Goal: Task Accomplishment & Management: Use online tool/utility

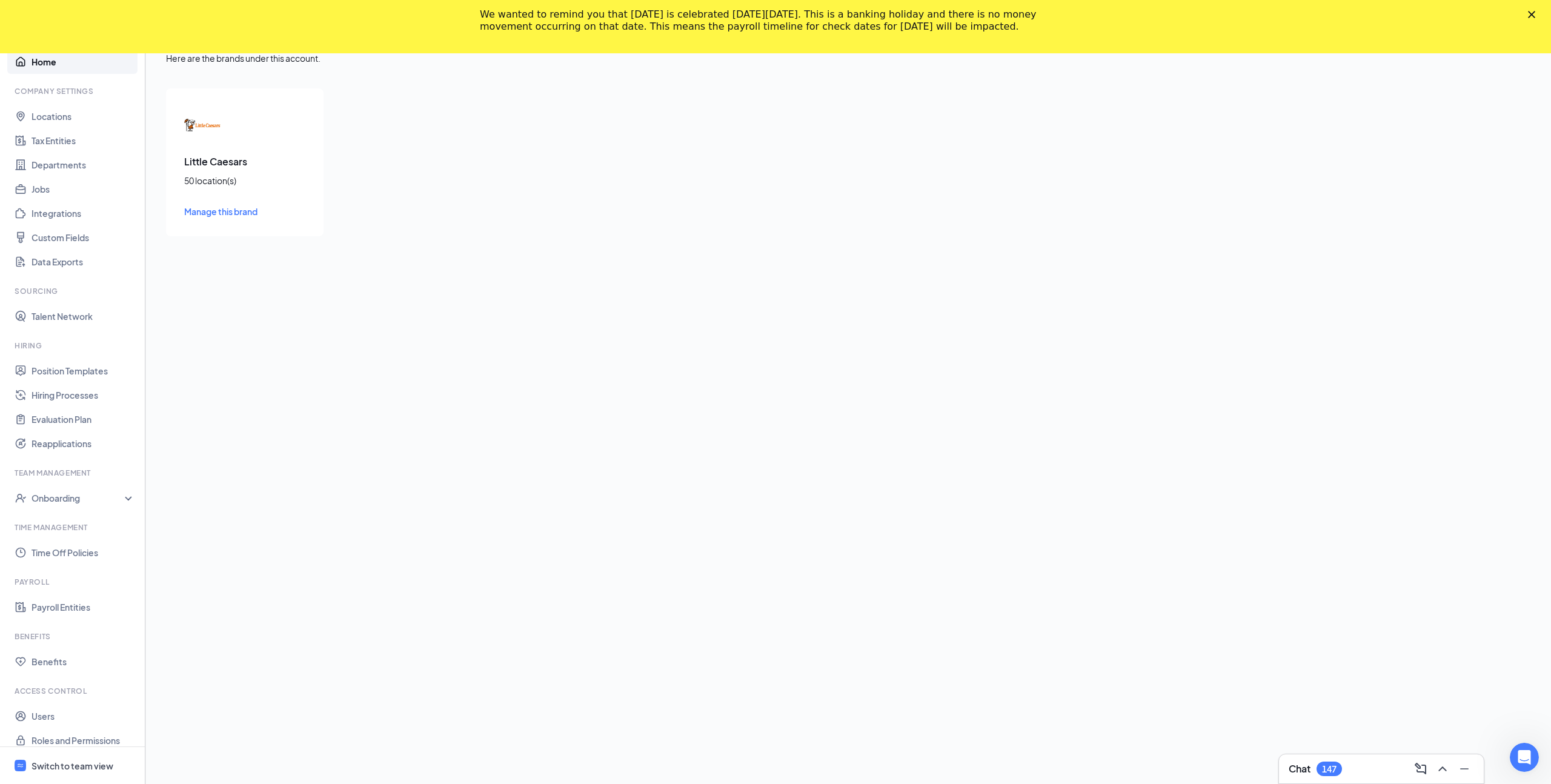
scroll to position [11, 0]
click at [57, 759] on div "Switch to team view" at bounding box center [72, 765] width 82 height 12
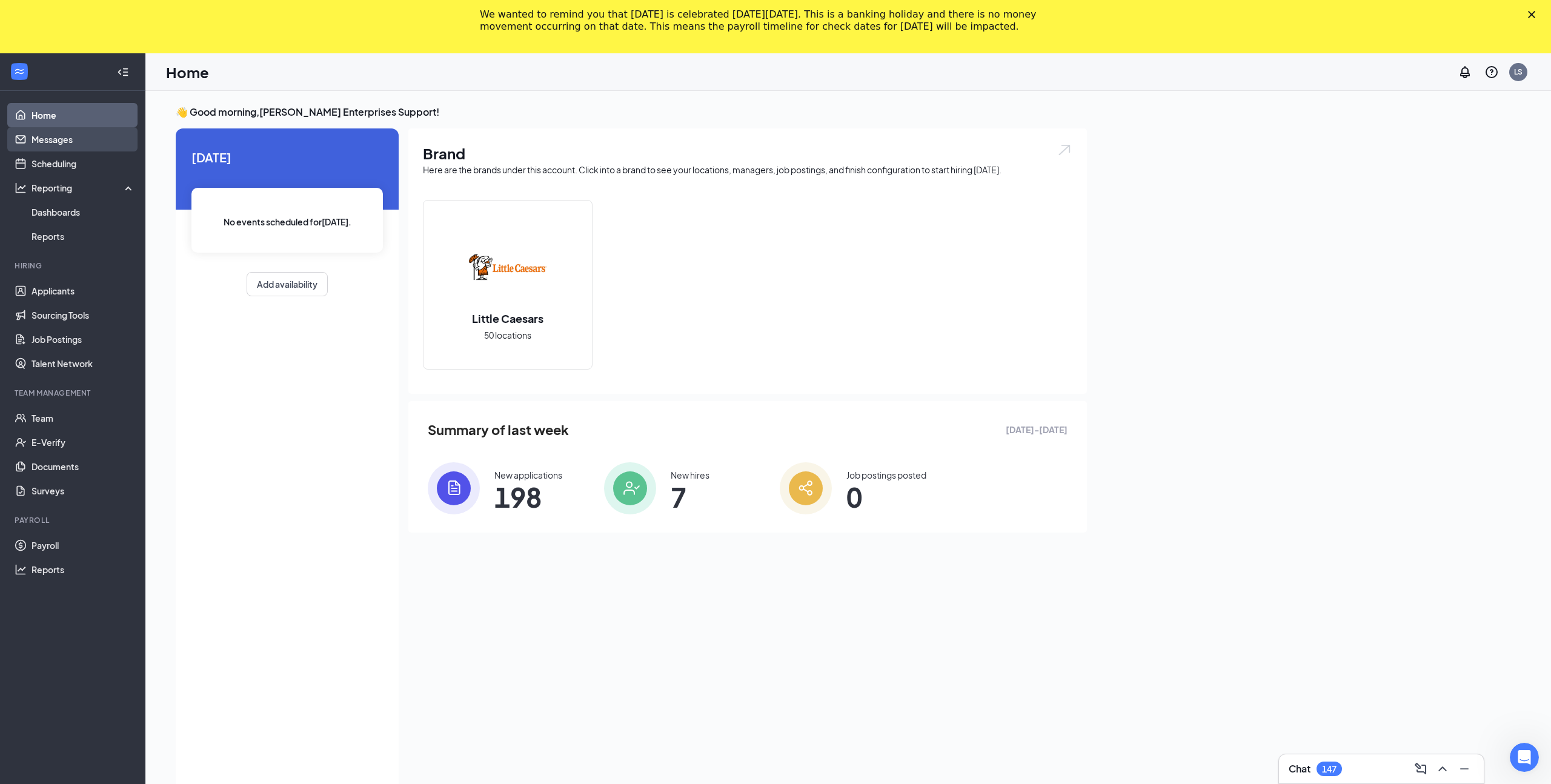
click at [66, 138] on link "Messages" at bounding box center [83, 139] width 104 height 24
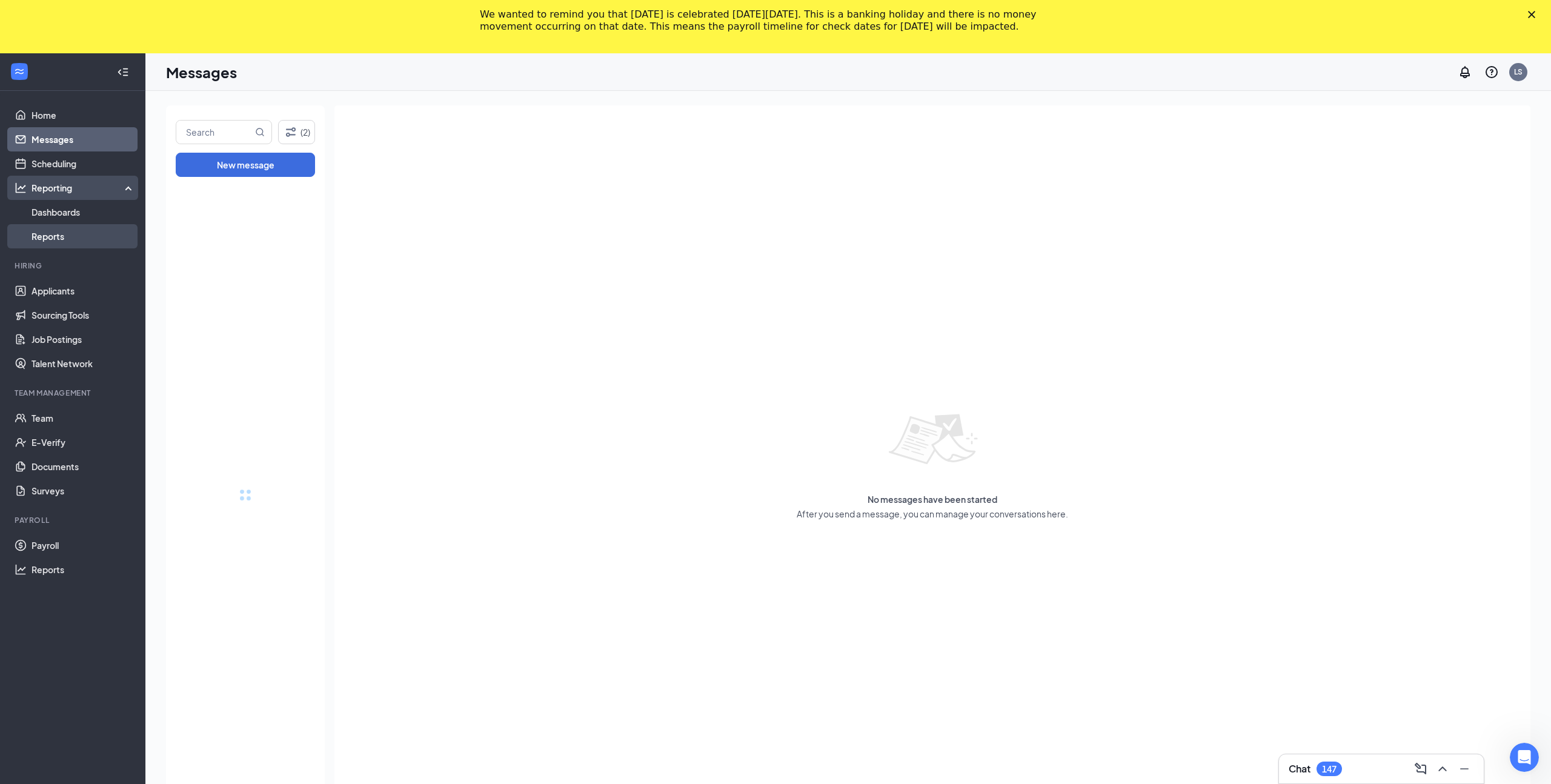
click at [53, 231] on link "Reports" at bounding box center [83, 236] width 104 height 24
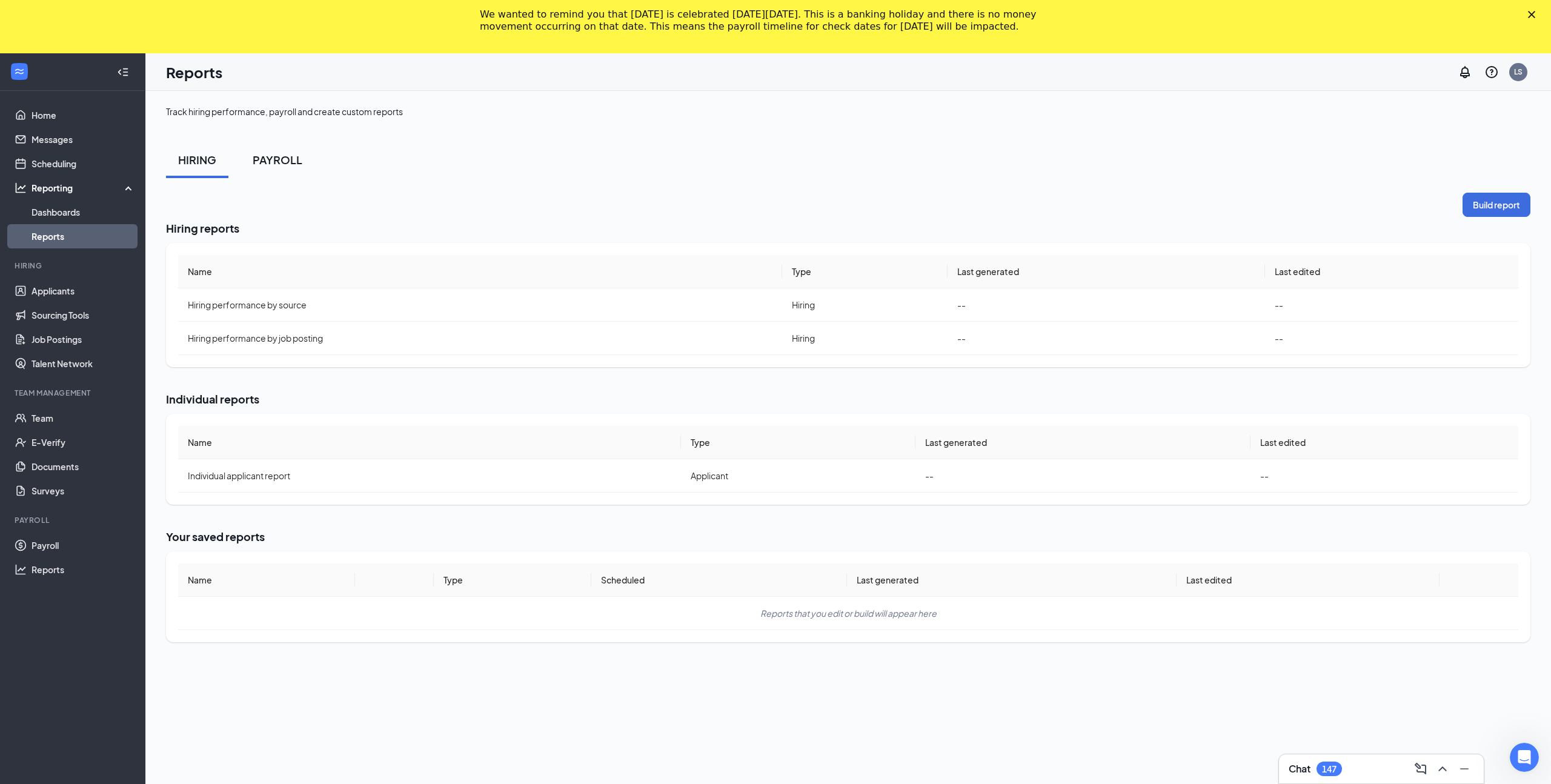
click at [275, 151] on button "PAYROLL" at bounding box center [277, 160] width 74 height 36
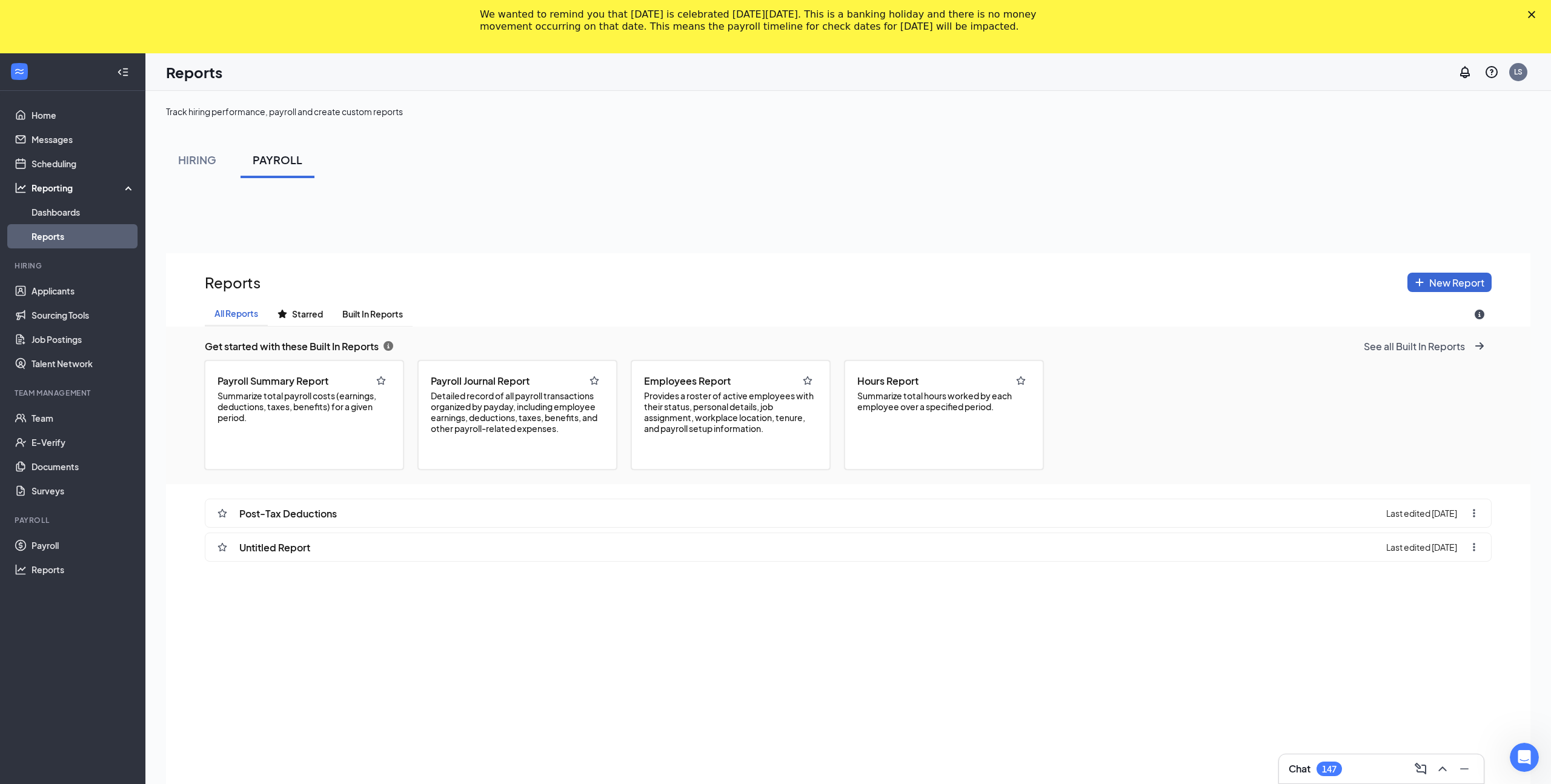
scroll to position [868, 1364]
click at [693, 422] on span "Provides a roster of active employees with their status, personal details, job …" at bounding box center [730, 412] width 173 height 43
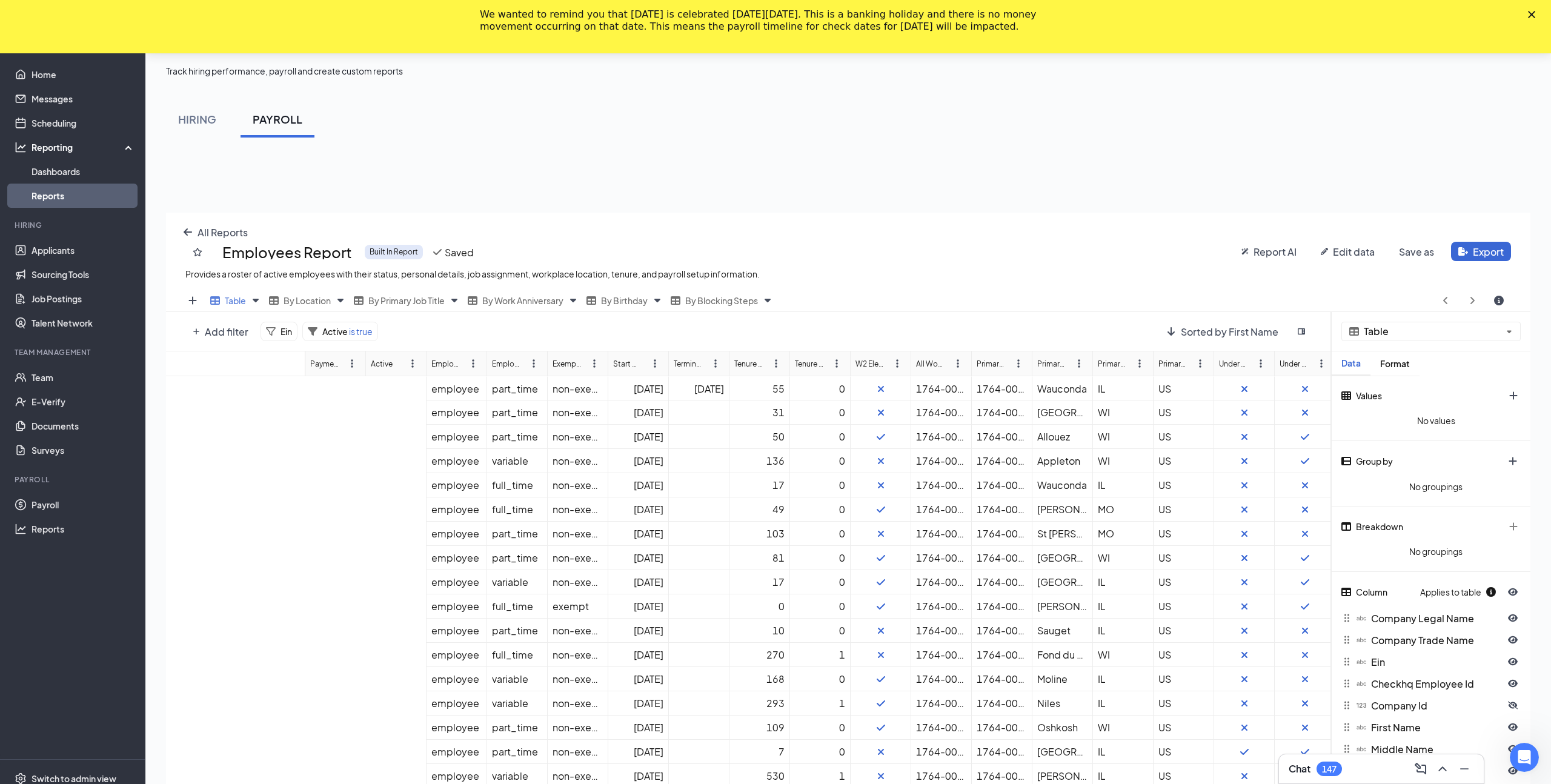
scroll to position [0, 400]
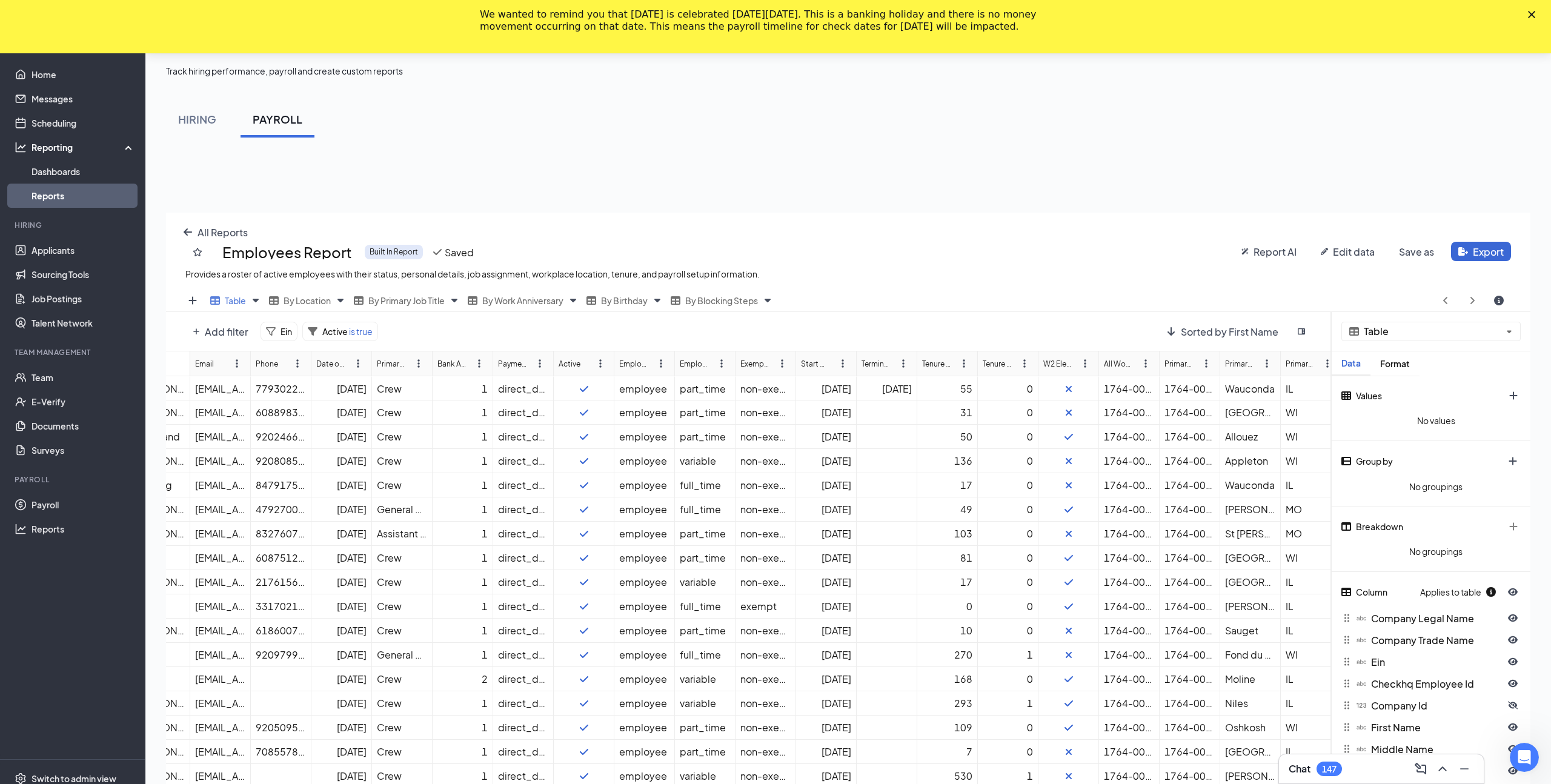
click at [223, 336] on div "All Reports Employees Report Built In Report Saved Provides a roster of active …" at bounding box center [848, 604] width 1364 height 784
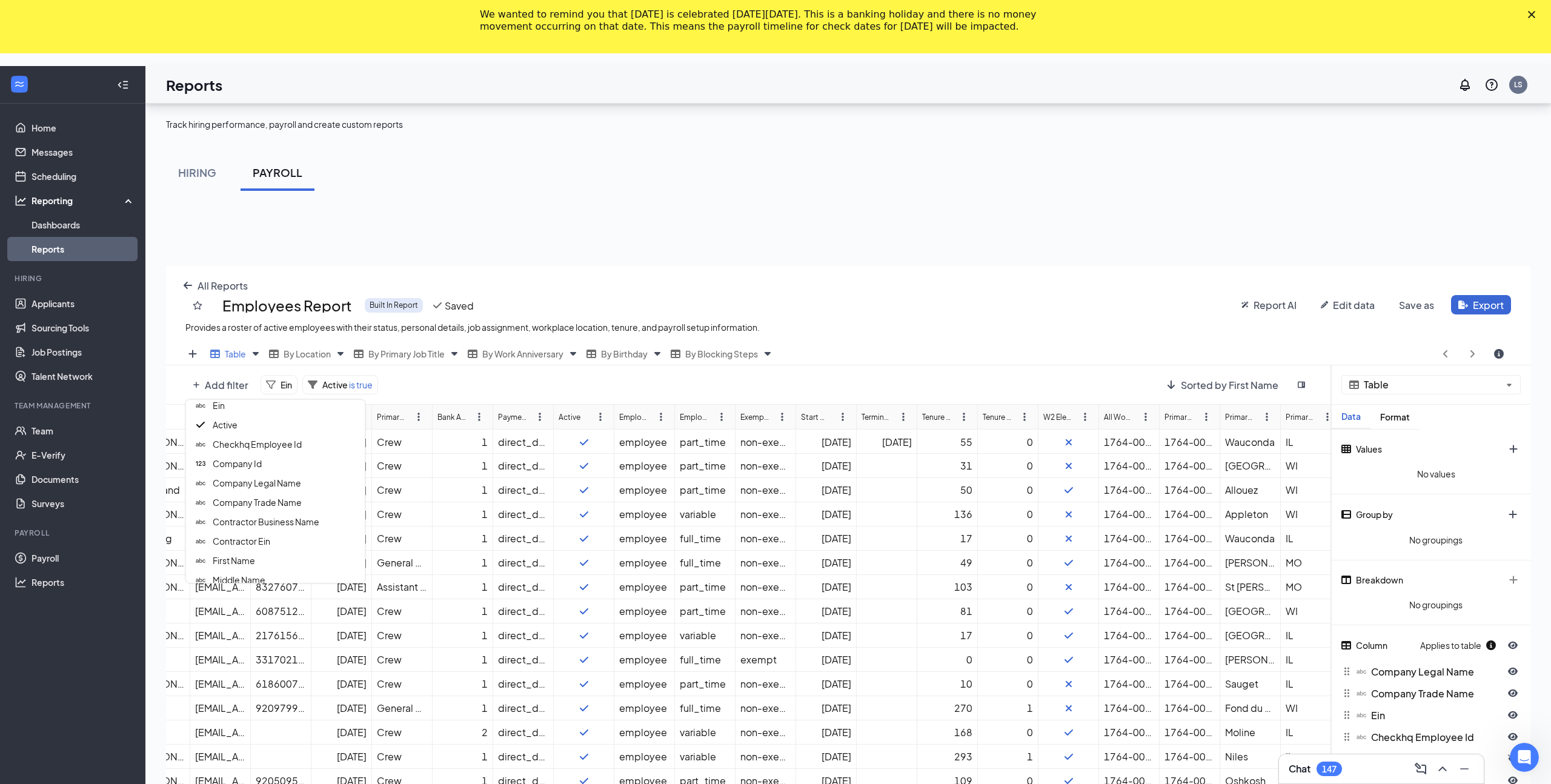
scroll to position [42, 0]
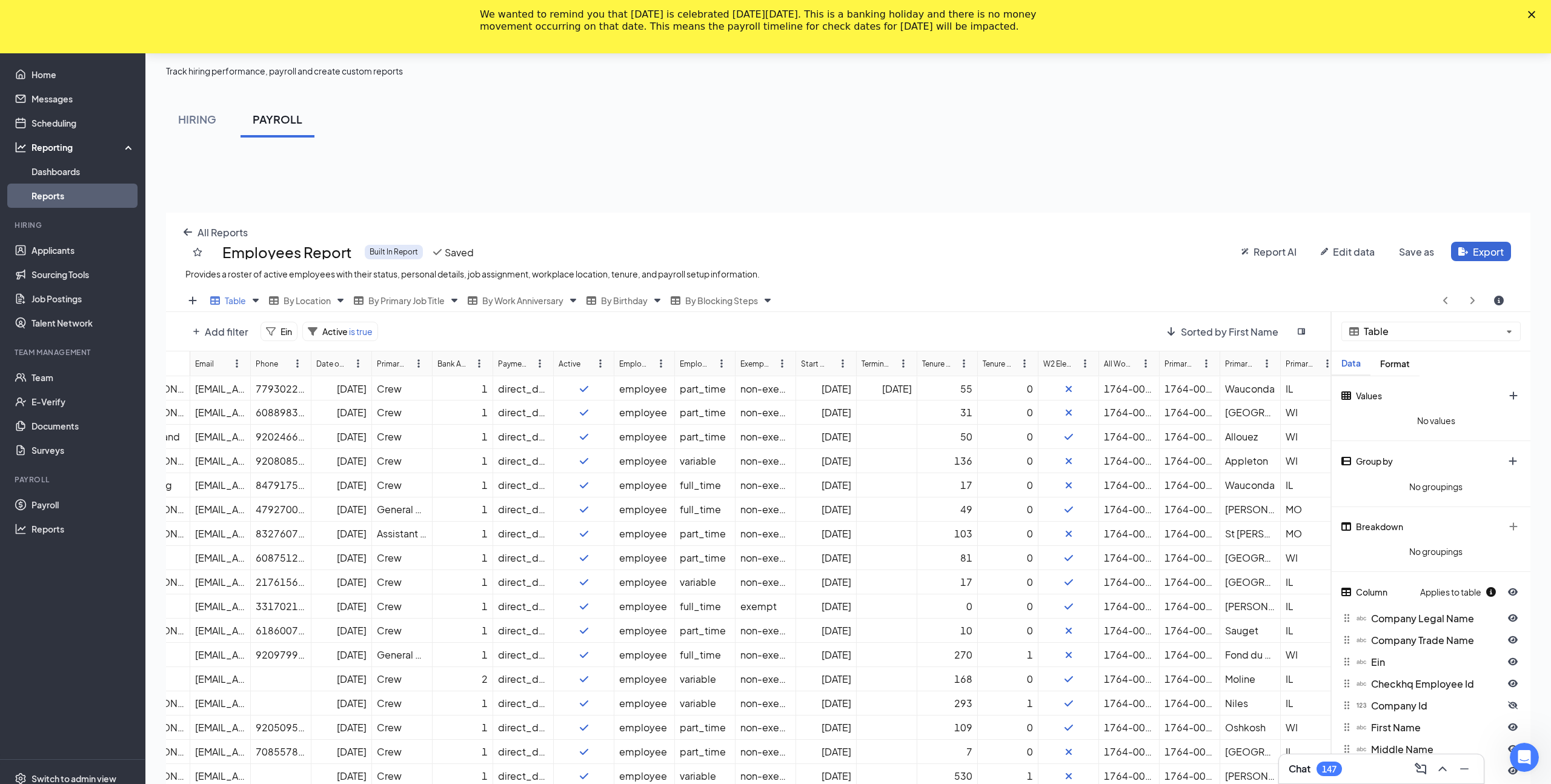
click at [193, 347] on div "Table By Location By Primary Job Title By Work Anniversary By Birthday By Block…" at bounding box center [848, 642] width 1364 height 706
click at [188, 296] on icon "plus icon" at bounding box center [193, 300] width 9 height 9
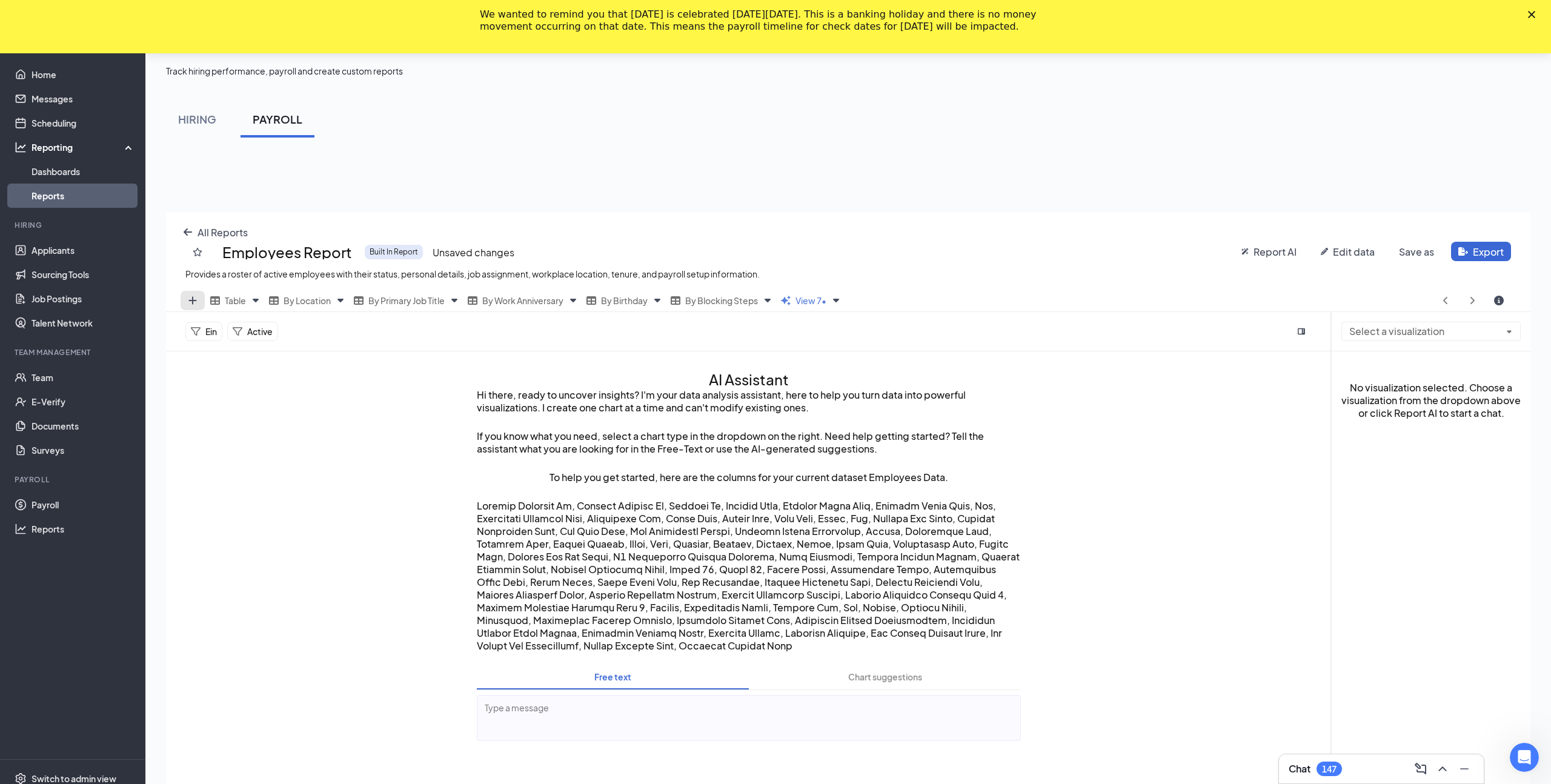
click at [189, 298] on icon "plus icon" at bounding box center [193, 300] width 9 height 9
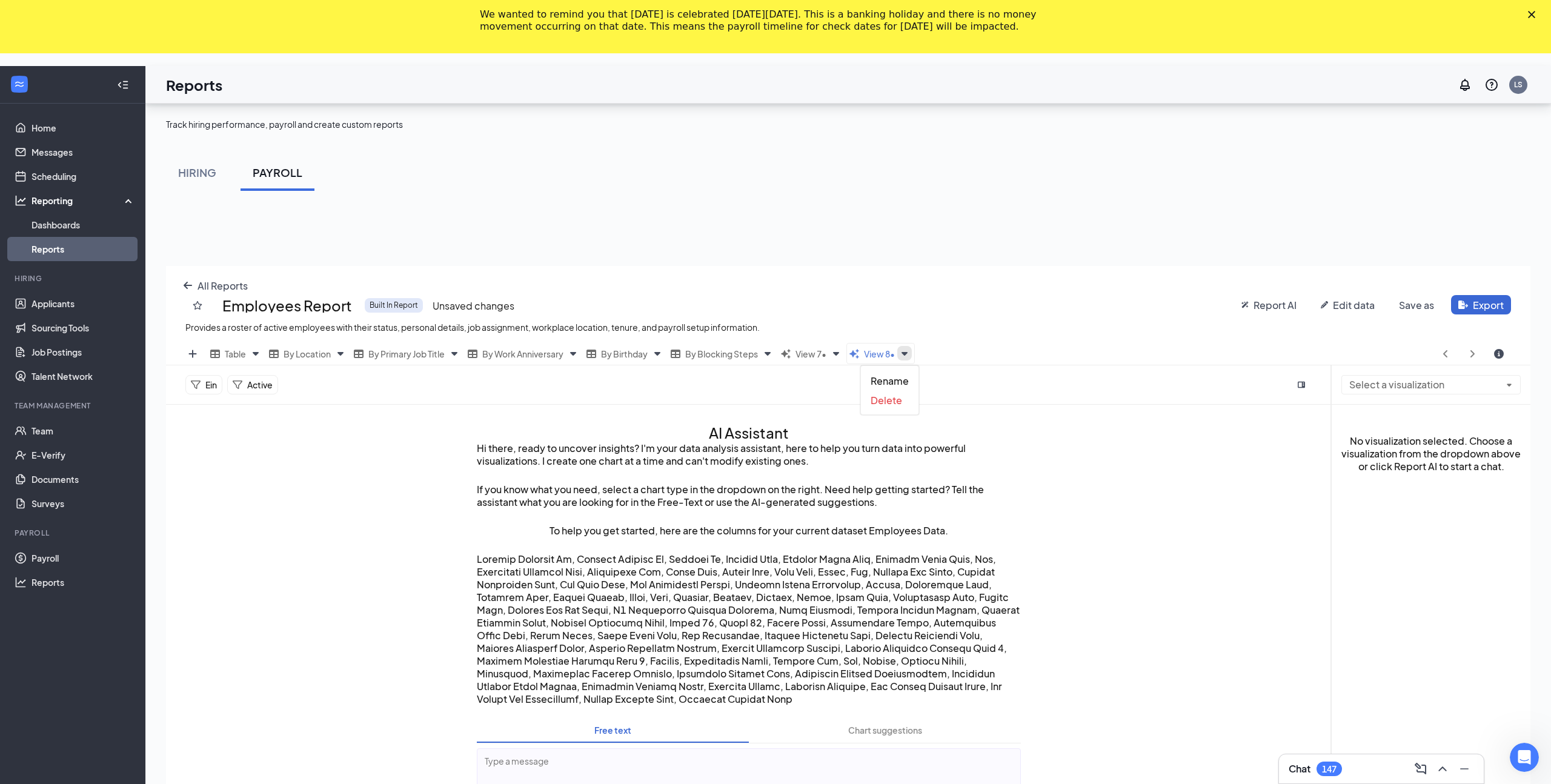
click at [914, 295] on div "All Reports Employees Report Built In Report Unsaved changes Provides a roster …" at bounding box center [848, 658] width 1364 height 784
click at [886, 401] on span "Delete" at bounding box center [886, 400] width 31 height 13
click at [842, 301] on div "All Reports Employees Report Built In Report Unsaved changes Provides a roster …" at bounding box center [848, 658] width 1364 height 784
click at [808, 395] on span "Delete" at bounding box center [815, 400] width 31 height 13
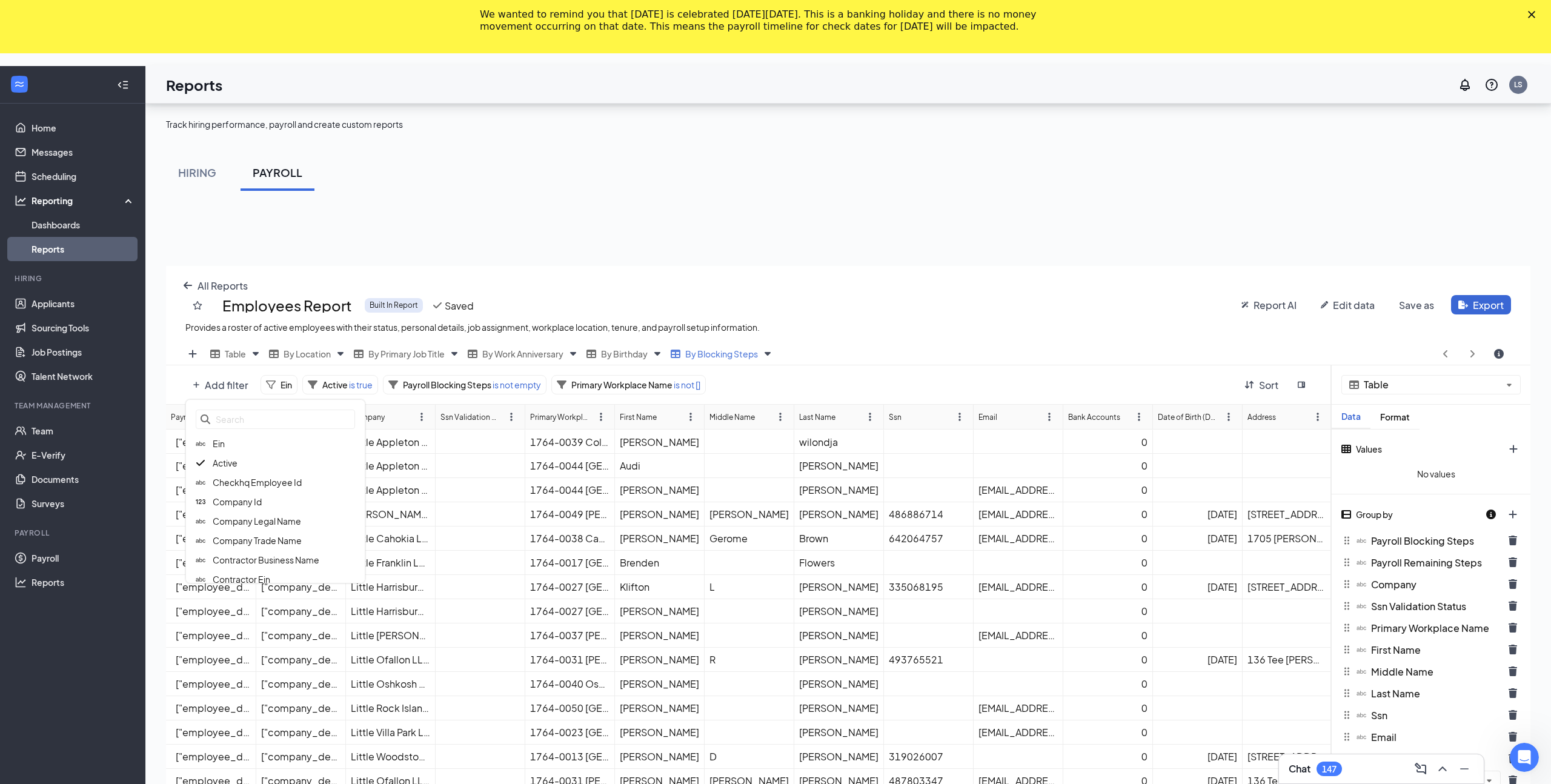
click at [229, 334] on div "All Reports Employees Report Built In Report Saved Provides a roster of active …" at bounding box center [848, 658] width 1364 height 784
click at [239, 422] on input "text" at bounding box center [275, 419] width 159 height 19
type input "l"
type input "i"
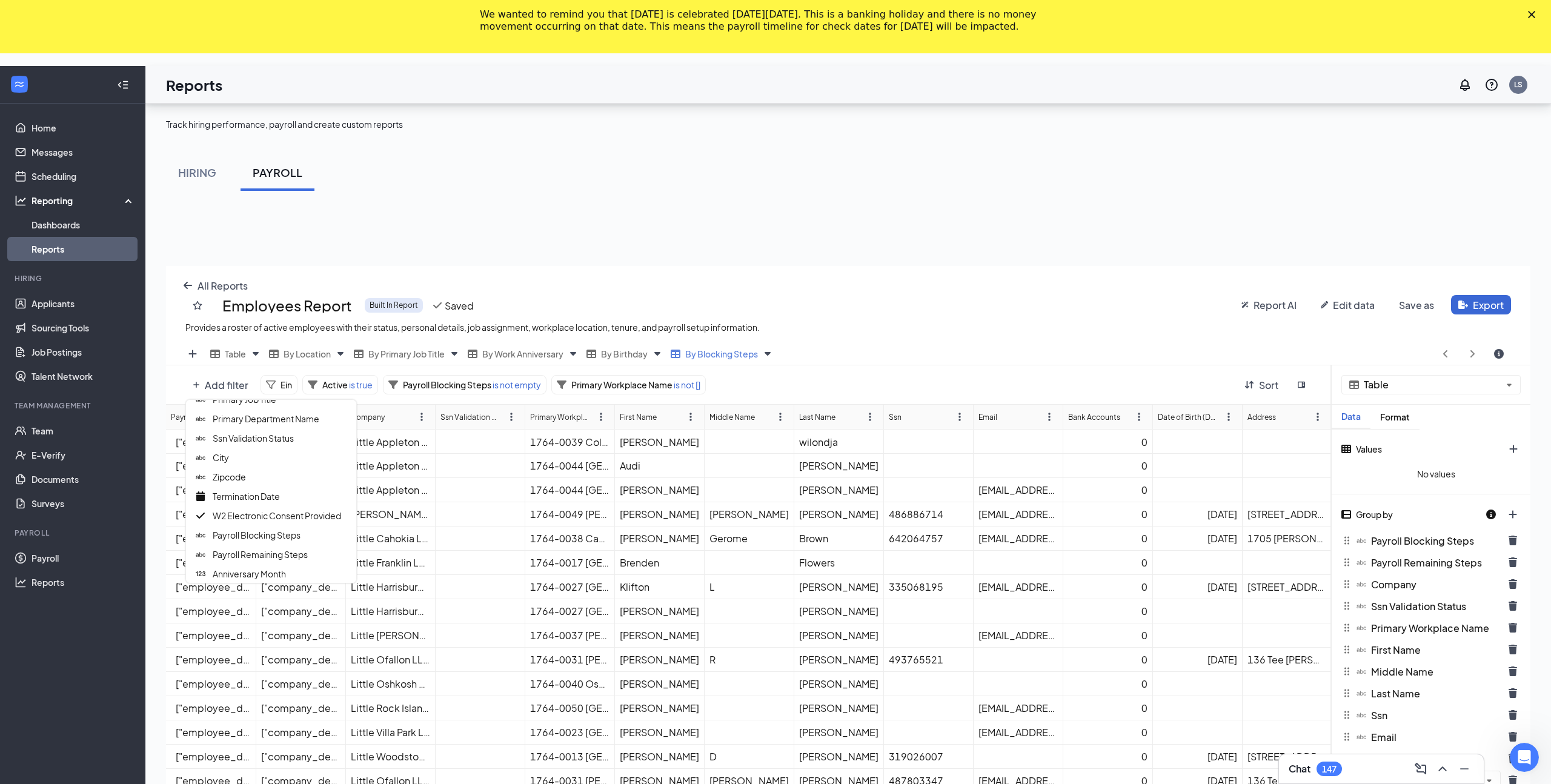
scroll to position [244, 0]
click at [185, 287] on div "All Reports Employees Report Built In Report Saved Provides a roster of active …" at bounding box center [848, 304] width 1364 height 77
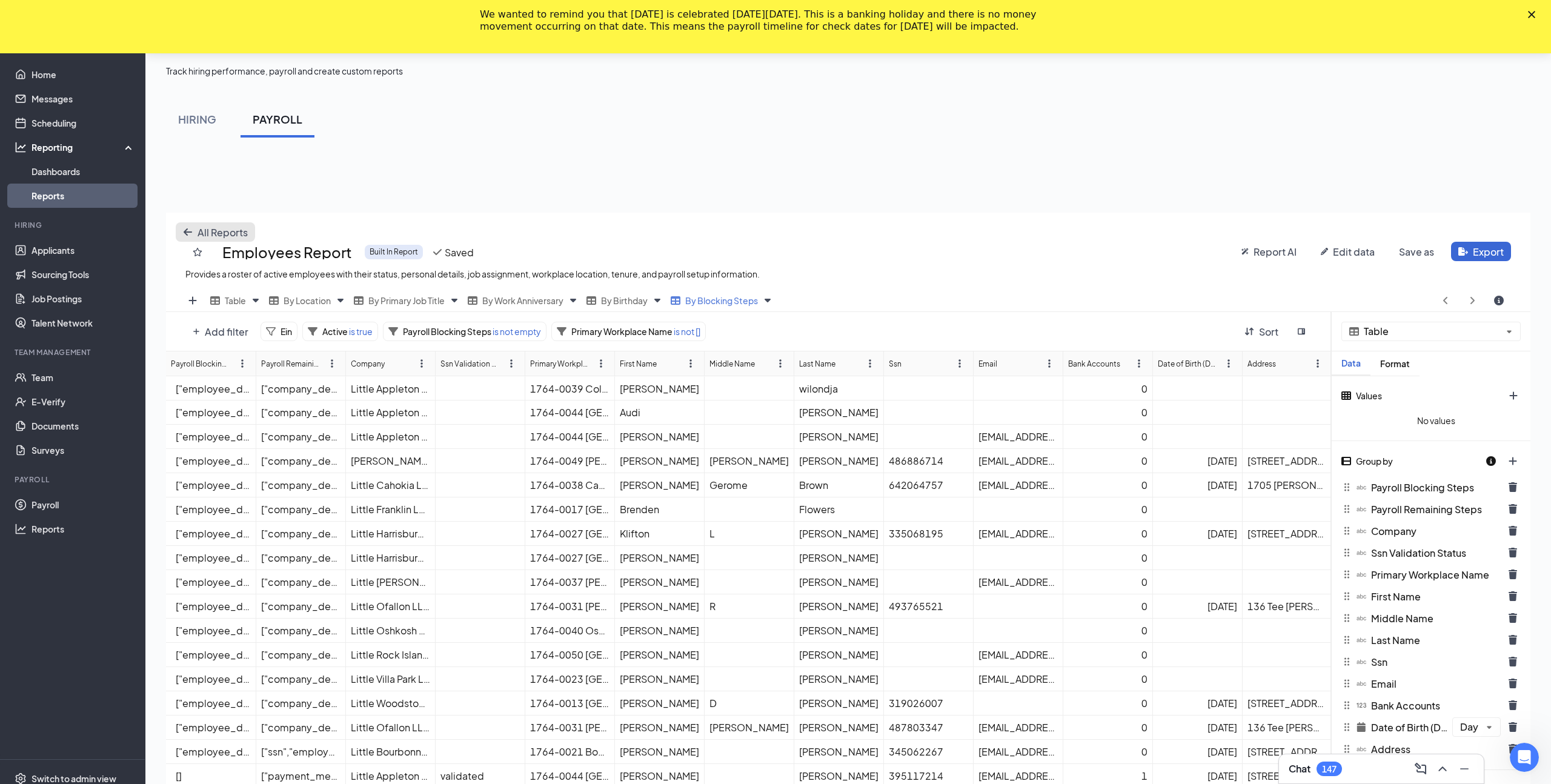
click at [194, 235] on button "All Reports" at bounding box center [215, 232] width 80 height 19
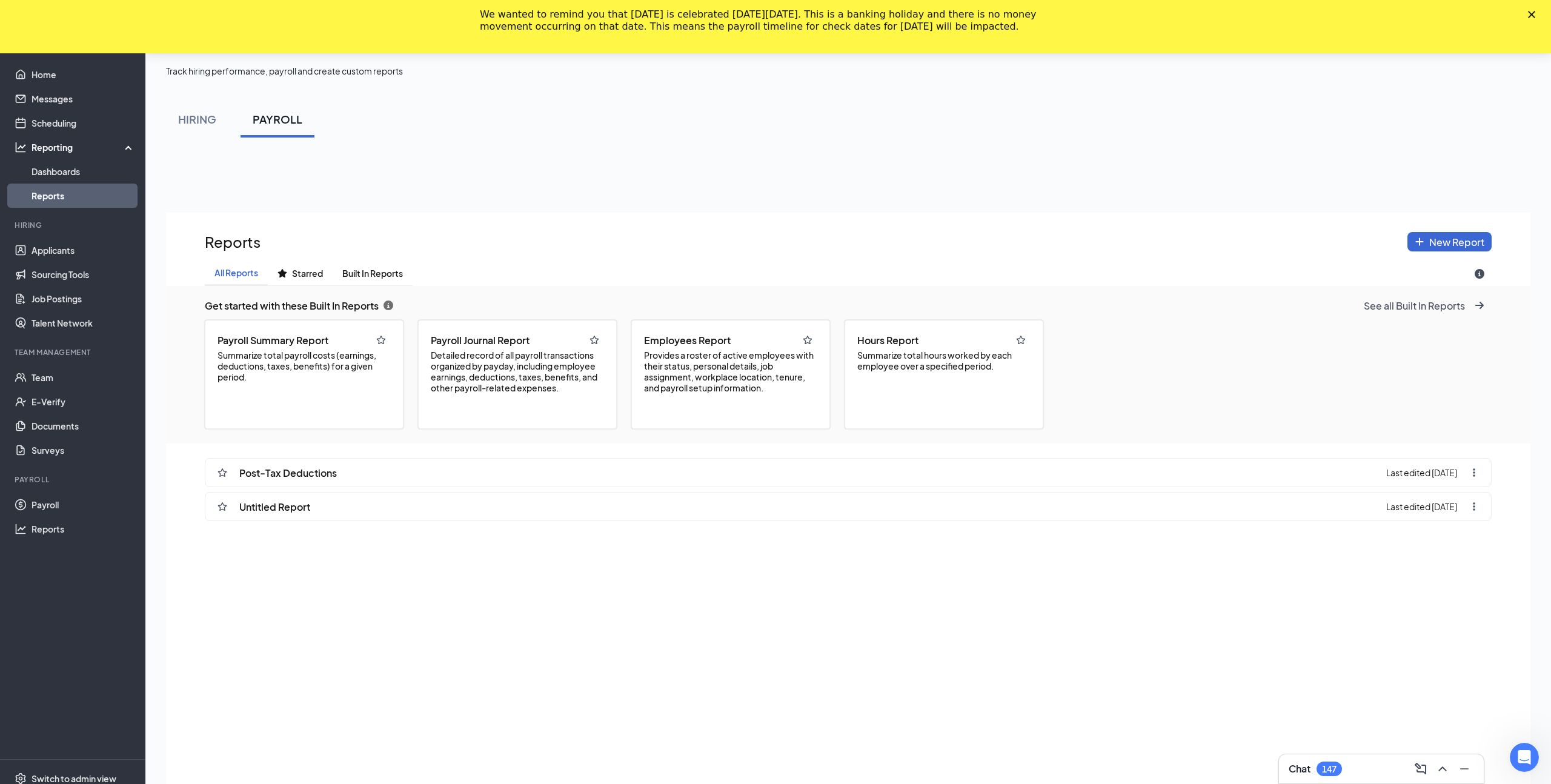
scroll to position [868, 1364]
click at [499, 369] on span "Detailed record of all payroll transactions organized by payday, including empl…" at bounding box center [517, 371] width 173 height 43
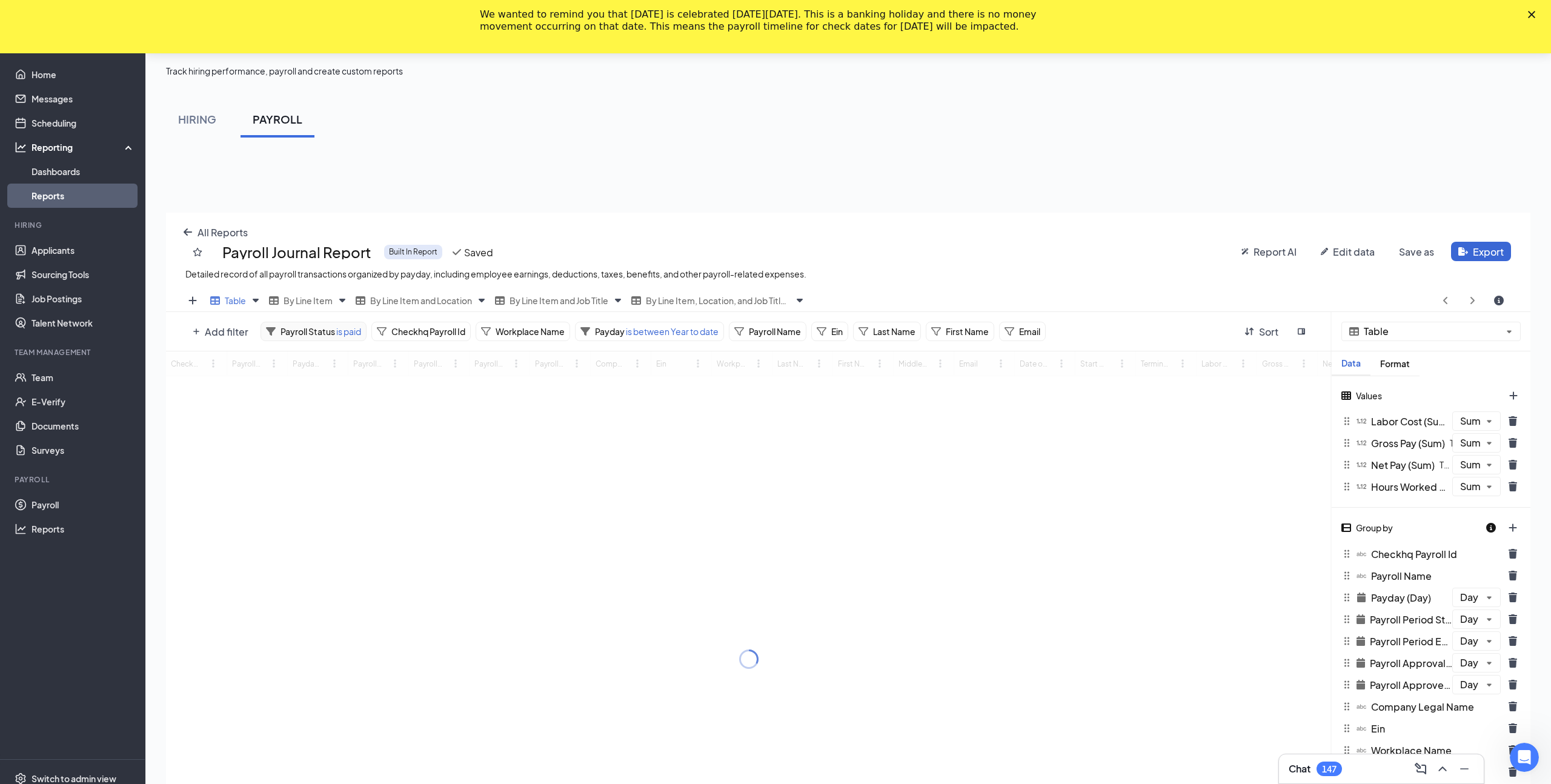
scroll to position [684, 1364]
click at [220, 338] on div "All Reports Payroll Journal Report Built In Report Saved Detailed record of all…" at bounding box center [848, 604] width 1364 height 784
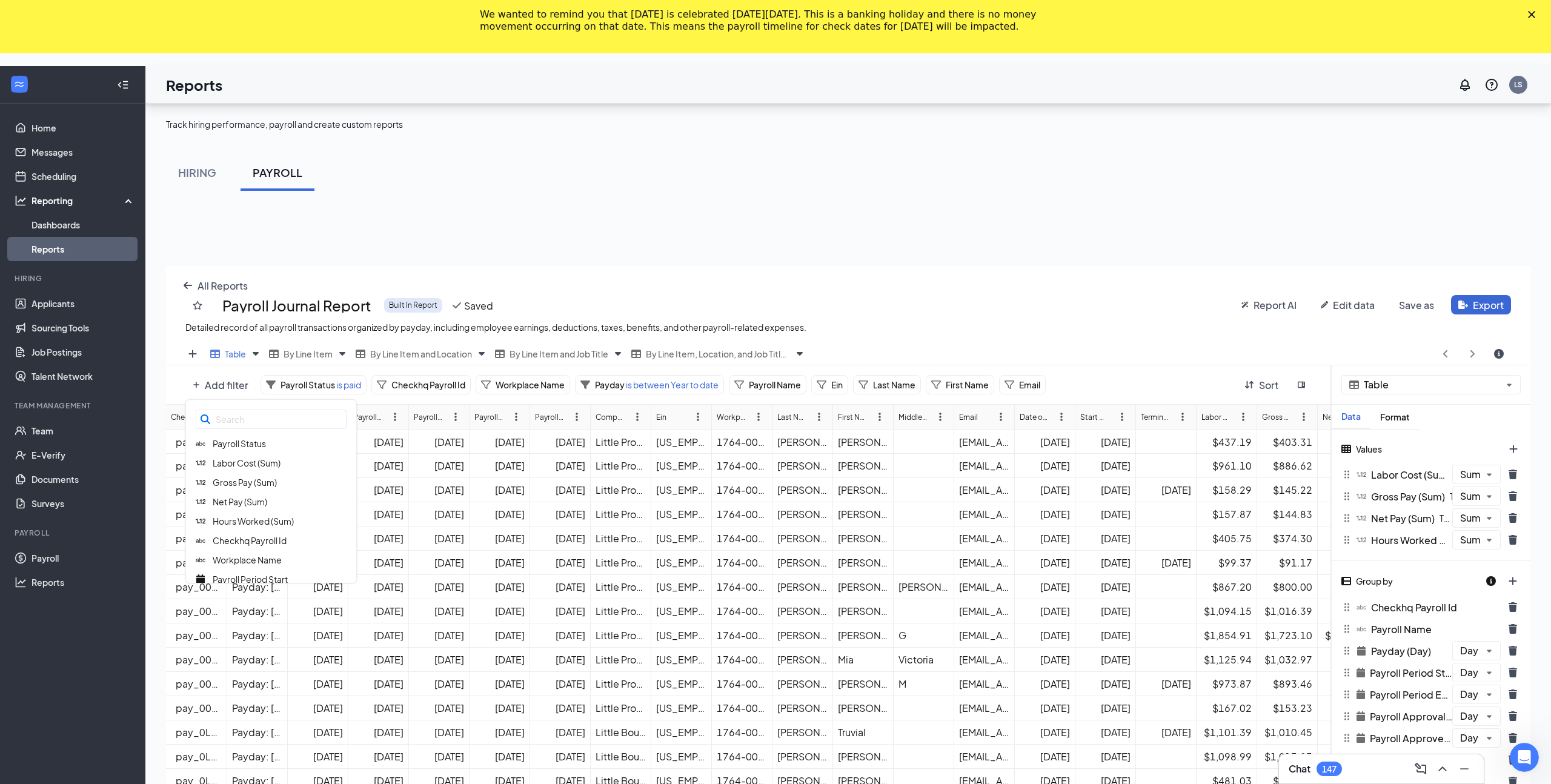
click at [255, 412] on input "text" at bounding box center [271, 419] width 151 height 19
type input "l"
click at [244, 530] on span "Line Type" at bounding box center [231, 530] width 37 height 11
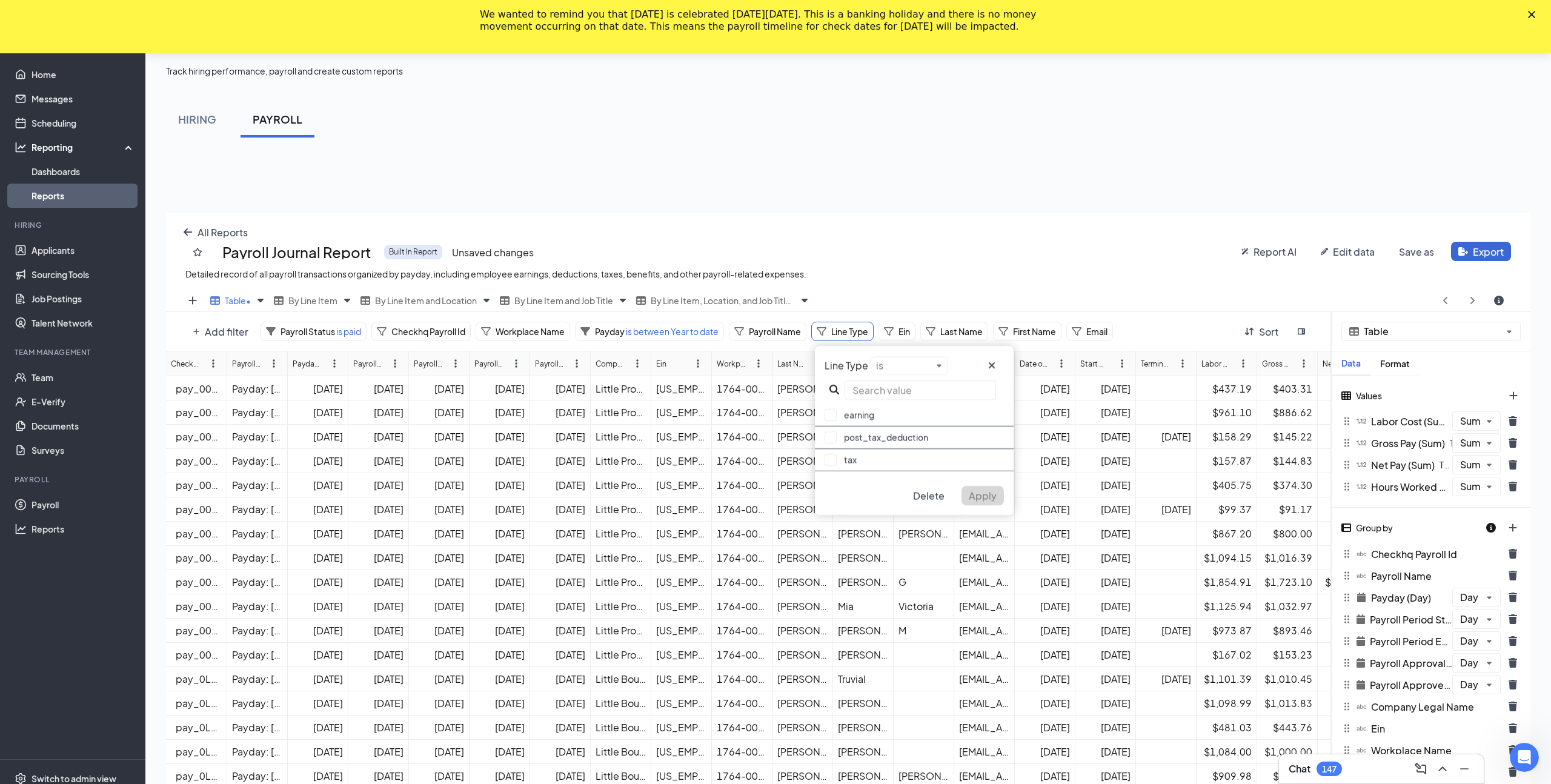
click at [921, 361] on div "Table • By Line Item By Line Item and Location By Line Item and Job Title By Li…" at bounding box center [848, 642] width 1364 height 706
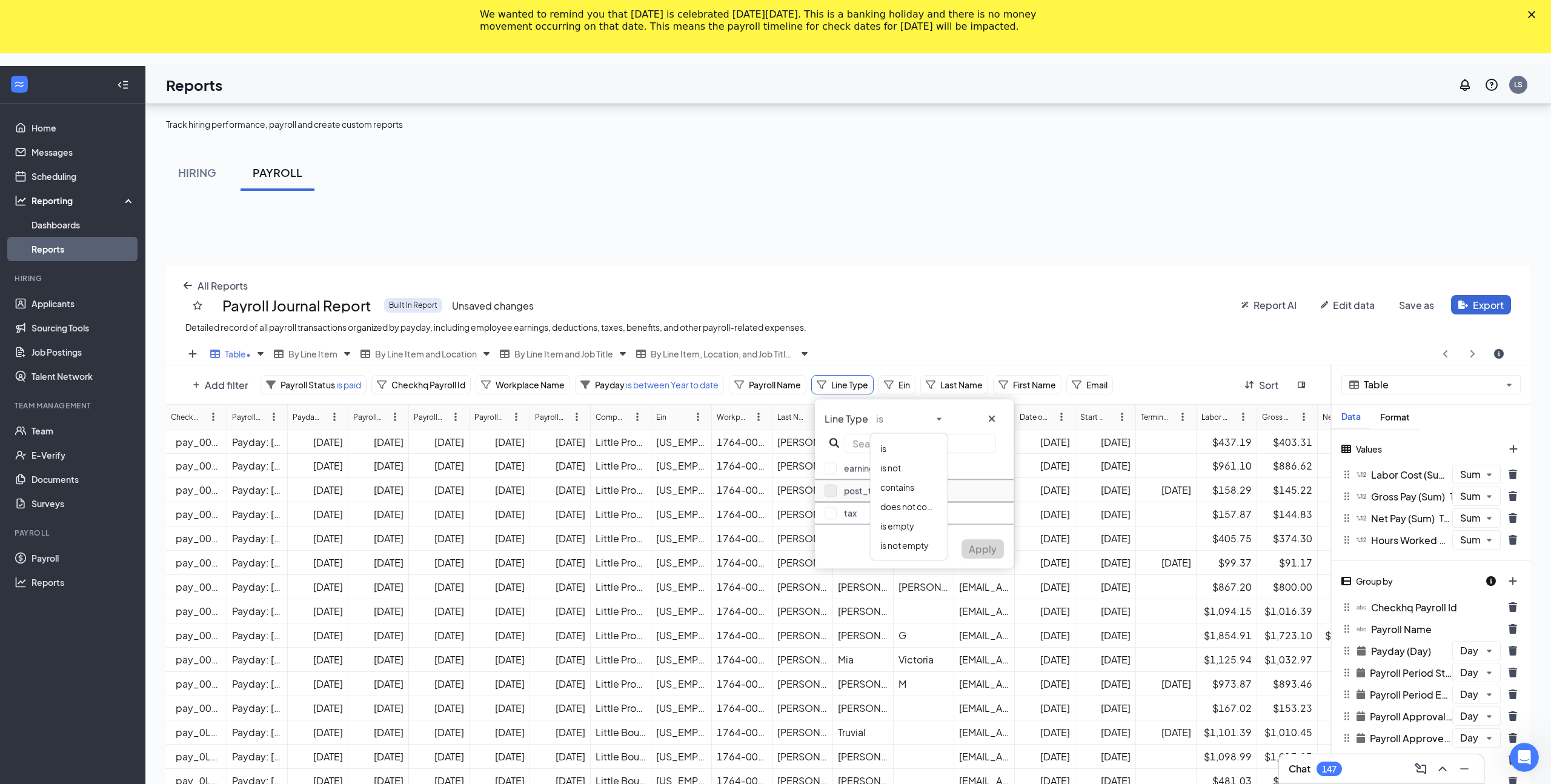
click at [831, 491] on div "Line Type is earning post_tax_deduction tax Delete Apply" at bounding box center [914, 483] width 199 height 169
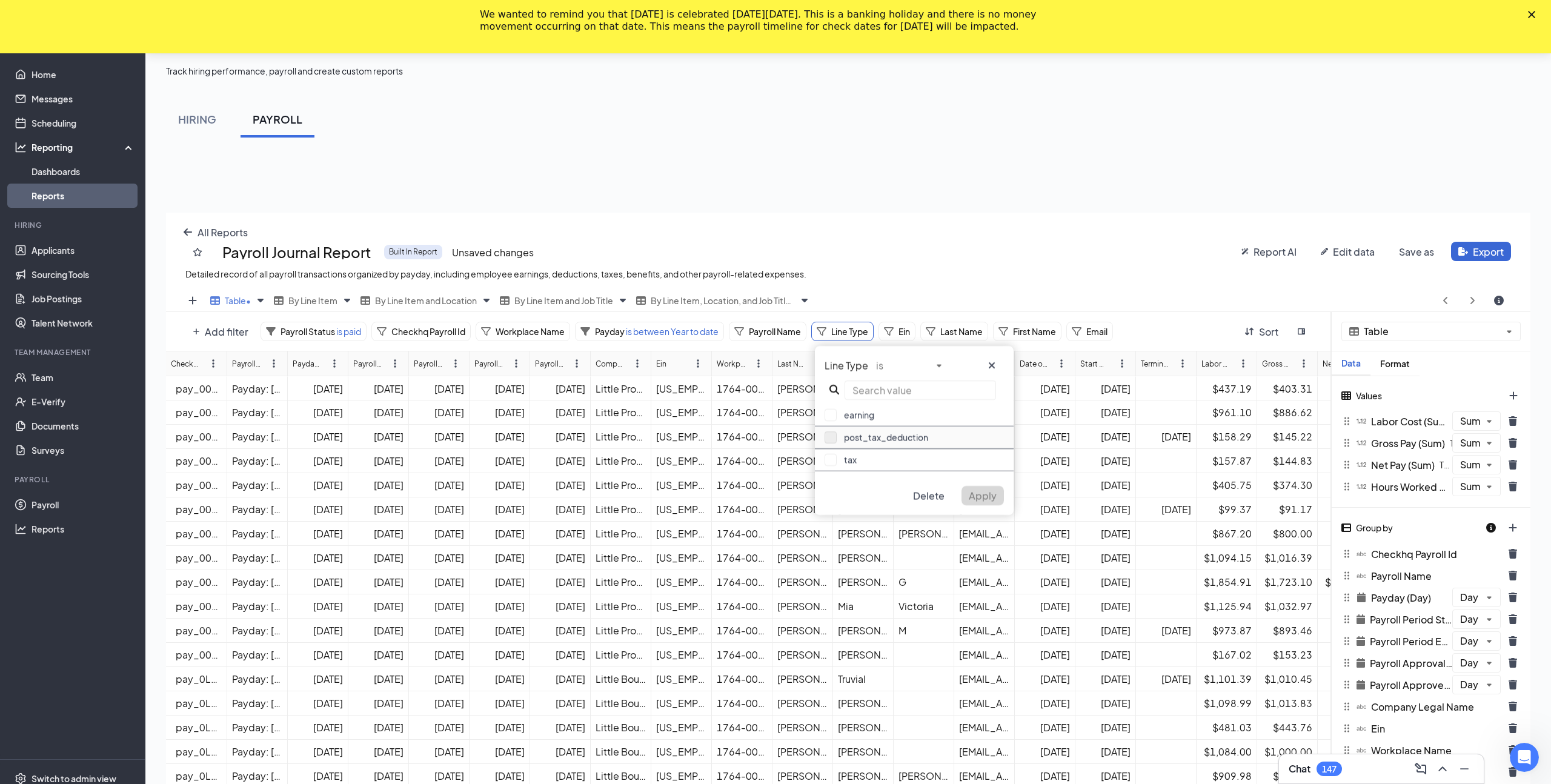
click at [833, 436] on button "button" at bounding box center [830, 437] width 12 height 12
click at [985, 521] on span "Apply" at bounding box center [983, 519] width 28 height 13
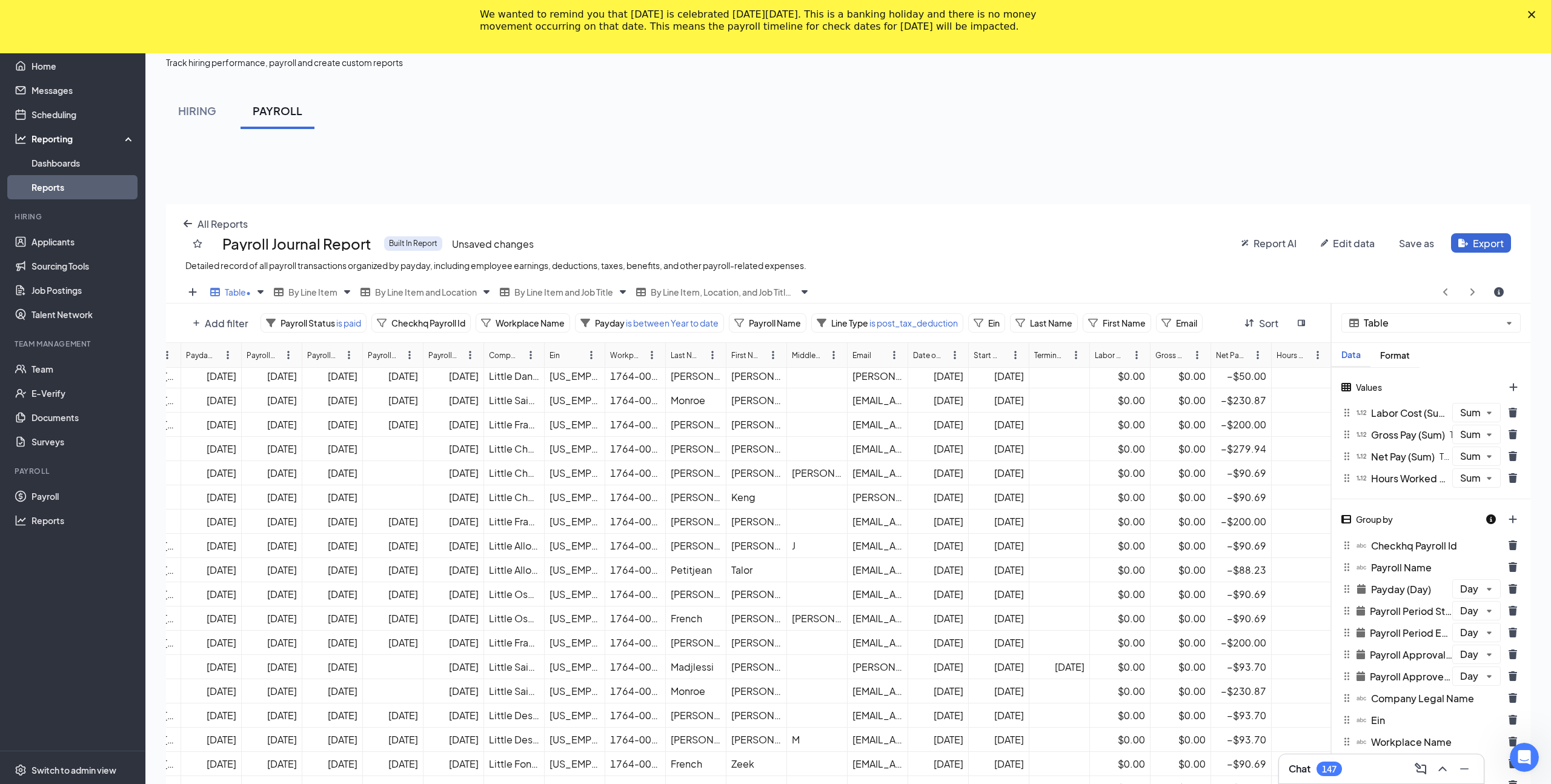
scroll to position [0, 106]
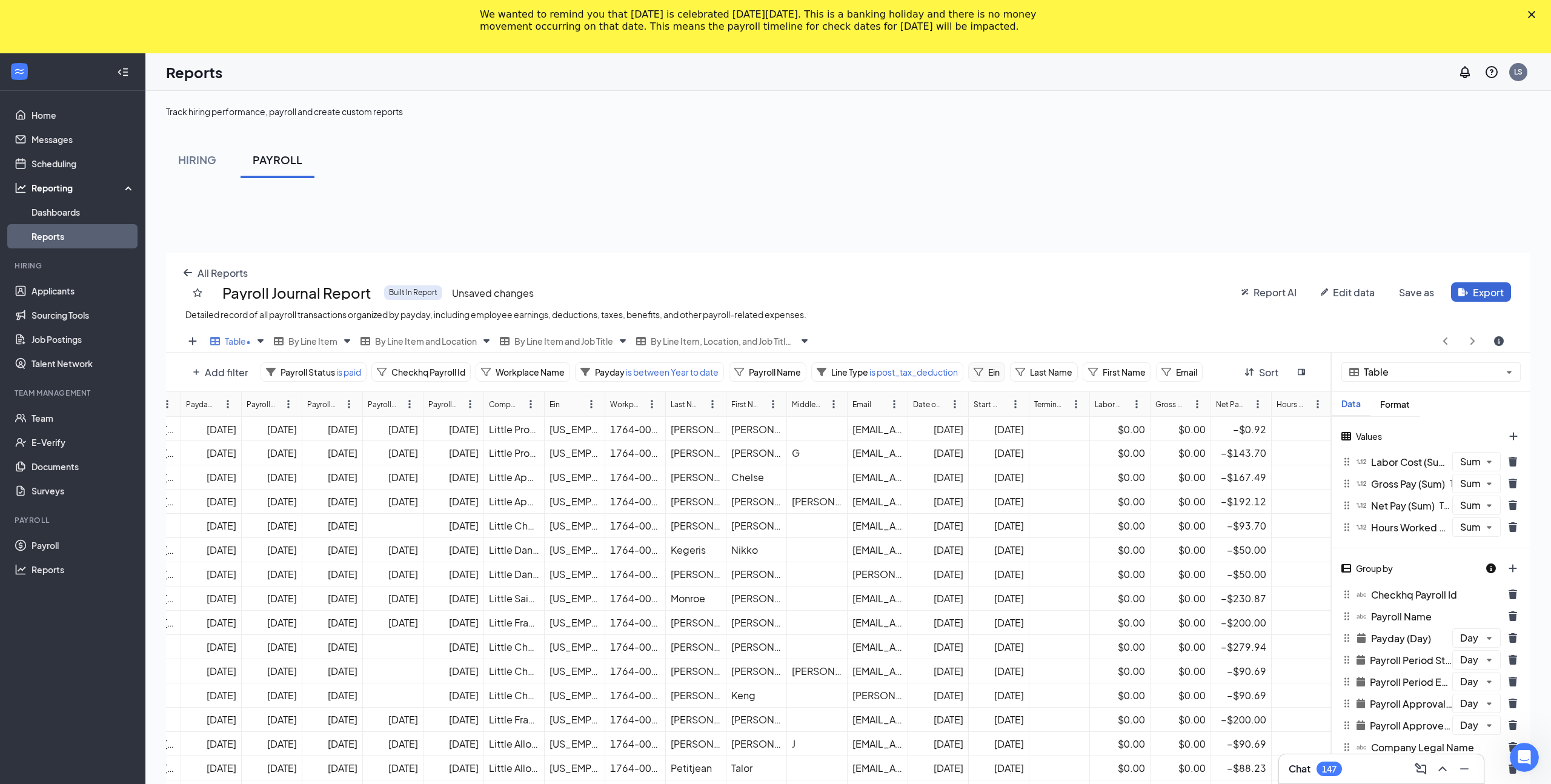
click at [997, 373] on span "Ein" at bounding box center [993, 372] width 11 height 11
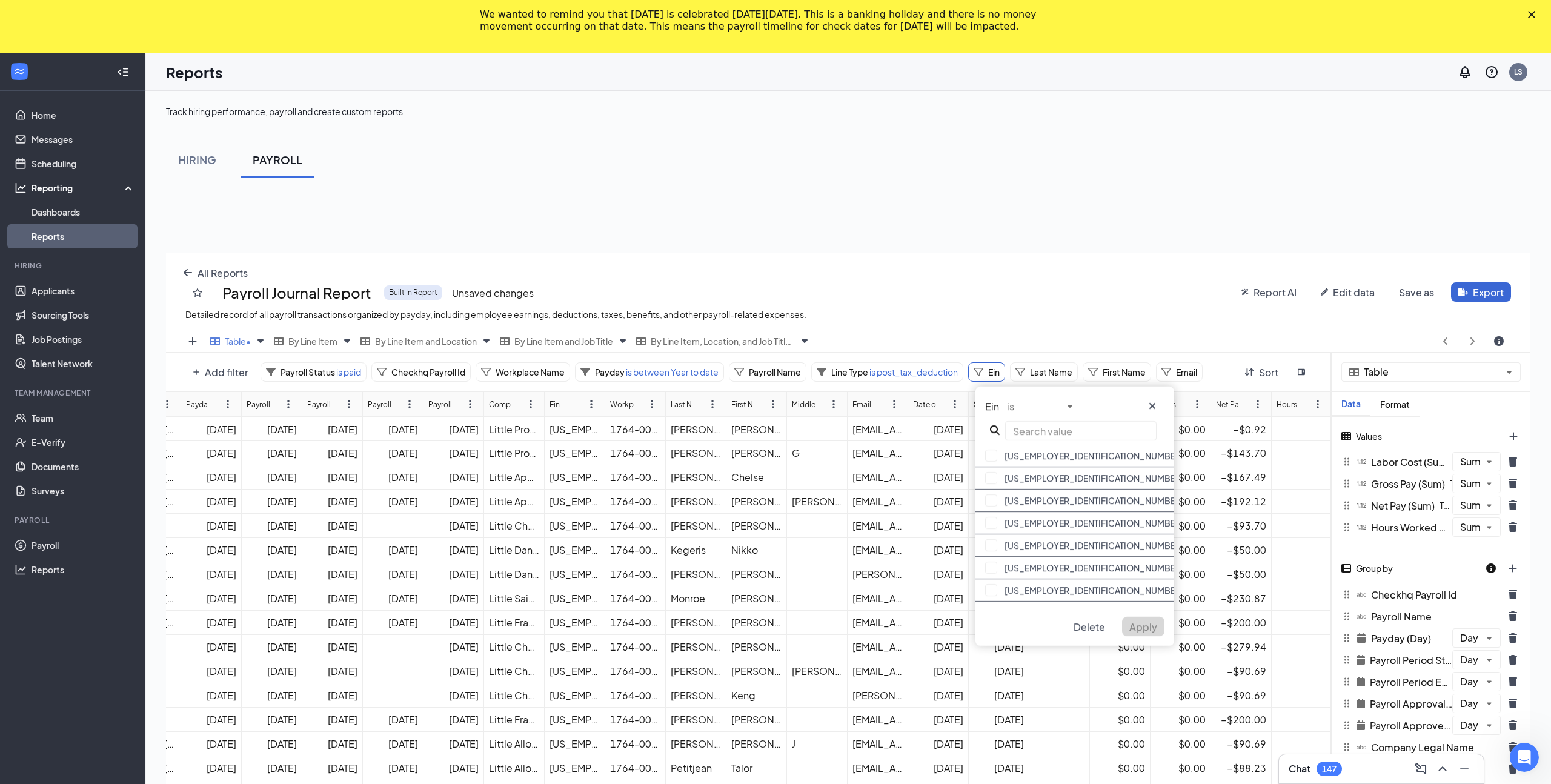
click at [993, 354] on div "Add filter Payroll Status is paid Checkhq Payroll Id Workplace Name Payday is b…" at bounding box center [748, 372] width 1165 height 39
click at [1218, 367] on div "Add filter Payroll Status is paid Checkhq Payroll Id Workplace Name Payday is b…" at bounding box center [709, 372] width 1047 height 19
click at [1154, 403] on icon "cross icon" at bounding box center [1152, 406] width 6 height 6
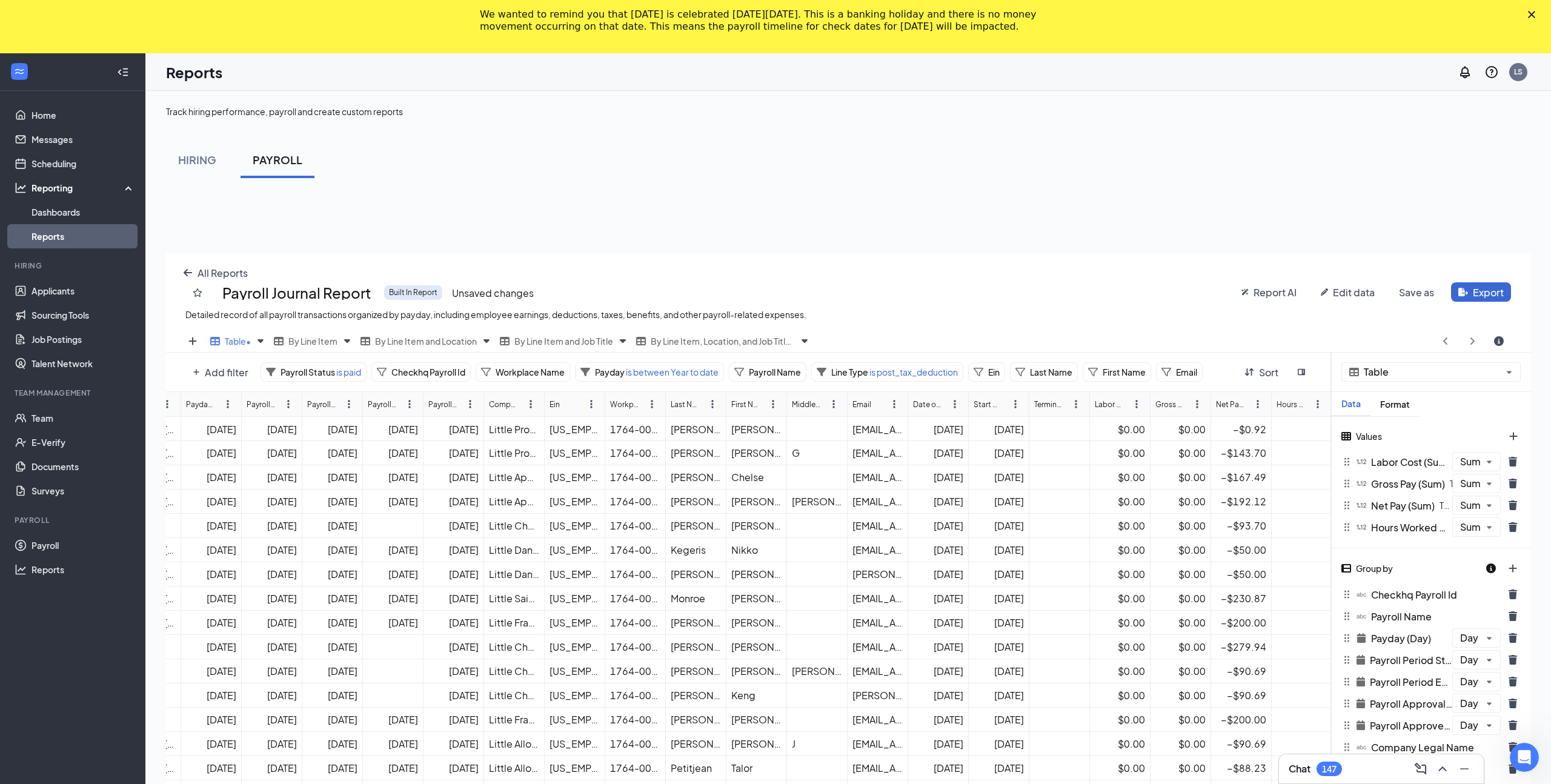
click at [197, 378] on div "All Reports Payroll Journal Report Built In Report Unsaved changes Detailed rec…" at bounding box center [848, 645] width 1364 height 784
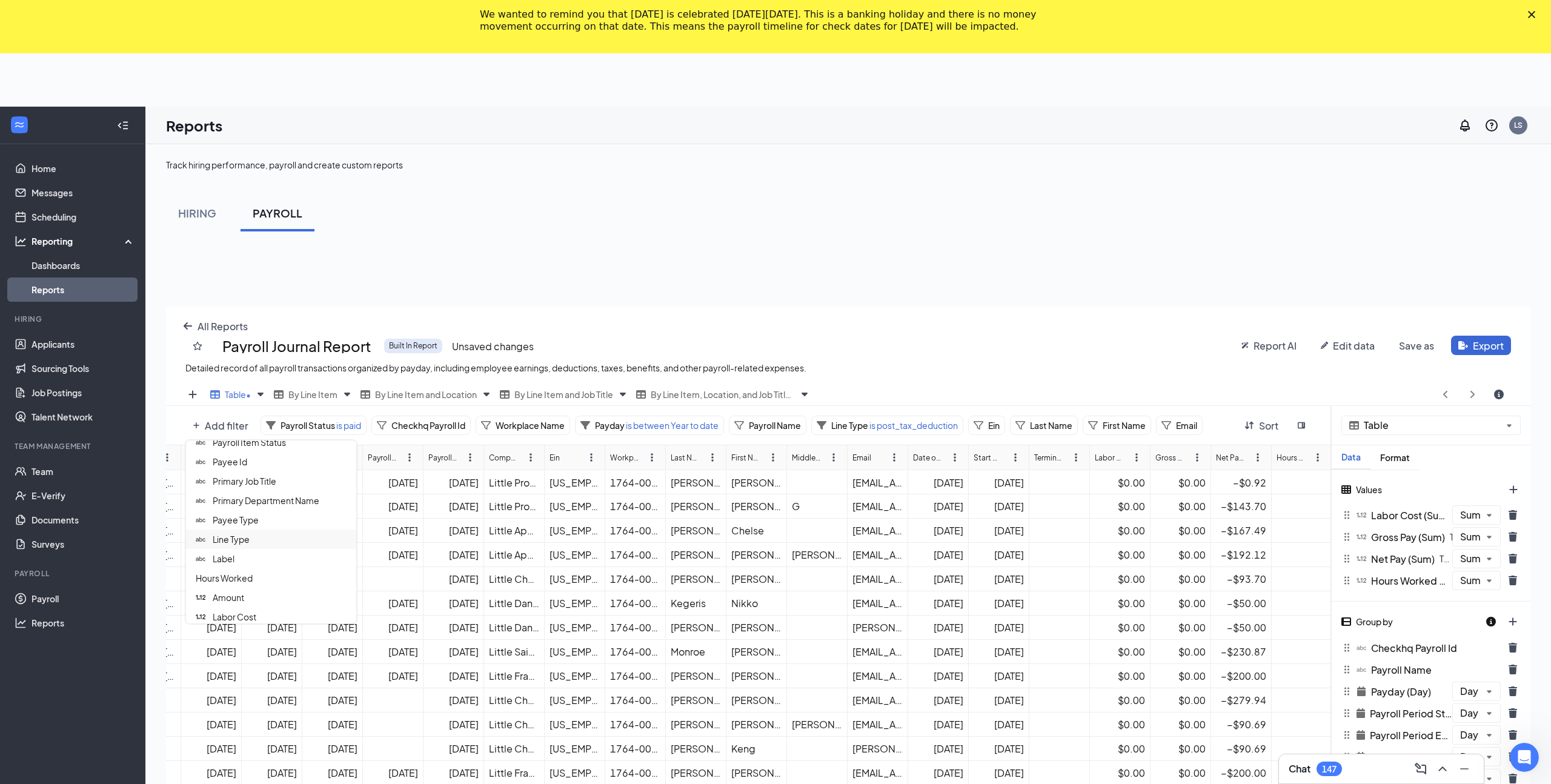
scroll to position [313, 0]
click at [249, 556] on div "Label" at bounding box center [271, 557] width 170 height 19
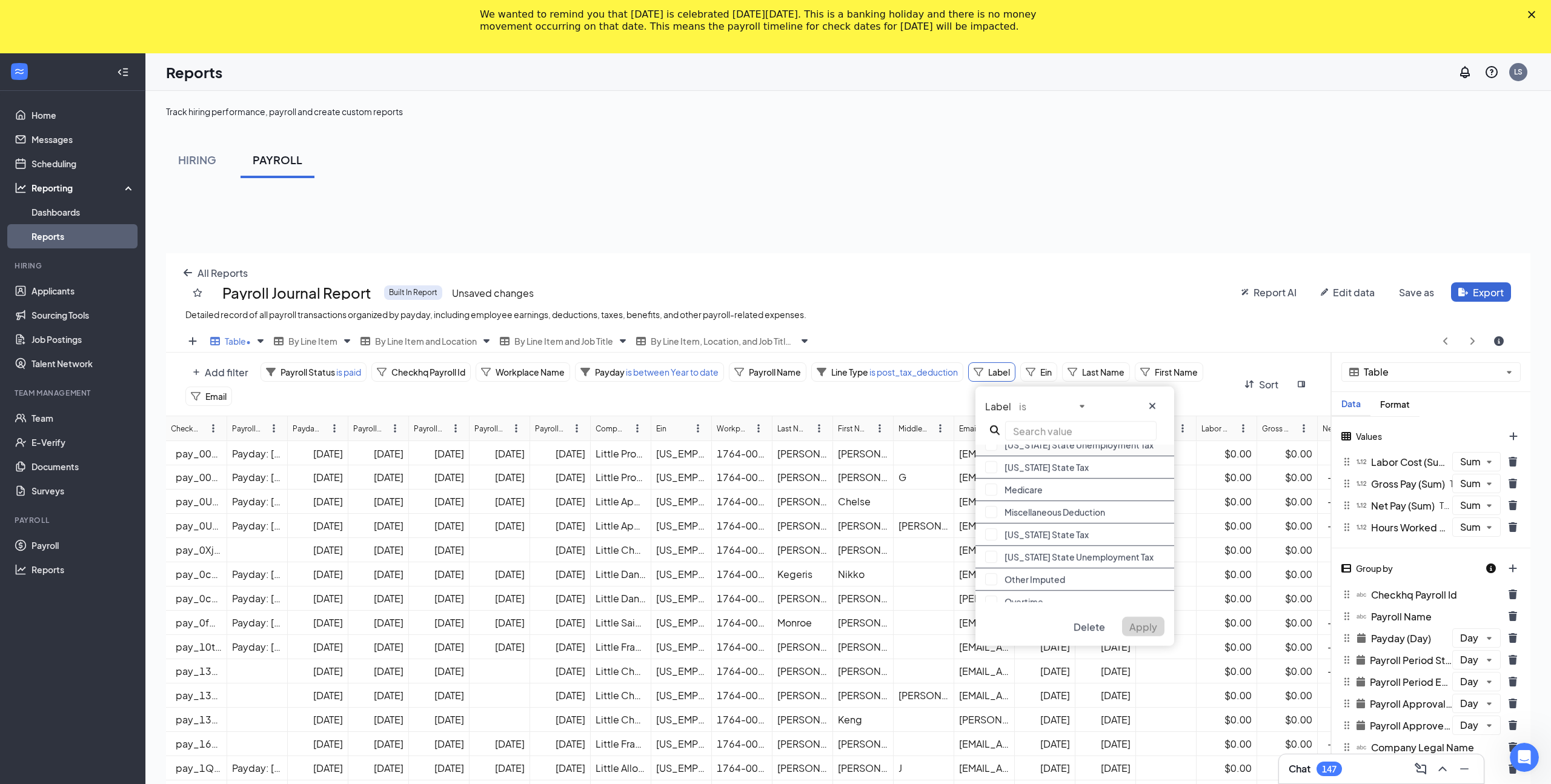
scroll to position [236, 0]
click at [1039, 424] on input "text" at bounding box center [1080, 430] width 152 height 19
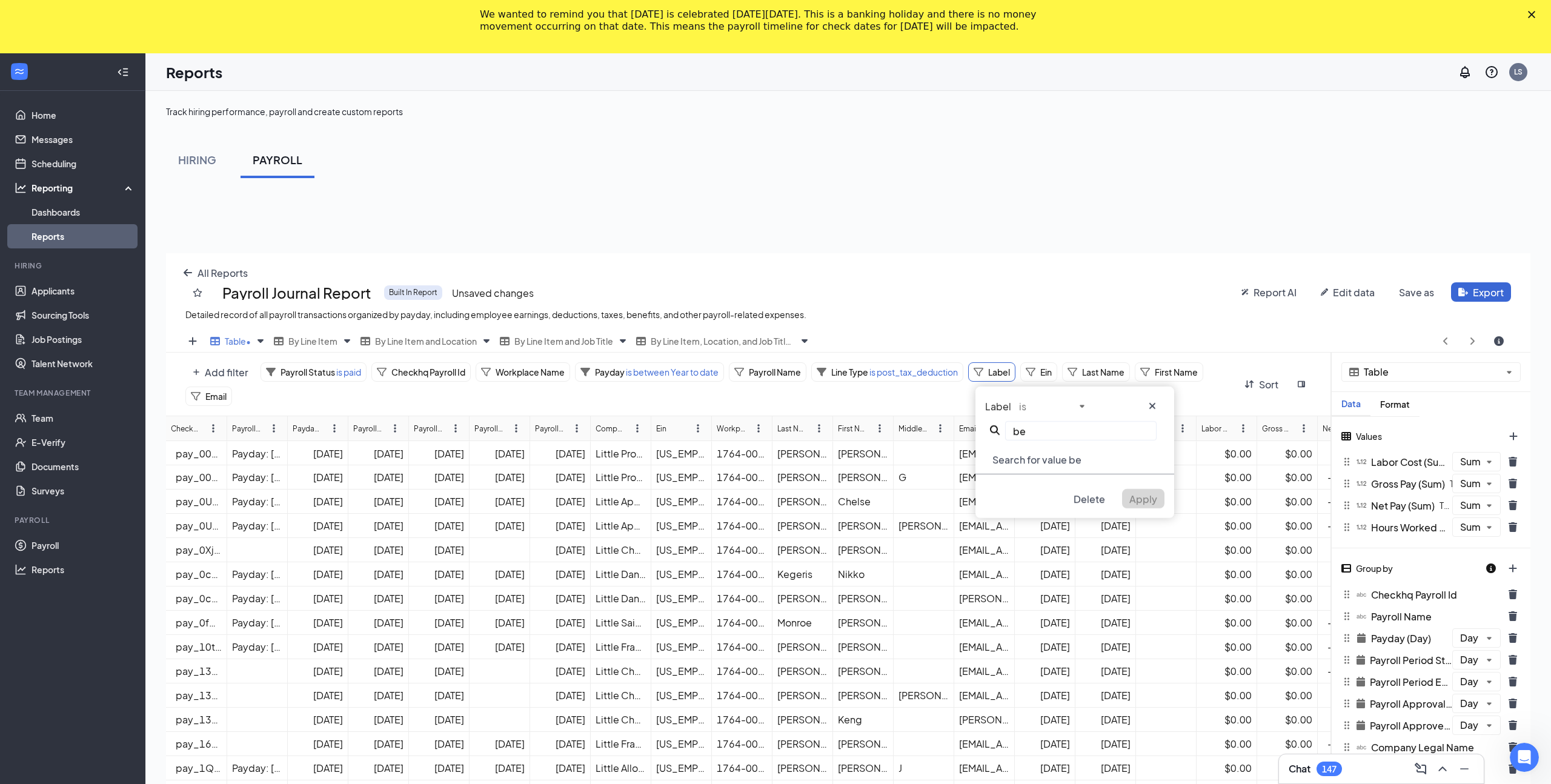
type input "b"
click at [1152, 406] on icon "cross icon" at bounding box center [1152, 406] width 6 height 6
click at [858, 363] on div "Line Type is post_tax_deduction" at bounding box center [886, 372] width 152 height 19
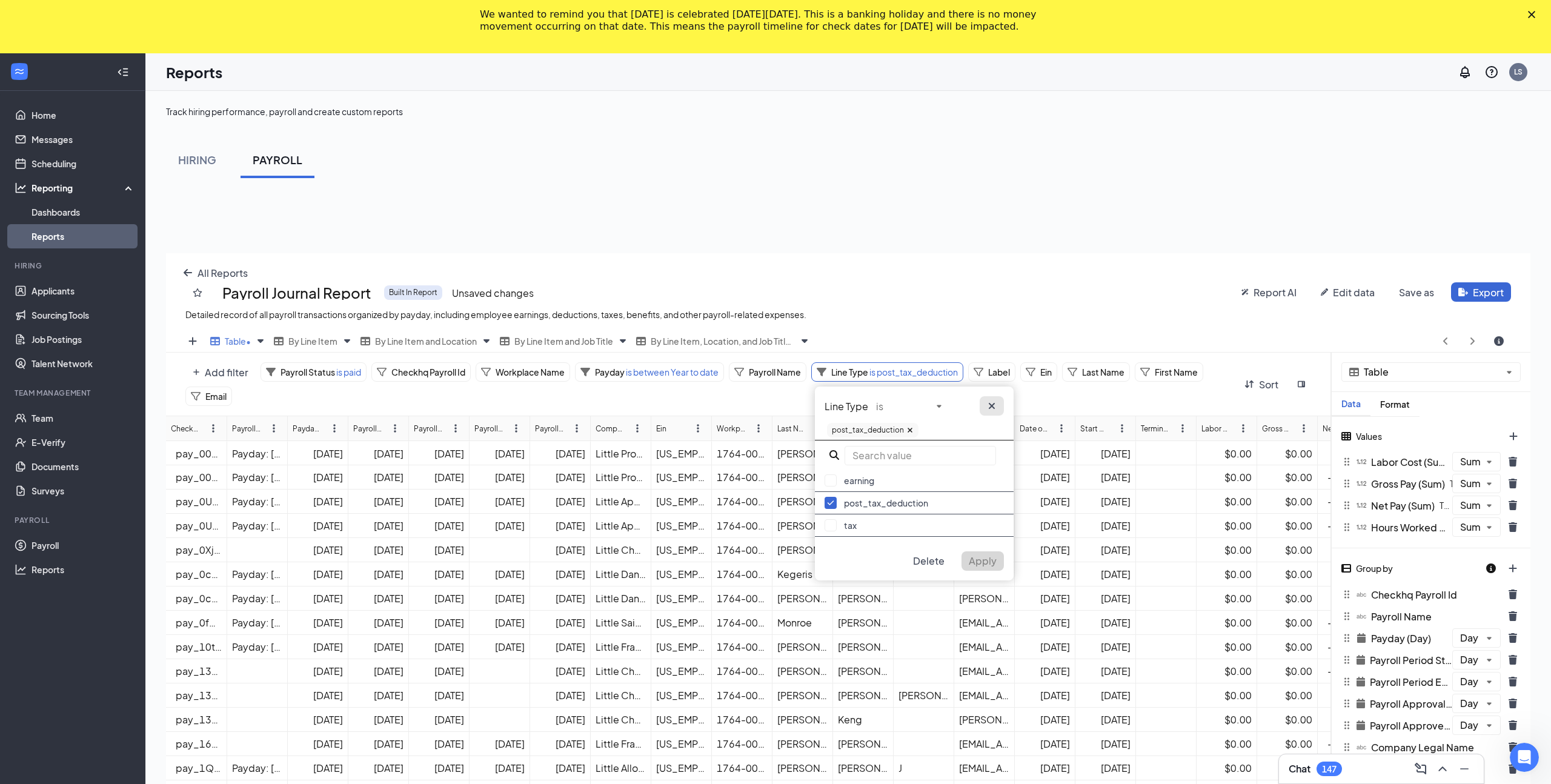
click at [990, 404] on icon "cross icon" at bounding box center [991, 406] width 6 height 6
click at [215, 397] on span "Email" at bounding box center [216, 396] width 21 height 11
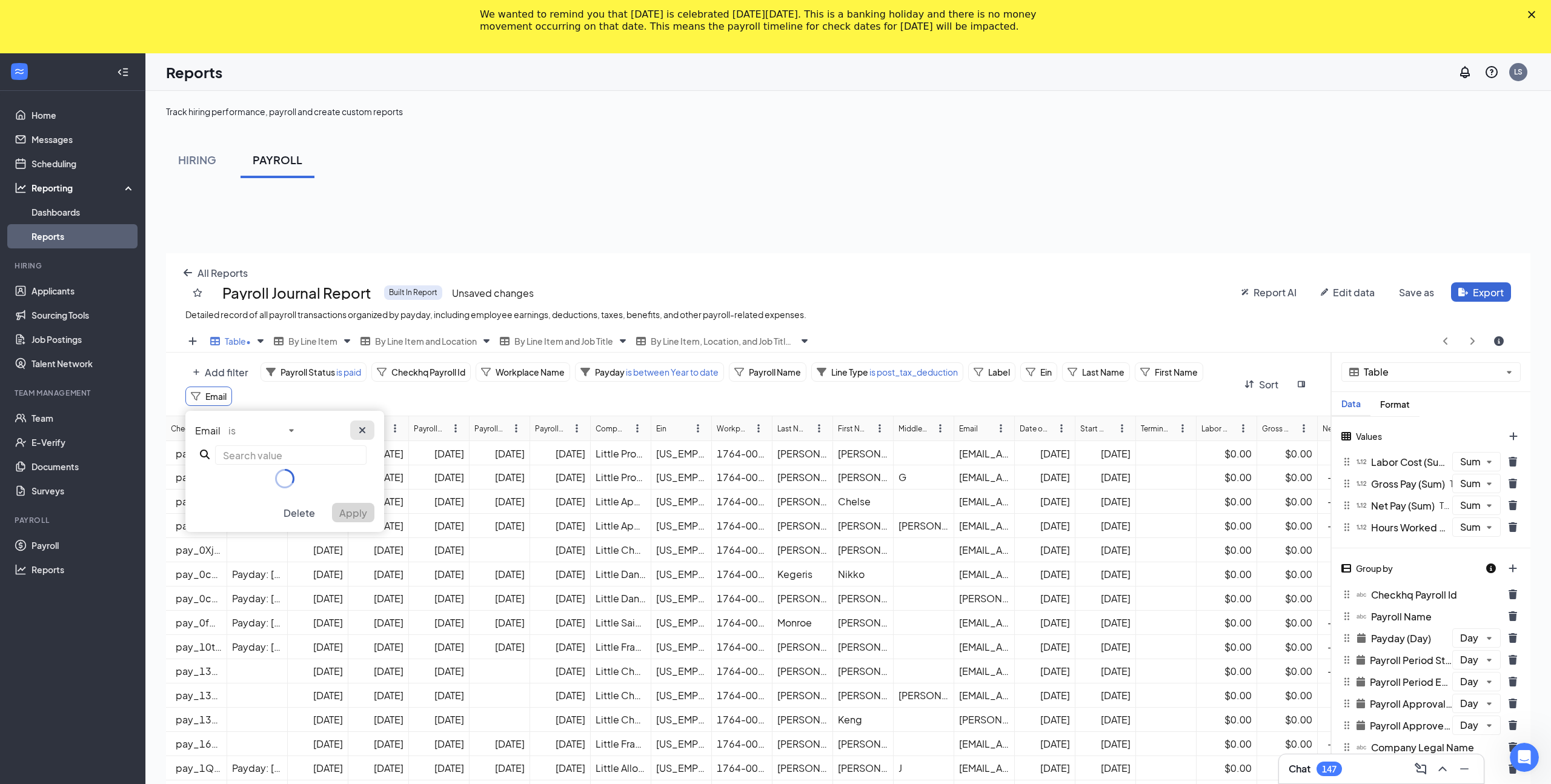
click at [364, 420] on button "cross icon" at bounding box center [362, 430] width 24 height 19
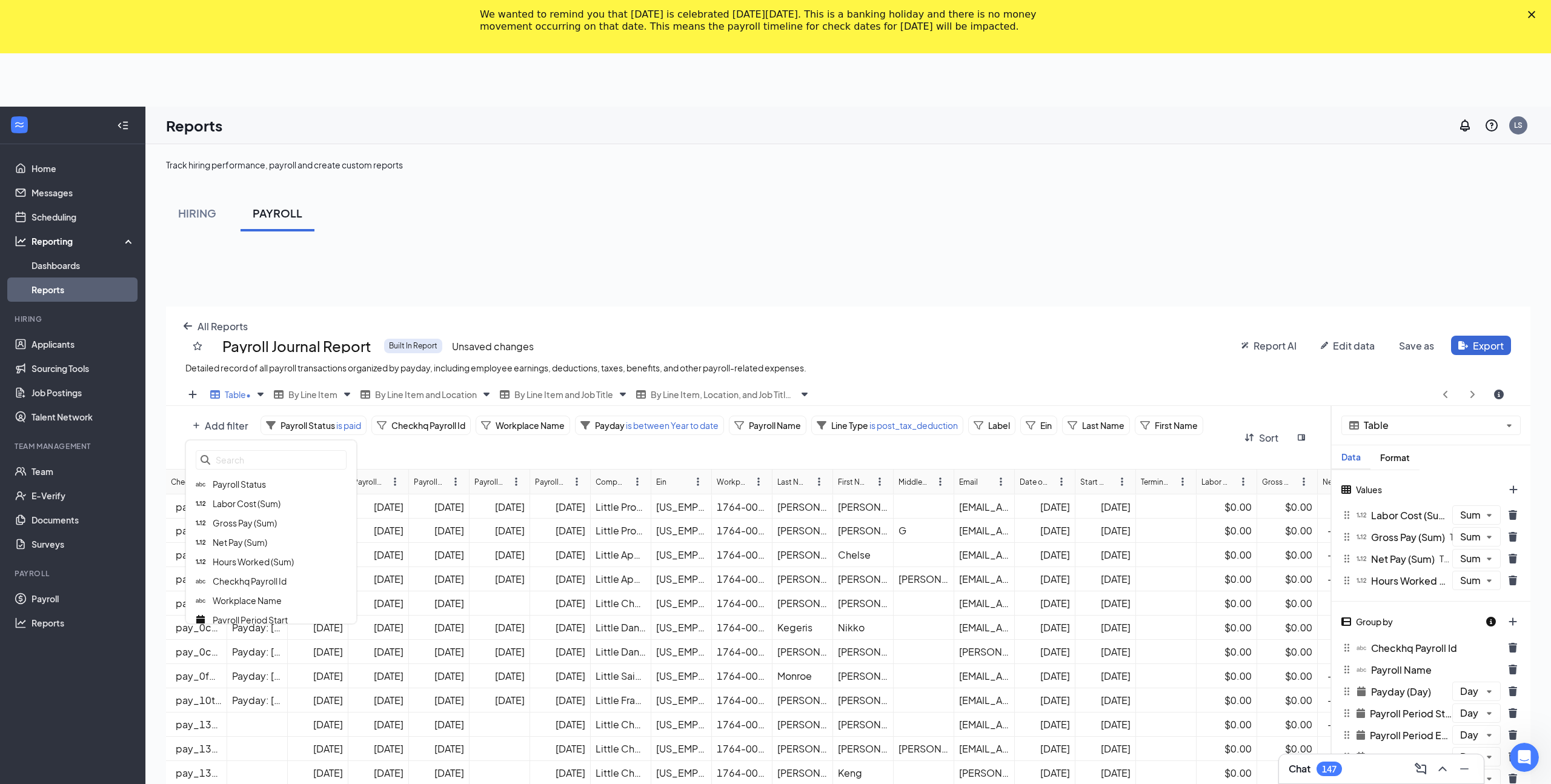
click at [237, 371] on div "All Reports Payroll Journal Report Built In Report Unsaved changes Detailed rec…" at bounding box center [848, 698] width 1364 height 784
click at [247, 494] on span "Employee Portion" at bounding box center [249, 498] width 72 height 11
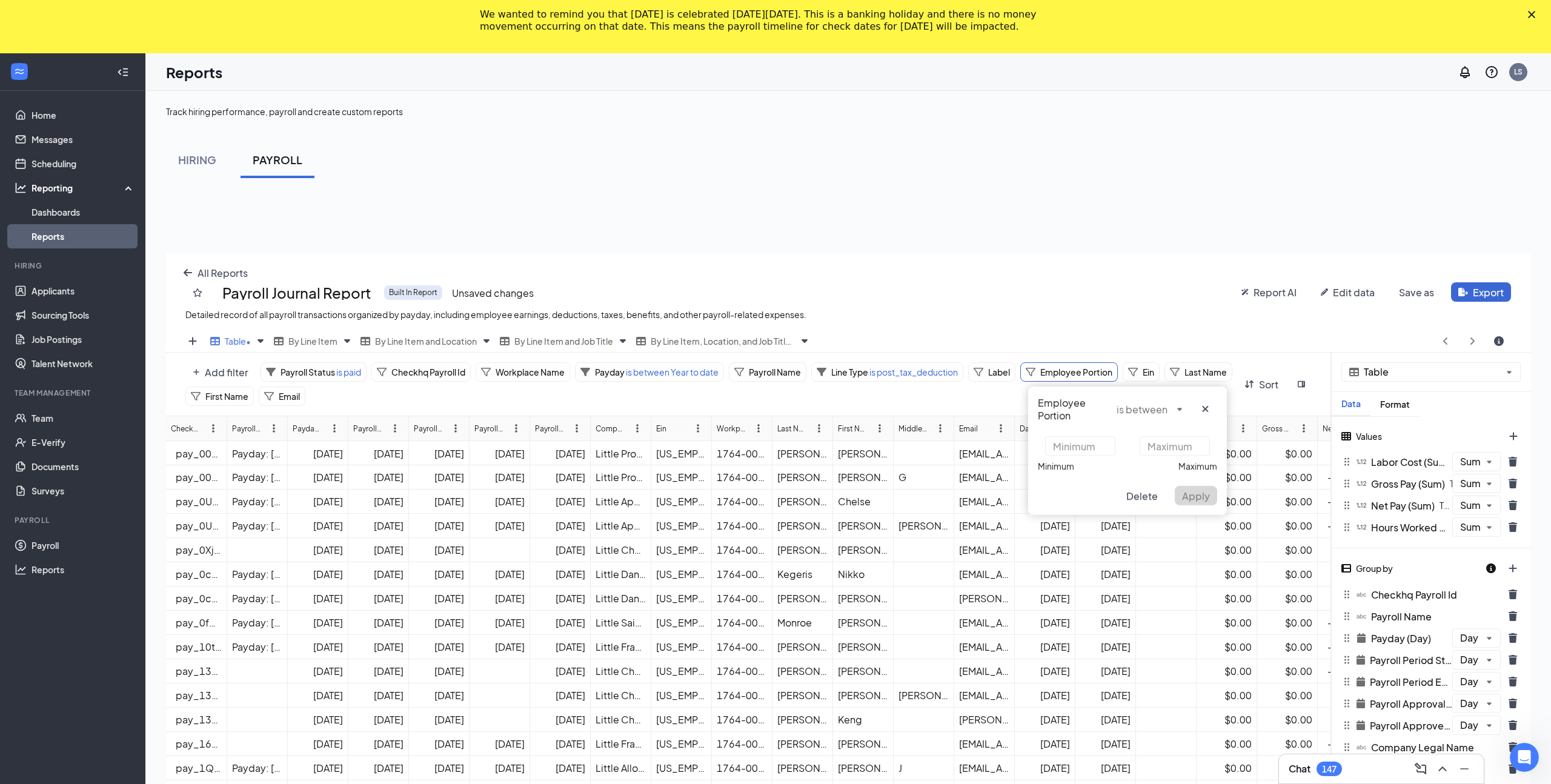
click at [1006, 394] on div "Add filter Payroll Status is paid Checkhq Payroll Id Workplace Name Payday is b…" at bounding box center [709, 384] width 1047 height 43
click at [1149, 489] on span "Delete" at bounding box center [1141, 495] width 31 height 13
click at [221, 368] on div "All Reports Payroll Journal Report Built In Report Unsaved changes Detailed rec…" at bounding box center [848, 645] width 1364 height 784
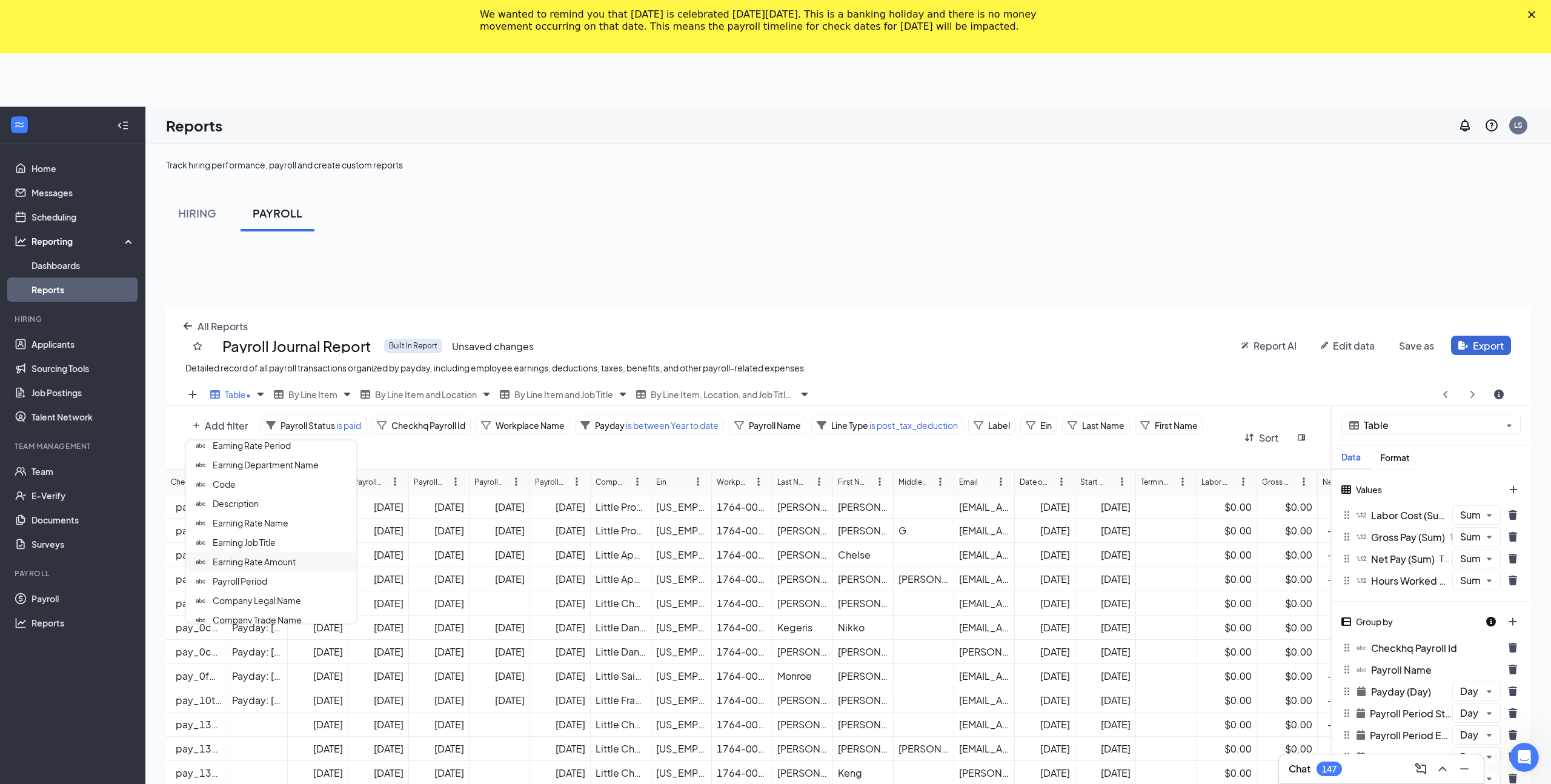
scroll to position [563, 0]
click at [255, 503] on div "Code" at bounding box center [271, 503] width 170 height 19
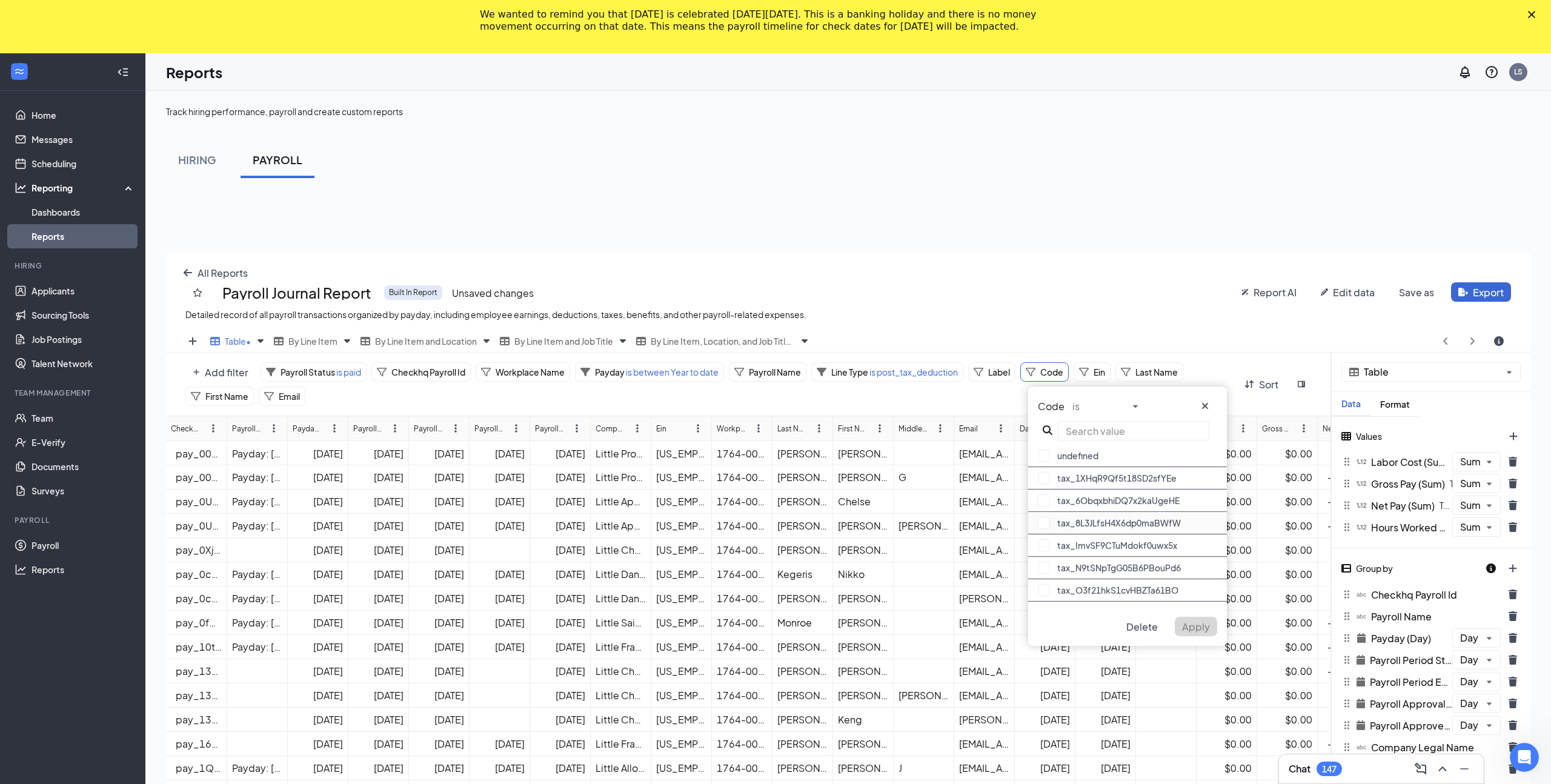
scroll to position [156, 0]
click at [1139, 624] on span "Delete" at bounding box center [1141, 626] width 31 height 13
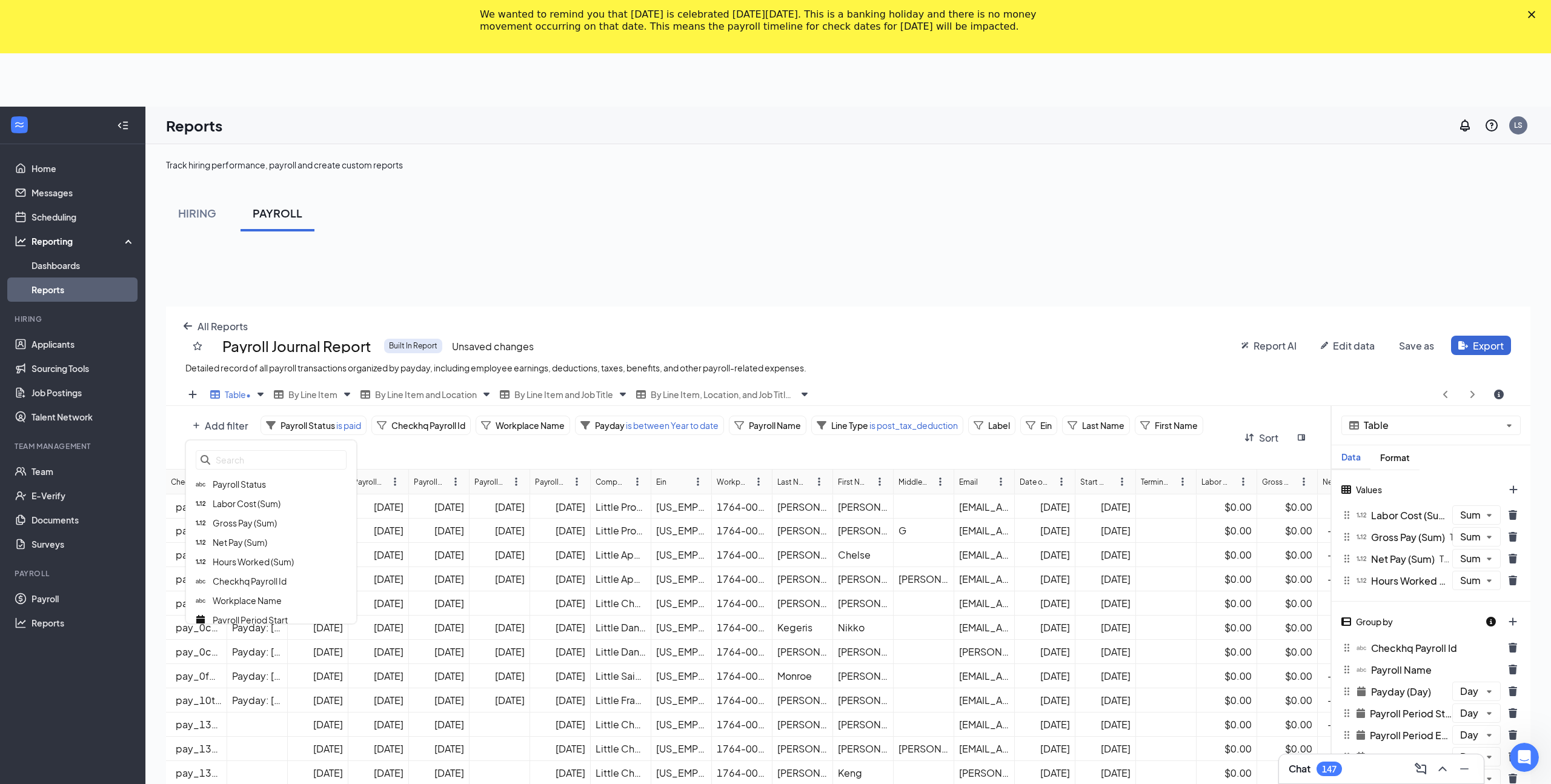
click at [231, 370] on div "All Reports Payroll Journal Report Built In Report Unsaved changes Detailed rec…" at bounding box center [848, 698] width 1364 height 784
click at [255, 500] on span "Payee Type" at bounding box center [235, 499] width 46 height 11
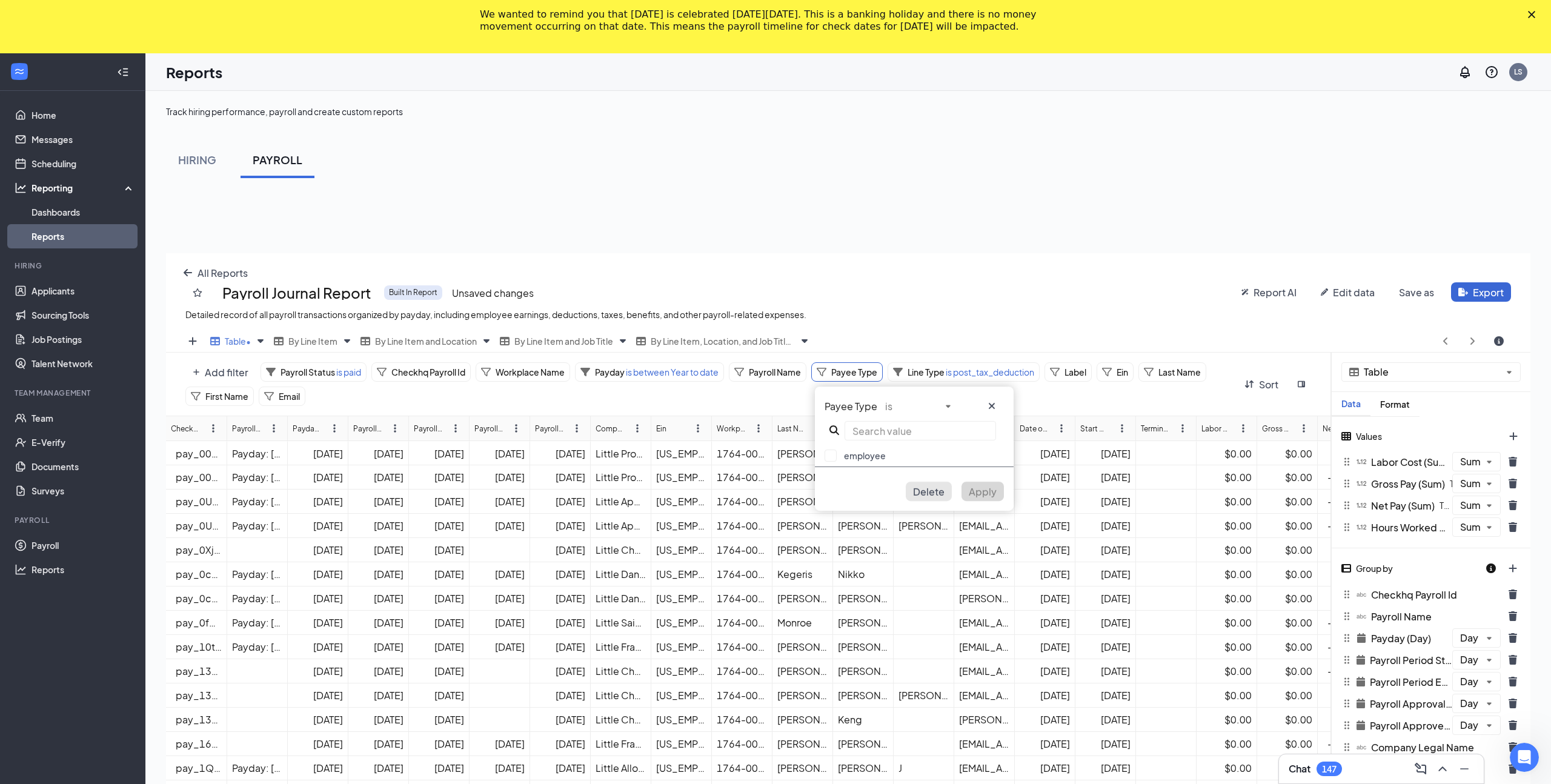
click at [933, 487] on span "Delete" at bounding box center [929, 491] width 31 height 13
click at [216, 375] on div "All Reports Payroll Journal Report Built In Report Unsaved changes Detailed rec…" at bounding box center [848, 645] width 1364 height 784
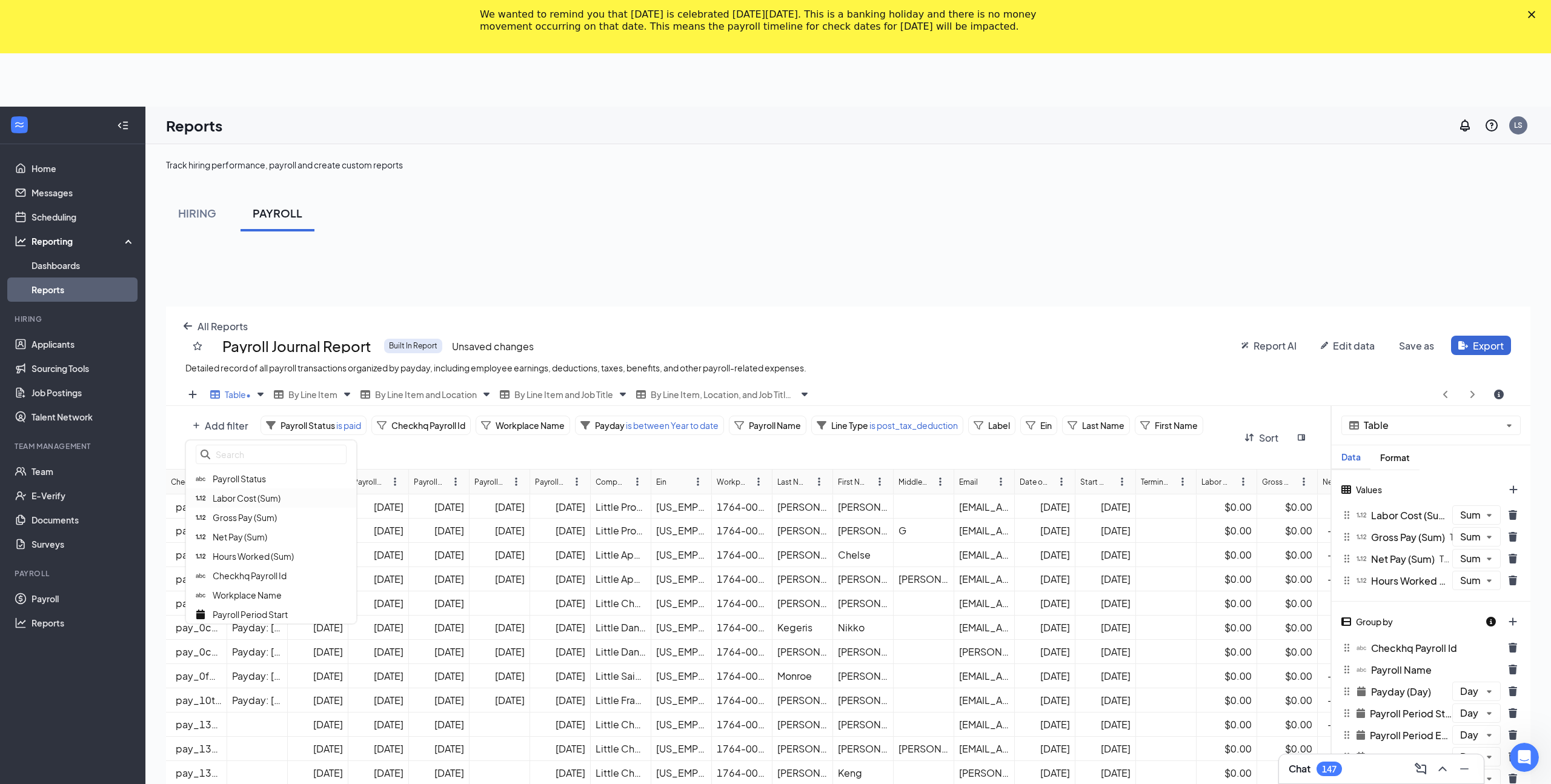
scroll to position [0, 0]
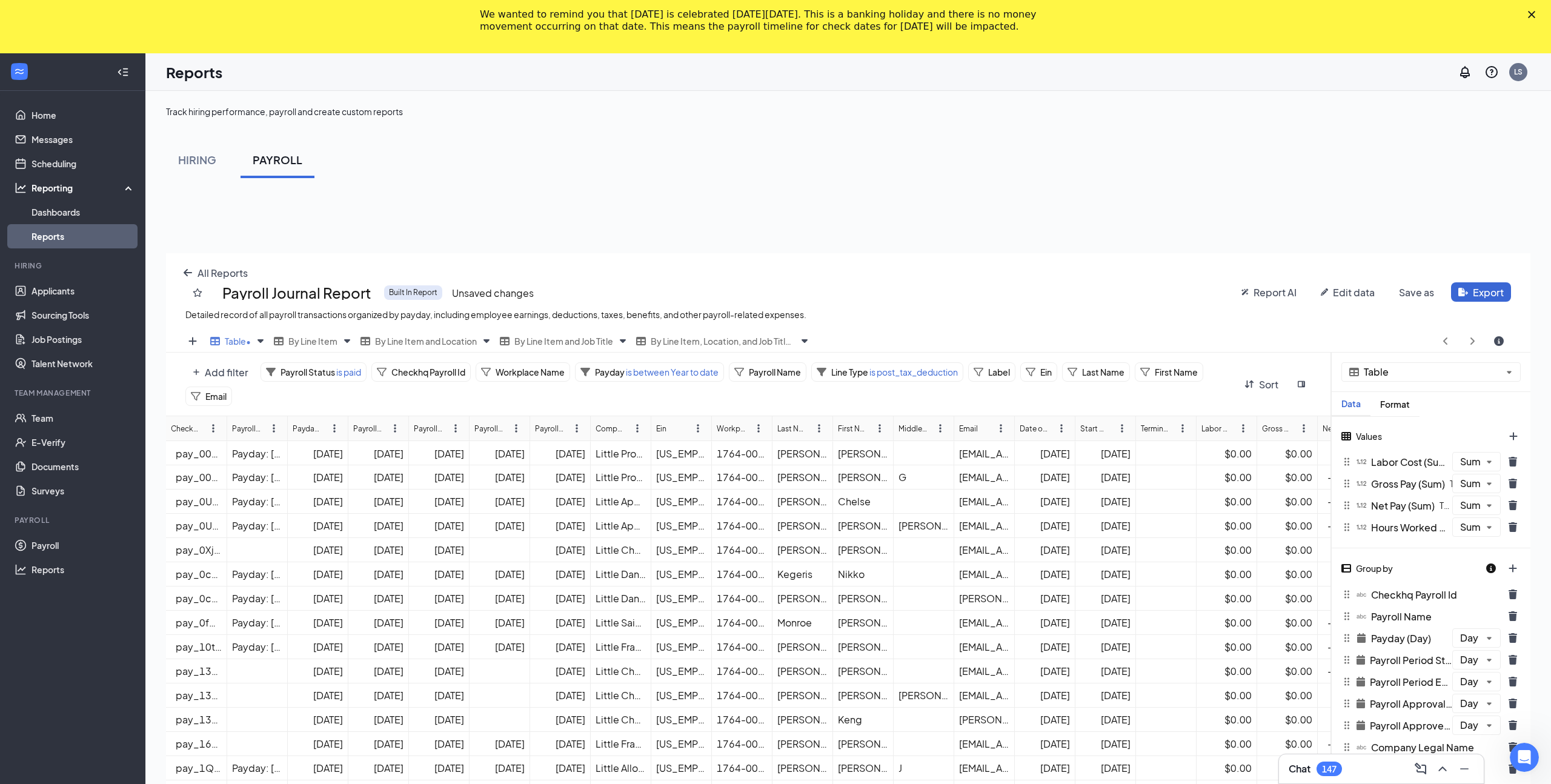
click at [376, 458] on div "Add filter Payroll Status is paid Checkhq Payroll Id Workplace Name Payday is b…" at bounding box center [748, 694] width 1165 height 684
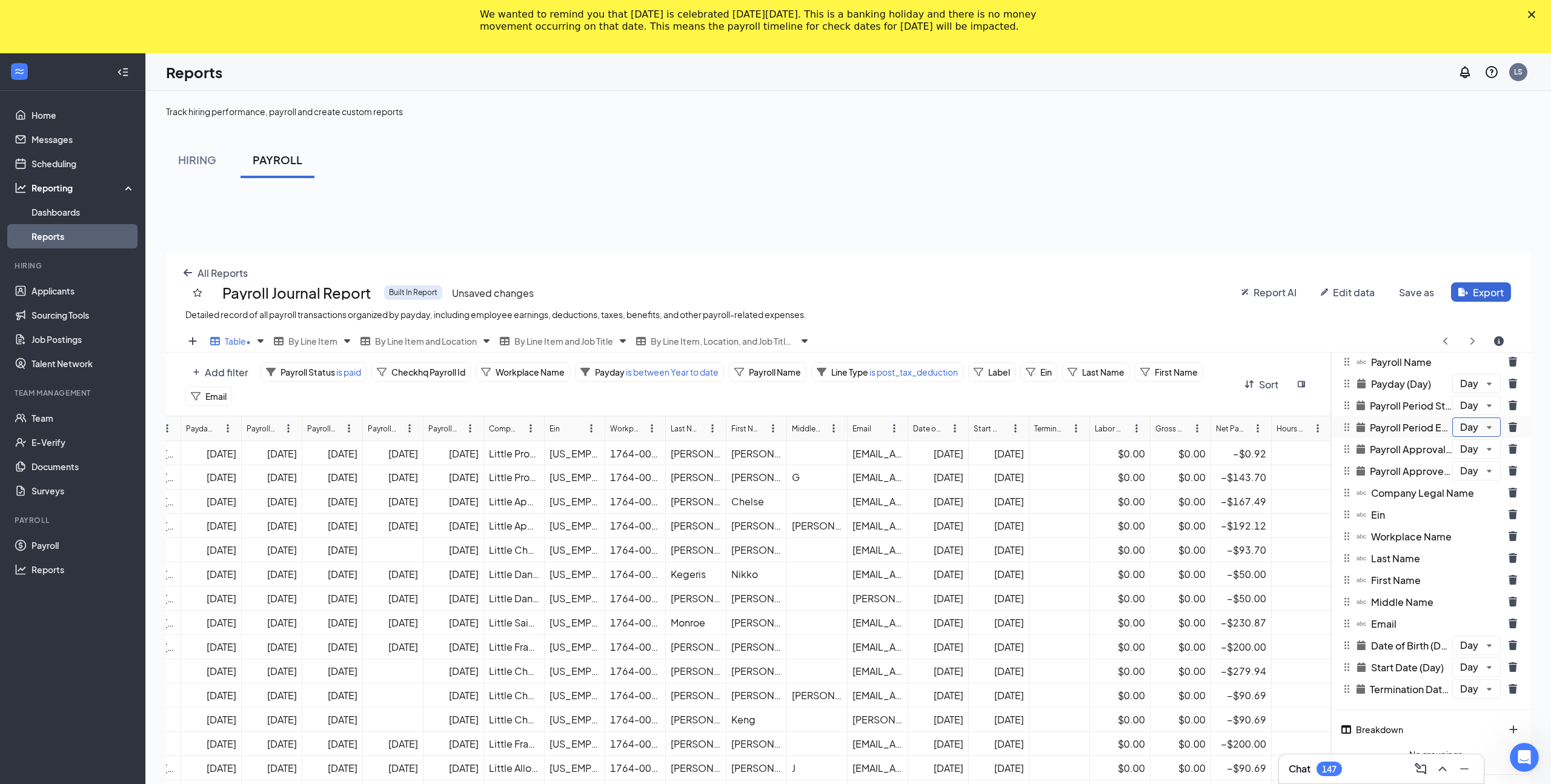
scroll to position [184, 0]
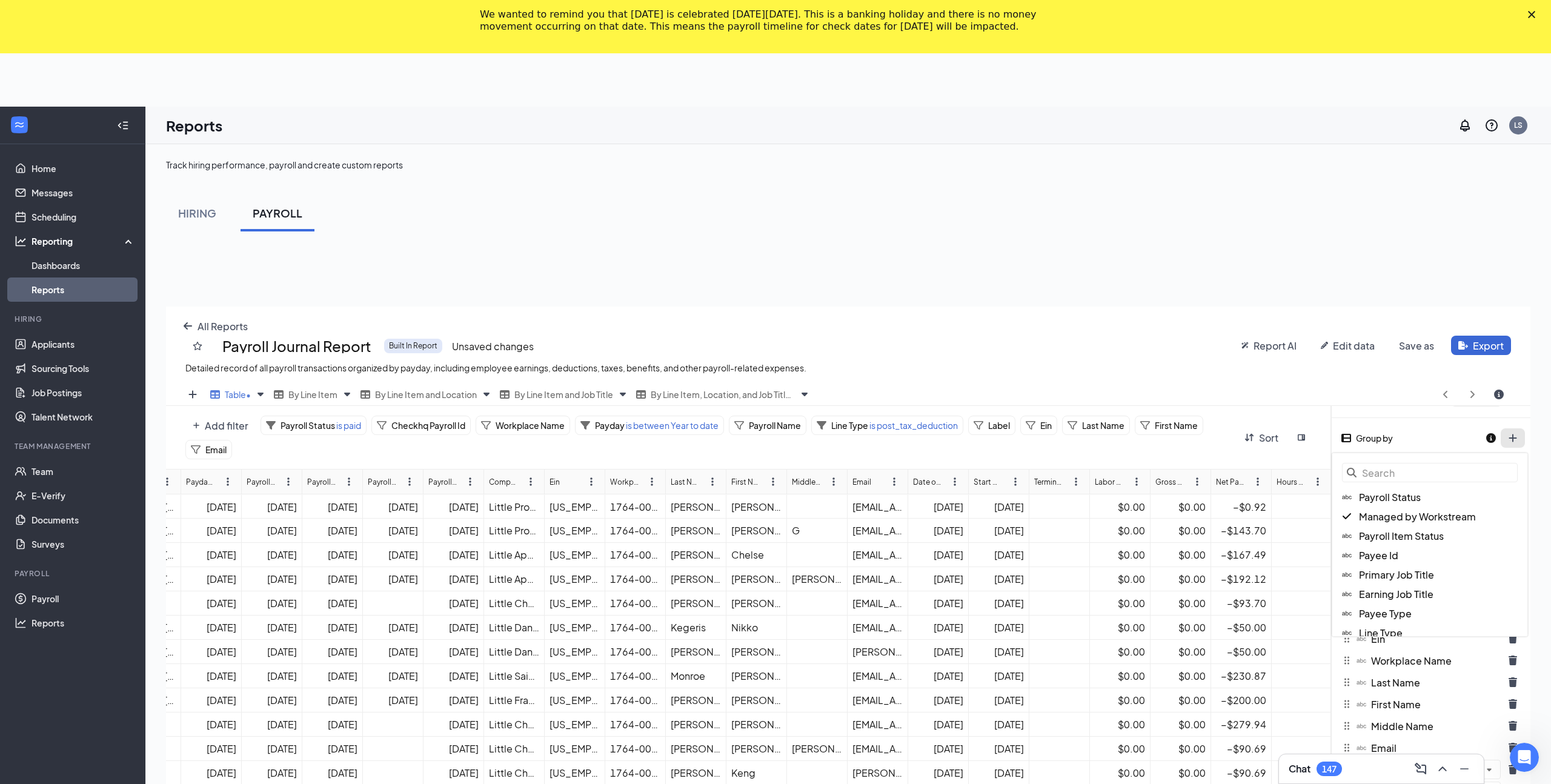
click at [1514, 387] on div "Table • By Line Item By Line Item and Location By Line Item and Job Title By Li…" at bounding box center [848, 737] width 1364 height 706
click at [1368, 384] on div "Table • By Line Item By Line Item and Location By Line Item and Job Title By Li…" at bounding box center [848, 737] width 1364 height 706
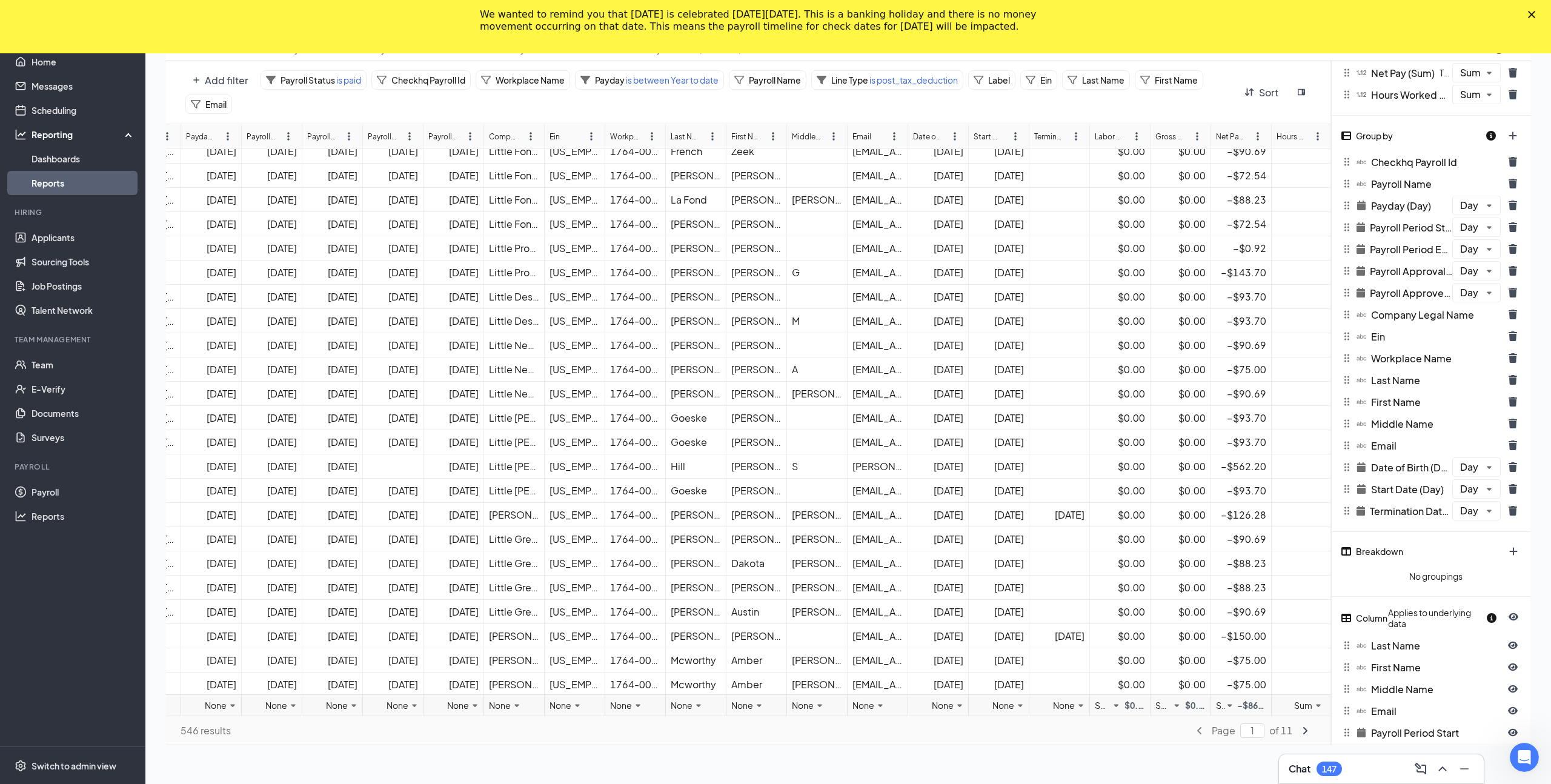
scroll to position [141, 0]
click at [1513, 552] on div "Breakdown" at bounding box center [1431, 553] width 199 height 24
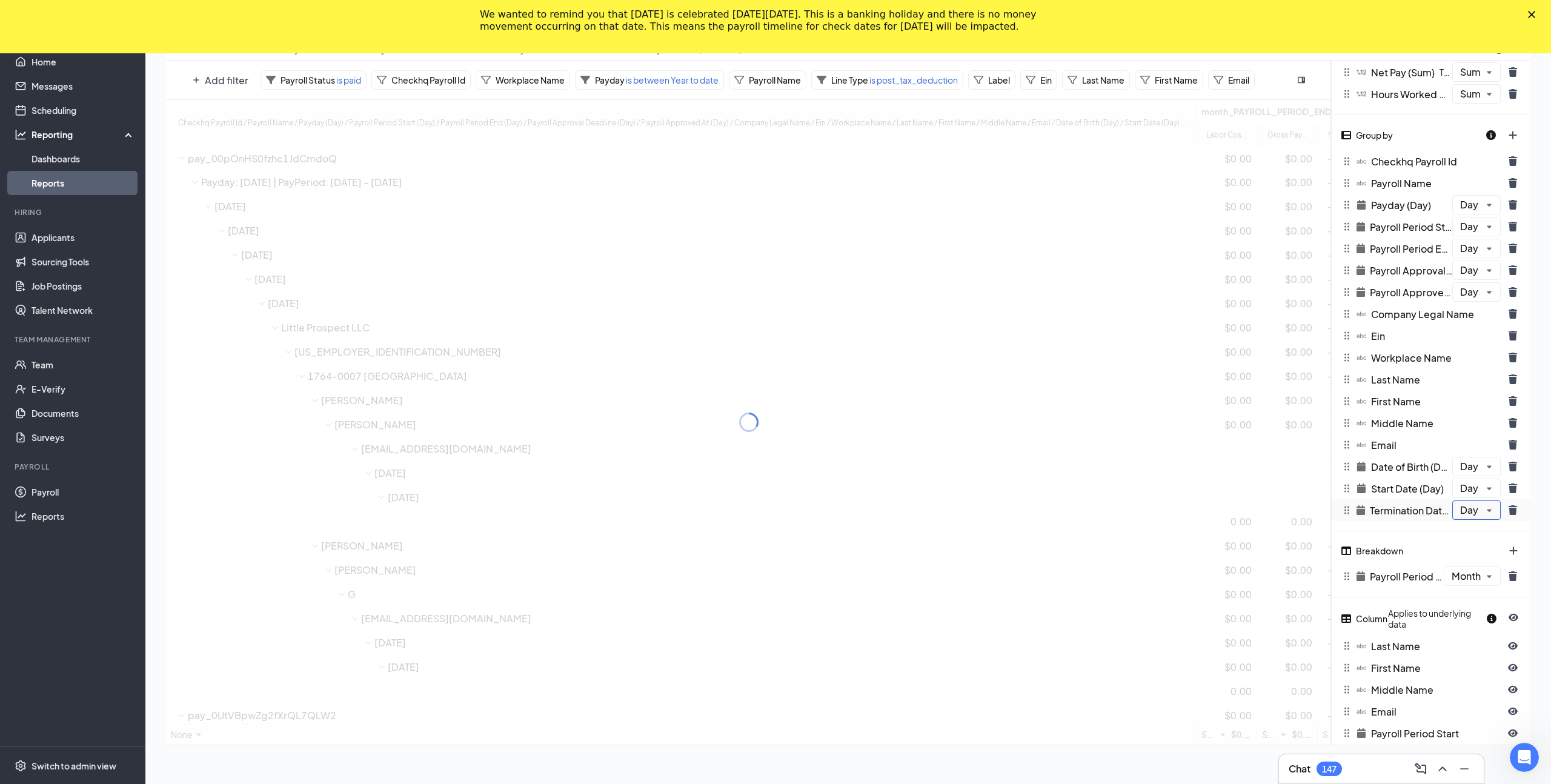
scroll to position [165, 0]
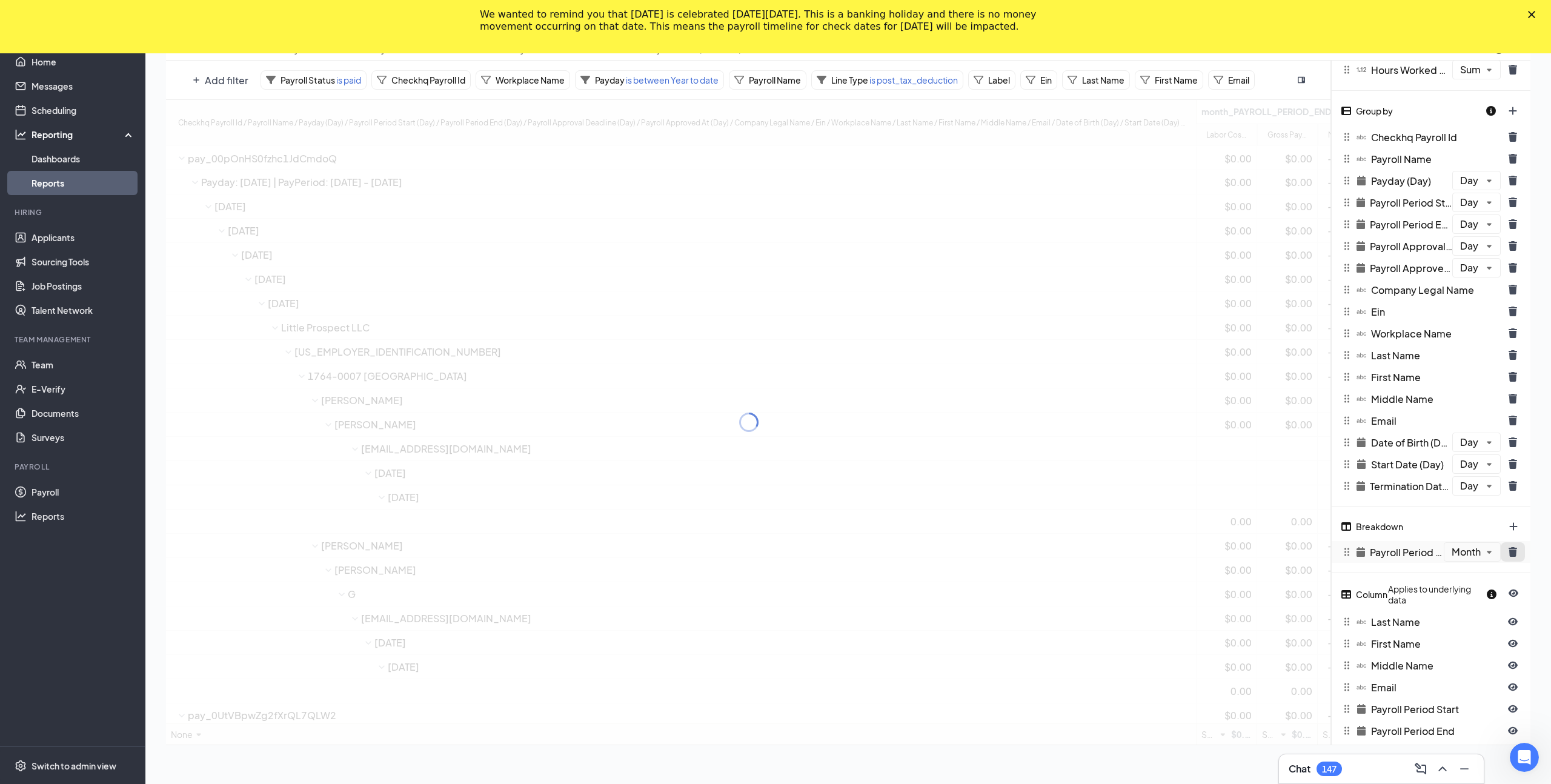
click at [1506, 551] on button "trash icon" at bounding box center [1512, 551] width 24 height 19
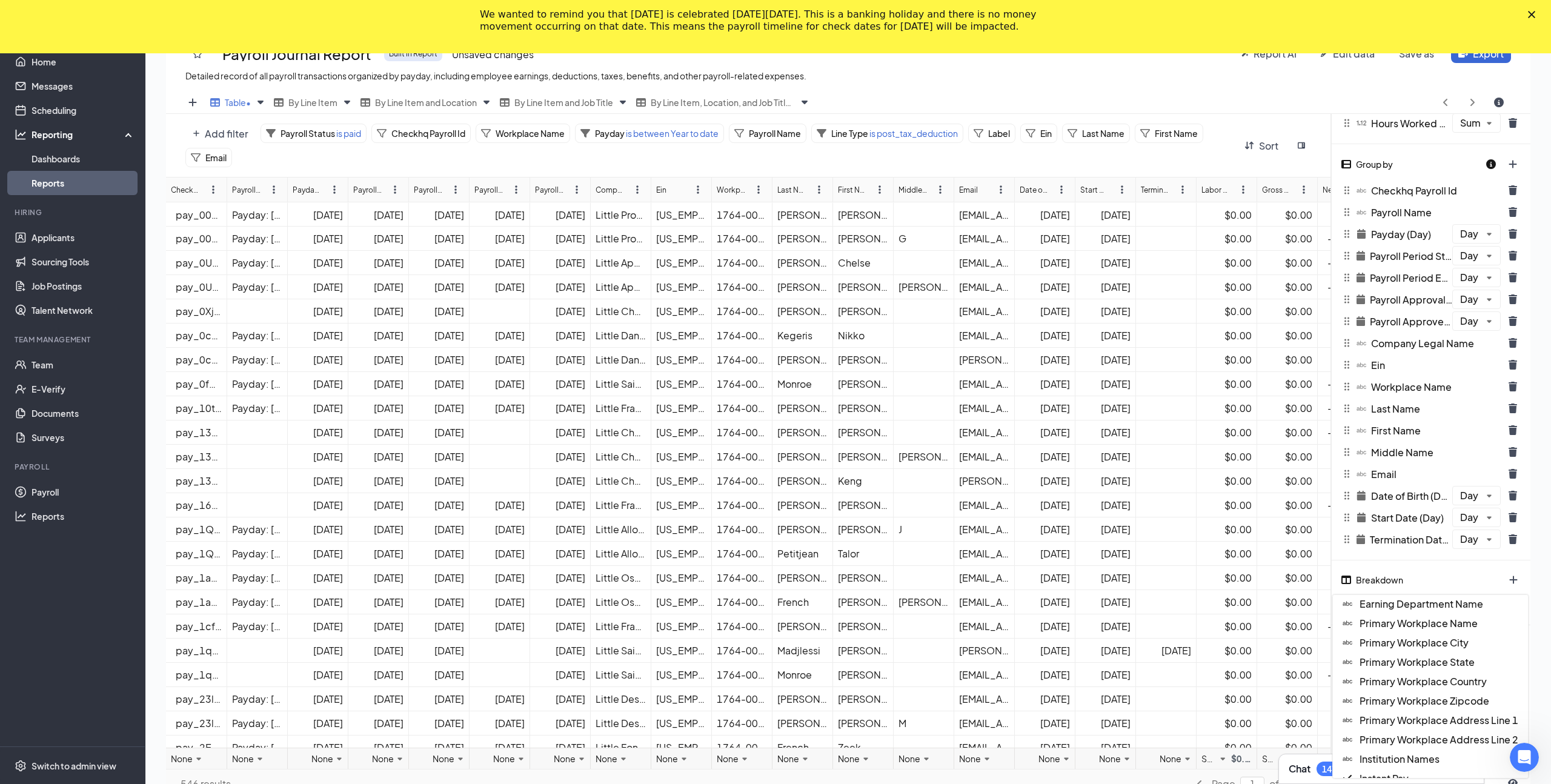
scroll to position [1232, 0]
click at [1415, 739] on span "Employee Portion" at bounding box center [1401, 744] width 83 height 13
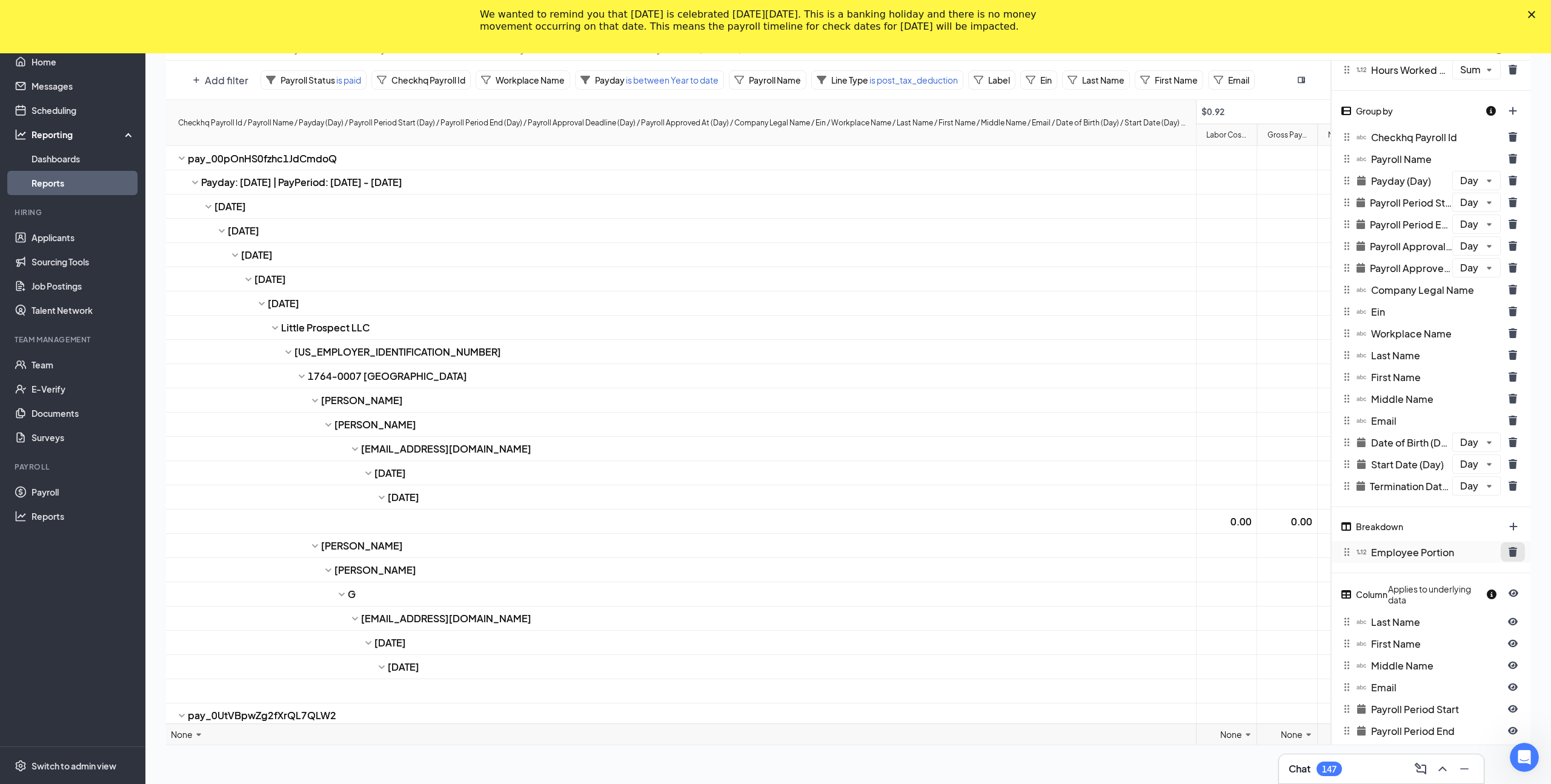
click at [1511, 553] on icon "trash icon" at bounding box center [1512, 551] width 9 height 9
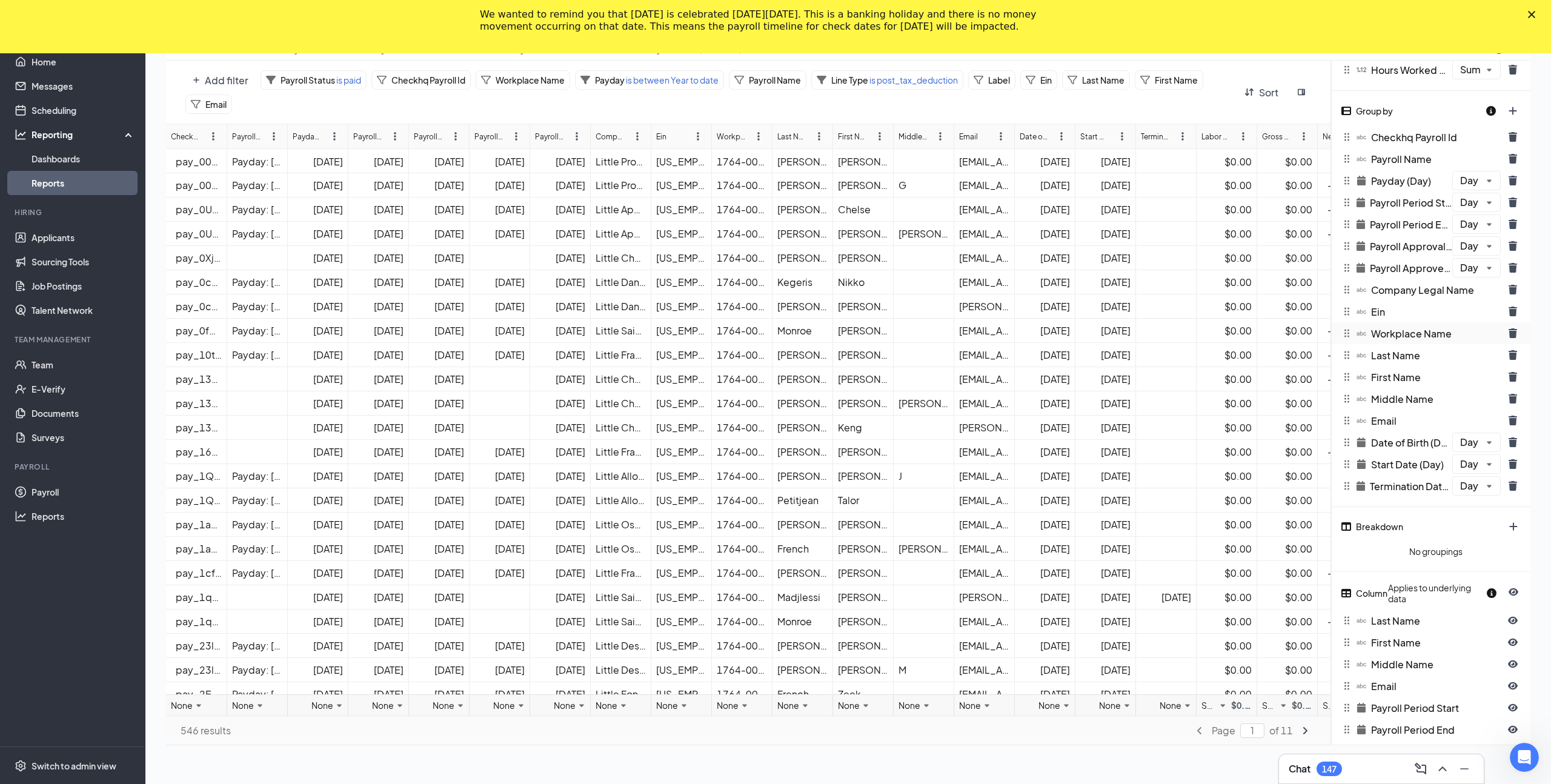
scroll to position [0, 0]
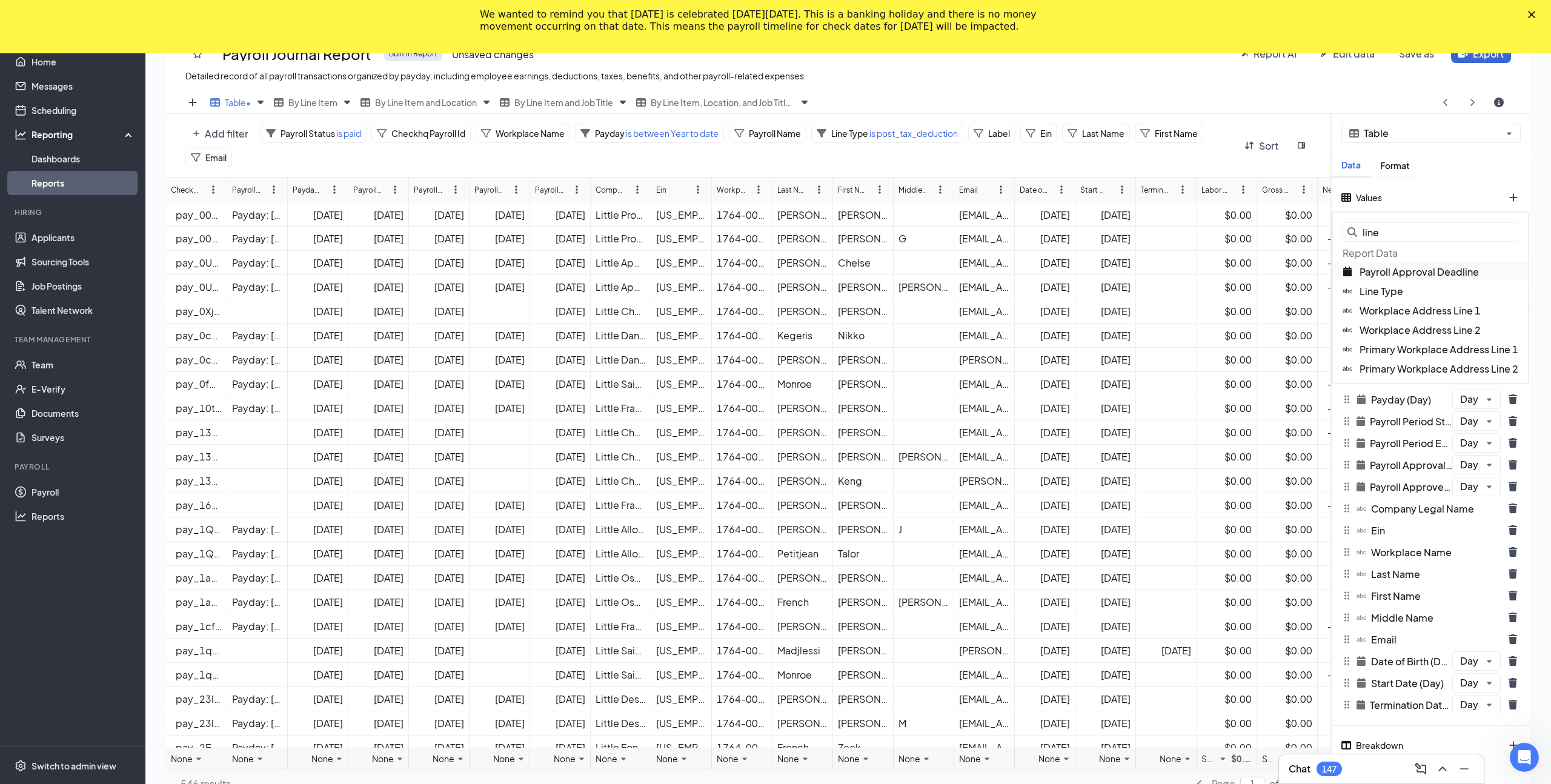
type input "line"
click at [1406, 293] on div "Line Type" at bounding box center [1430, 290] width 195 height 19
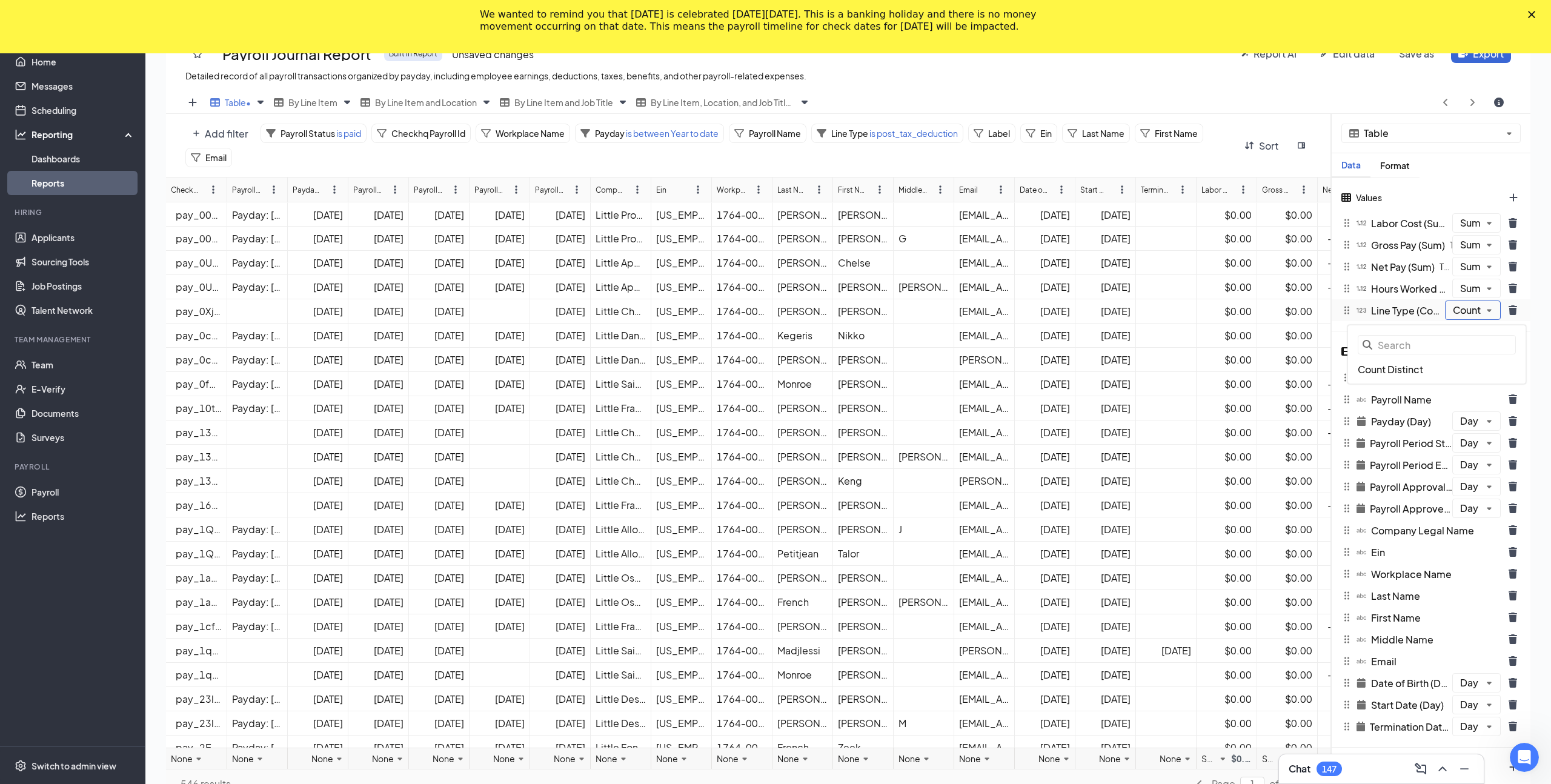
click at [1463, 253] on div "Values Labor Cost (Sum) The sum of all wages paid to employees, as well as the …" at bounding box center [1431, 254] width 199 height 153
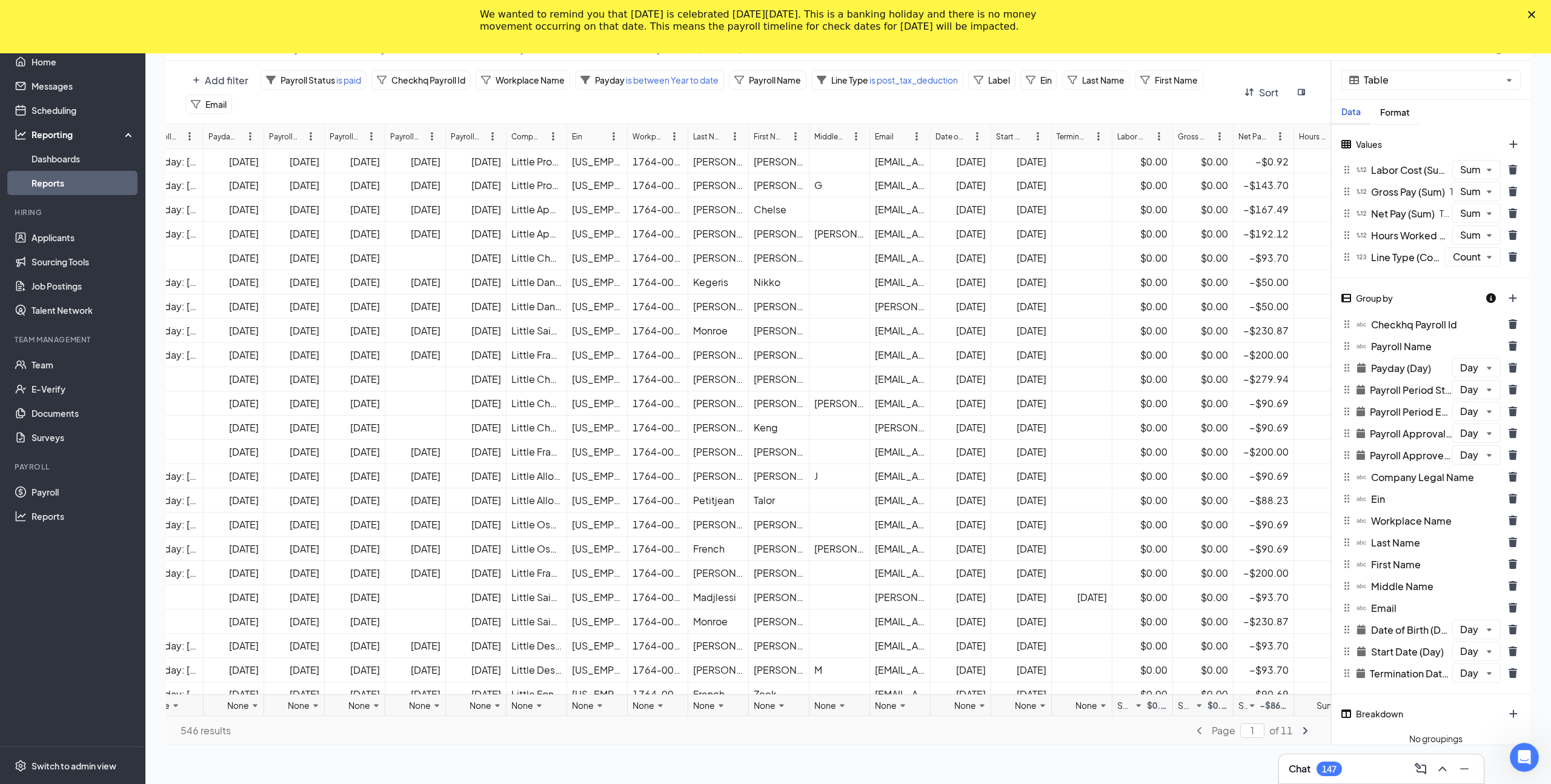
scroll to position [0, 167]
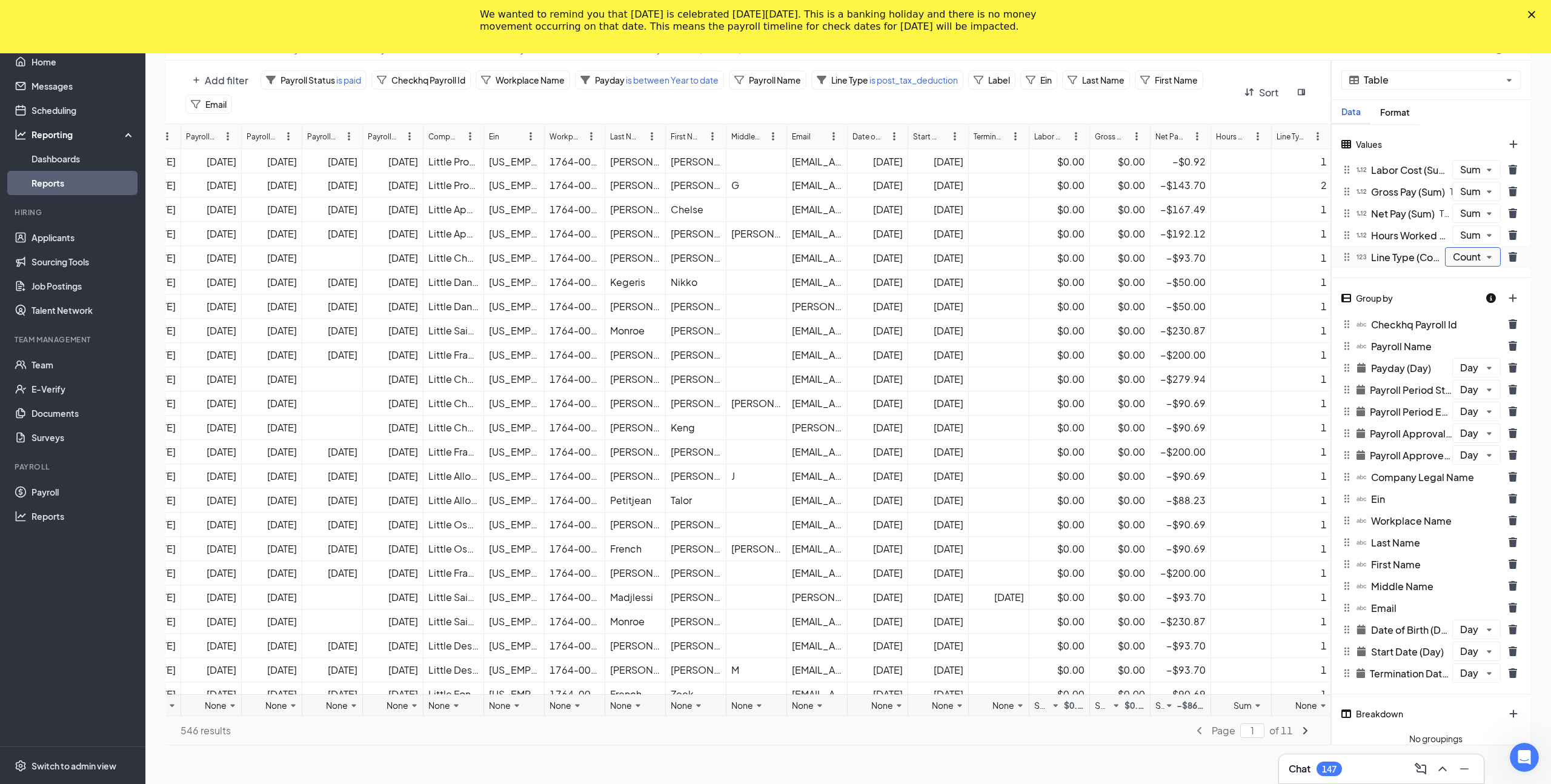
drag, startPoint x: 1517, startPoint y: 255, endPoint x: 1471, endPoint y: 266, distance: 47.3
click at [1471, 266] on div "Line Type (Count) The general group for the payroll item from one of: earning, …" at bounding box center [1431, 257] width 199 height 22
click at [1516, 259] on icon "trash icon" at bounding box center [1512, 257] width 9 height 9
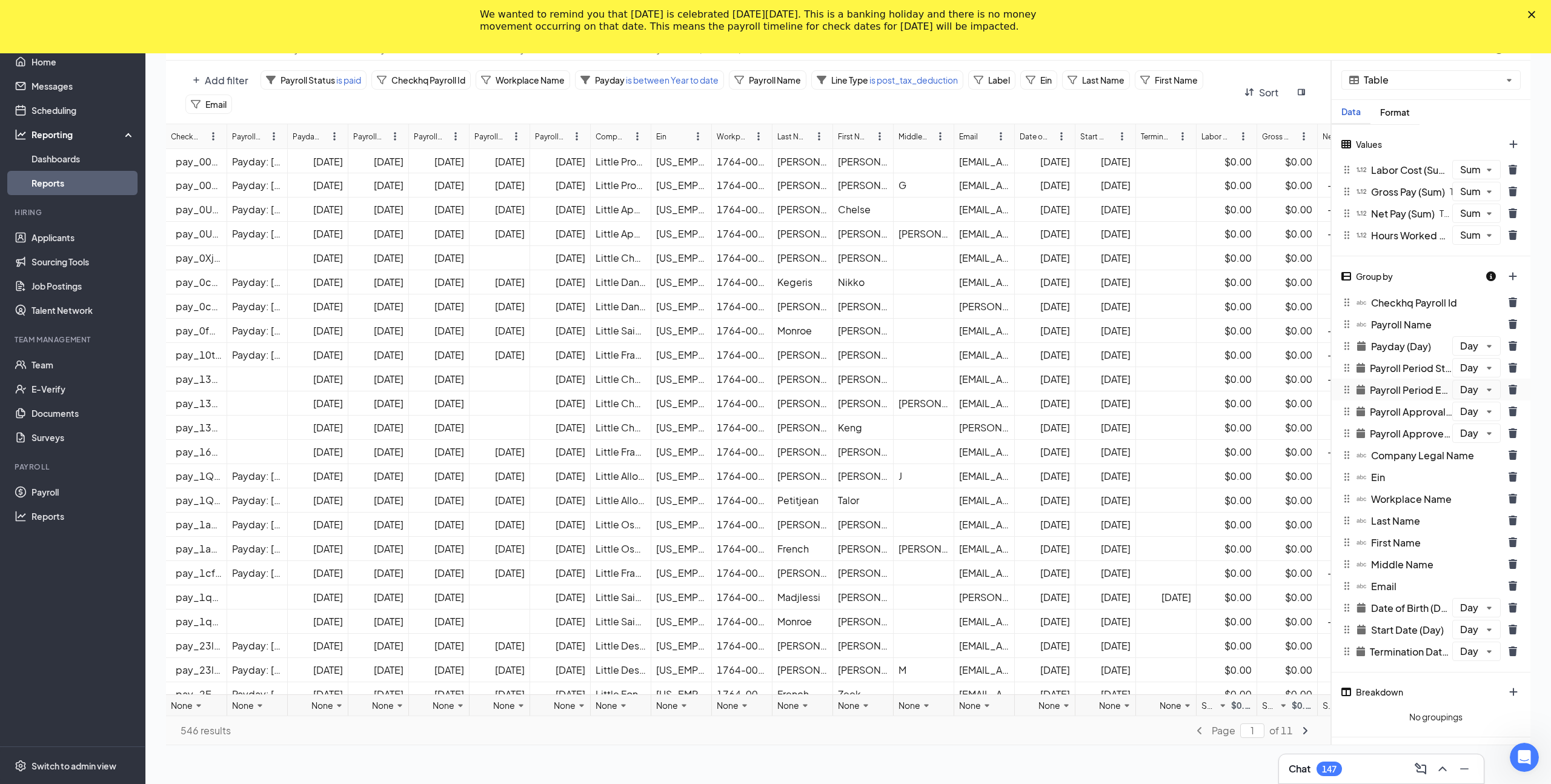
scroll to position [59, 0]
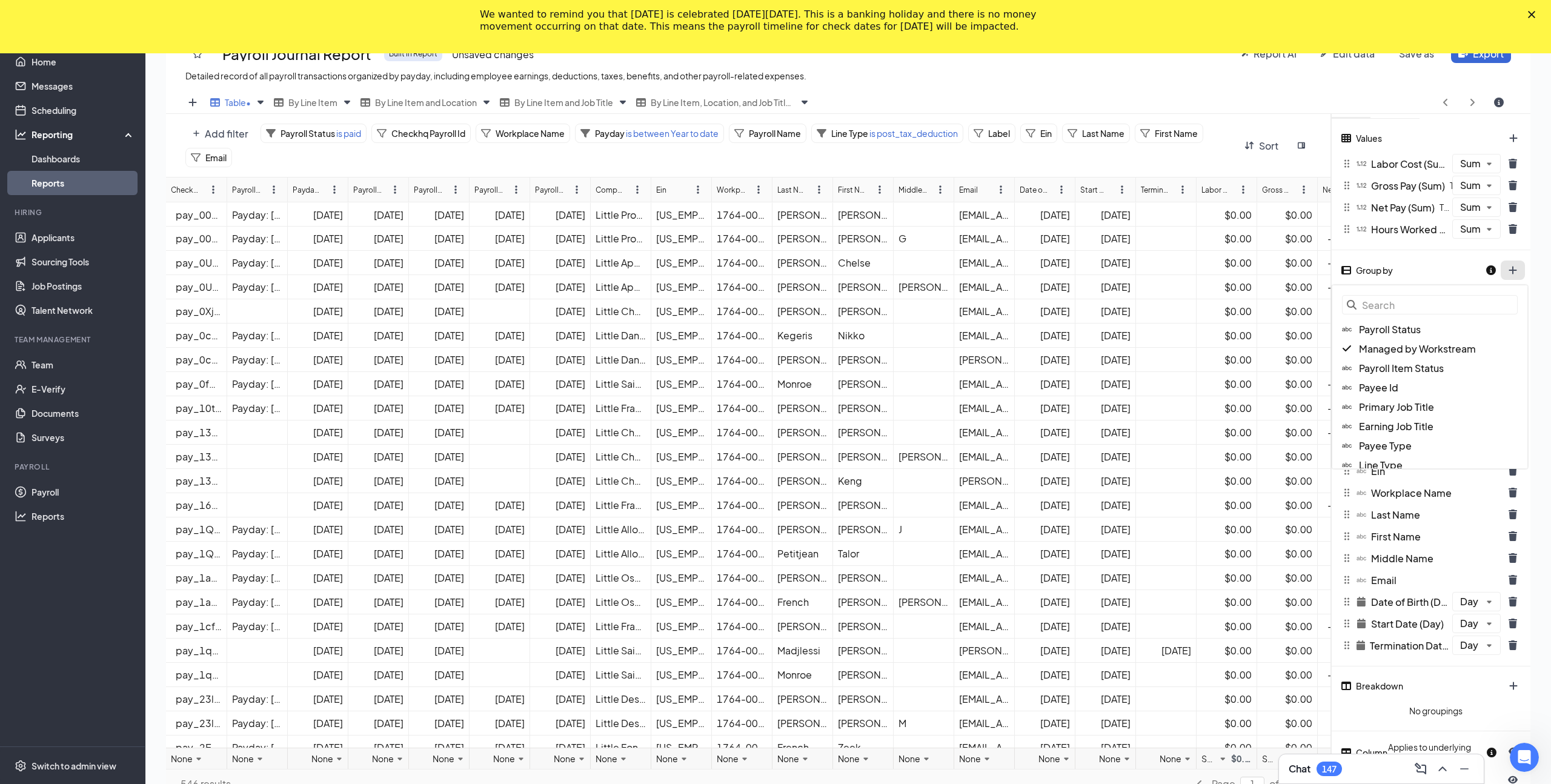
type input "Line"
click at [1427, 327] on div "Line Type" at bounding box center [1430, 329] width 195 height 19
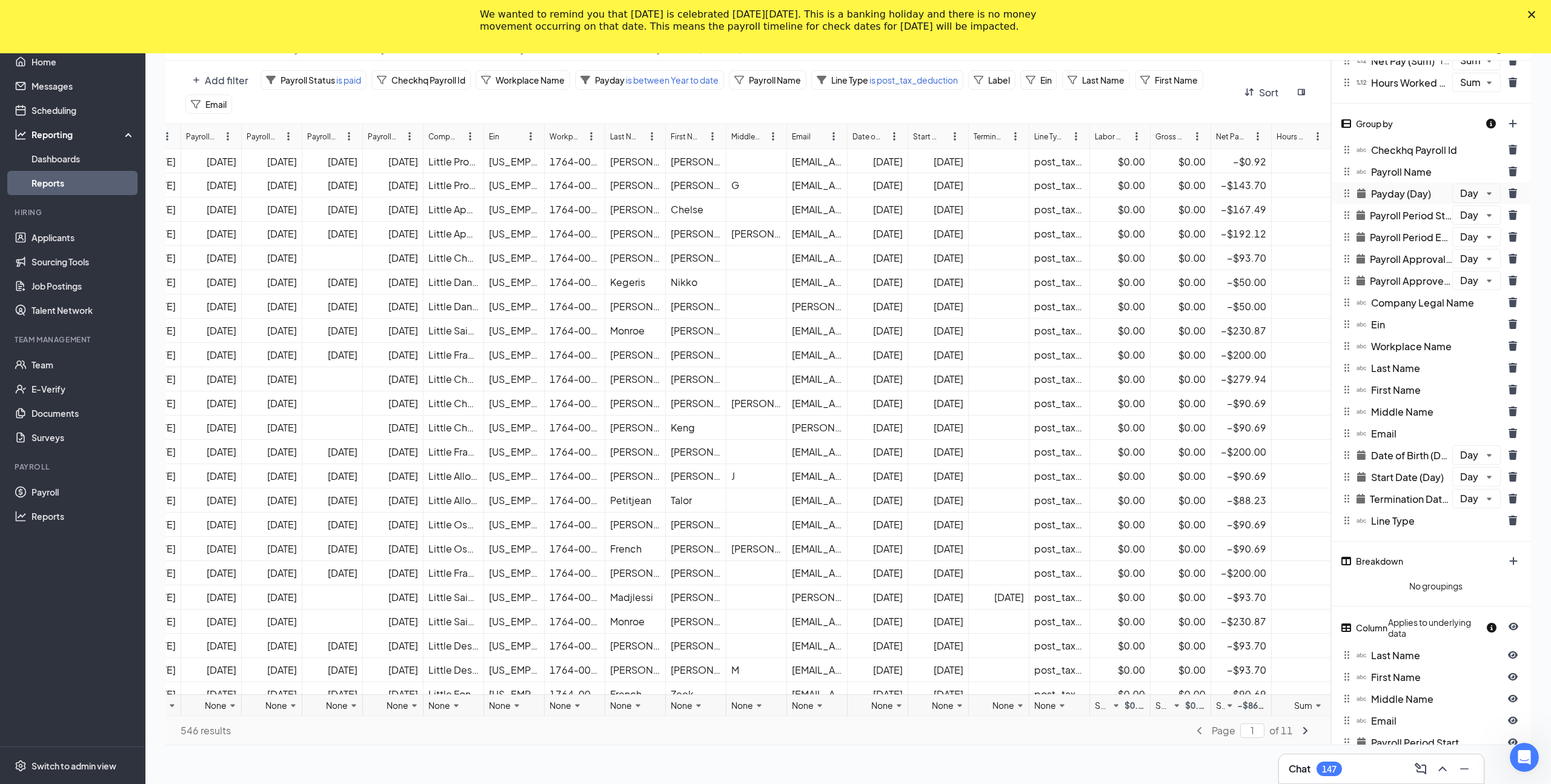
scroll to position [202, 0]
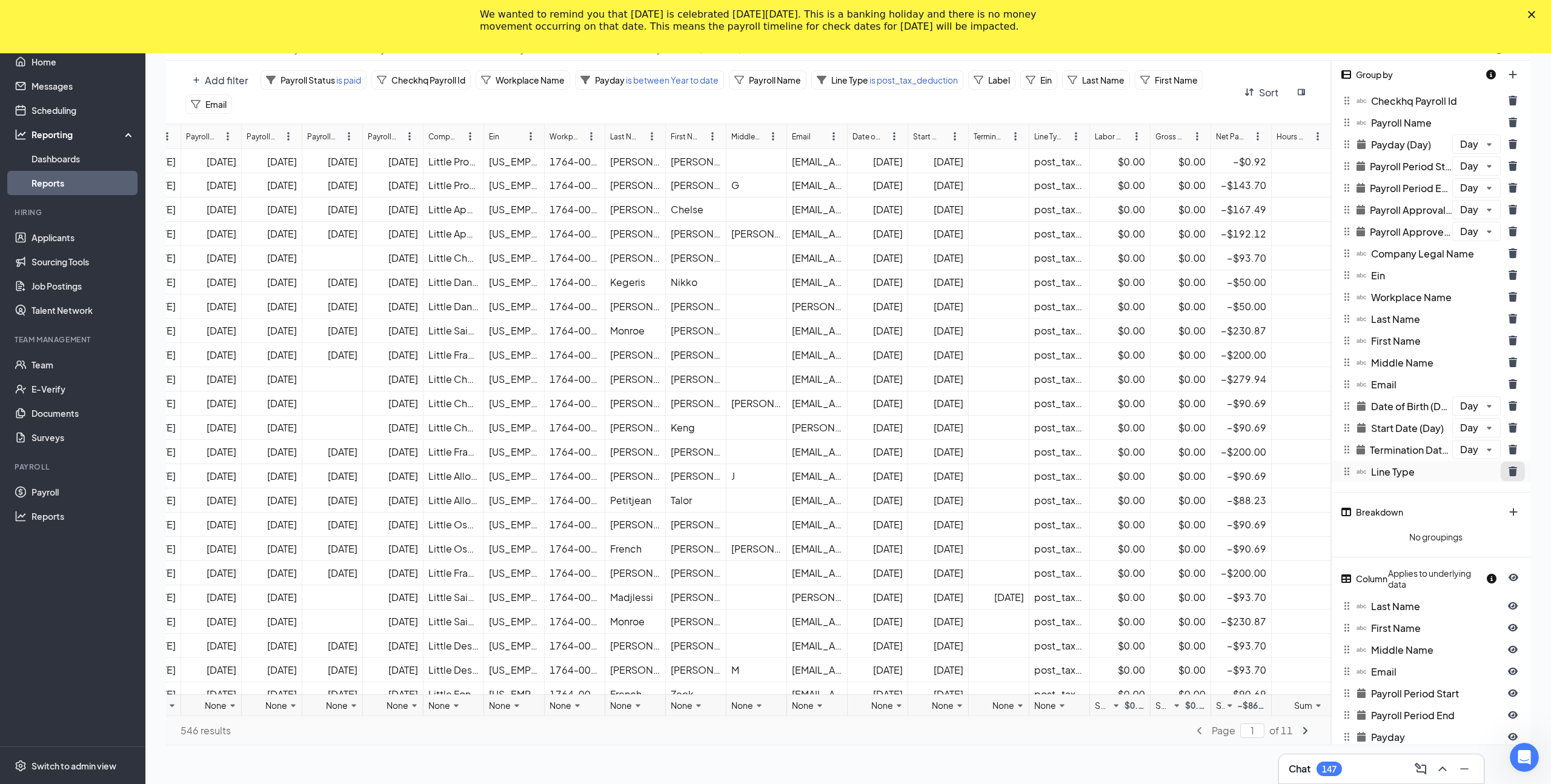
click at [1515, 471] on icon "trash icon" at bounding box center [1512, 471] width 9 height 9
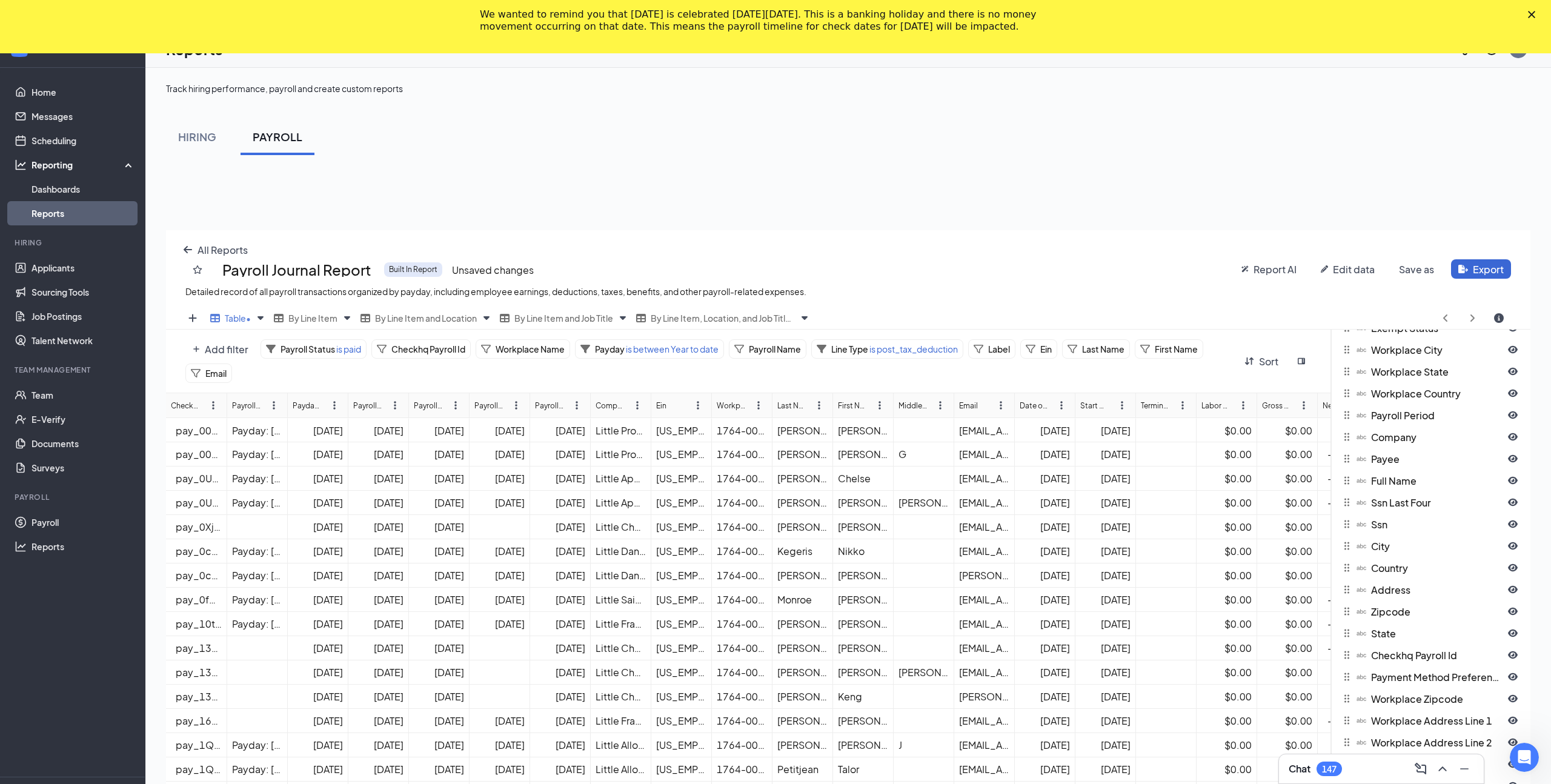
scroll to position [0, 0]
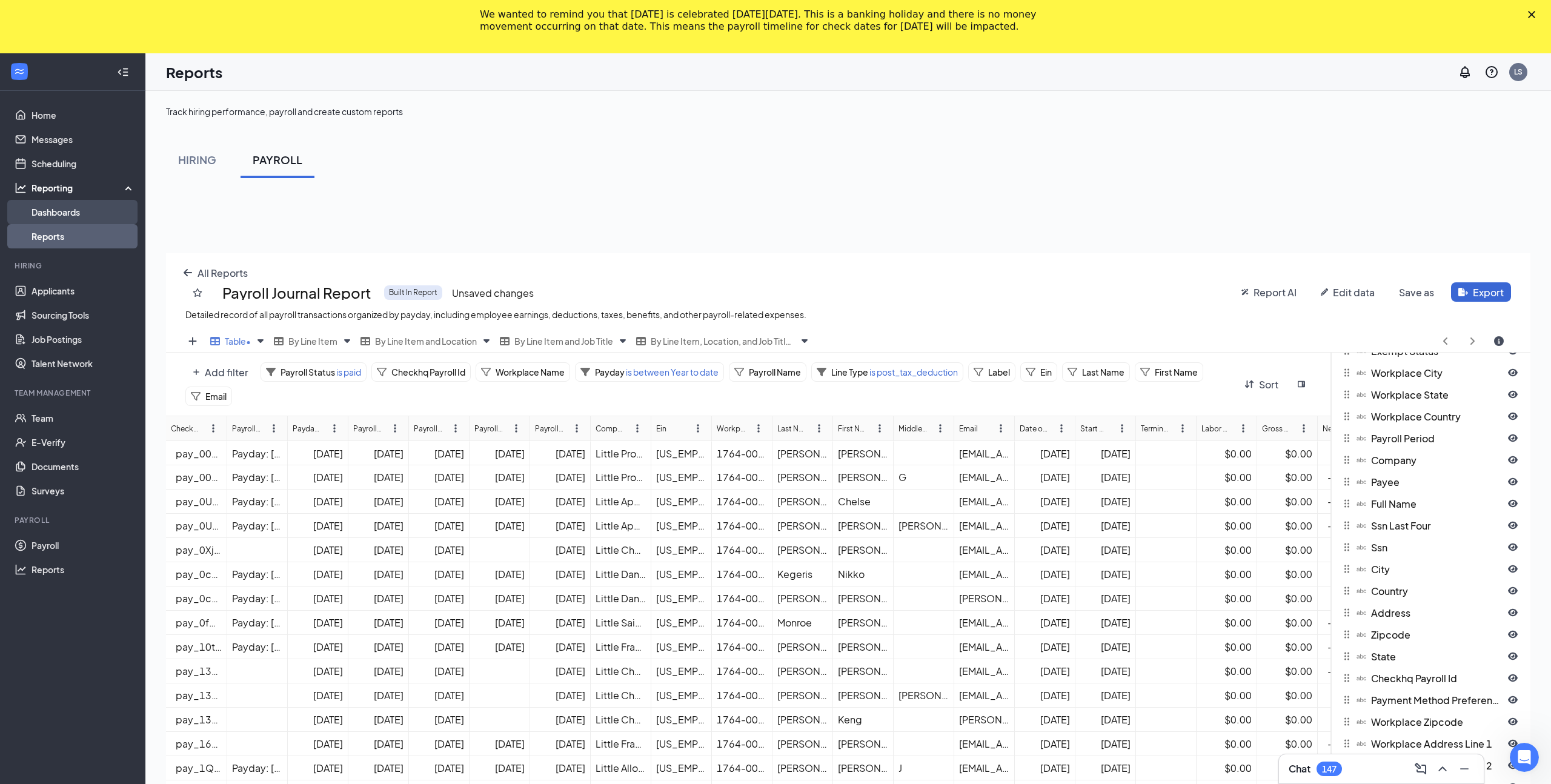
click at [57, 210] on link "Dashboards" at bounding box center [83, 212] width 104 height 24
click at [55, 245] on link "Reports" at bounding box center [83, 236] width 104 height 24
click at [268, 159] on div "PAYROLL" at bounding box center [277, 159] width 49 height 15
click at [204, 170] on button "HIRING" at bounding box center [197, 160] width 62 height 36
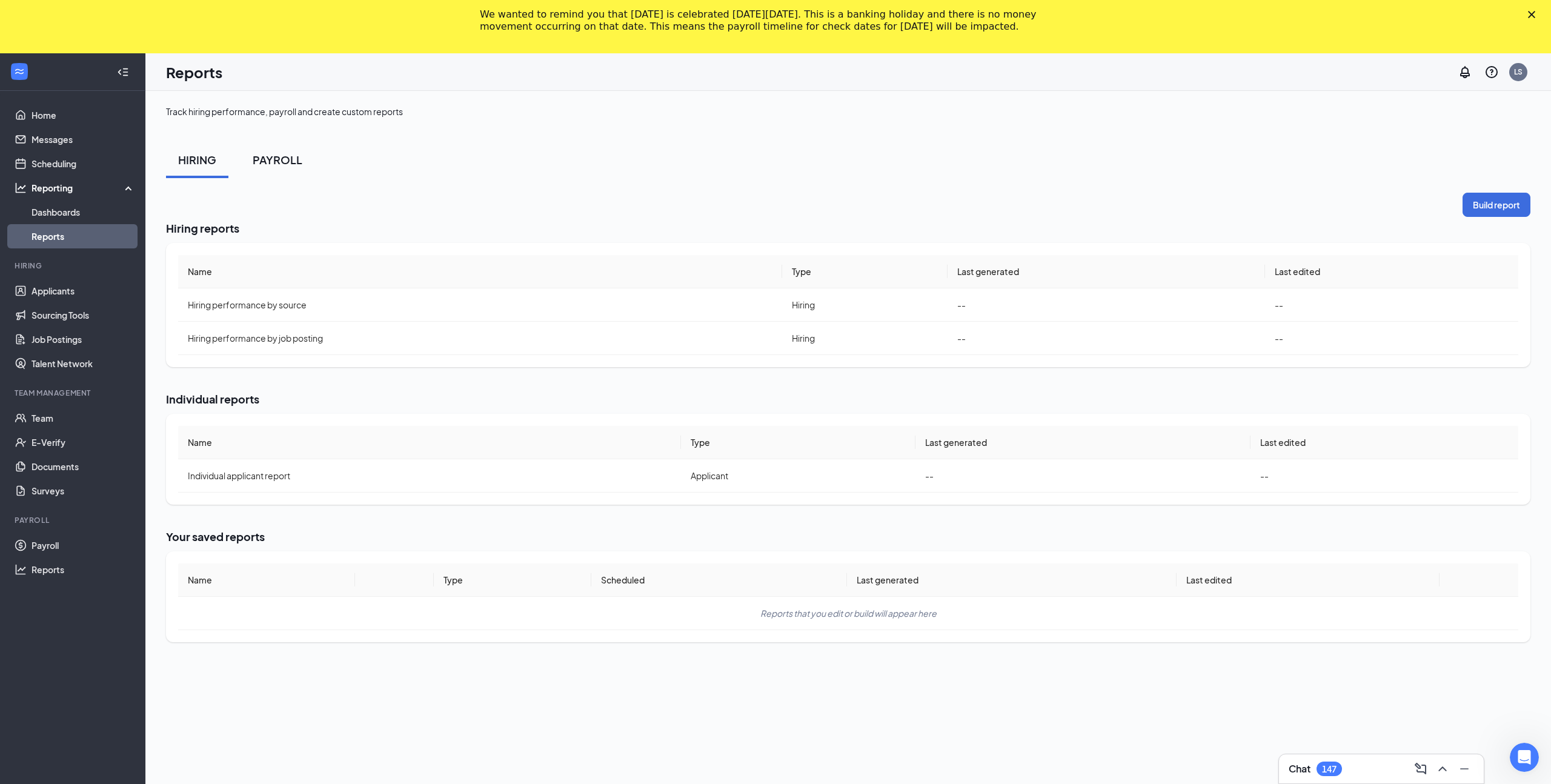
click at [265, 169] on button "PAYROLL" at bounding box center [277, 160] width 74 height 36
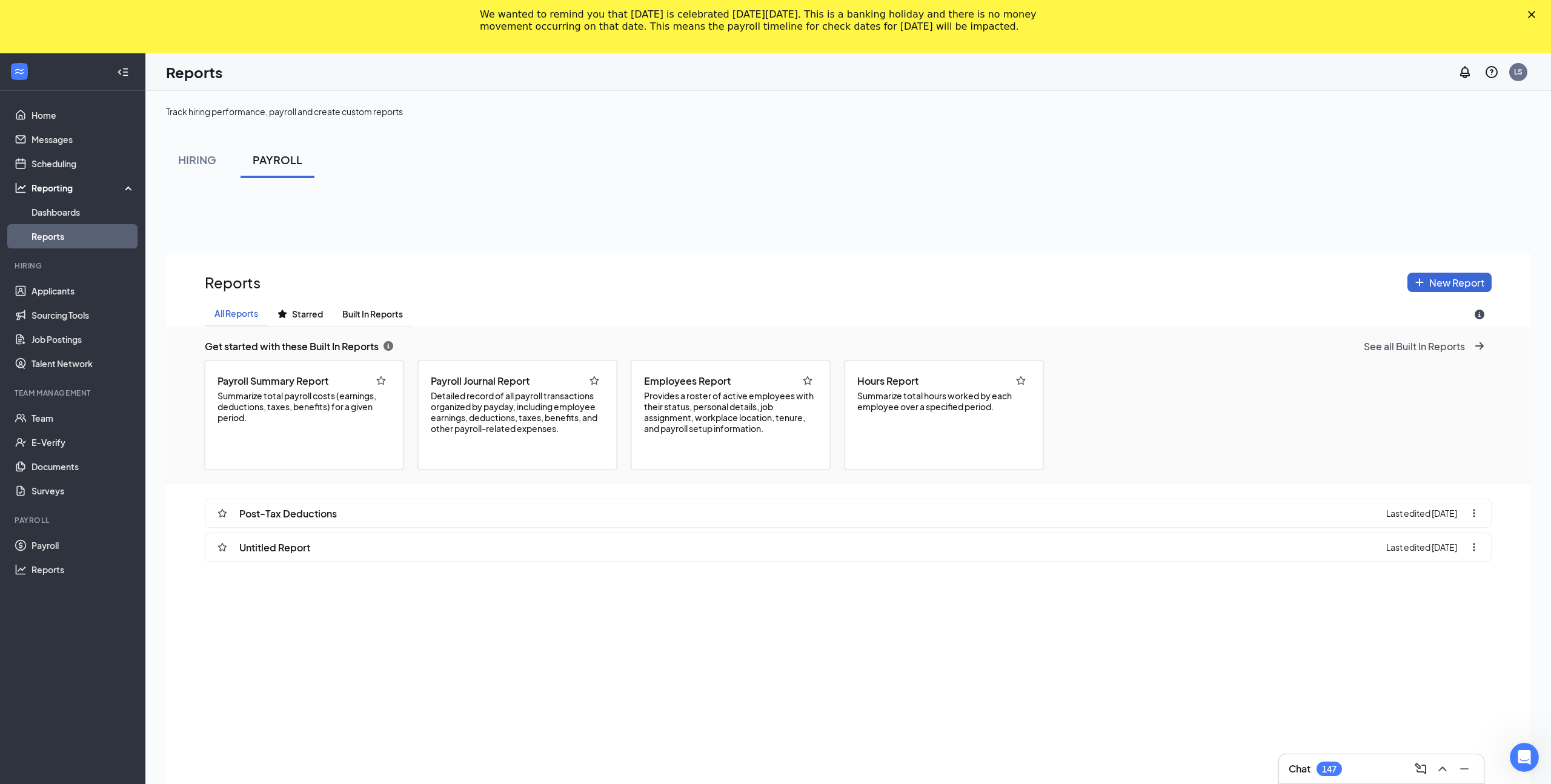
scroll to position [868, 1364]
click at [679, 414] on span "Provides a roster of active employees with their status, personal details, job …" at bounding box center [730, 412] width 173 height 43
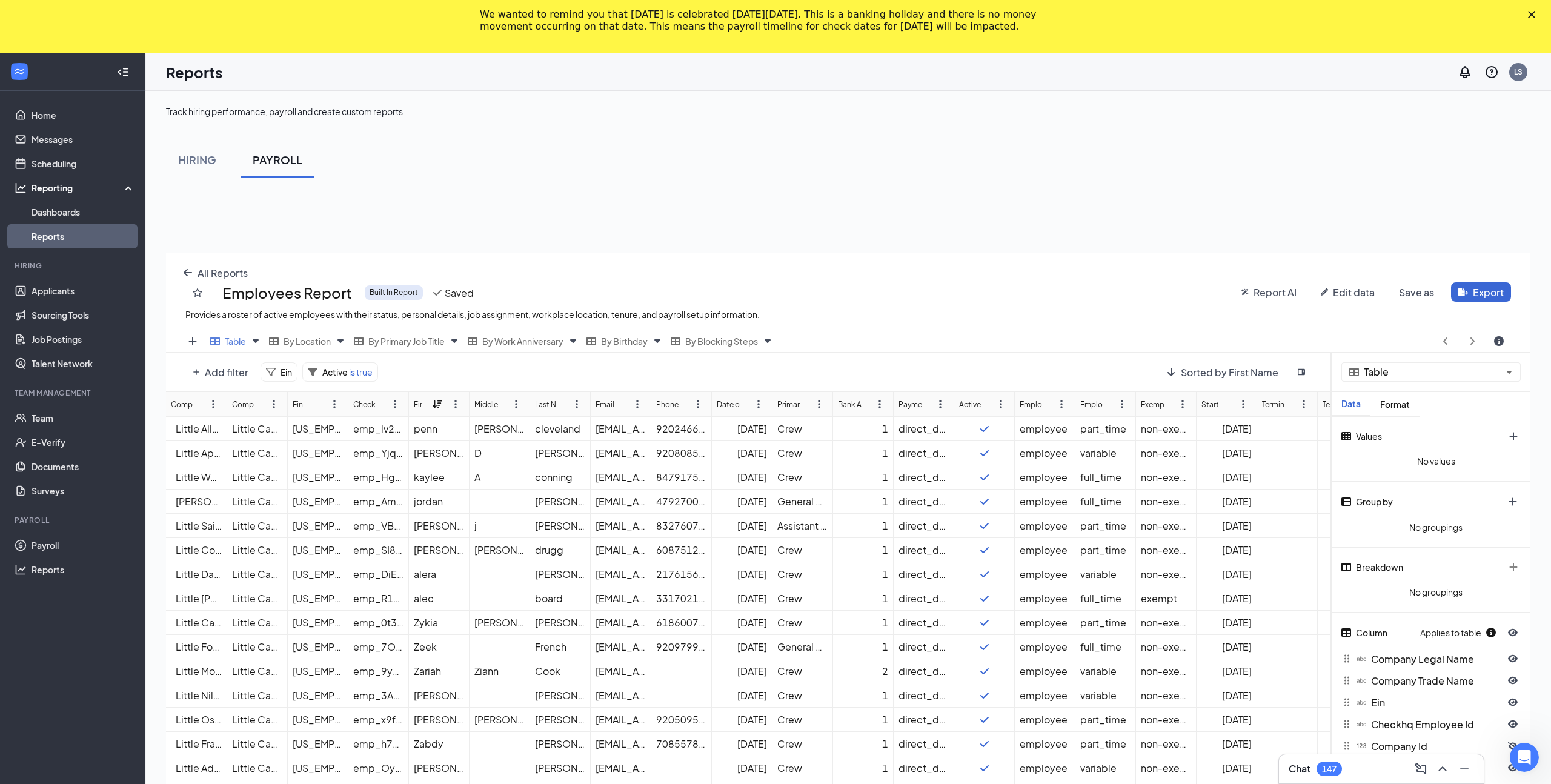
scroll to position [0, 0]
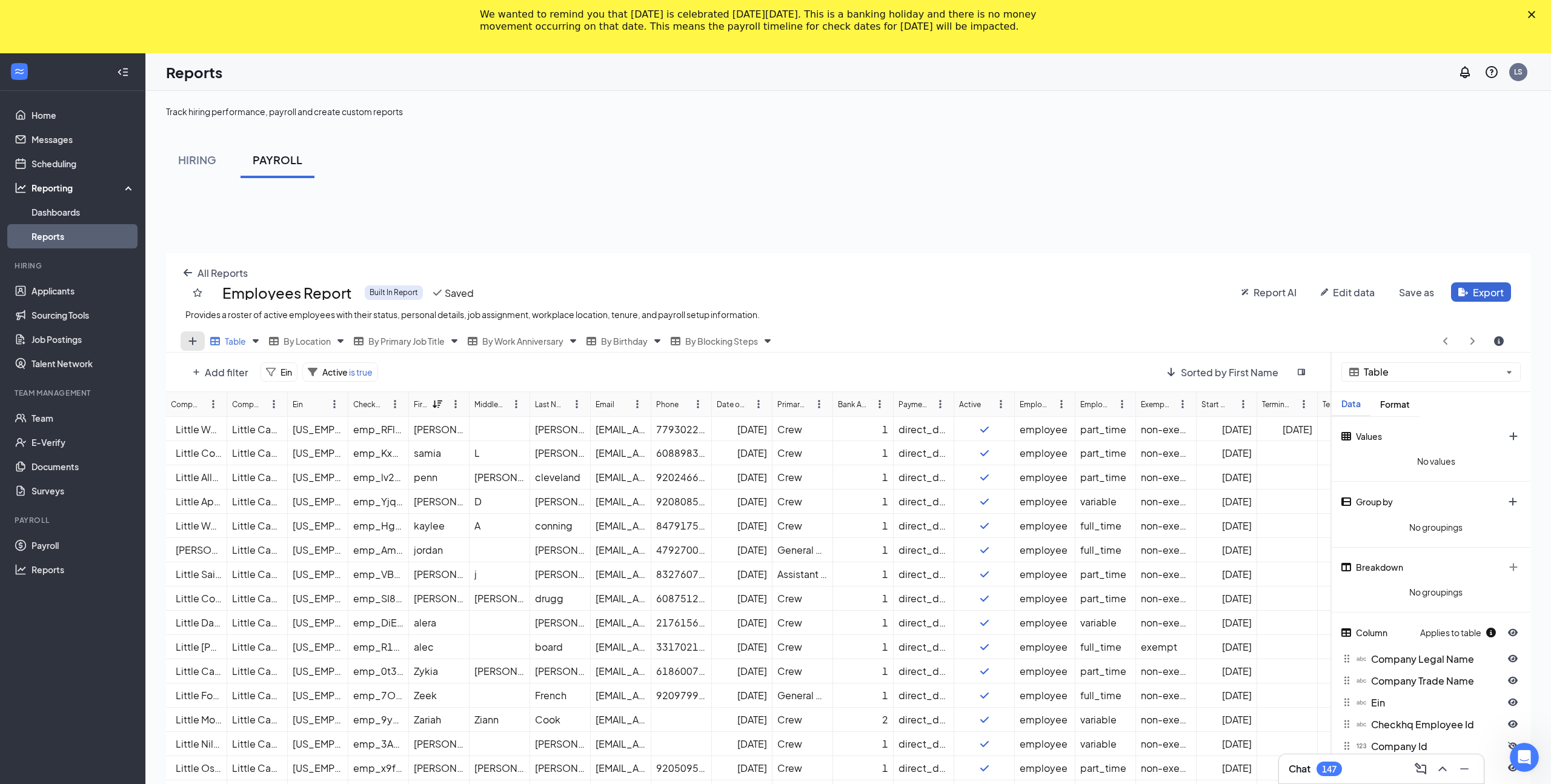
click at [197, 345] on icon "plus icon" at bounding box center [193, 341] width 9 height 9
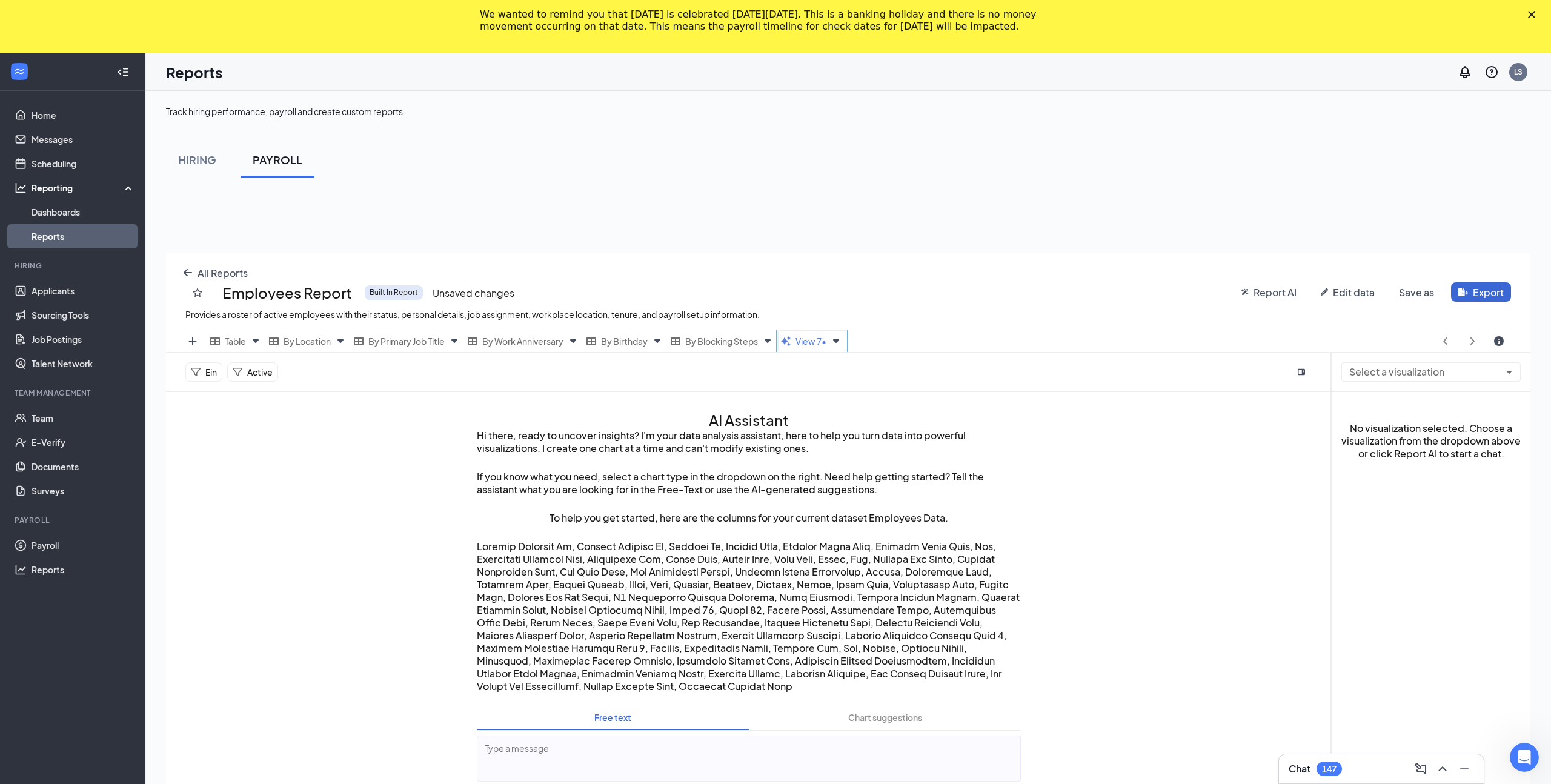
click at [846, 340] on div "View 7 •" at bounding box center [812, 341] width 68 height 21
click at [843, 338] on div "All Reports Employees Report Built In Report Unsaved changes Provides a roster …" at bounding box center [848, 645] width 1364 height 784
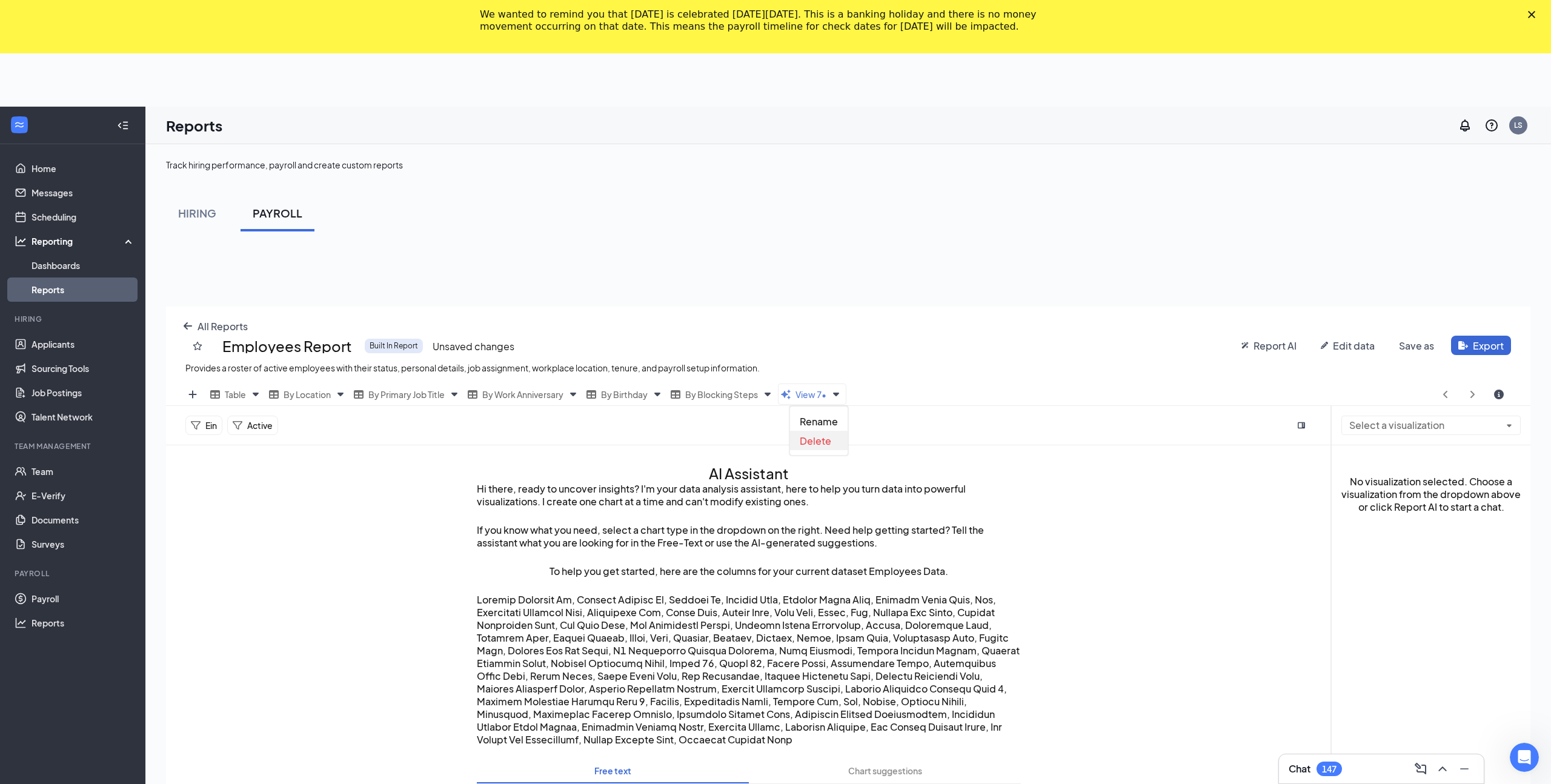
click at [826, 442] on span "Delete" at bounding box center [815, 440] width 31 height 13
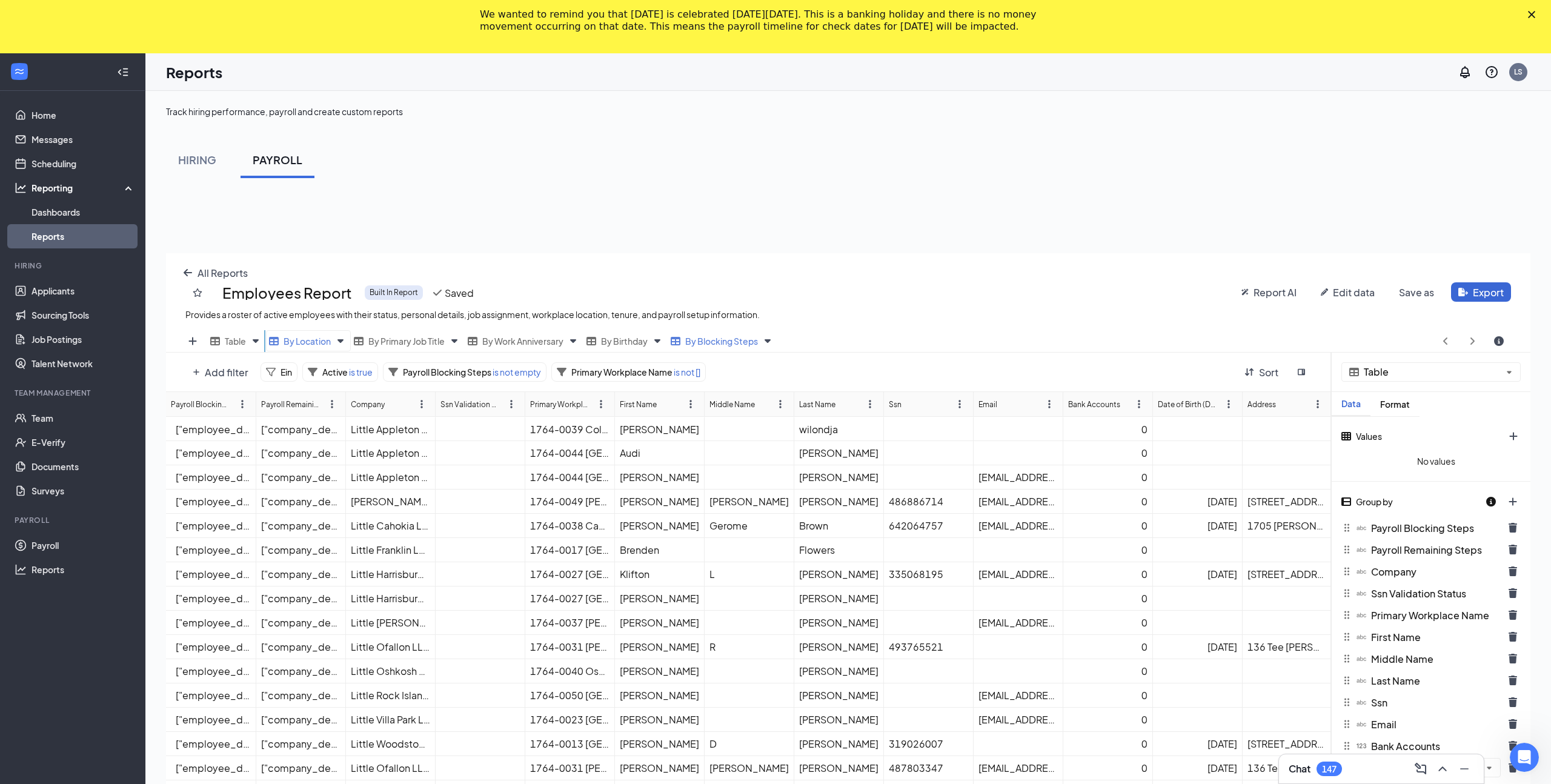
click at [303, 341] on span "By Location" at bounding box center [307, 341] width 47 height 11
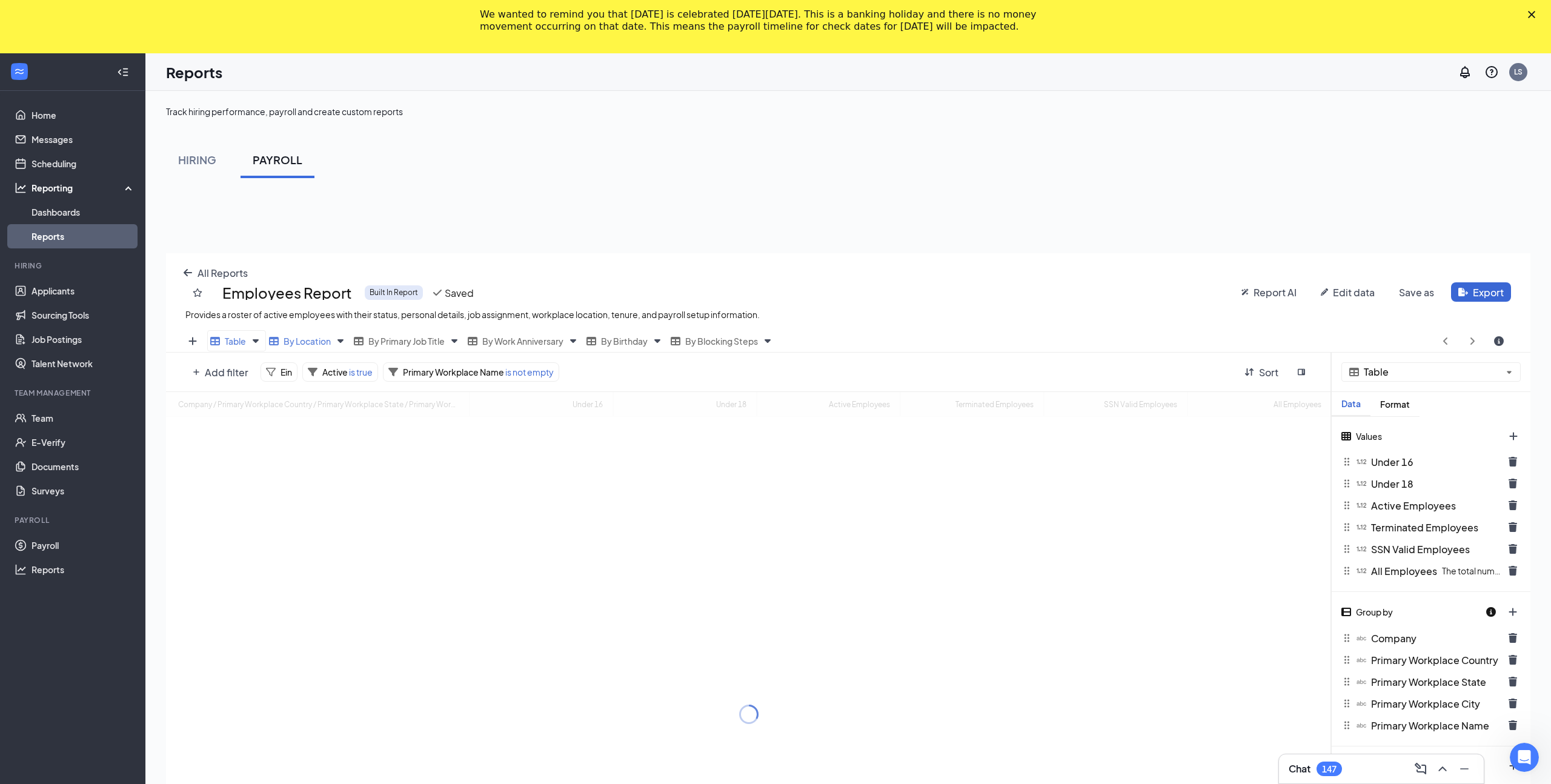
click at [233, 339] on span "Table" at bounding box center [235, 341] width 21 height 11
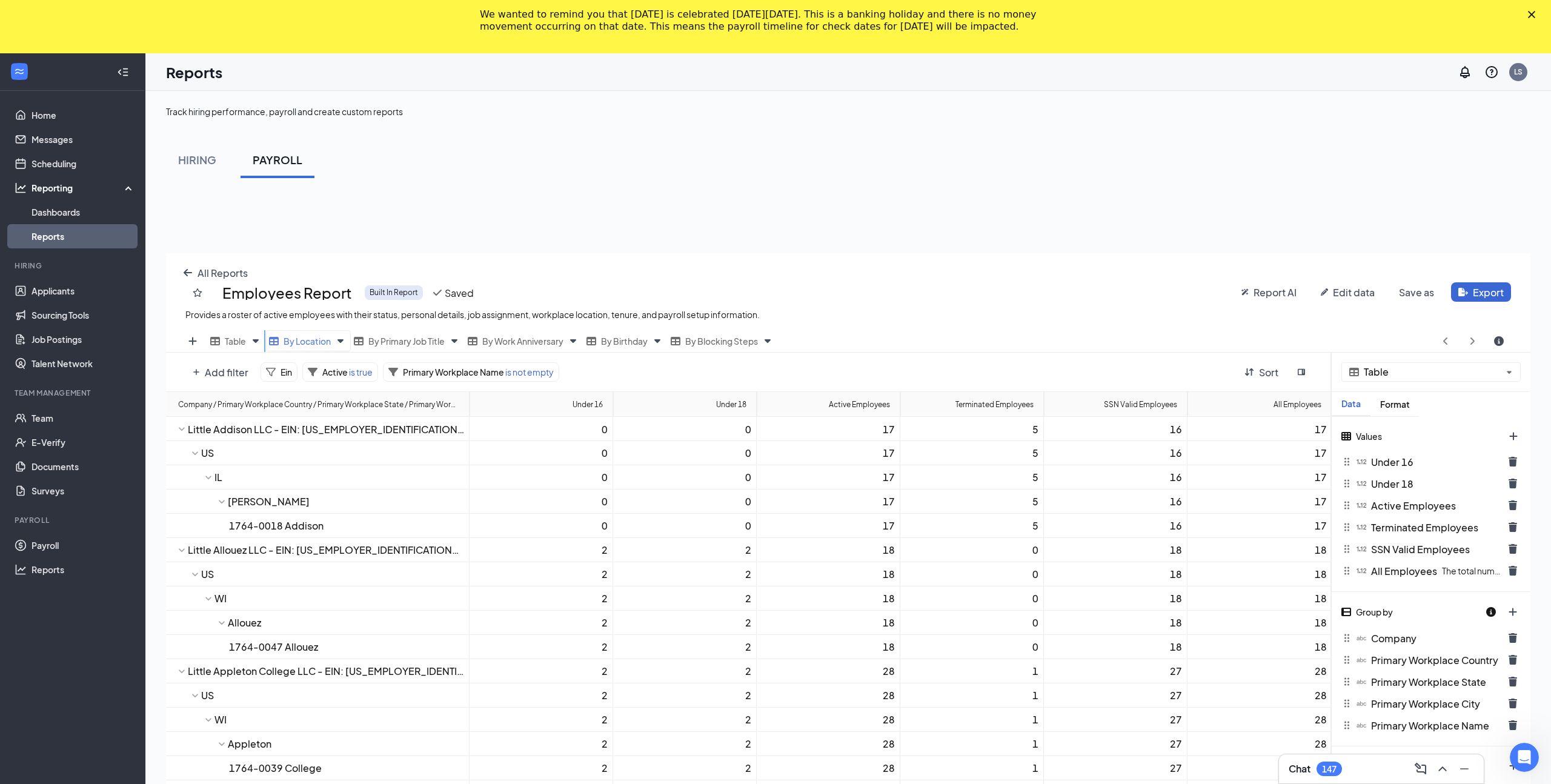
click at [310, 342] on span "By Location" at bounding box center [307, 341] width 47 height 11
click at [236, 338] on span "Table" at bounding box center [235, 341] width 21 height 11
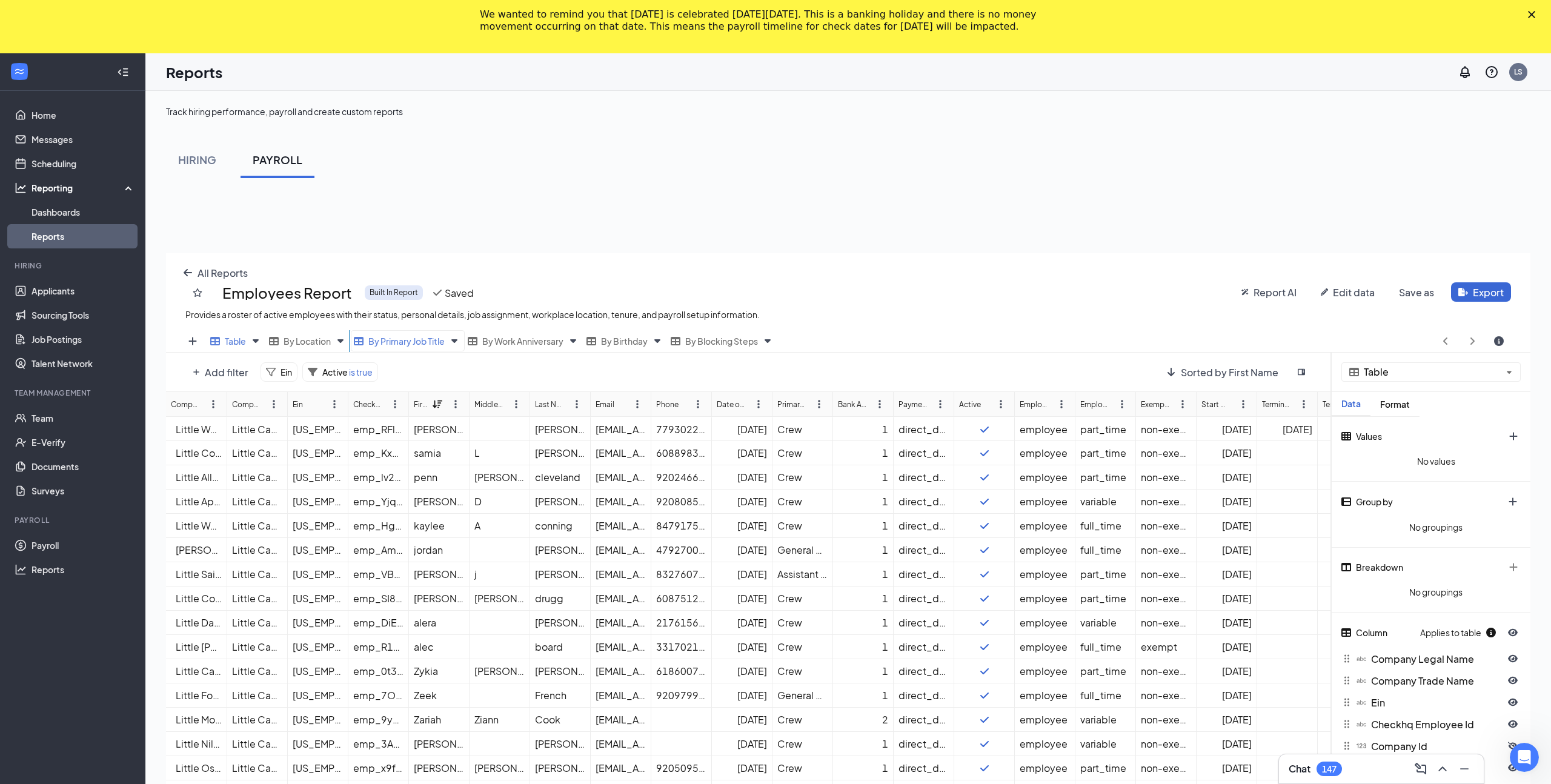
click at [401, 345] on span "By Primary Job Title" at bounding box center [406, 341] width 76 height 11
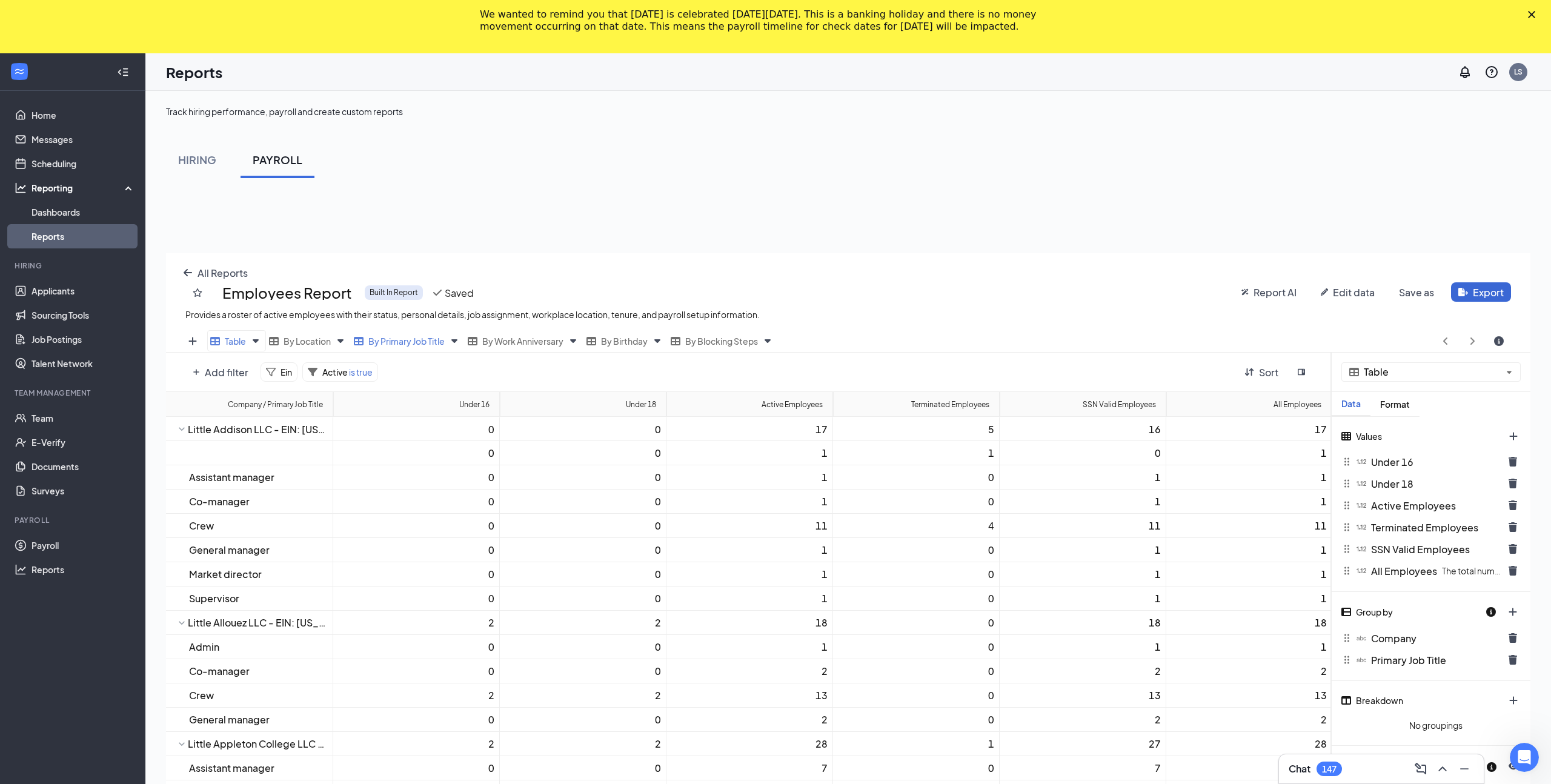
click at [233, 342] on span "Table" at bounding box center [235, 341] width 21 height 11
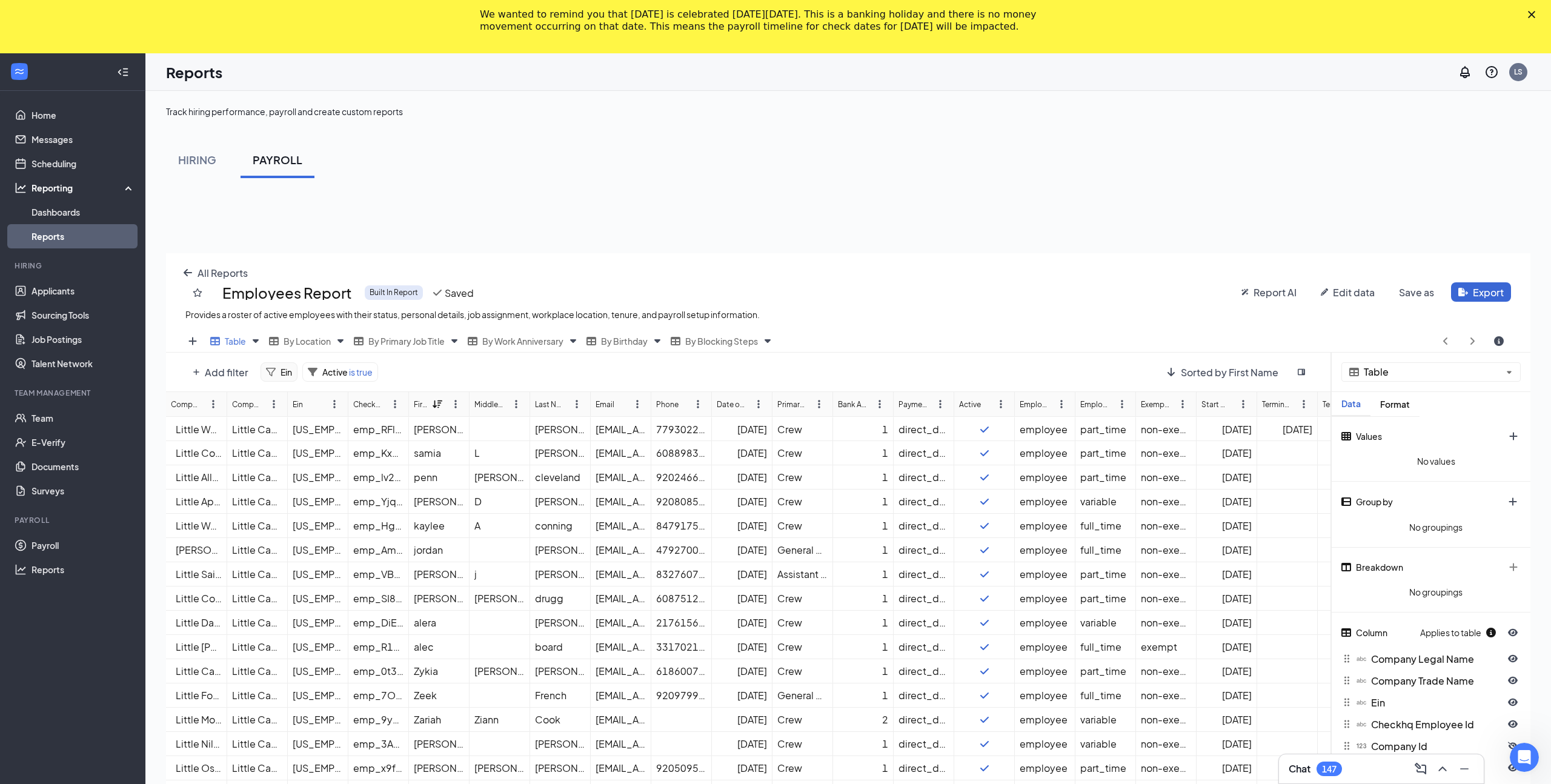
click at [266, 376] on icon at bounding box center [271, 372] width 9 height 9
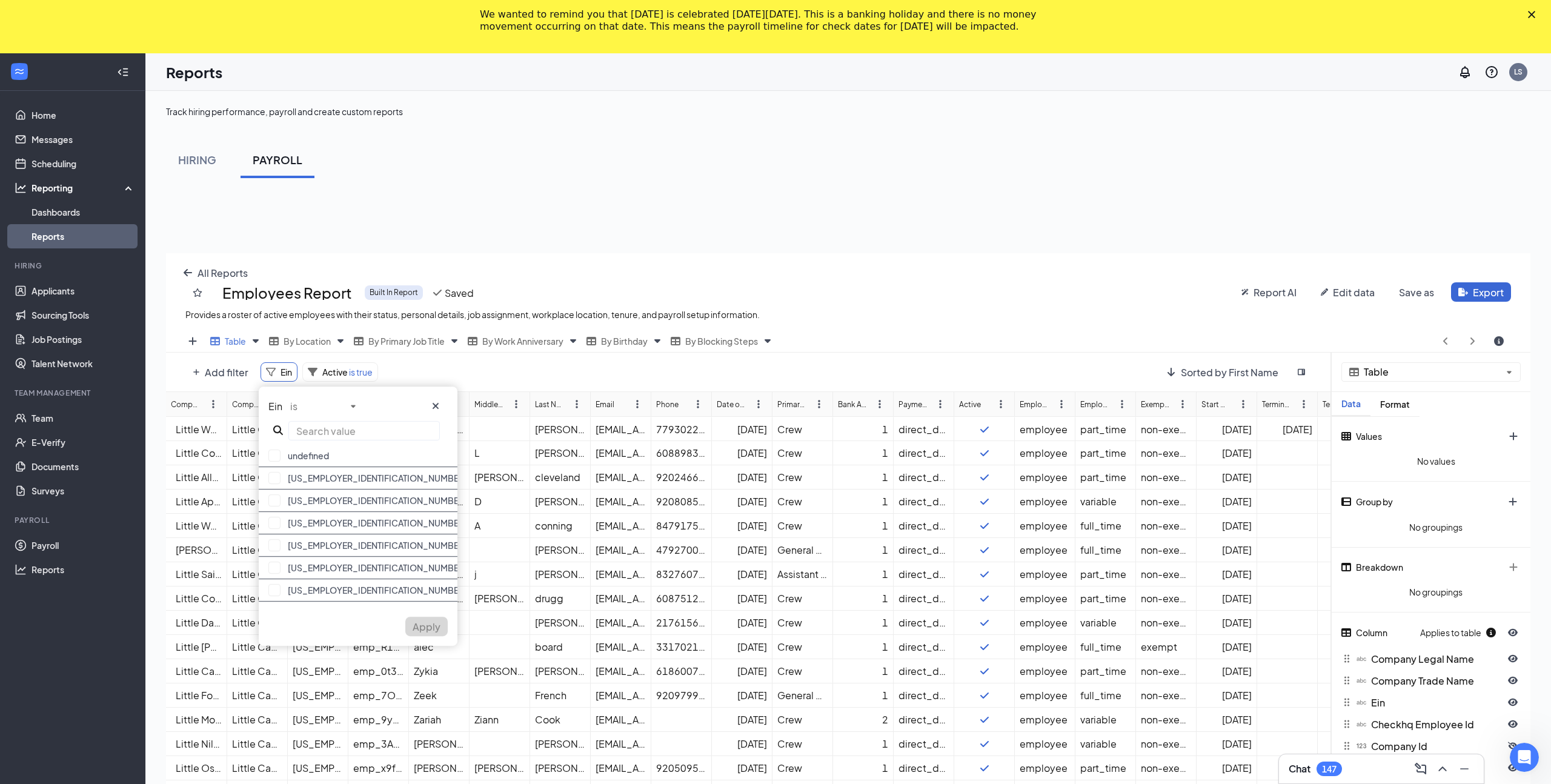
click at [346, 423] on input "text" at bounding box center [364, 430] width 152 height 19
paste input "[US_EMPLOYER_IDENTIFICATION_NUMBER]"
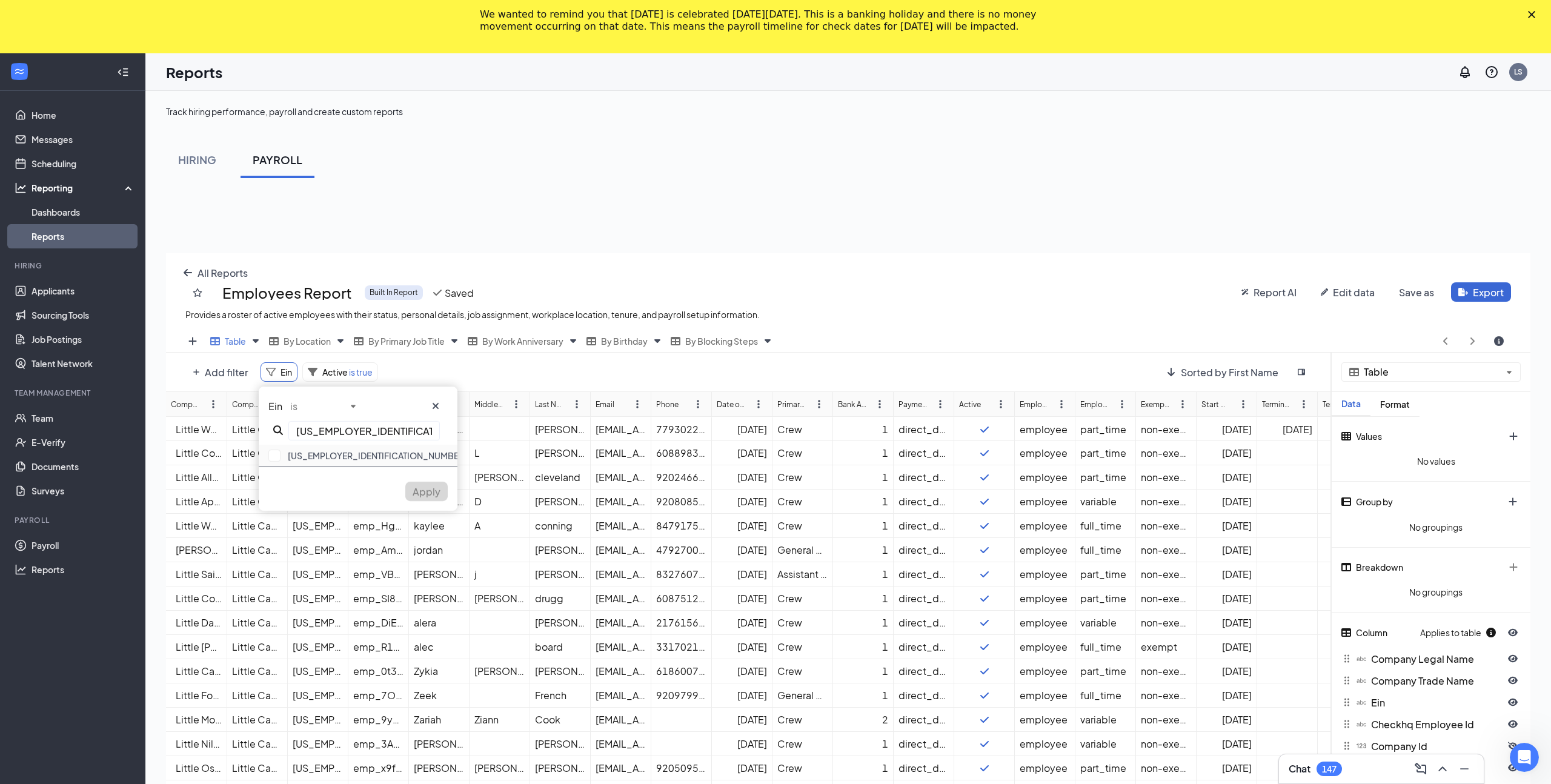
type input "[US_EMPLOYER_IDENTIFICATION_NUMBER]"
click at [300, 456] on div "[US_EMPLOYER_IDENTIFICATION_NUMBER]" at bounding box center [358, 456] width 199 height 23
click at [412, 510] on span "Apply" at bounding box center [427, 515] width 28 height 13
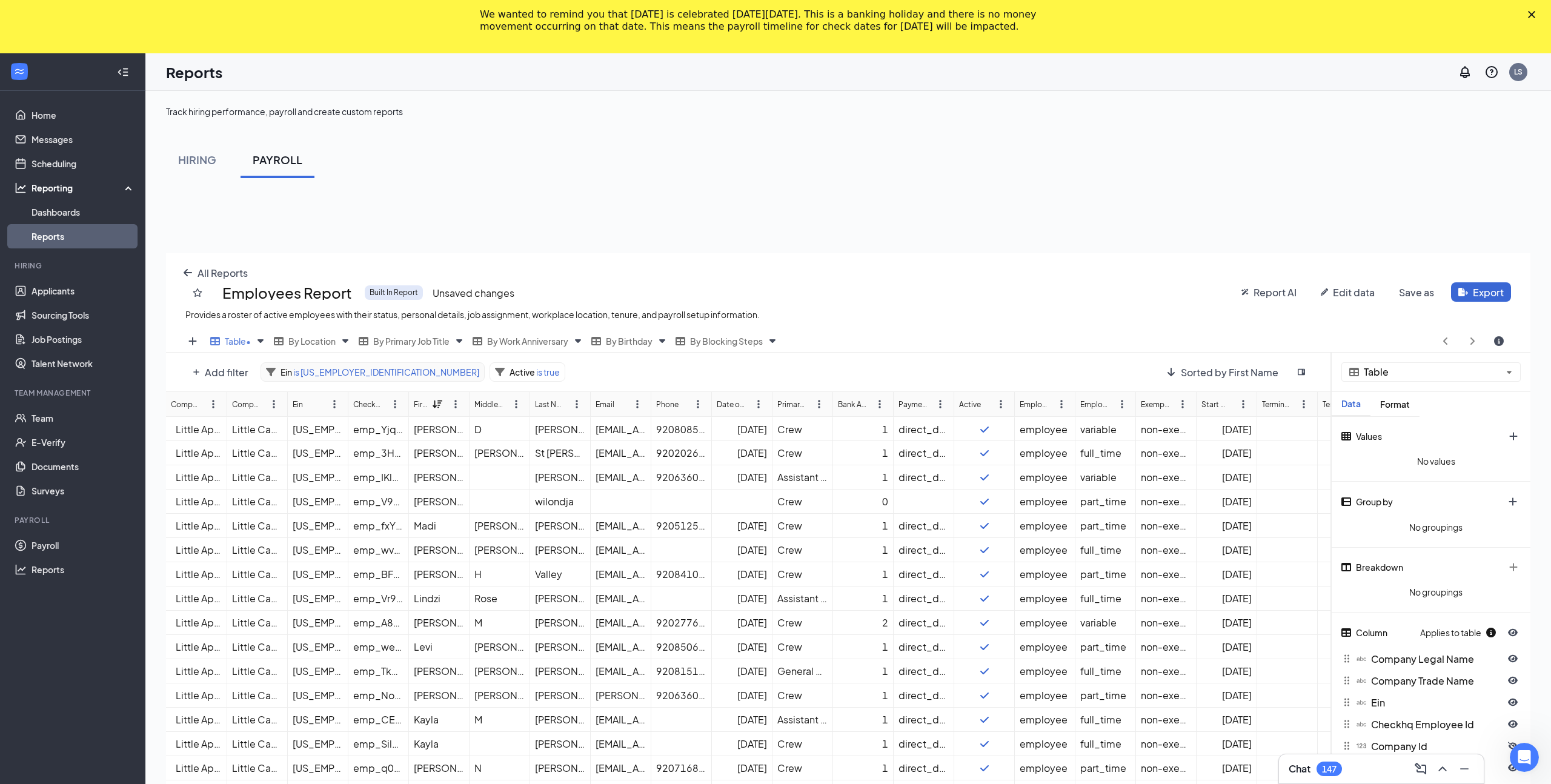
click at [270, 372] on icon at bounding box center [271, 372] width 9 height 9
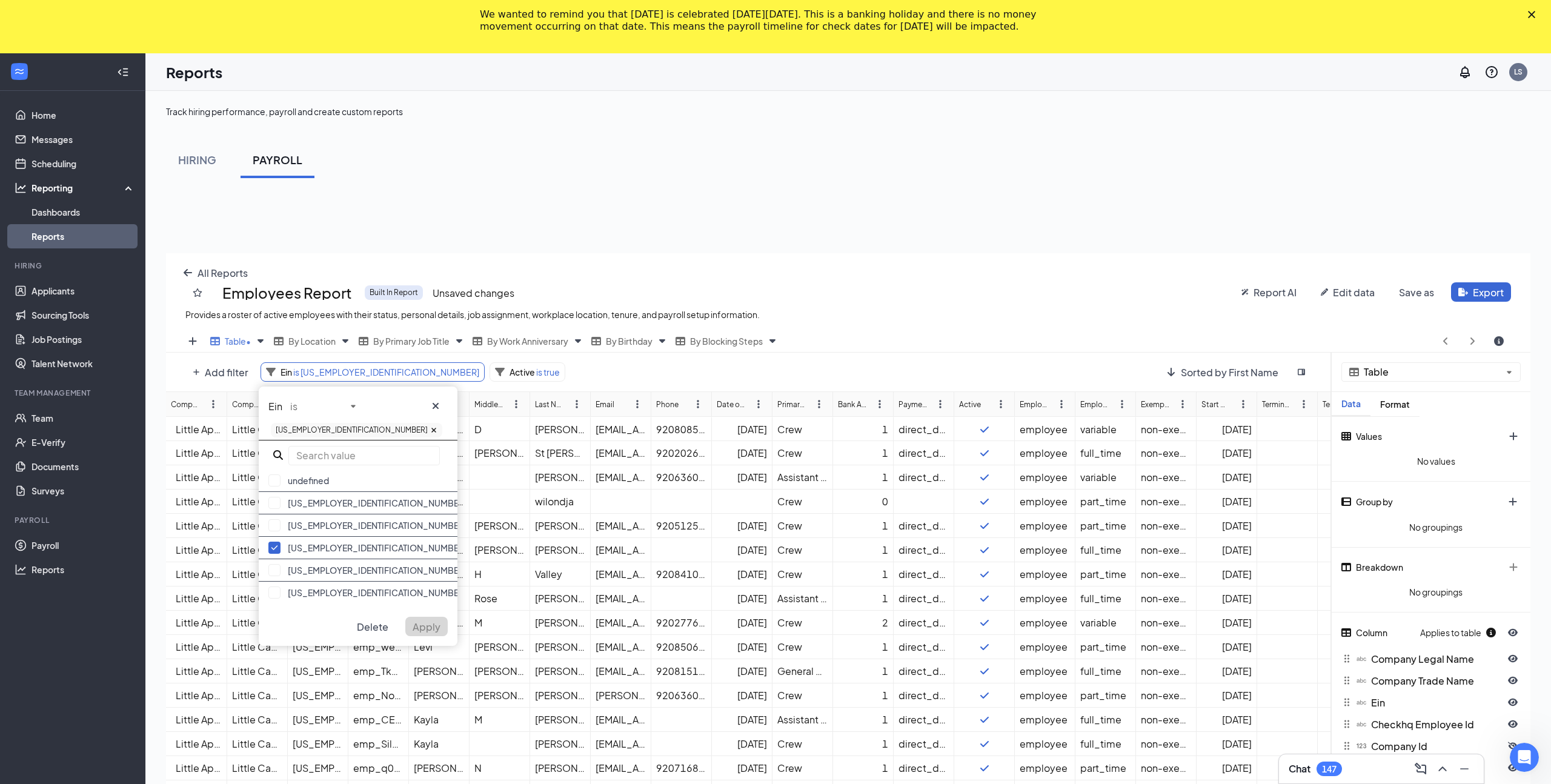
click at [346, 427] on div "[US_EMPLOYER_IDENTIFICATION_NUMBER]" at bounding box center [358, 430] width 179 height 19
click at [346, 429] on div "[US_EMPLOYER_IDENTIFICATION_NUMBER]" at bounding box center [358, 430] width 179 height 19
click at [338, 448] on input "text" at bounding box center [364, 455] width 152 height 19
paste input "[US_EMPLOYER_IDENTIFICATION_NUMBER] [US_EMPLOYER_IDENTIFICATION_NUMBER] [US_EMP…"
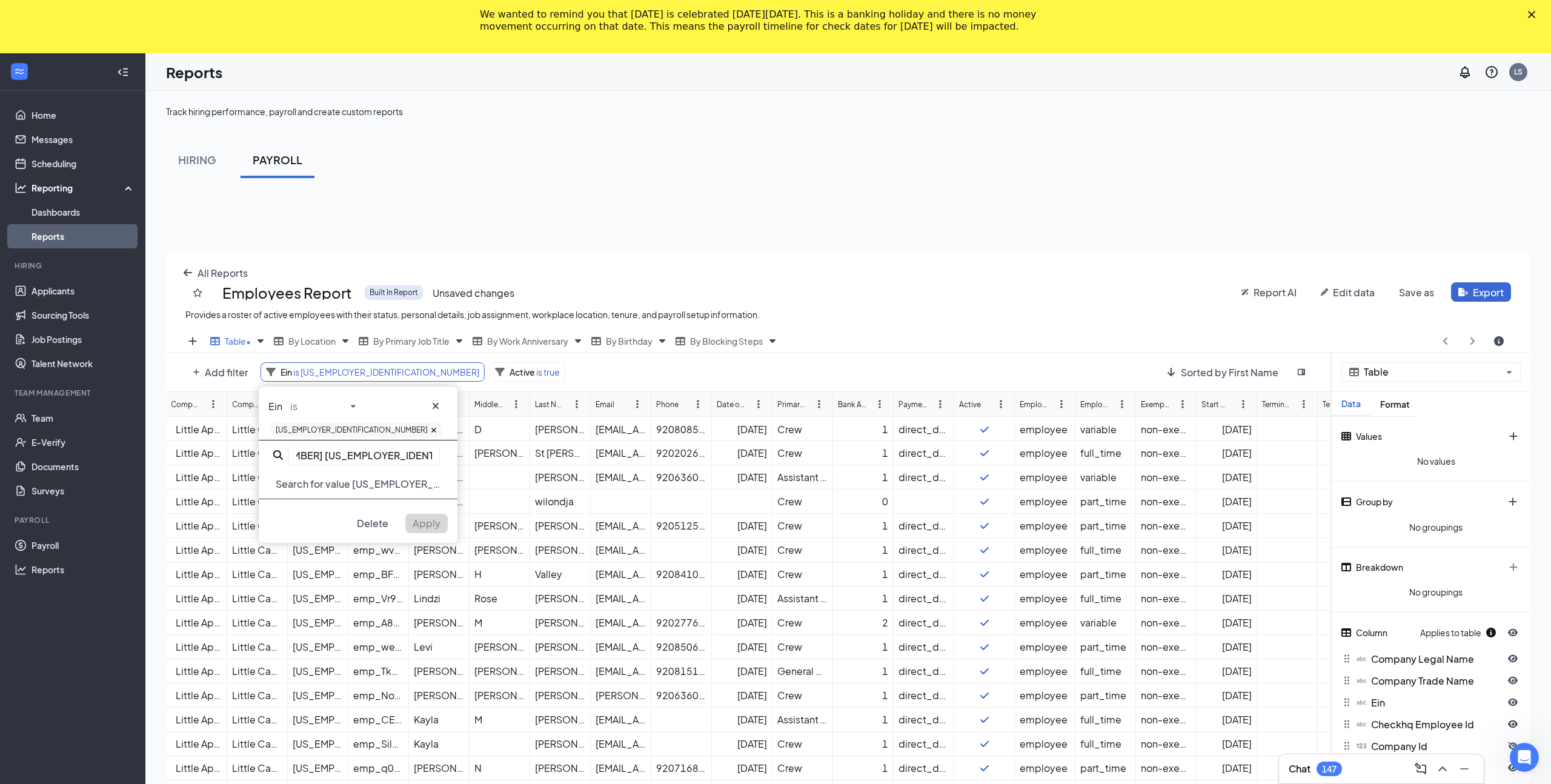
drag, startPoint x: 374, startPoint y: 454, endPoint x: 489, endPoint y: 478, distance: 117.5
click at [487, 484] on div "Add filter Ein is [US_EMPLOYER_IDENTIFICATION_NUMBER] Ein is [US_EMPLOYER_IDENT…" at bounding box center [748, 694] width 1165 height 684
type input "[US_EMPLOYER_IDENTIFICATION_NUMBER] [US_EMPLOYER_IDENTIFICATION_NUMBER] [US_EMP…"
click at [404, 451] on input "[US_EMPLOYER_IDENTIFICATION_NUMBER] [US_EMPLOYER_IDENTIFICATION_NUMBER] [US_EMP…" at bounding box center [364, 455] width 152 height 19
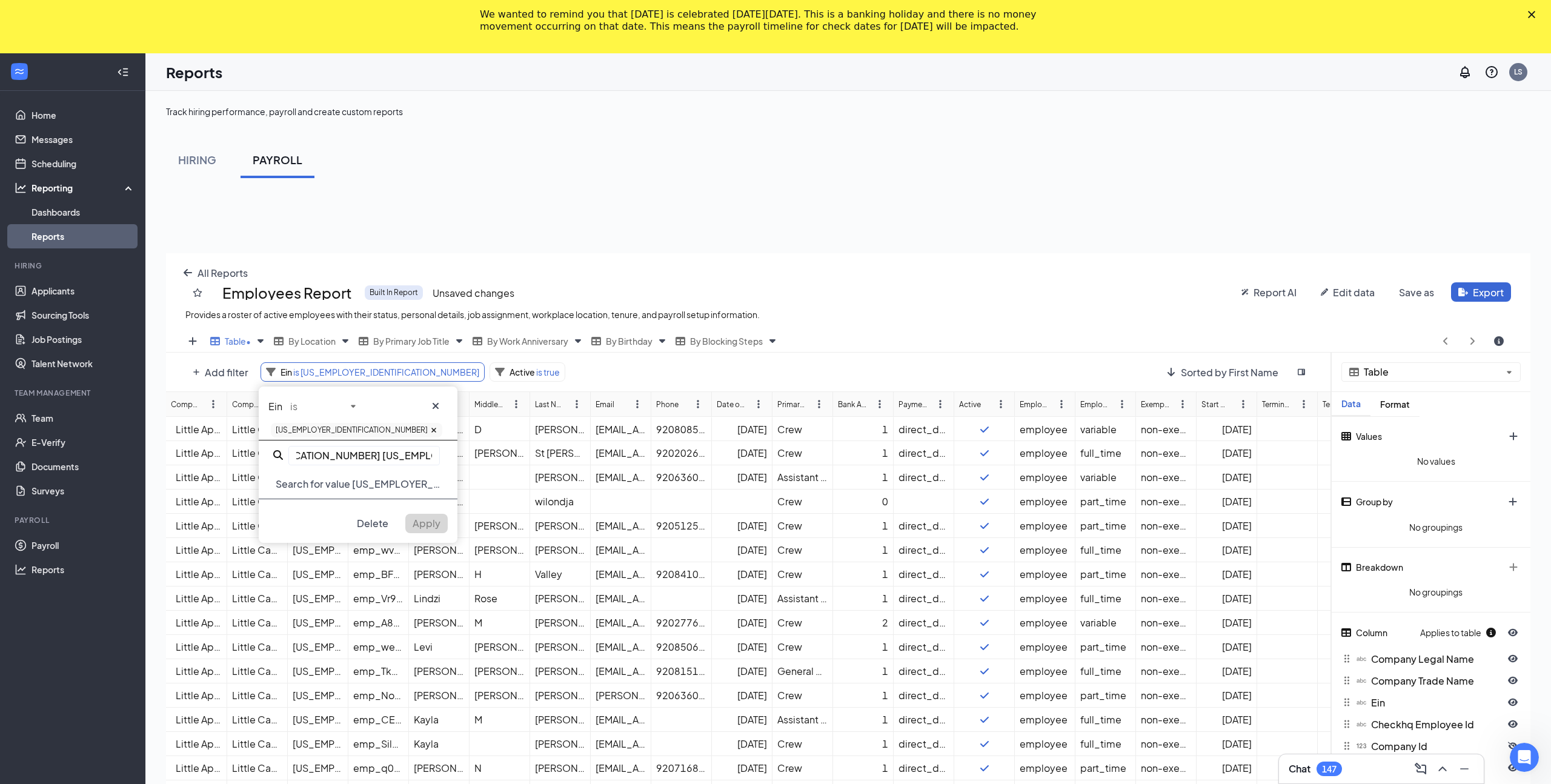
click at [404, 451] on input "[US_EMPLOYER_IDENTIFICATION_NUMBER] [US_EMPLOYER_IDENTIFICATION_NUMBER] [US_EMP…" at bounding box center [364, 455] width 152 height 19
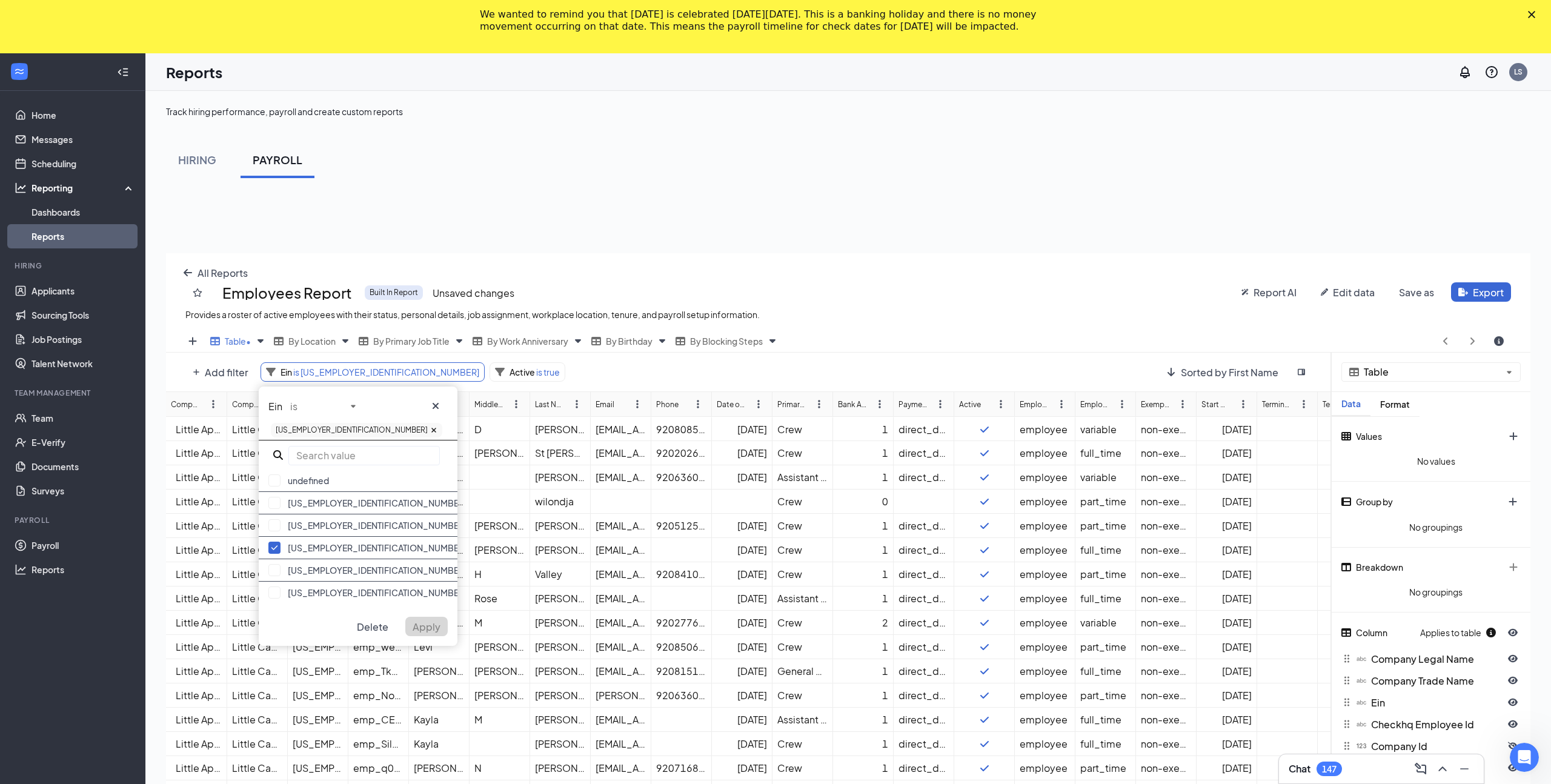
scroll to position [0, 0]
click at [363, 429] on div "[US_EMPLOYER_IDENTIFICATION_NUMBER]" at bounding box center [358, 430] width 179 height 19
click at [341, 453] on input "text" at bounding box center [364, 455] width 152 height 19
paste input "[US_EMPLOYER_IDENTIFICATION_NUMBER]"
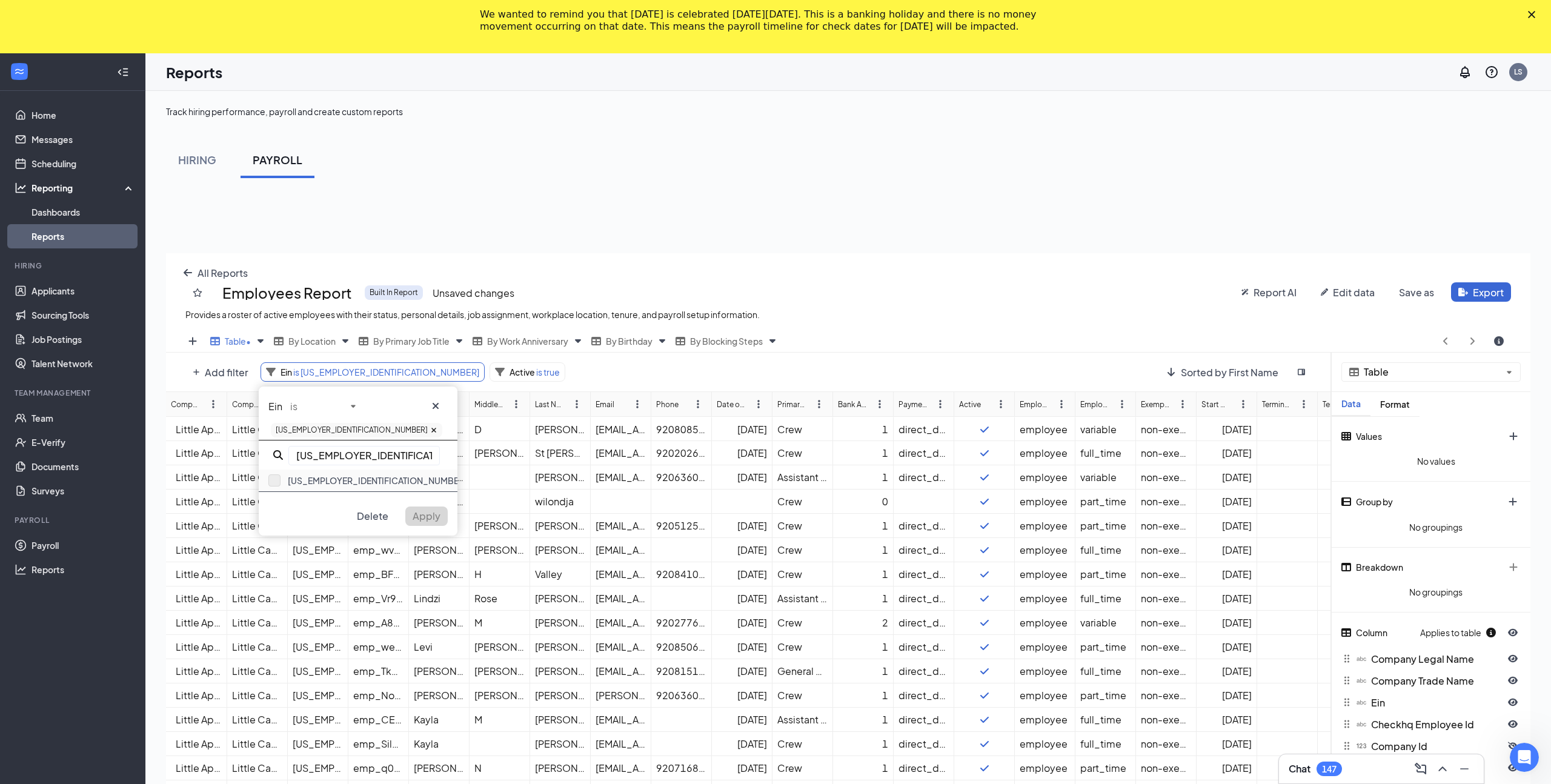
type input "[US_EMPLOYER_IDENTIFICATION_NUMBER]"
click at [276, 482] on button "button" at bounding box center [274, 480] width 12 height 12
drag, startPoint x: 423, startPoint y: 519, endPoint x: 275, endPoint y: 5, distance: 534.9
click at [423, 529] on span "Apply" at bounding box center [427, 535] width 28 height 13
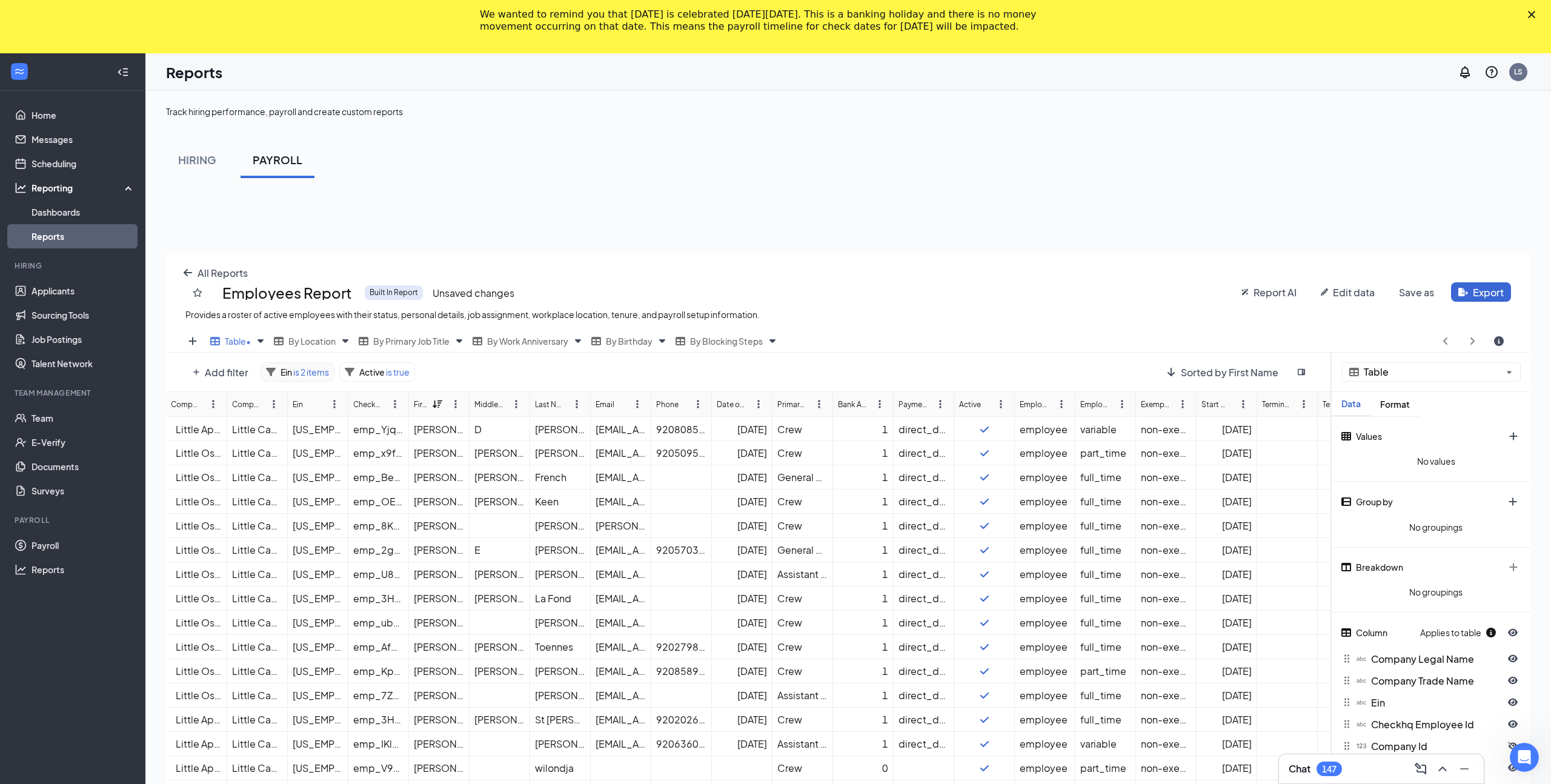
click at [299, 375] on span "is 2 items" at bounding box center [310, 372] width 37 height 11
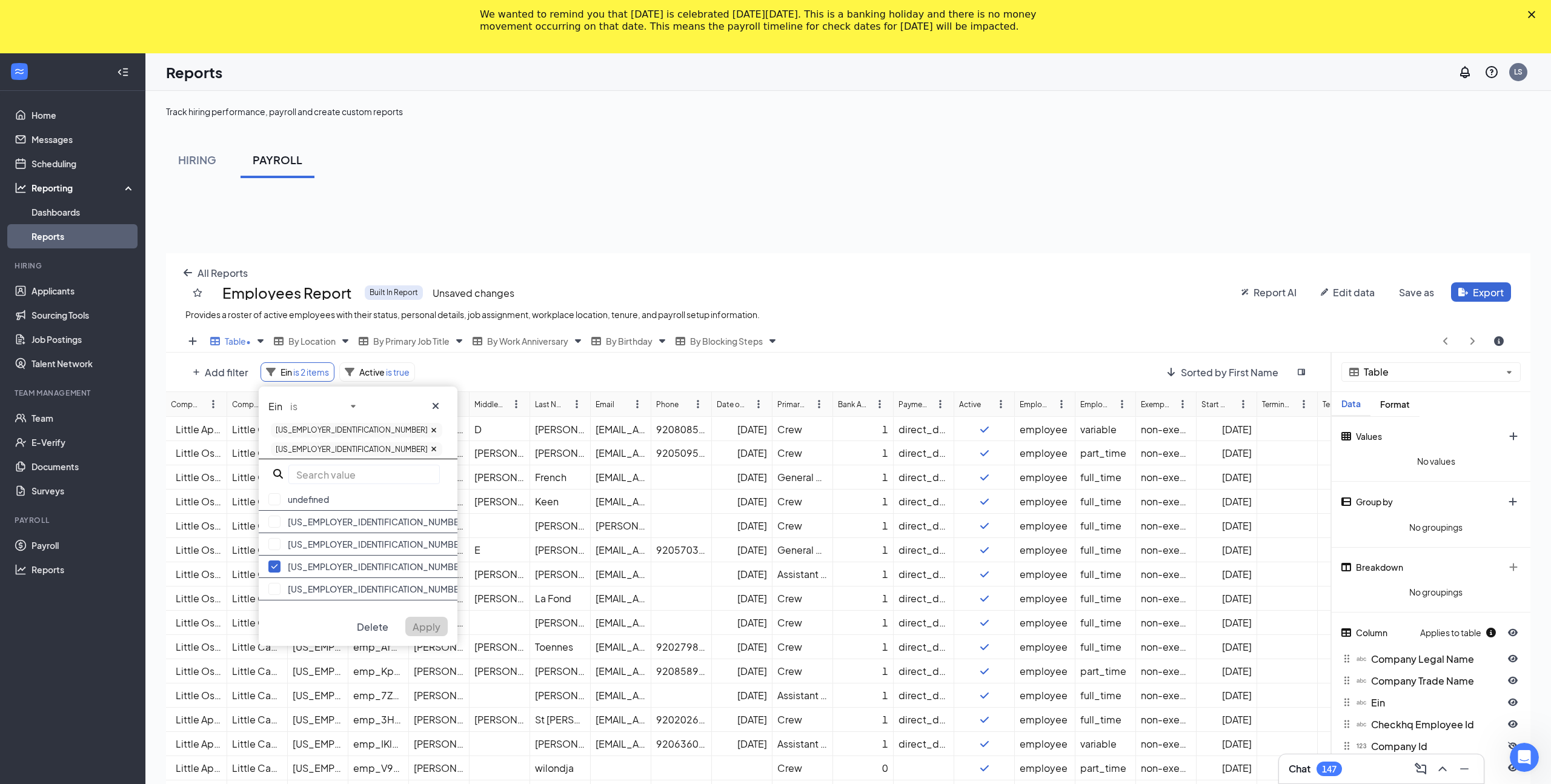
click at [326, 465] on input "text" at bounding box center [364, 474] width 152 height 19
paste input "[US_EMPLOYER_IDENTIFICATION_NUMBER]"
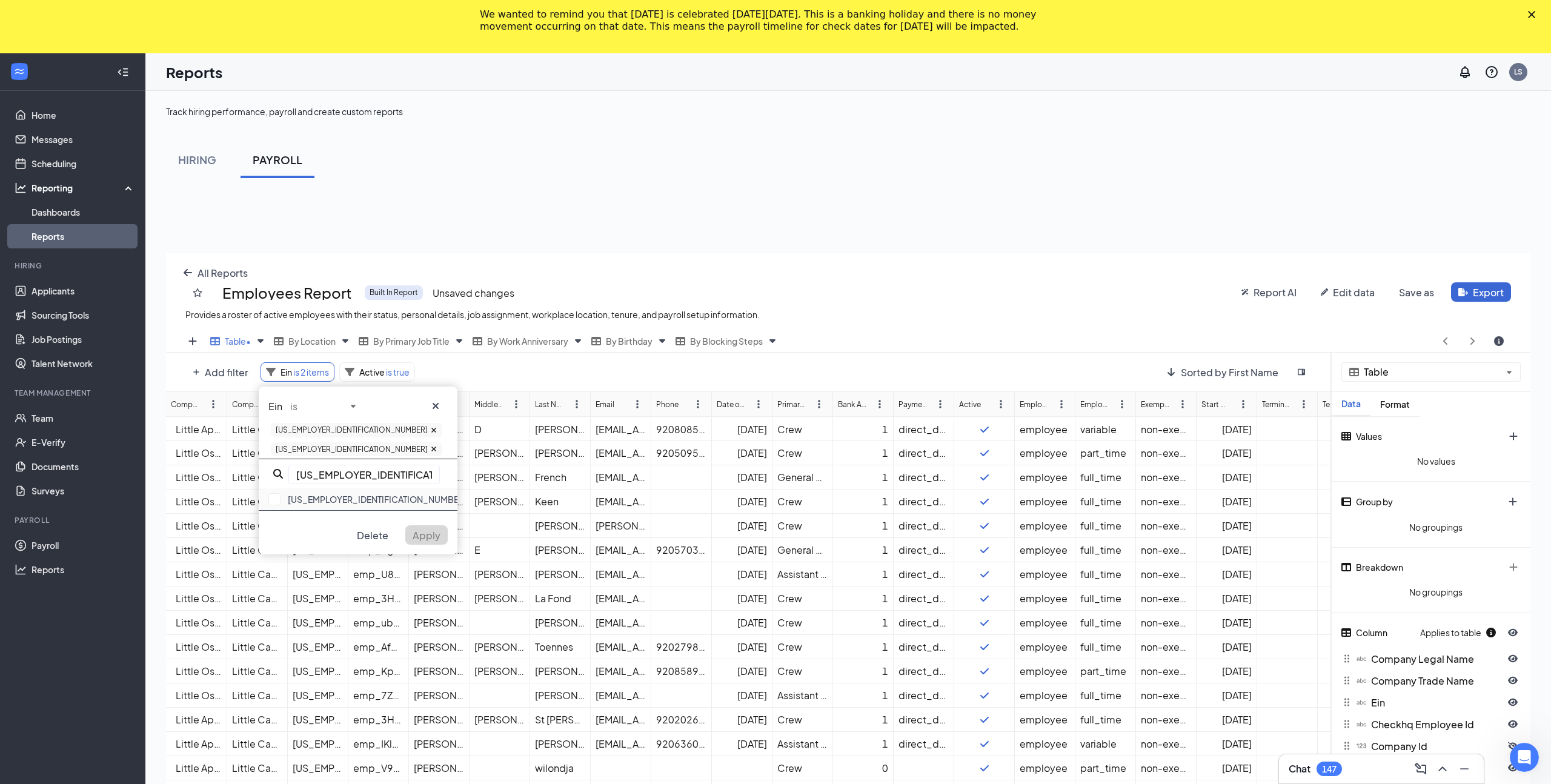
type input "[US_EMPLOYER_IDENTIFICATION_NUMBER]"
click at [281, 488] on div "[US_EMPLOYER_IDENTIFICATION_NUMBER]" at bounding box center [358, 499] width 199 height 23
click at [419, 547] on span "Apply" at bounding box center [427, 553] width 28 height 13
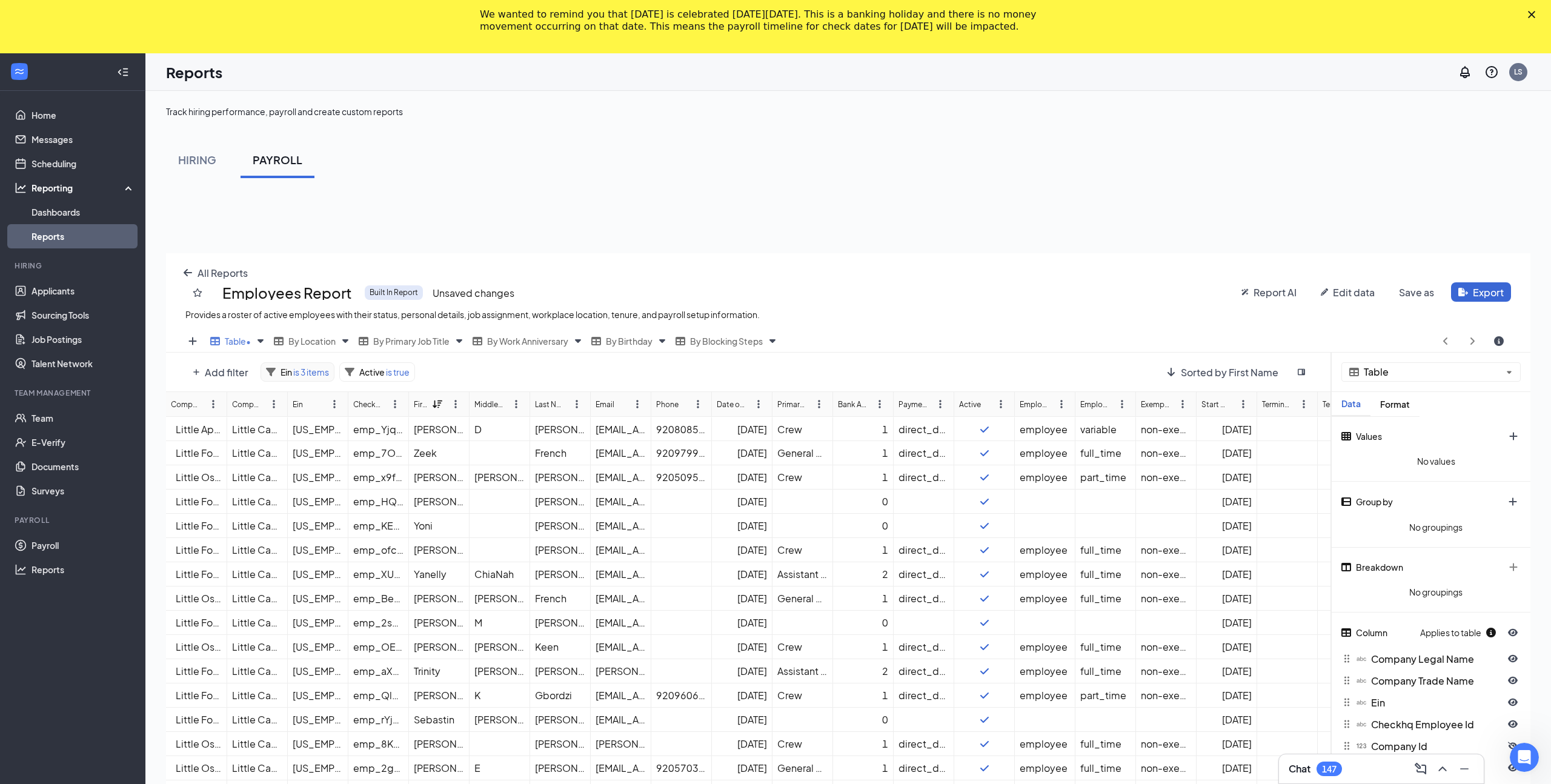
click at [286, 374] on span "Ein" at bounding box center [286, 372] width 11 height 11
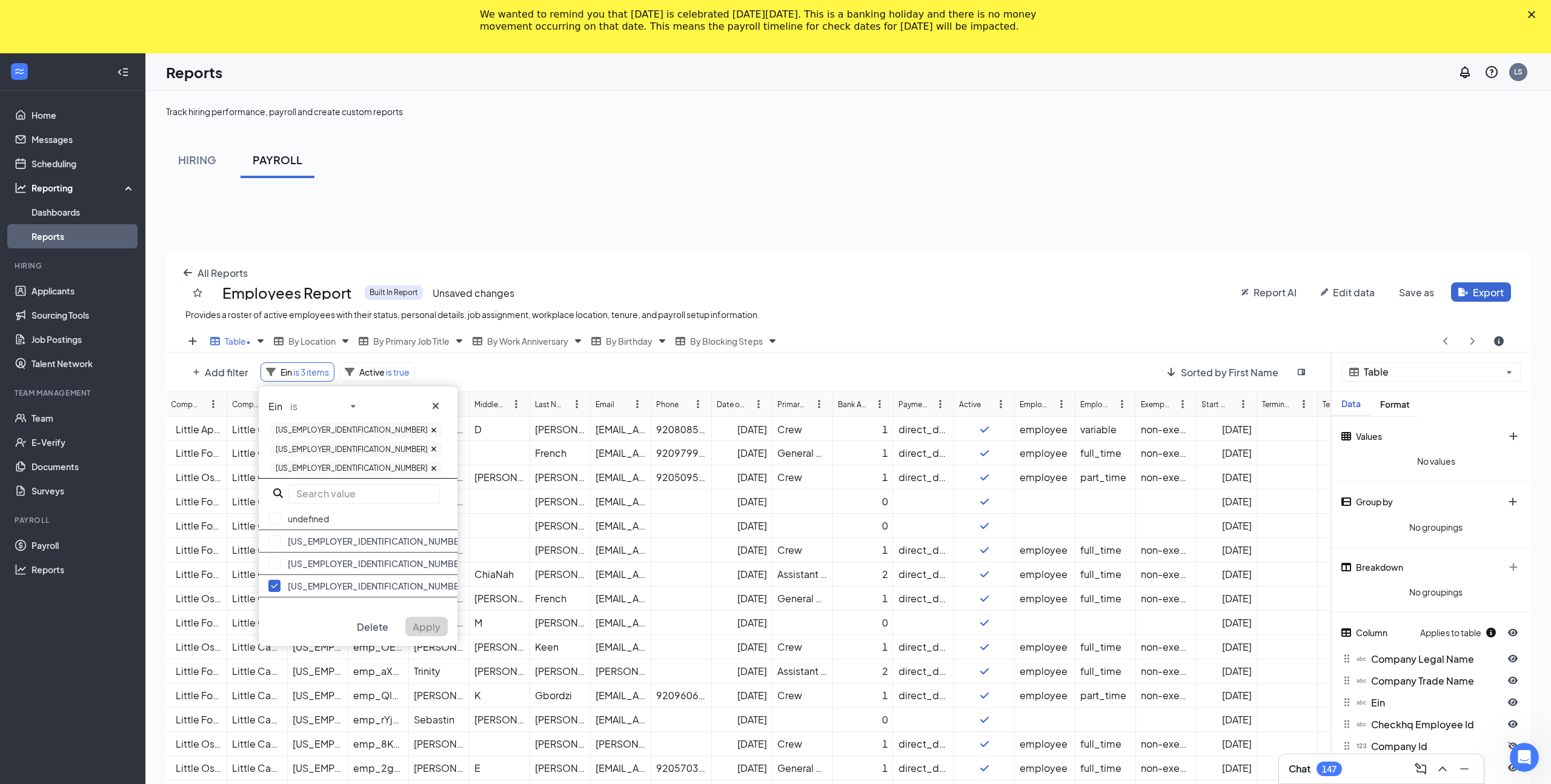
click at [352, 448] on div "[US_EMPLOYER_IDENTIFICATION_NUMBER] [US_EMPLOYER_IDENTIFICATION_NUMBER] [US_EMP…" at bounding box center [358, 449] width 179 height 57
click at [337, 484] on input "text" at bounding box center [364, 493] width 152 height 19
paste input "[US_EMPLOYER_IDENTIFICATION_NUMBER]"
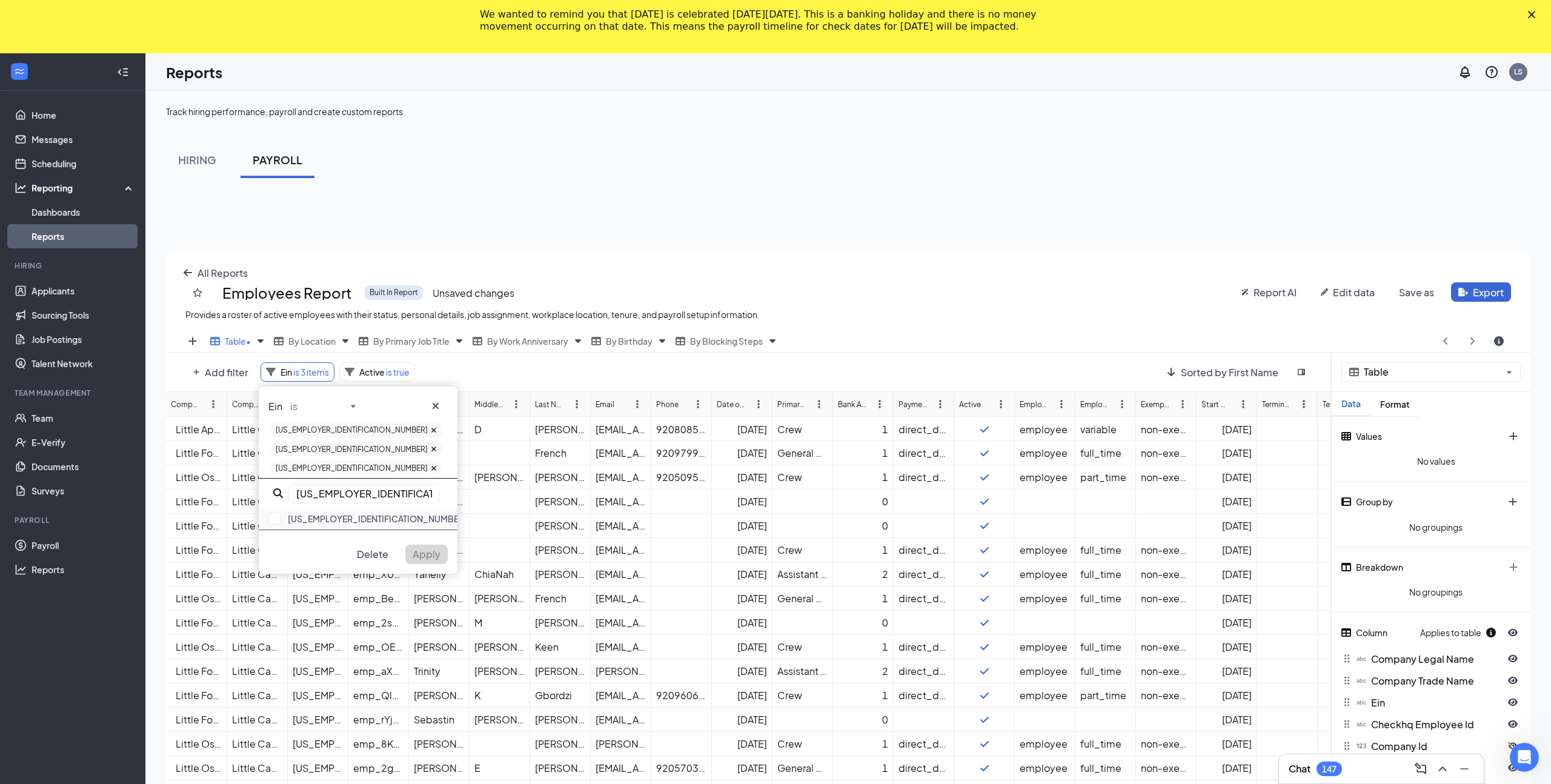
type input "[US_EMPLOYER_IDENTIFICATION_NUMBER]"
click at [304, 507] on div "[US_EMPLOYER_IDENTIFICATION_NUMBER]" at bounding box center [358, 519] width 199 height 23
click at [427, 558] on span "Apply" at bounding box center [427, 564] width 28 height 13
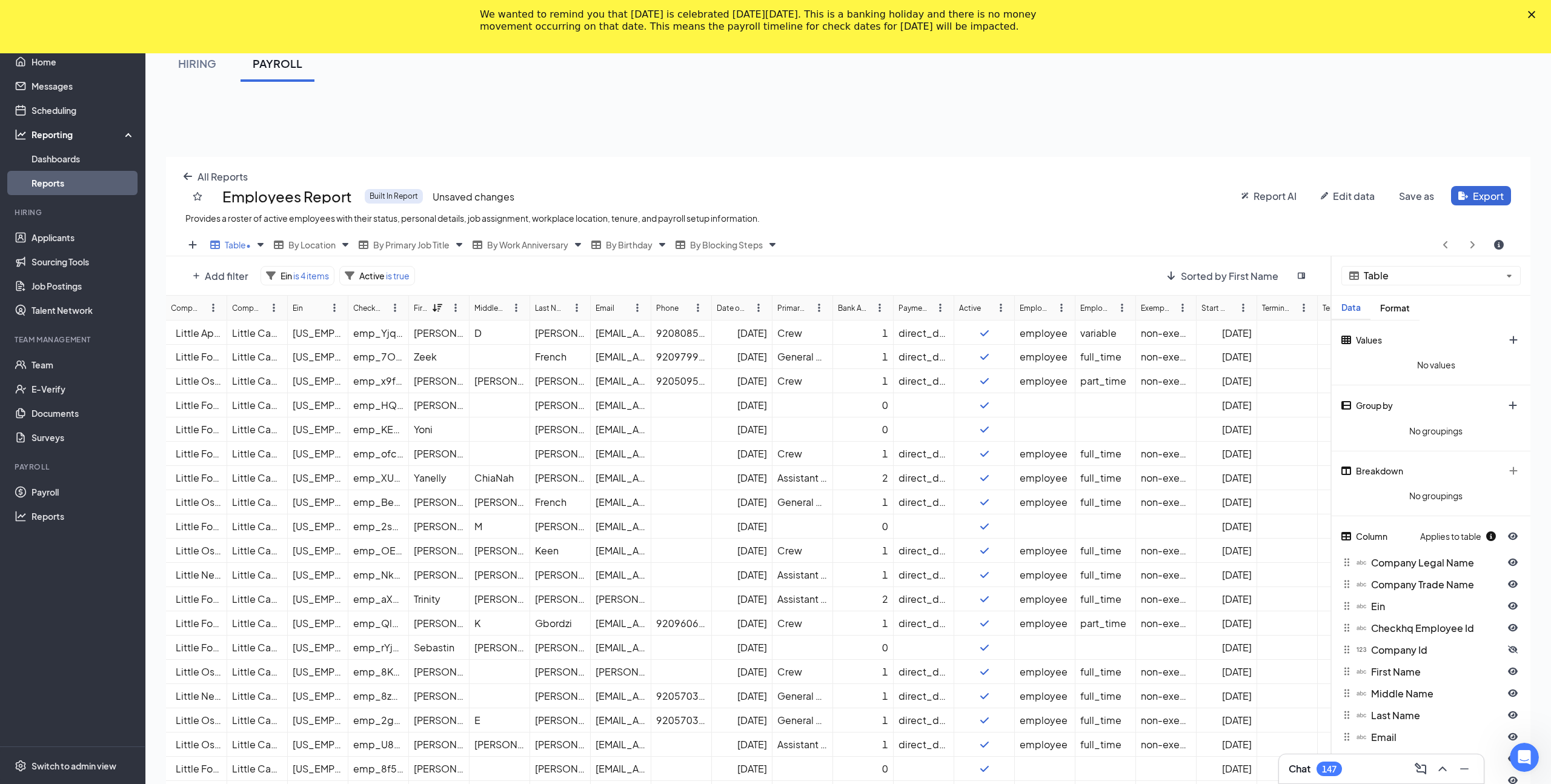
scroll to position [103, 0]
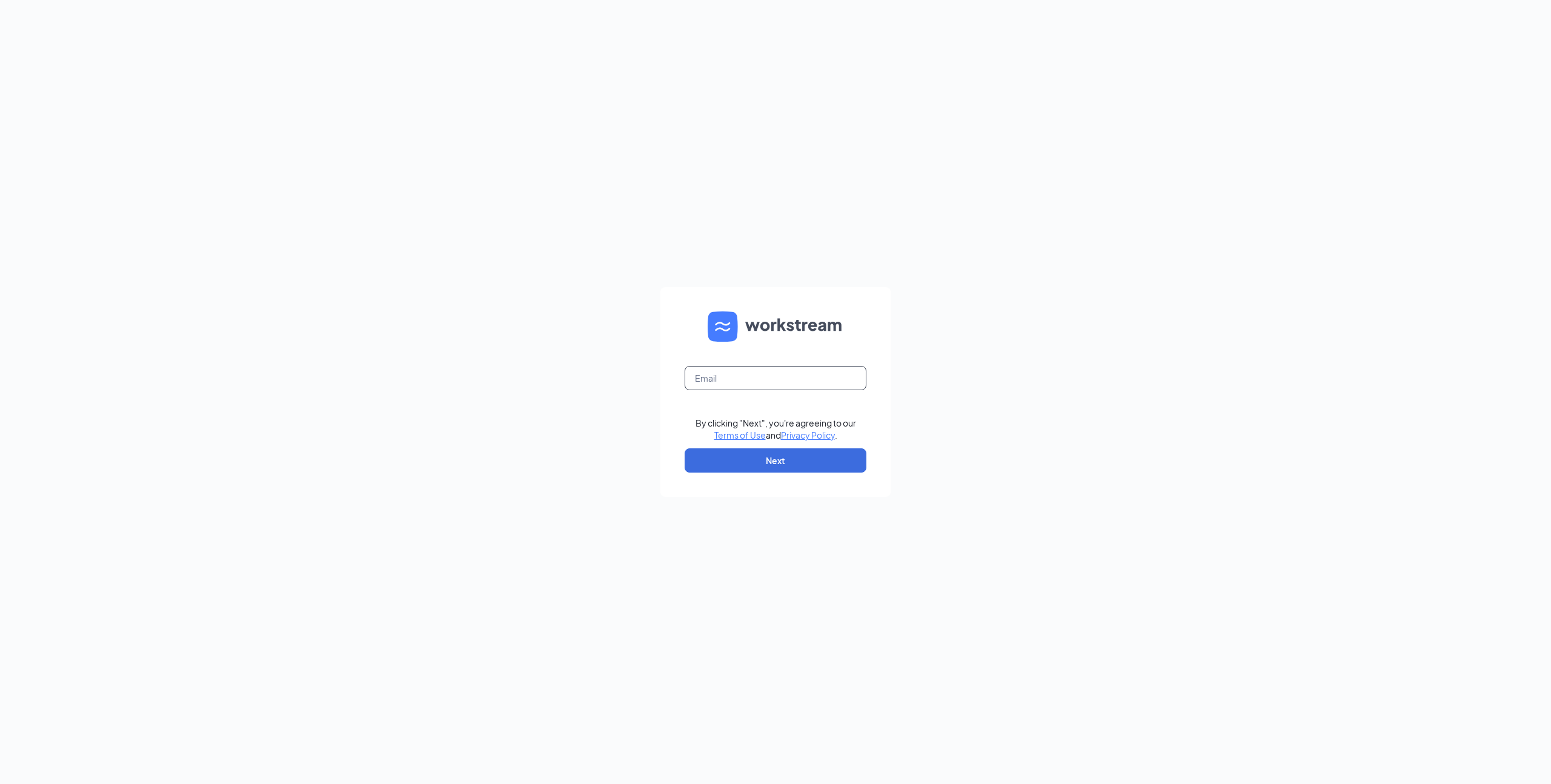
click at [758, 384] on input "text" at bounding box center [776, 378] width 182 height 24
click at [762, 390] on input "jonathanyuan93@hotmail.com" at bounding box center [776, 378] width 182 height 24
type input "jonathan.yuan@workstream.is"
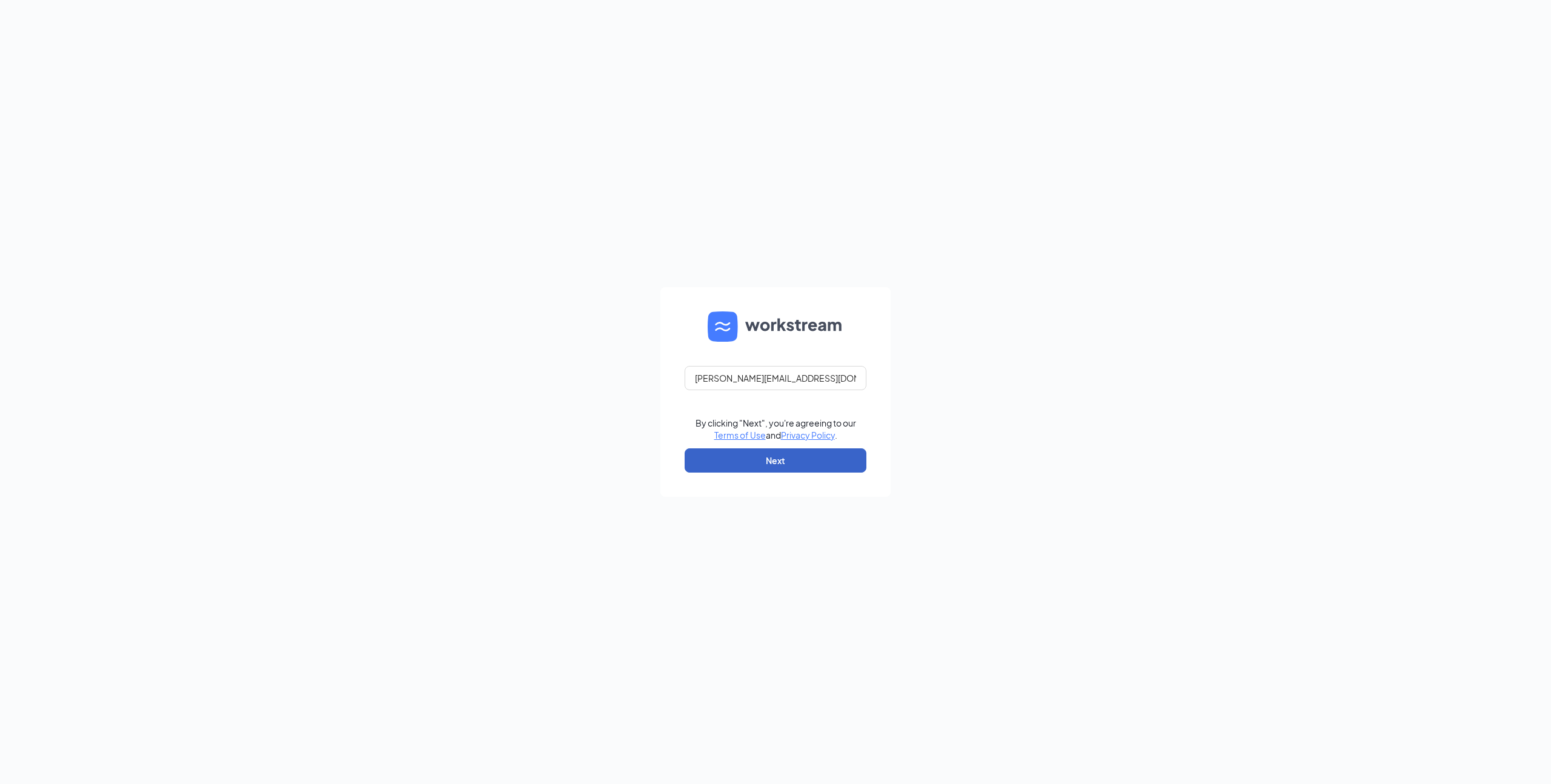
click at [756, 464] on button "Next" at bounding box center [776, 461] width 182 height 24
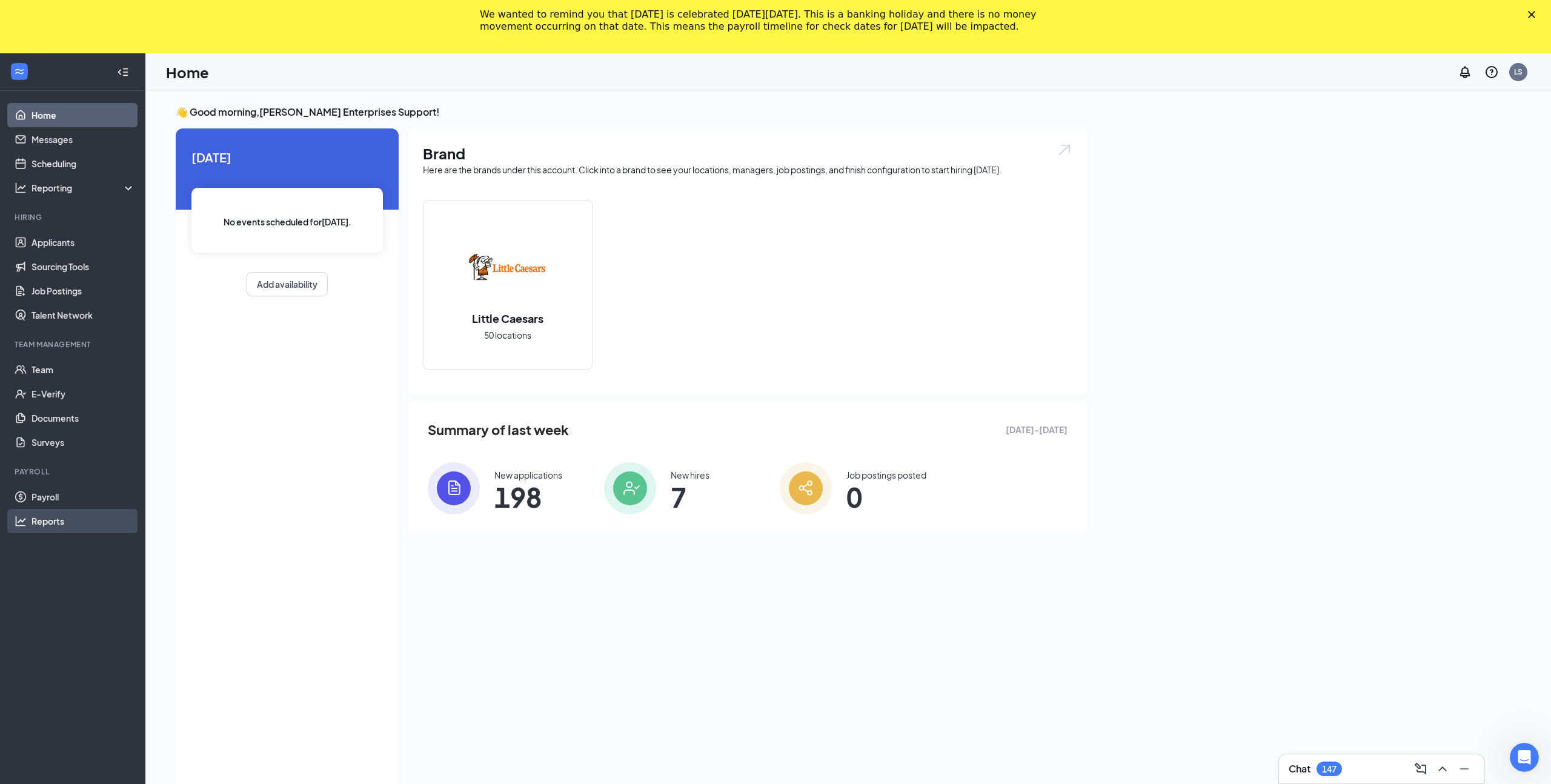
click at [59, 518] on link "Reports" at bounding box center [83, 521] width 104 height 24
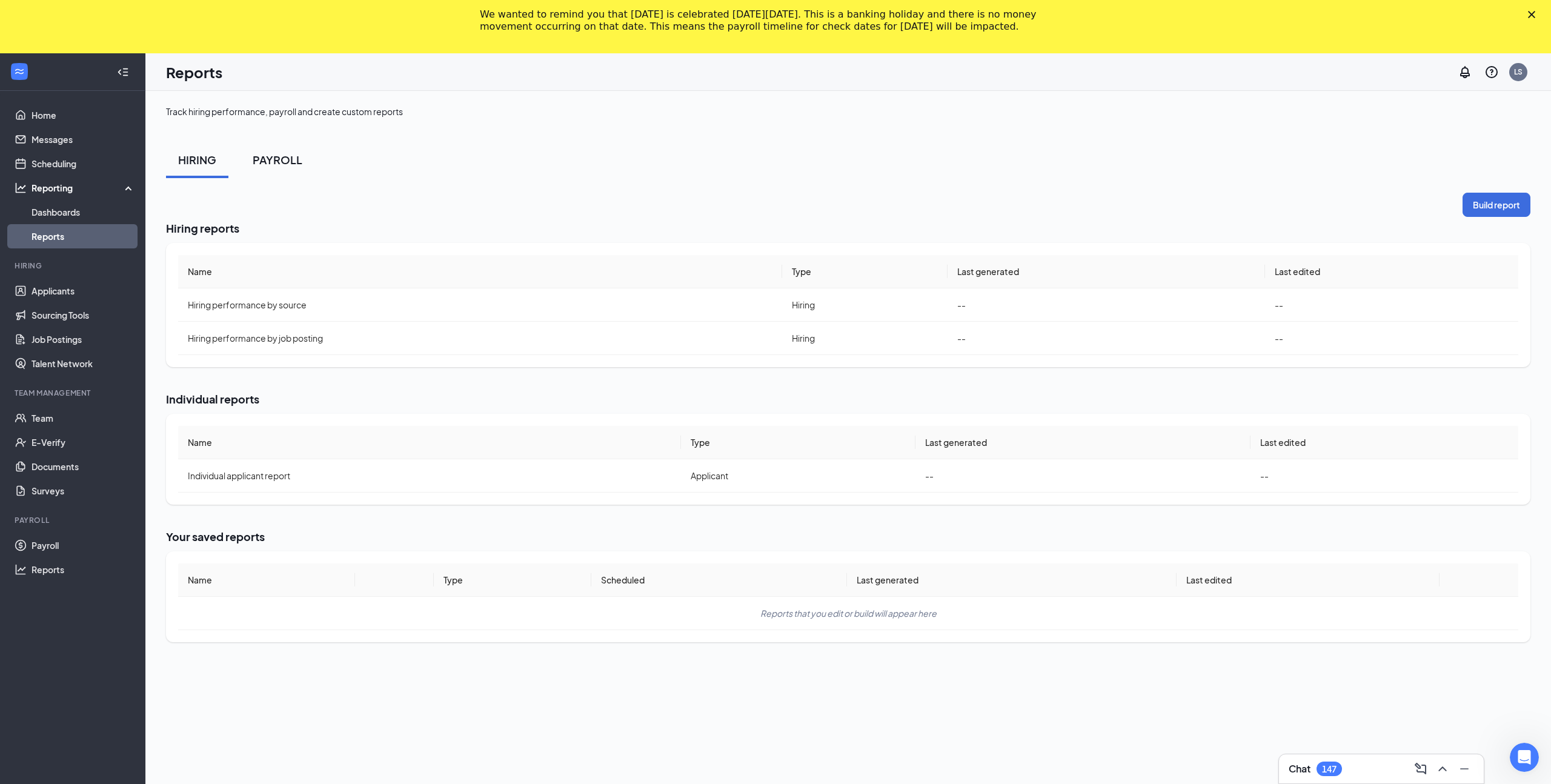
click at [281, 167] on button "PAYROLL" at bounding box center [277, 160] width 74 height 36
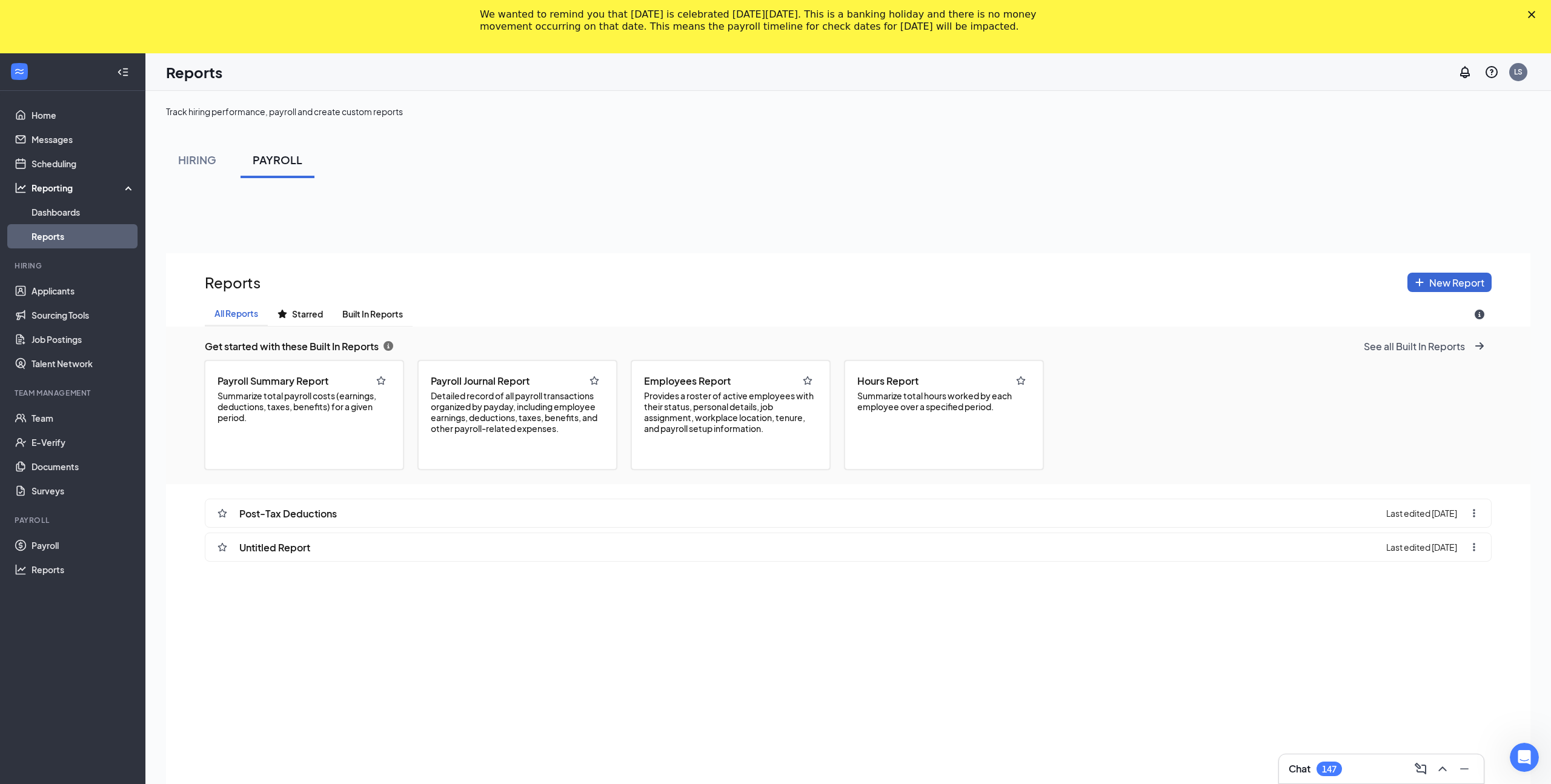
scroll to position [868, 1364]
click at [380, 313] on span "Built In Reports" at bounding box center [372, 313] width 61 height 10
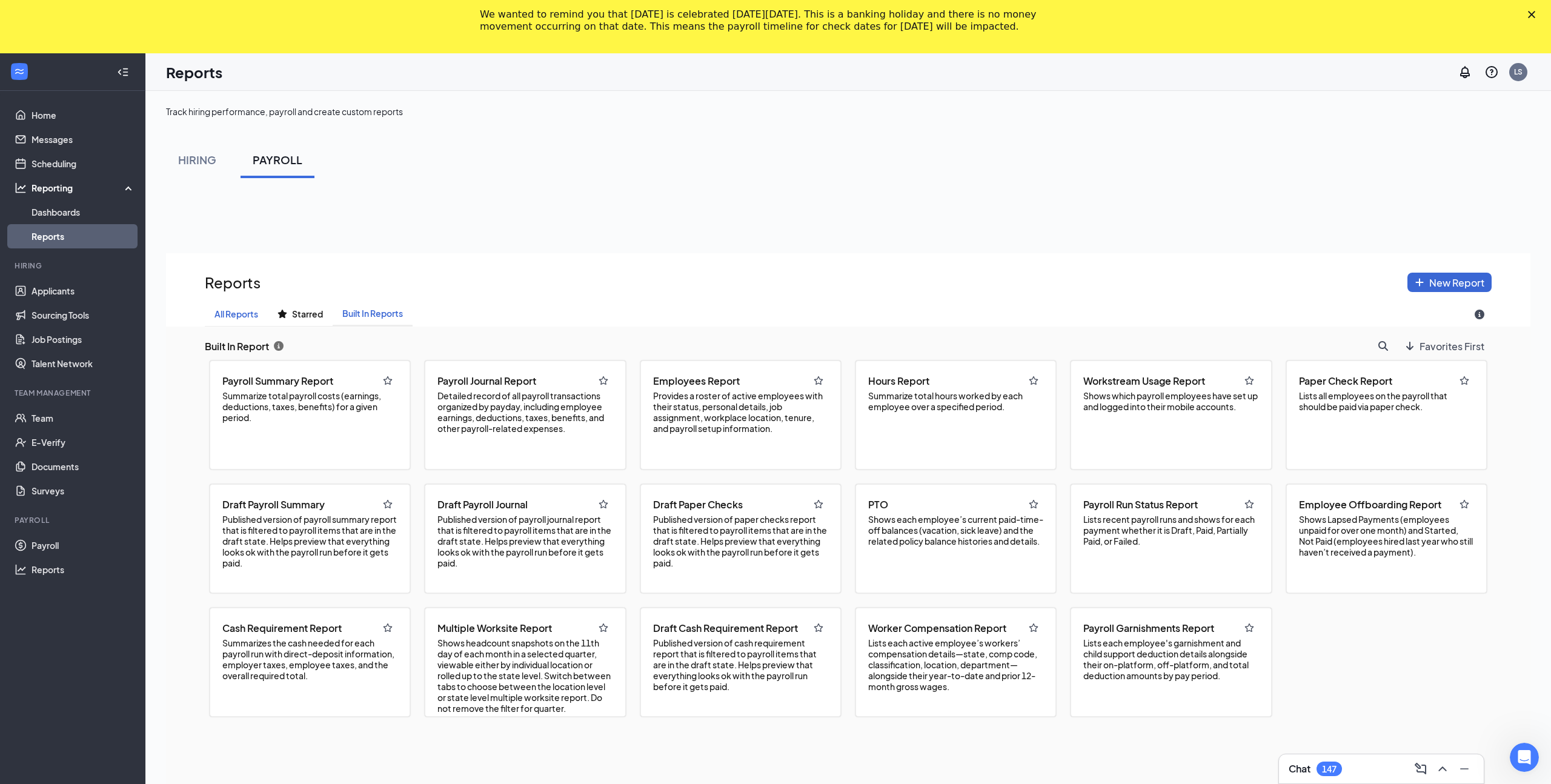
click at [233, 319] on span "All Reports" at bounding box center [236, 313] width 43 height 10
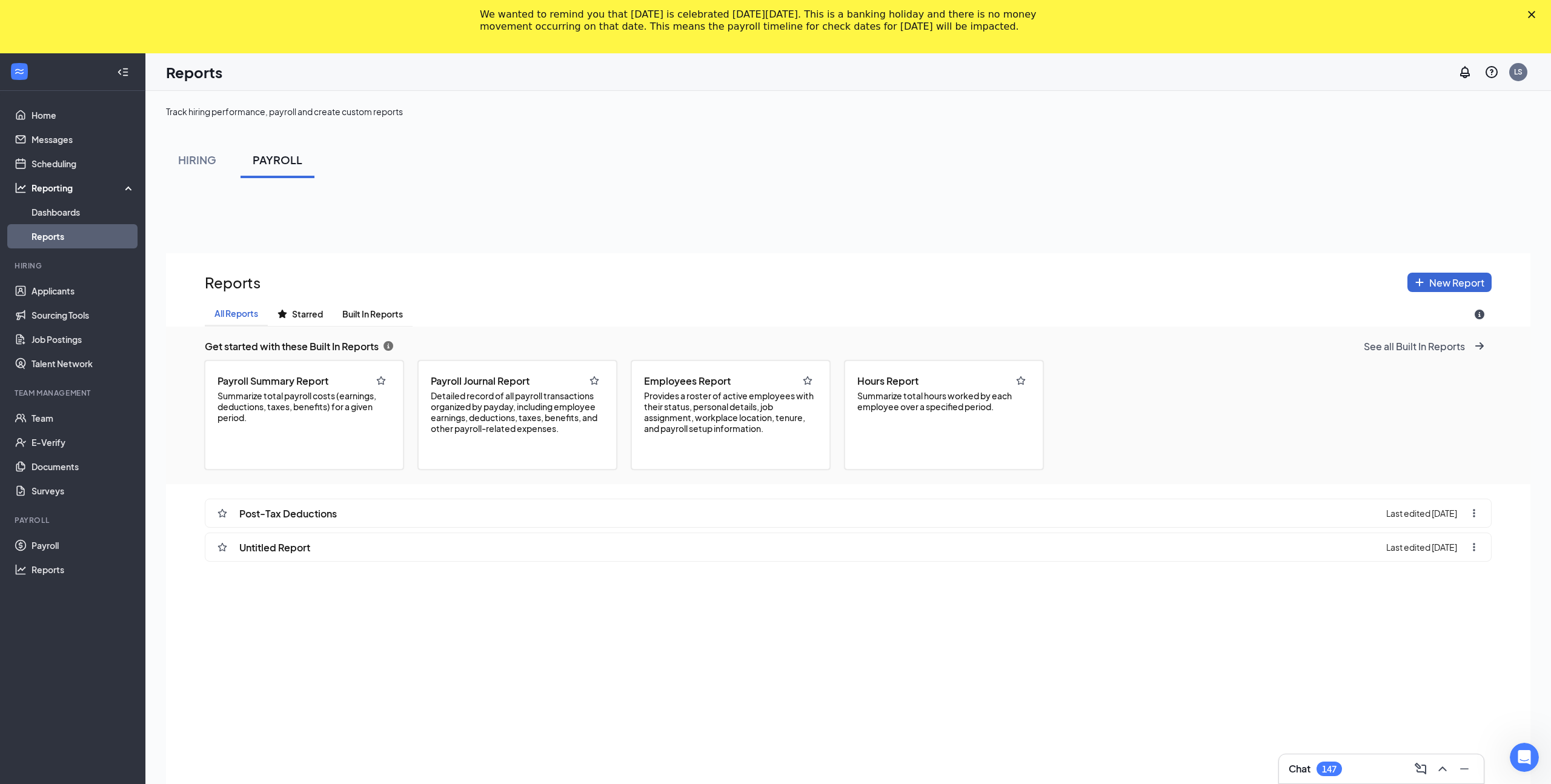
scroll to position [868, 1364]
click at [507, 408] on span "Detailed record of all payroll transactions organized by payday, including empl…" at bounding box center [517, 412] width 173 height 43
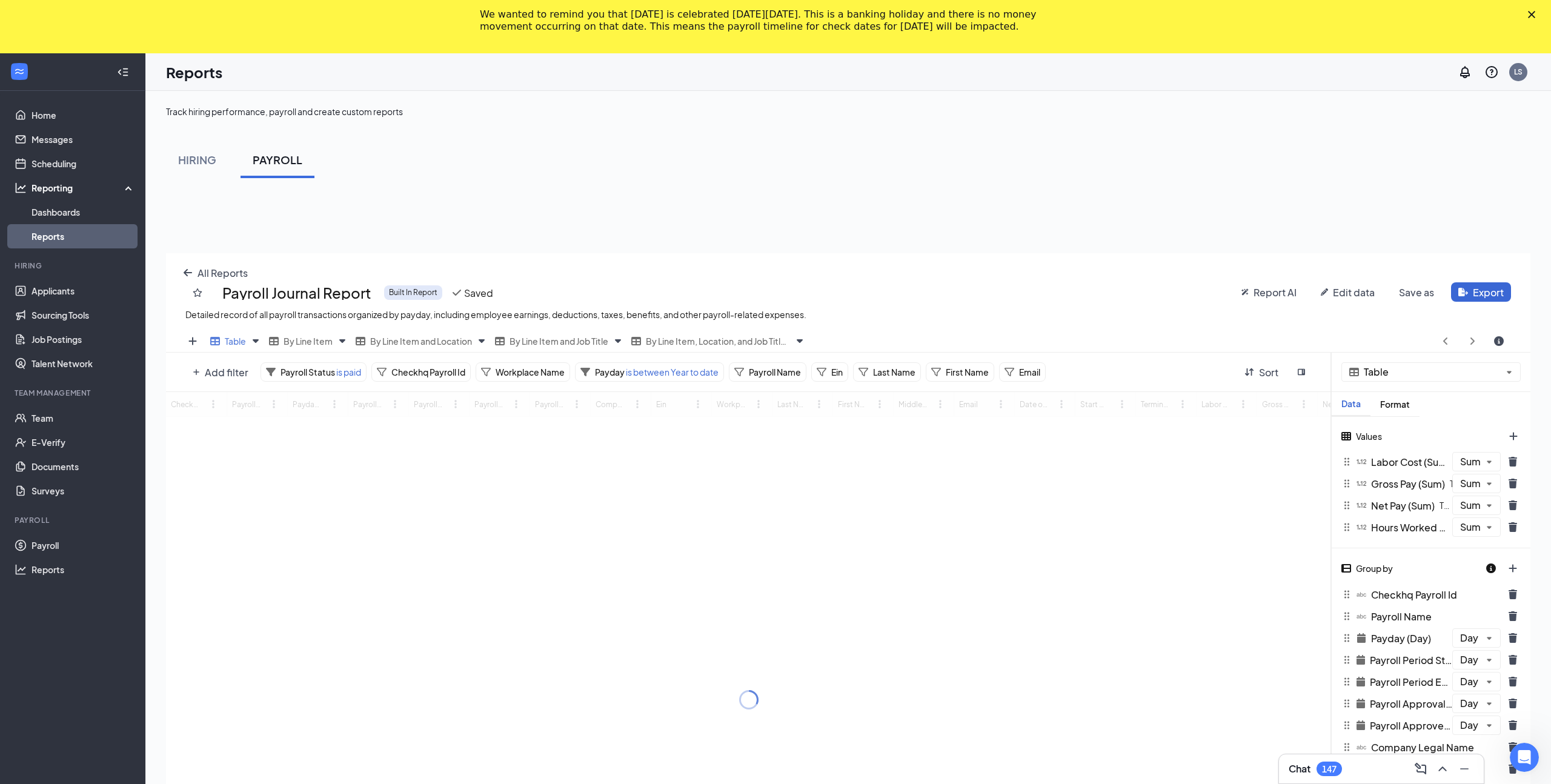
scroll to position [684, 1364]
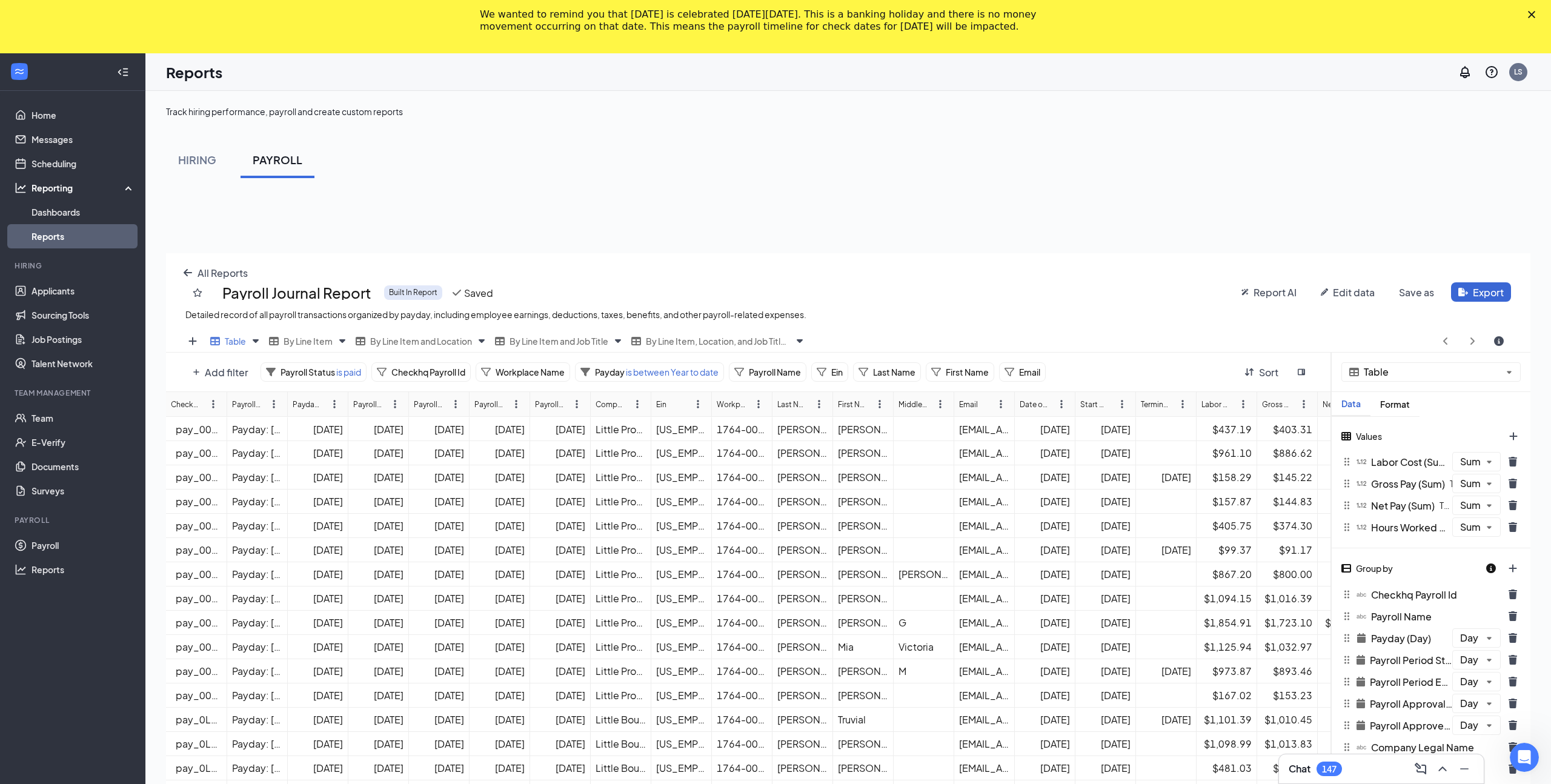
click at [277, 165] on div "PAYROLL" at bounding box center [277, 159] width 49 height 15
click at [184, 271] on icon "arrow-left icon" at bounding box center [188, 273] width 9 height 9
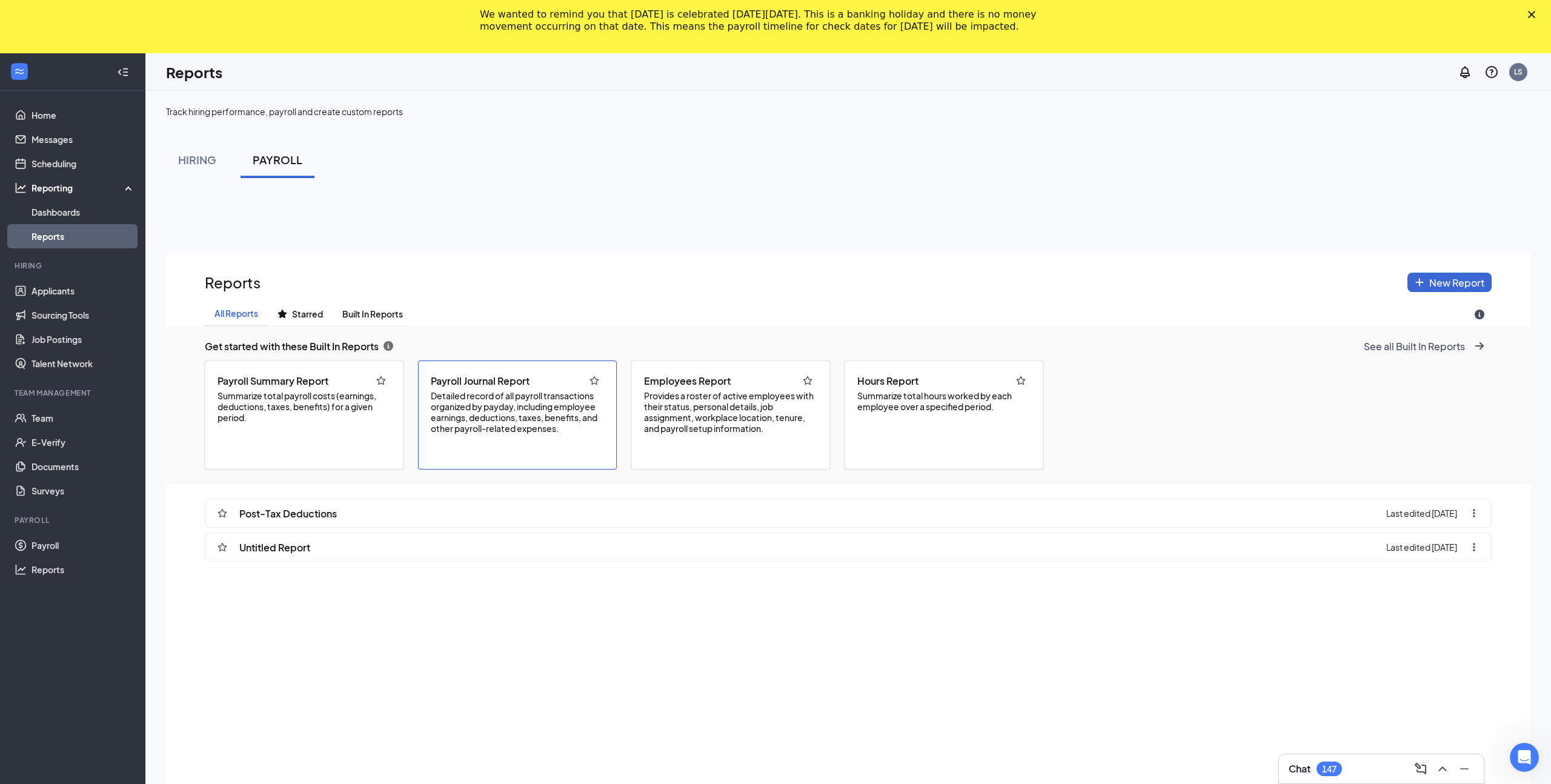
scroll to position [868, 1364]
click at [657, 414] on span "Provides a roster of active employees with their status, personal details, job …" at bounding box center [730, 412] width 173 height 43
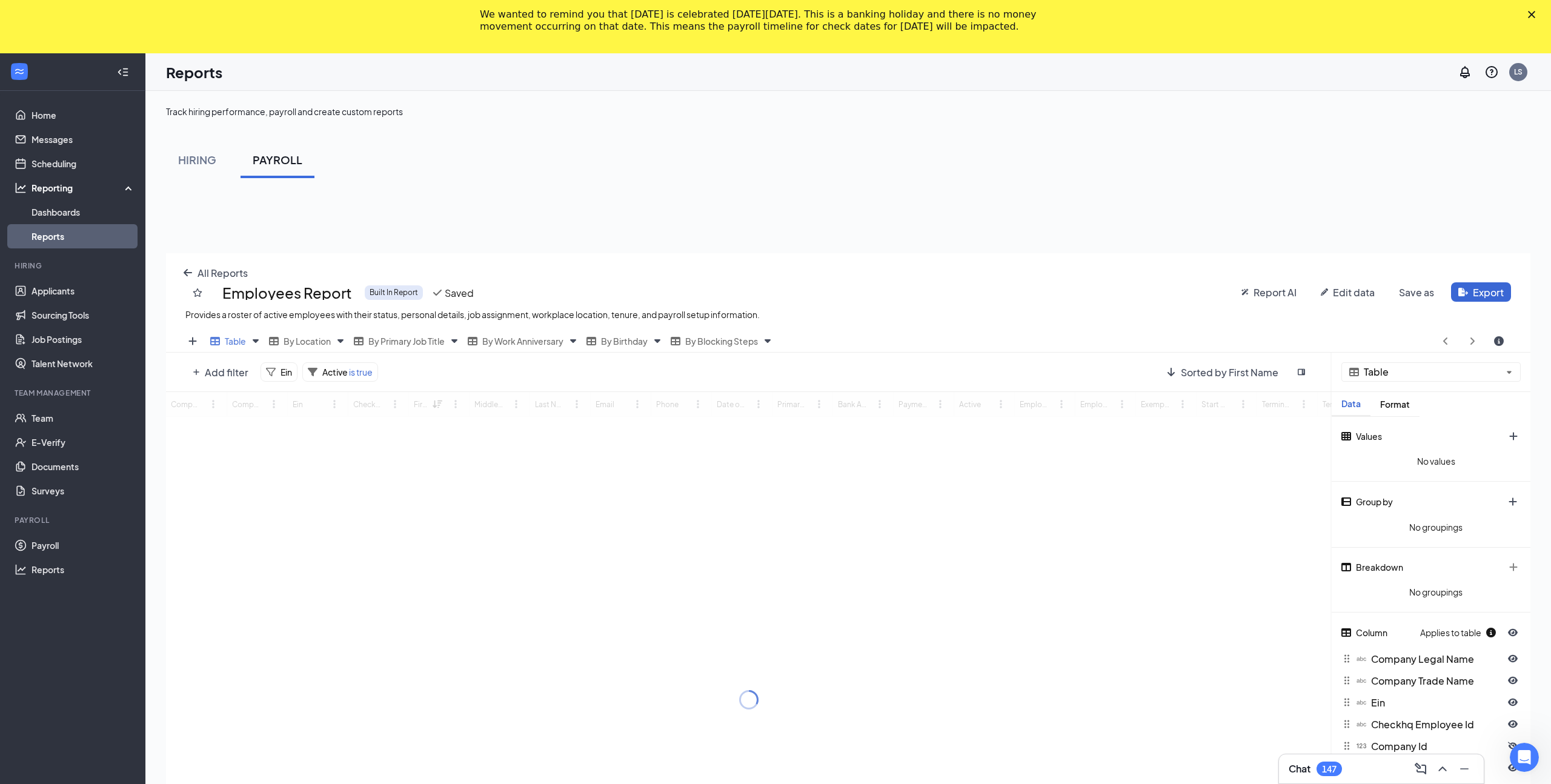
scroll to position [684, 1364]
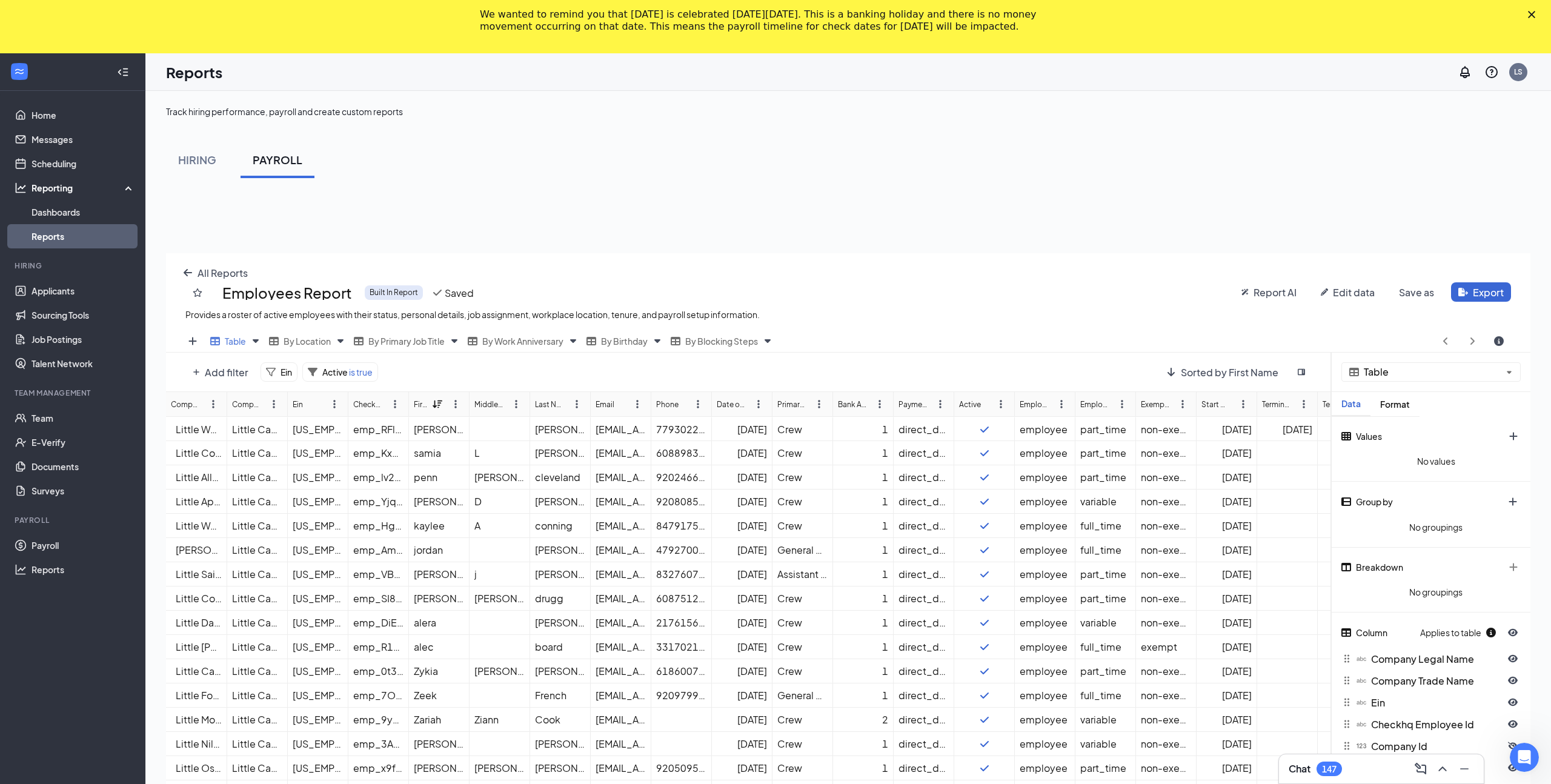
click at [217, 372] on div "All Reports Employees Report Built In Report Saved Provides a roster of active …" at bounding box center [848, 645] width 1364 height 784
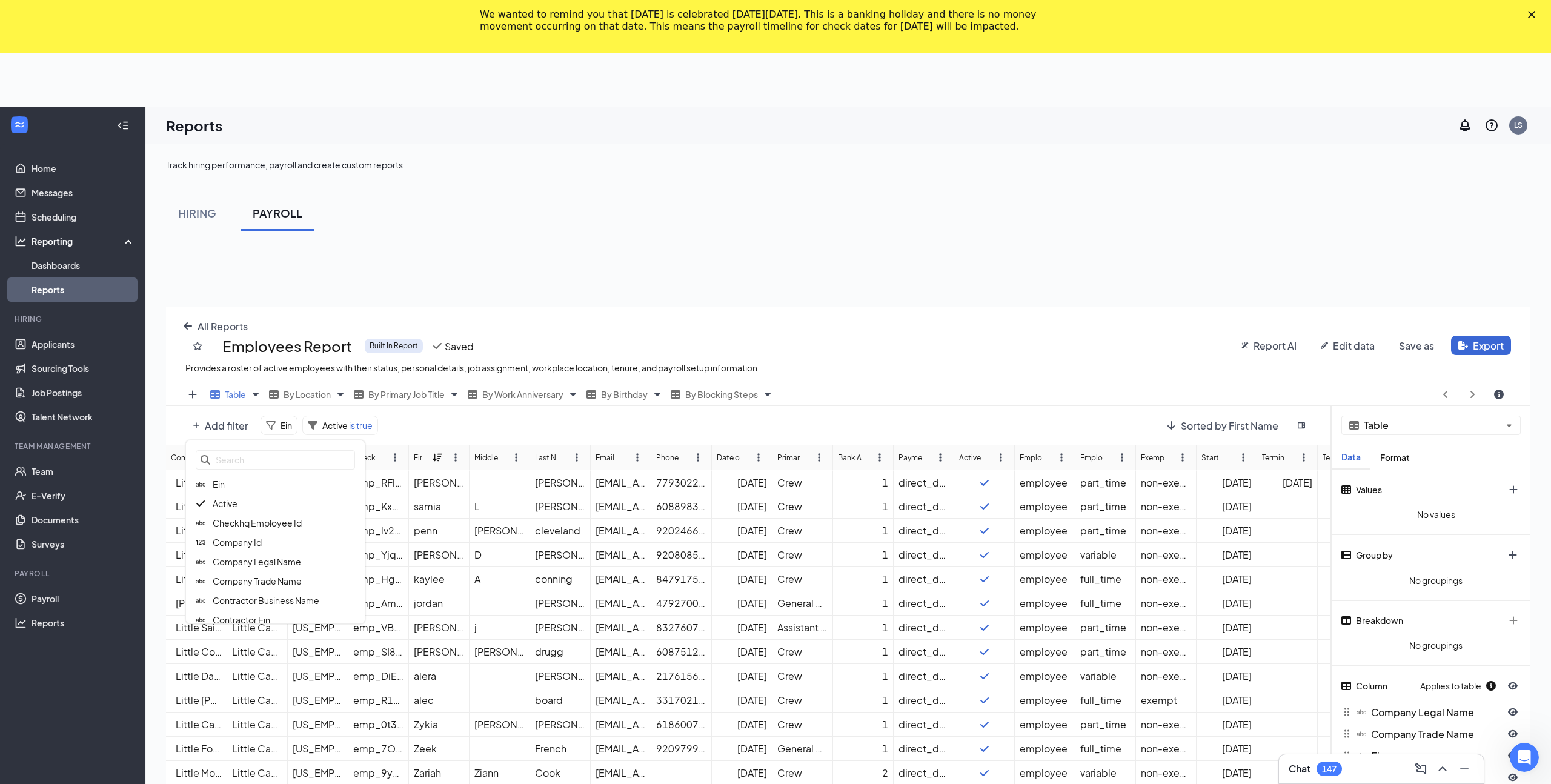
click at [281, 426] on div "Add filter Ein Active is true Sorted by First Name Company Legal Name Company T…" at bounding box center [748, 748] width 1165 height 684
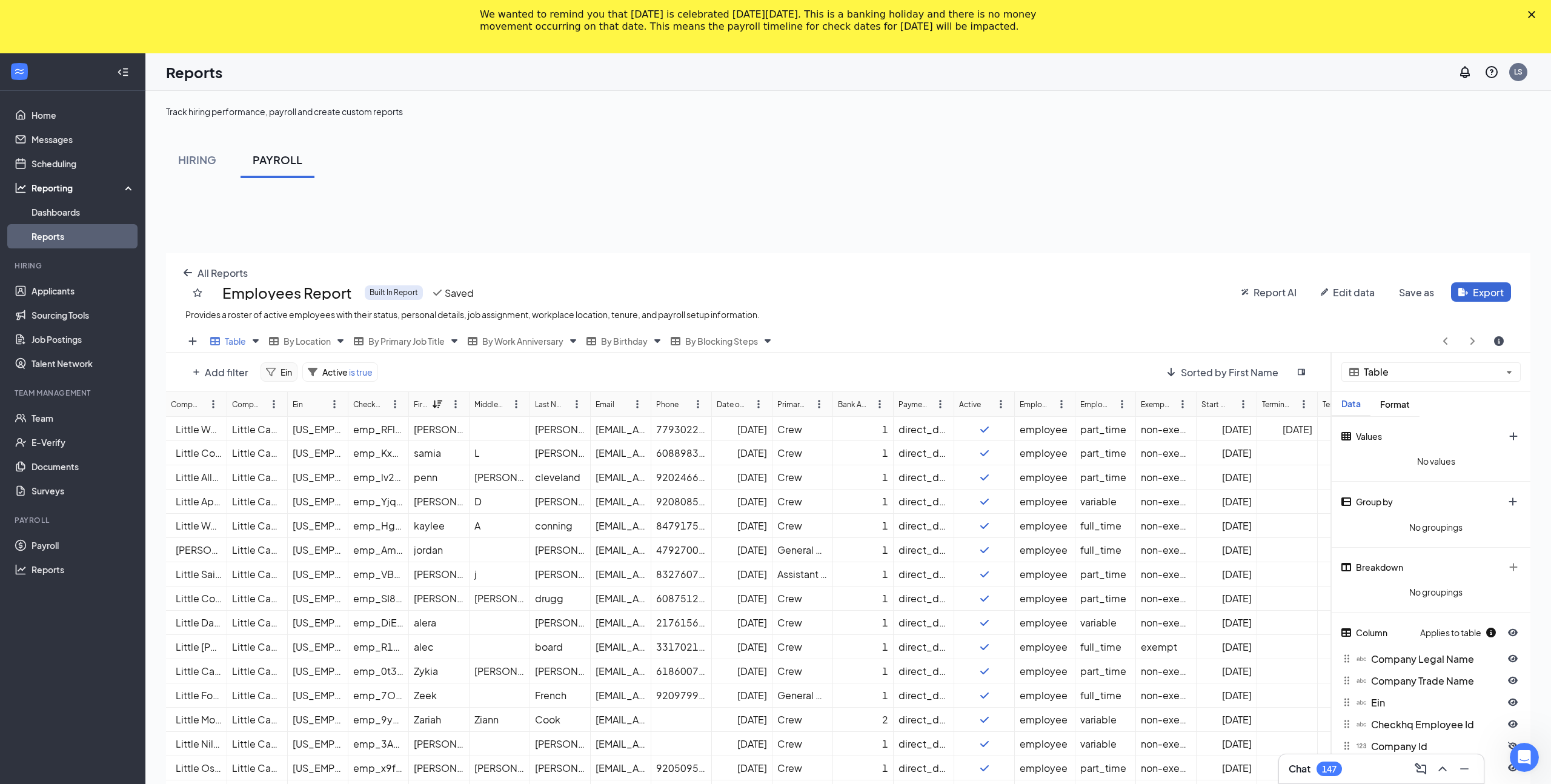
click at [276, 373] on div "Ein" at bounding box center [279, 372] width 37 height 19
click at [334, 434] on input "text" at bounding box center [364, 430] width 152 height 19
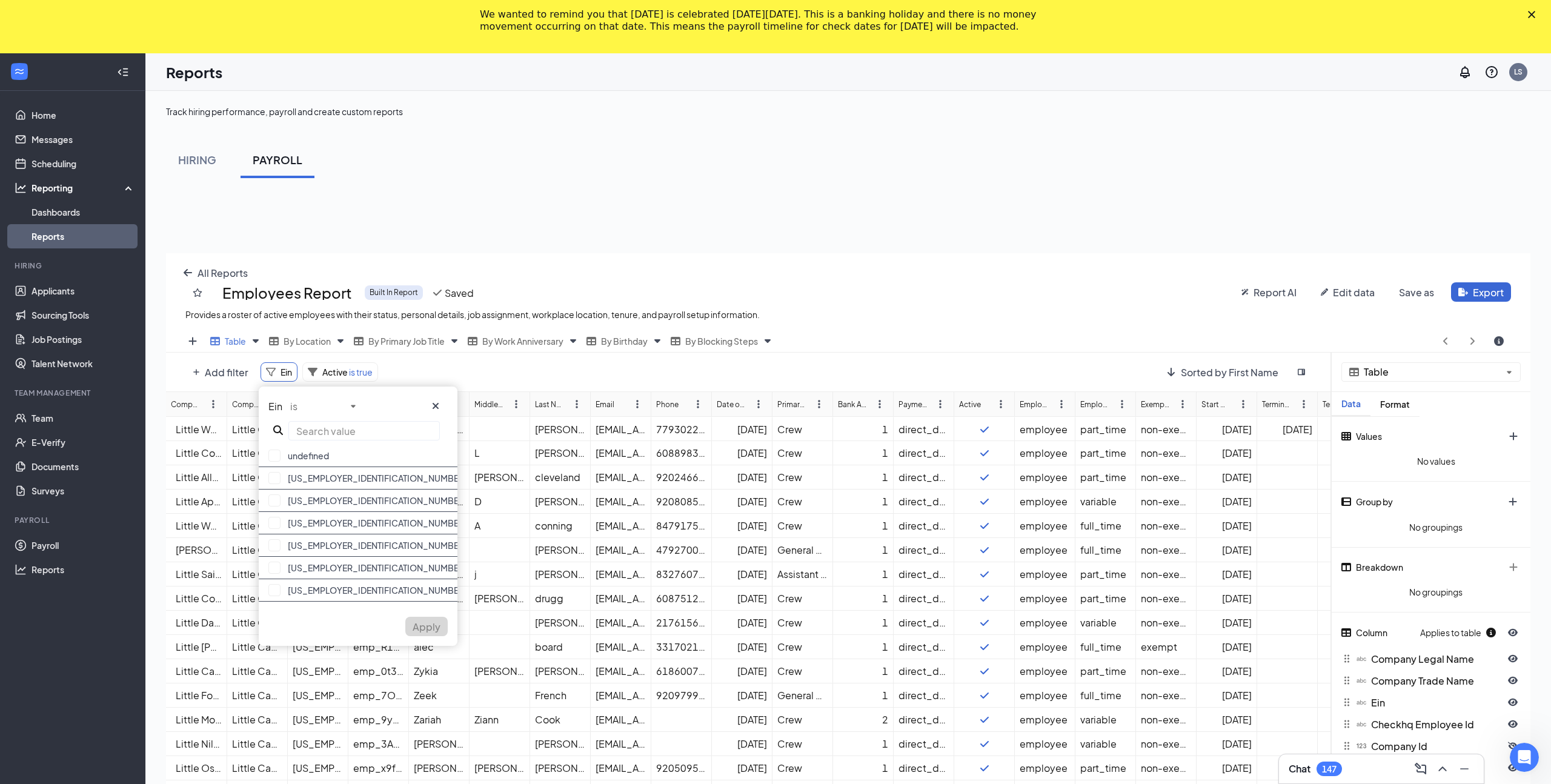
paste input "[US_EMPLOYER_IDENTIFICATION_NUMBER]"
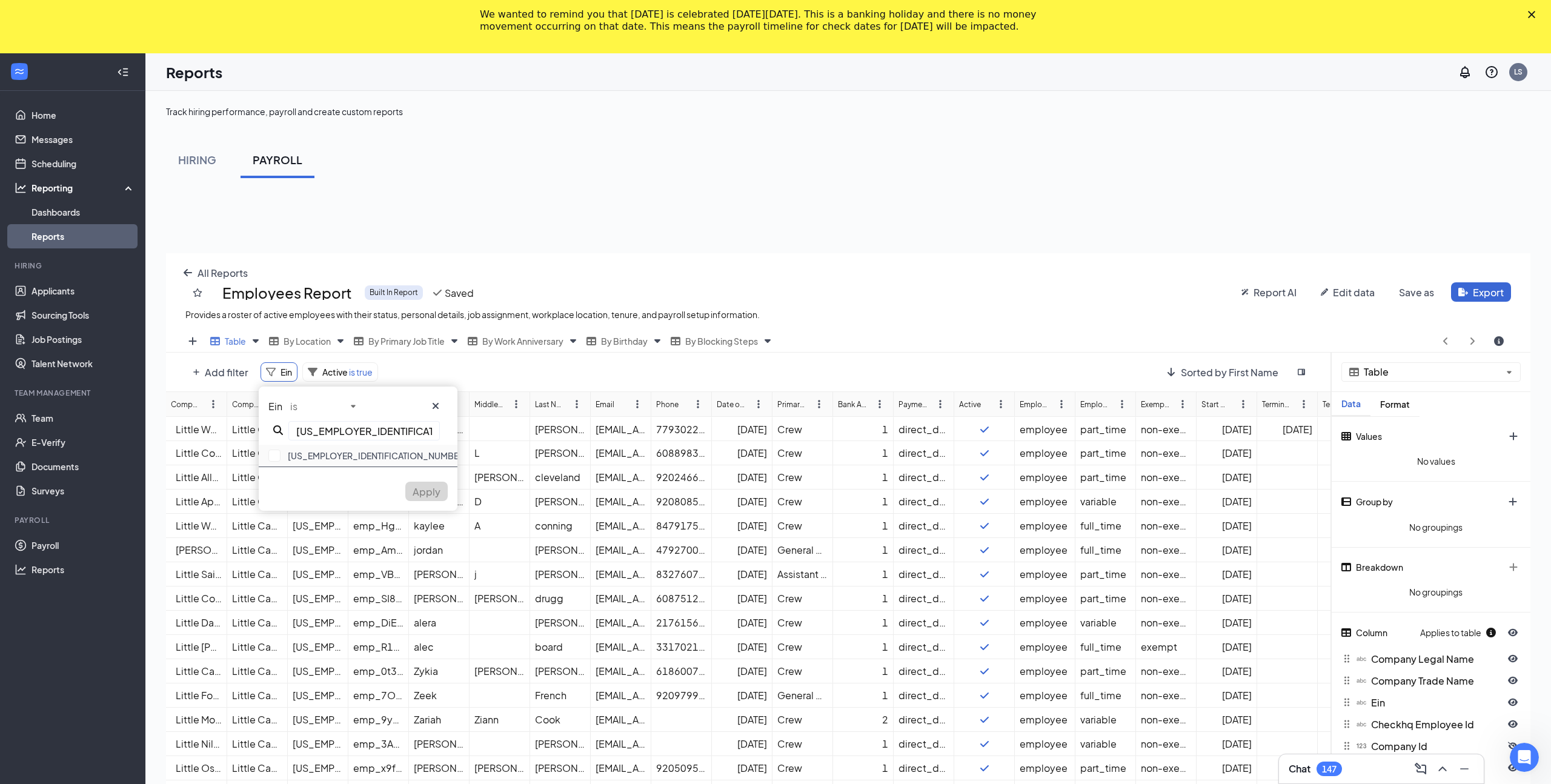
type input "[US_EMPLOYER_IDENTIFICATION_NUMBER]"
click at [318, 454] on div "[US_EMPLOYER_IDENTIFICATION_NUMBER]" at bounding box center [358, 456] width 199 height 23
drag, startPoint x: 416, startPoint y: 511, endPoint x: 267, endPoint y: 1, distance: 531.3
click at [416, 511] on span "Apply" at bounding box center [427, 515] width 28 height 13
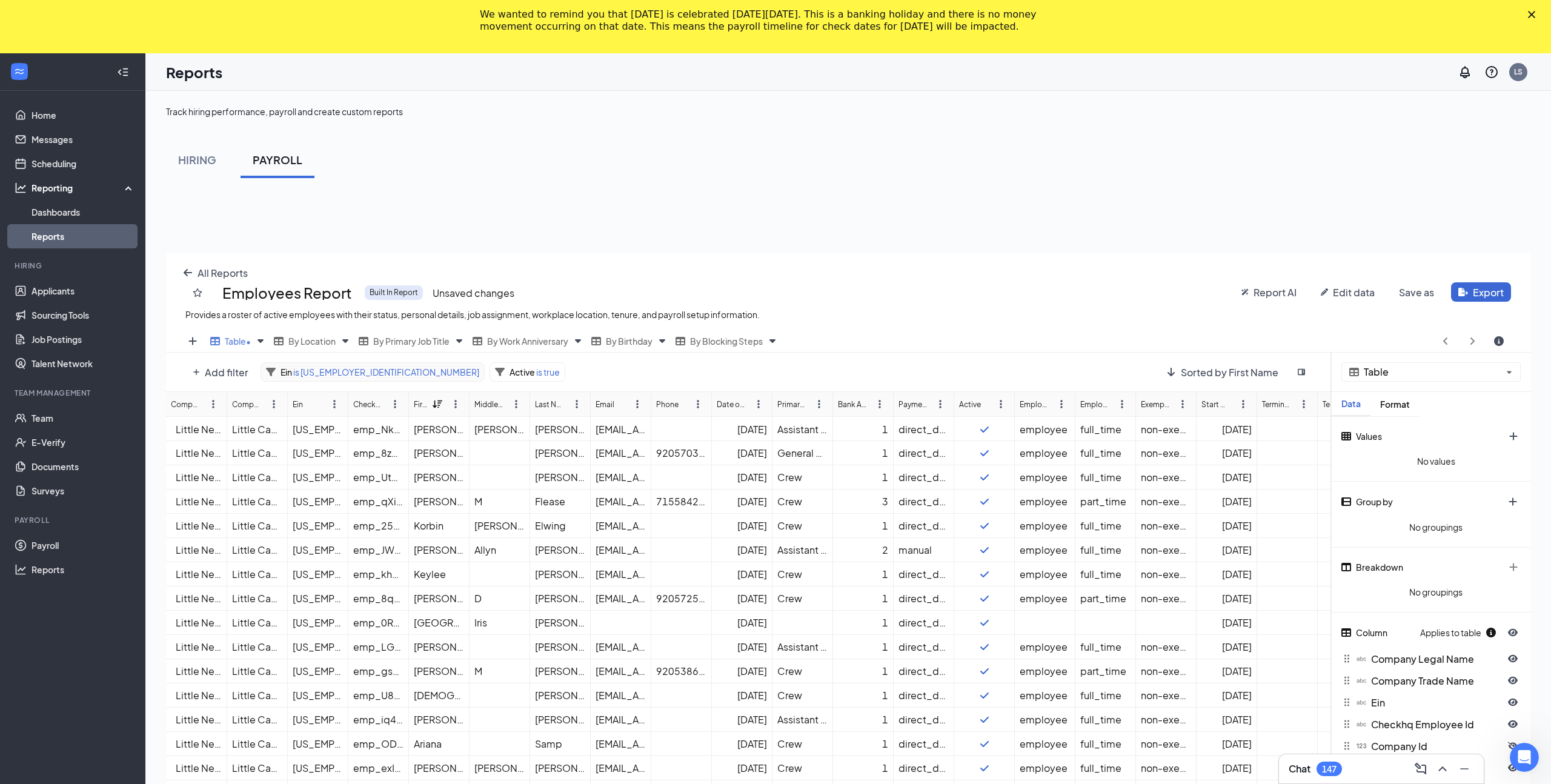
click at [304, 366] on div "Ein is 33-1491185" at bounding box center [372, 372] width 224 height 19
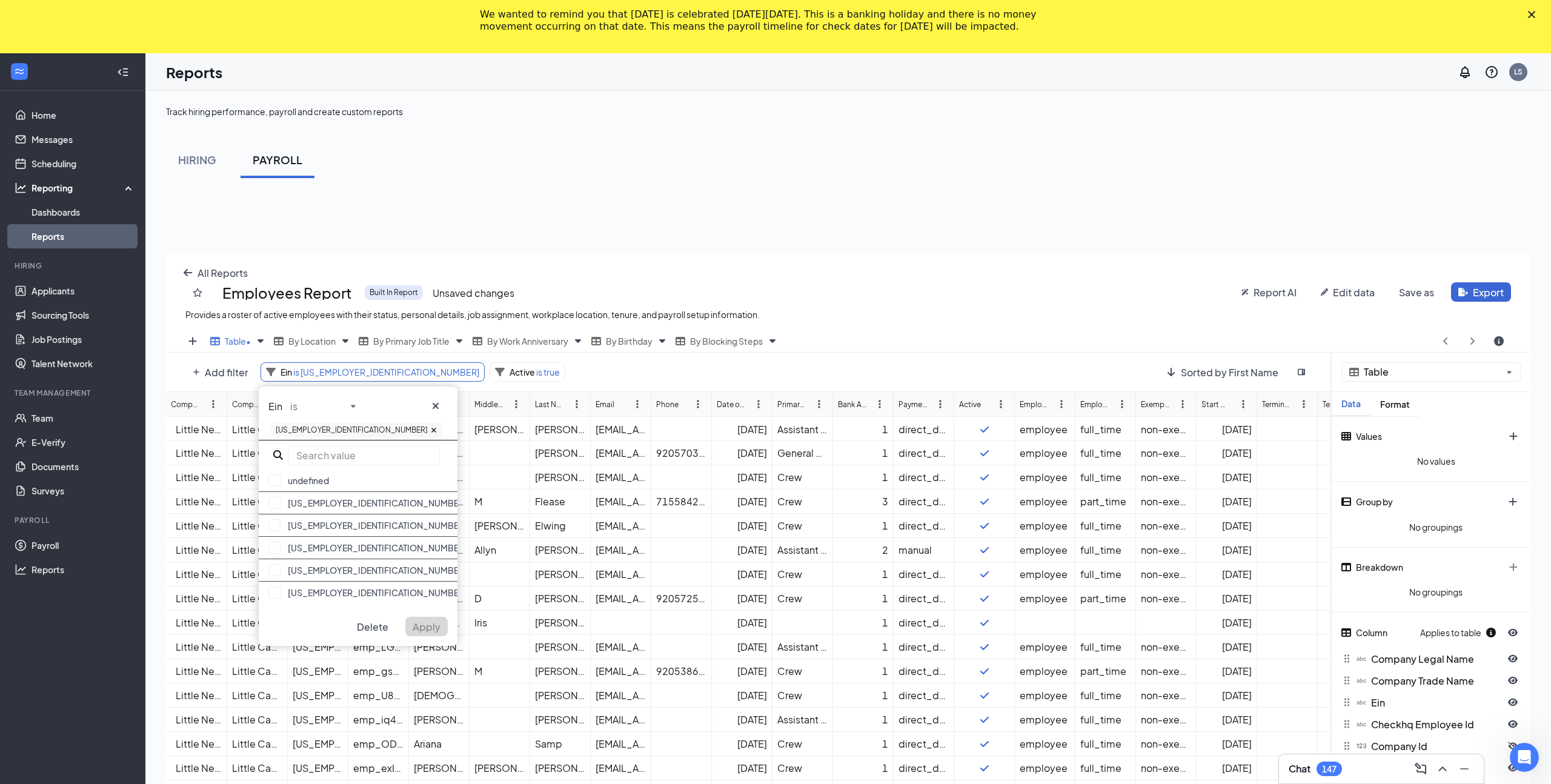
click at [358, 431] on div "[US_EMPLOYER_IDENTIFICATION_NUMBER]" at bounding box center [358, 430] width 179 height 19
click at [342, 445] on div at bounding box center [358, 454] width 179 height 19
click at [339, 449] on input "text" at bounding box center [364, 455] width 152 height 19
paste input "[US_EMPLOYER_IDENTIFICATION_NUMBER]"
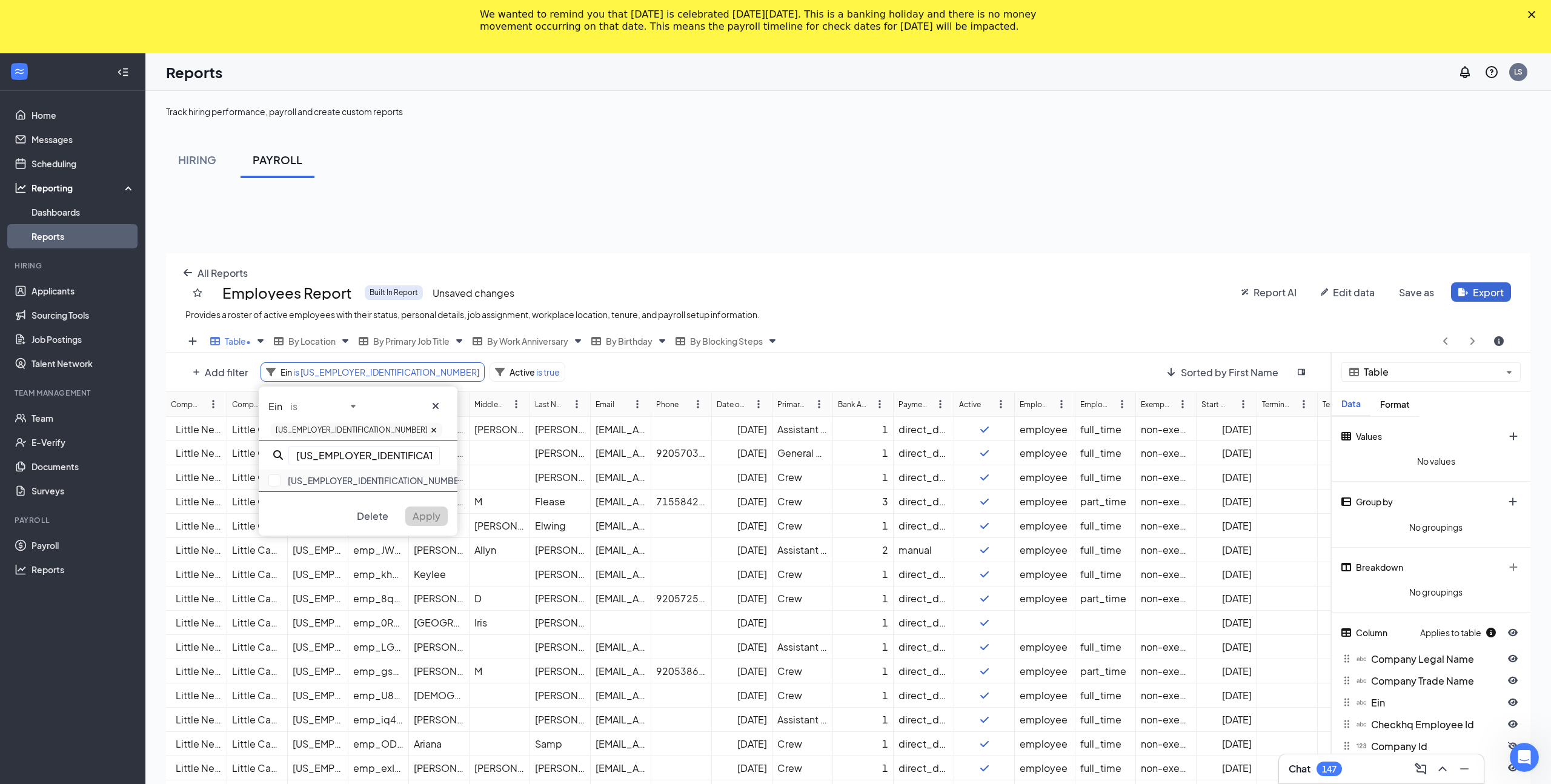
type input "[US_EMPLOYER_IDENTIFICATION_NUMBER]"
click at [293, 479] on div "[US_EMPLOYER_IDENTIFICATION_NUMBER]" at bounding box center [358, 481] width 199 height 23
click at [428, 529] on span "Apply" at bounding box center [427, 535] width 28 height 13
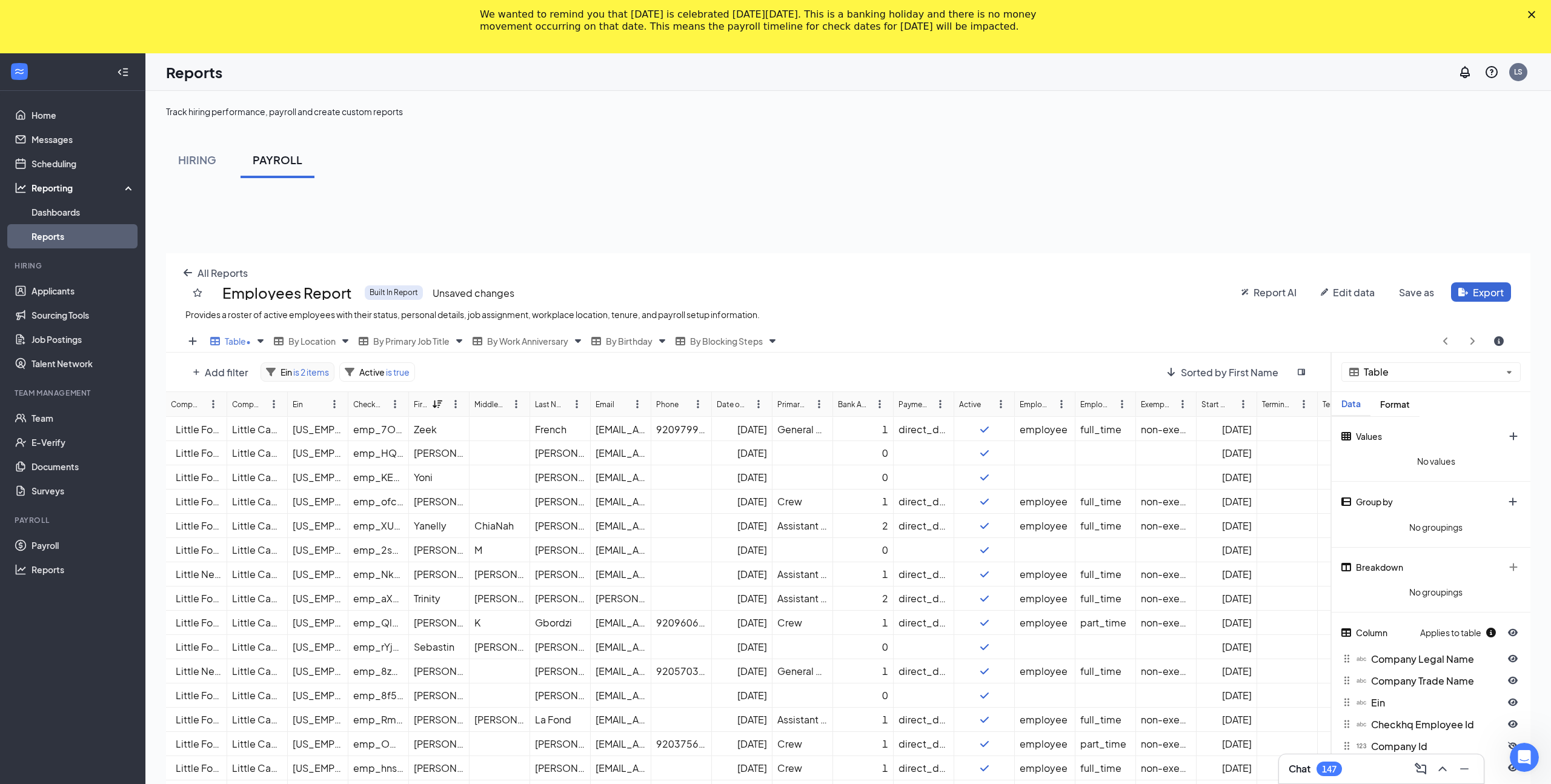
drag, startPoint x: 306, startPoint y: 366, endPoint x: 318, endPoint y: 366, distance: 12.0
click at [306, 366] on span "is 2 items" at bounding box center [310, 372] width 37 height 11
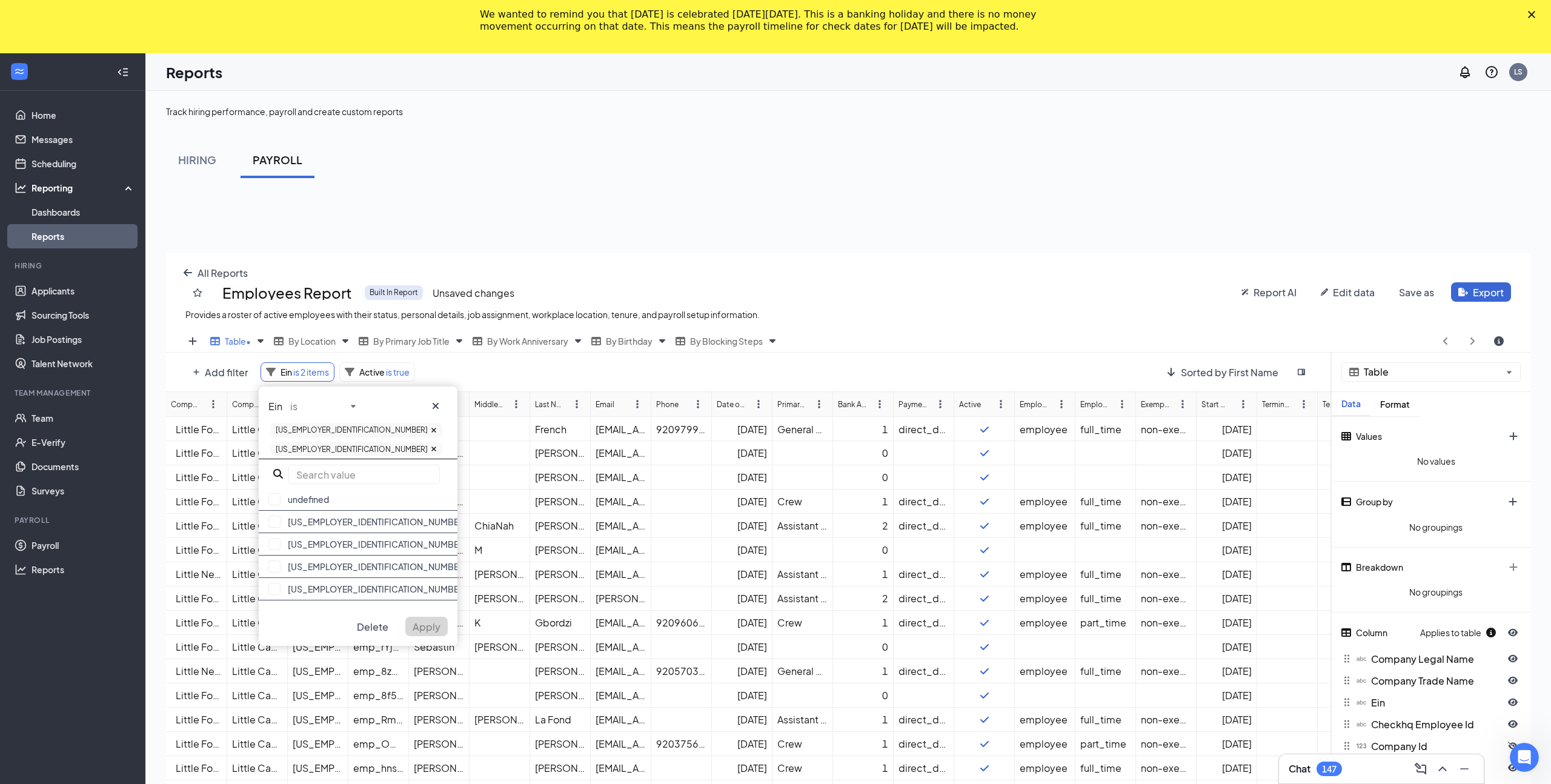
click at [378, 465] on input "text" at bounding box center [364, 474] width 152 height 19
paste input "[US_EMPLOYER_IDENTIFICATION_NUMBER]"
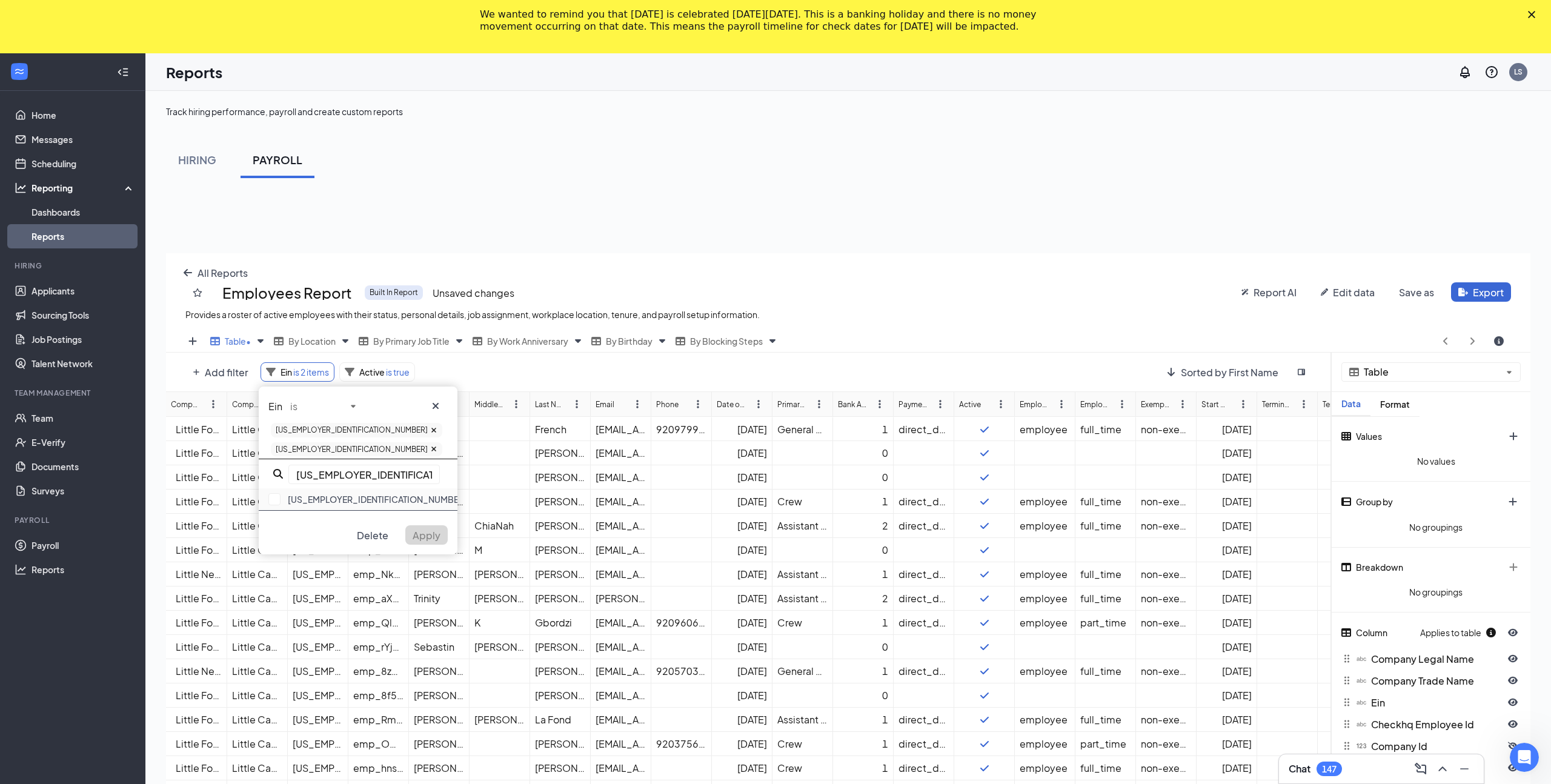
click at [285, 488] on div "[US_EMPLOYER_IDENTIFICATION_NUMBER]" at bounding box center [358, 499] width 199 height 23
click at [330, 484] on input "[US_EMPLOYER_IDENTIFICATION_NUMBER]" at bounding box center [364, 493] width 152 height 19
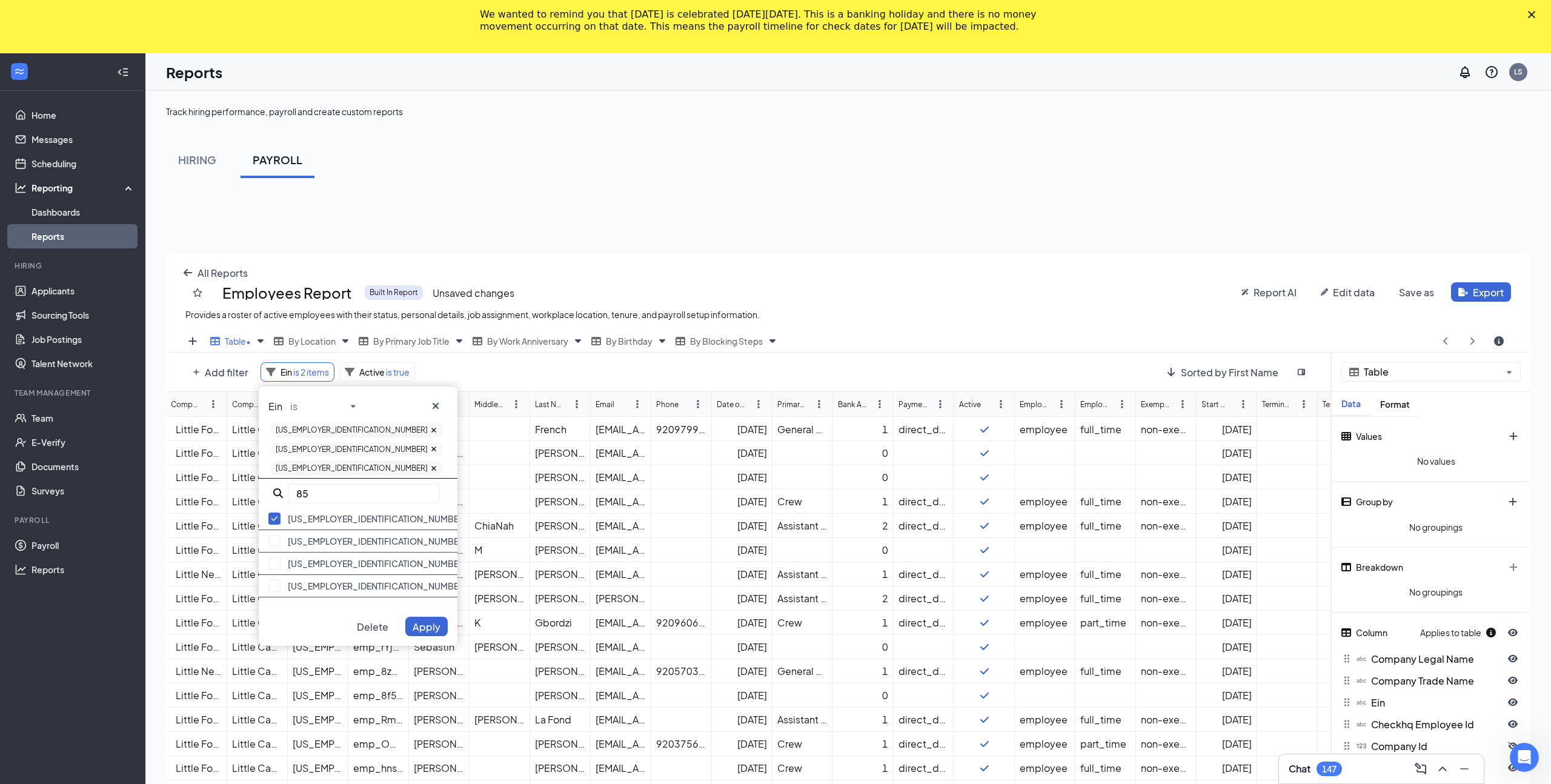
type input "8"
paste input "[US_EMPLOYER_IDENTIFICATION_NUMBER]"
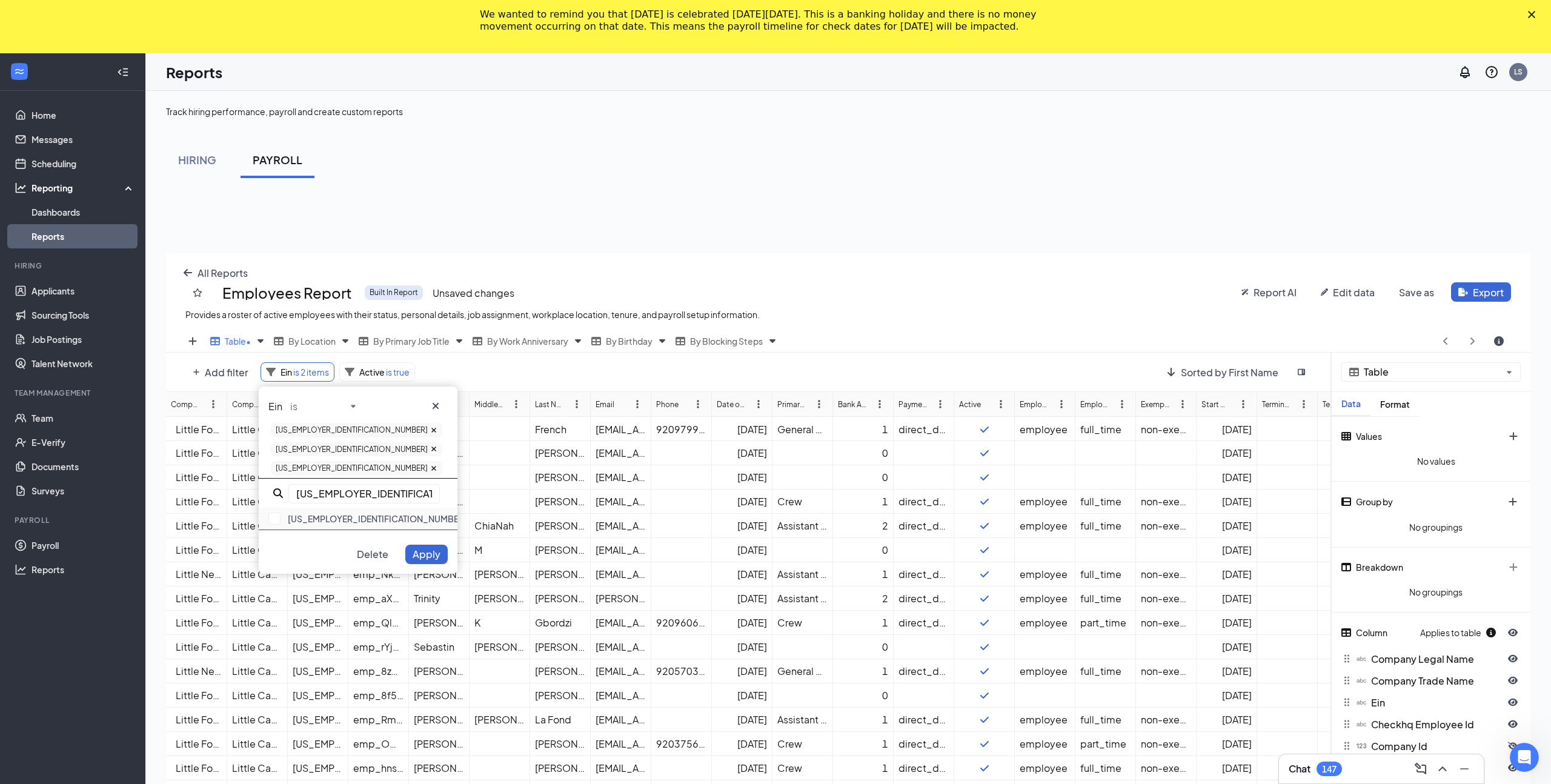
click at [302, 507] on div "[US_EMPLOYER_IDENTIFICATION_NUMBER]" at bounding box center [358, 519] width 199 height 23
click at [345, 494] on input "[US_EMPLOYER_IDENTIFICATION_NUMBER]" at bounding box center [364, 503] width 152 height 19
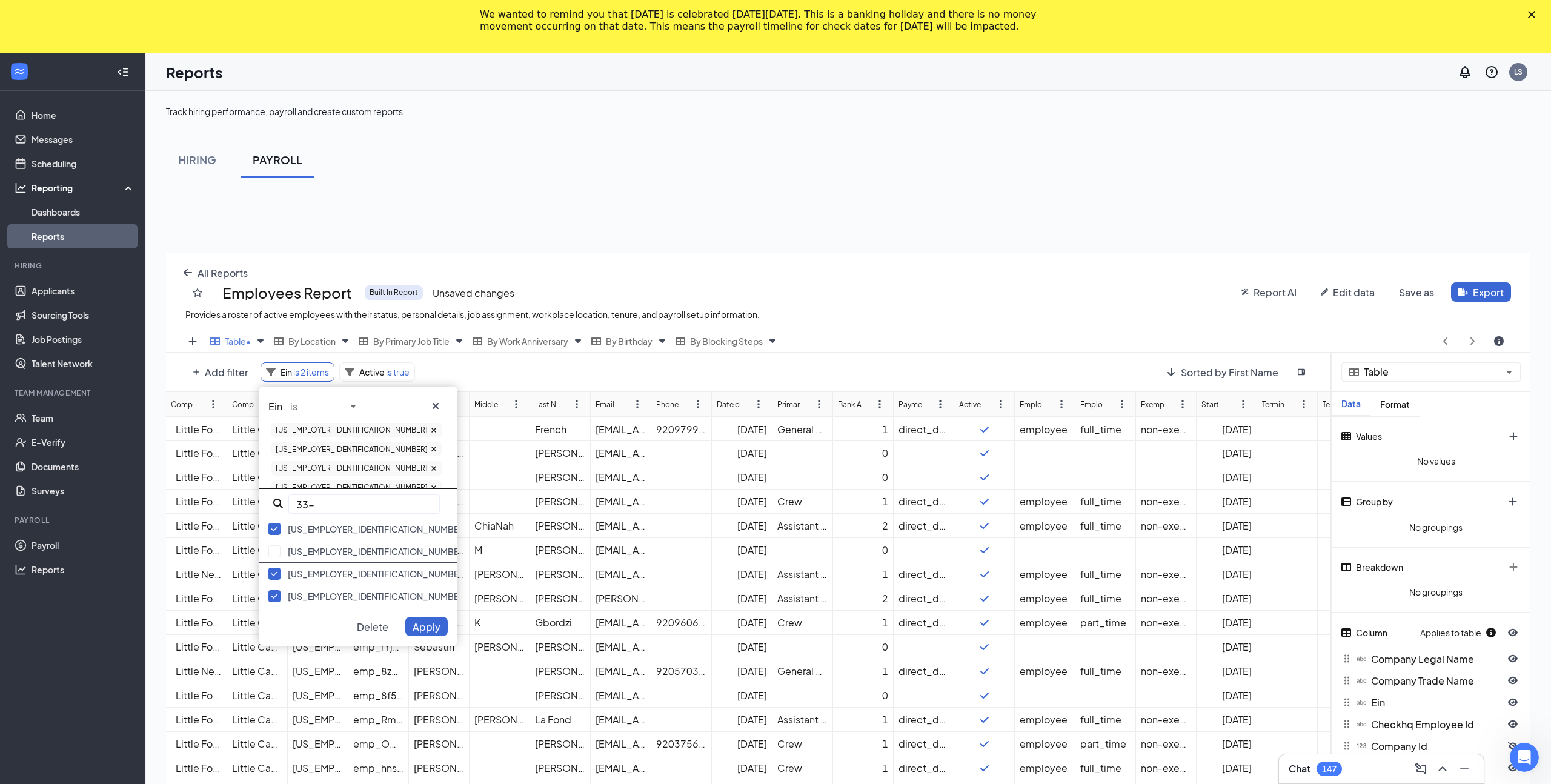
click at [337, 494] on input "33-" at bounding box center [364, 503] width 152 height 19
type input "3"
paste input "[US_EMPLOYER_IDENTIFICATION_NUMBER]"
click at [313, 518] on div "[US_EMPLOYER_IDENTIFICATION_NUMBER]" at bounding box center [358, 529] width 199 height 23
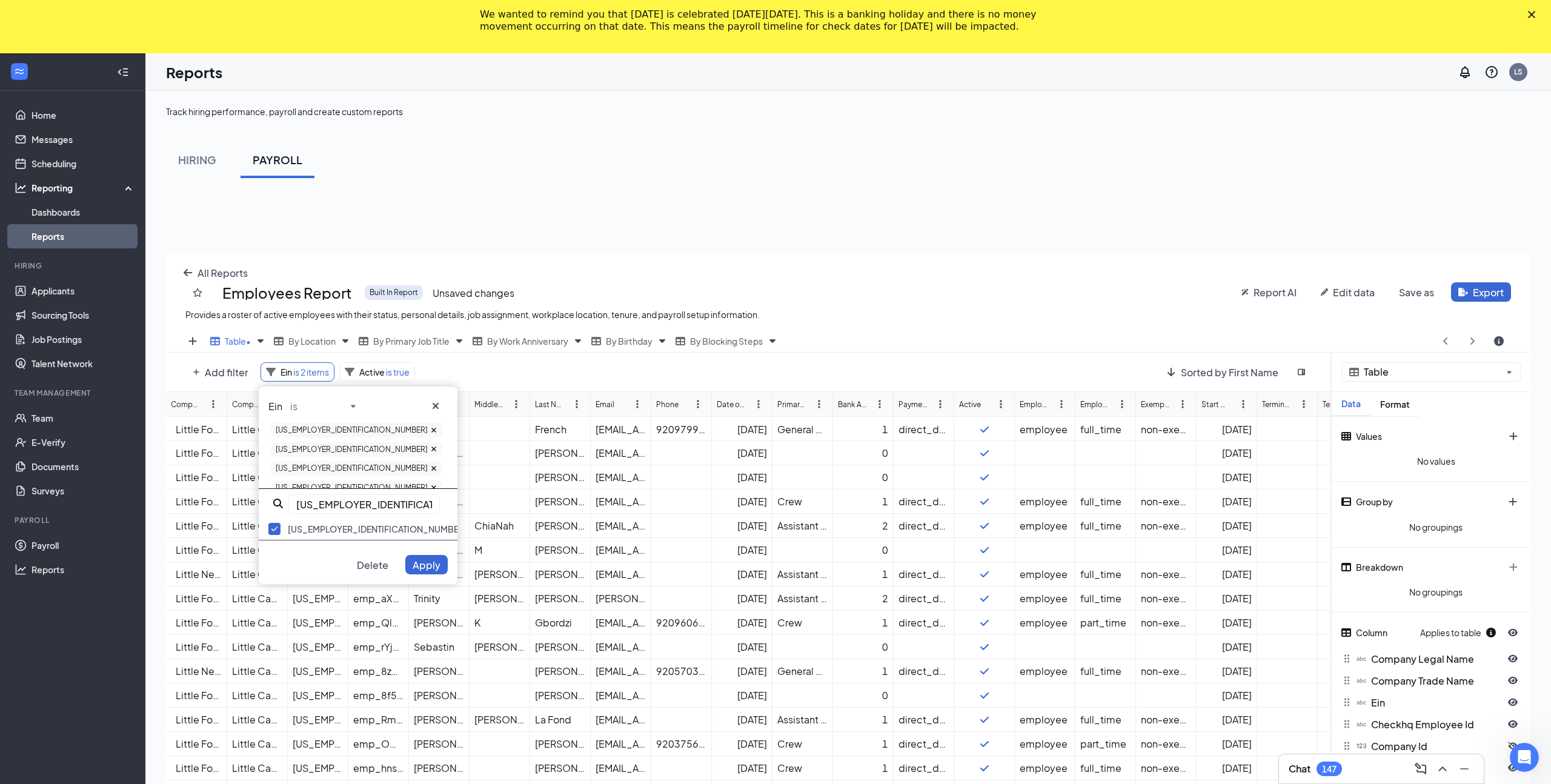
click at [332, 494] on input "[US_EMPLOYER_IDENTIFICATION_NUMBER]" at bounding box center [364, 503] width 152 height 19
type input "3"
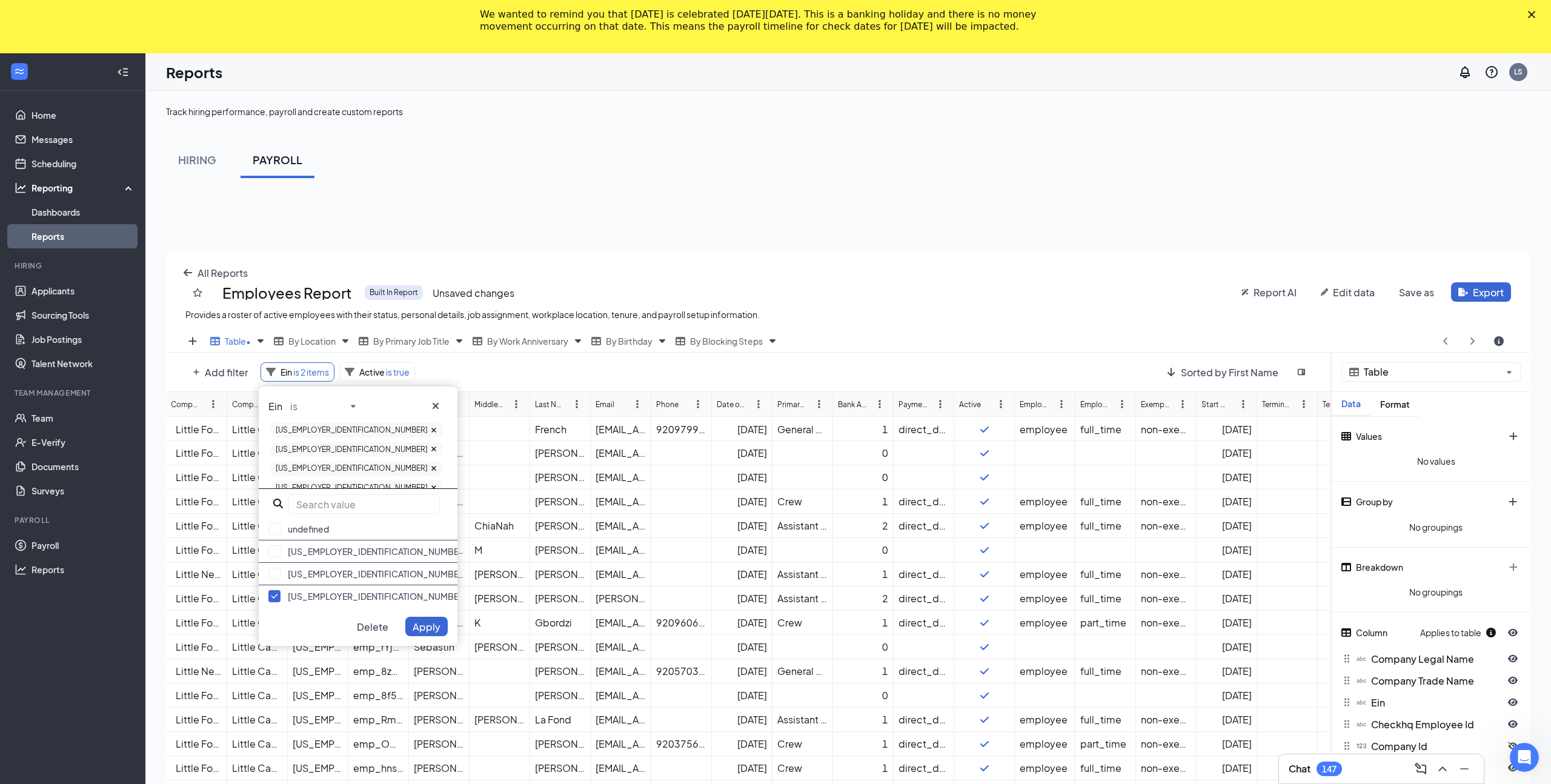
paste input "[US_EMPLOYER_IDENTIFICATION_NUMBER]"
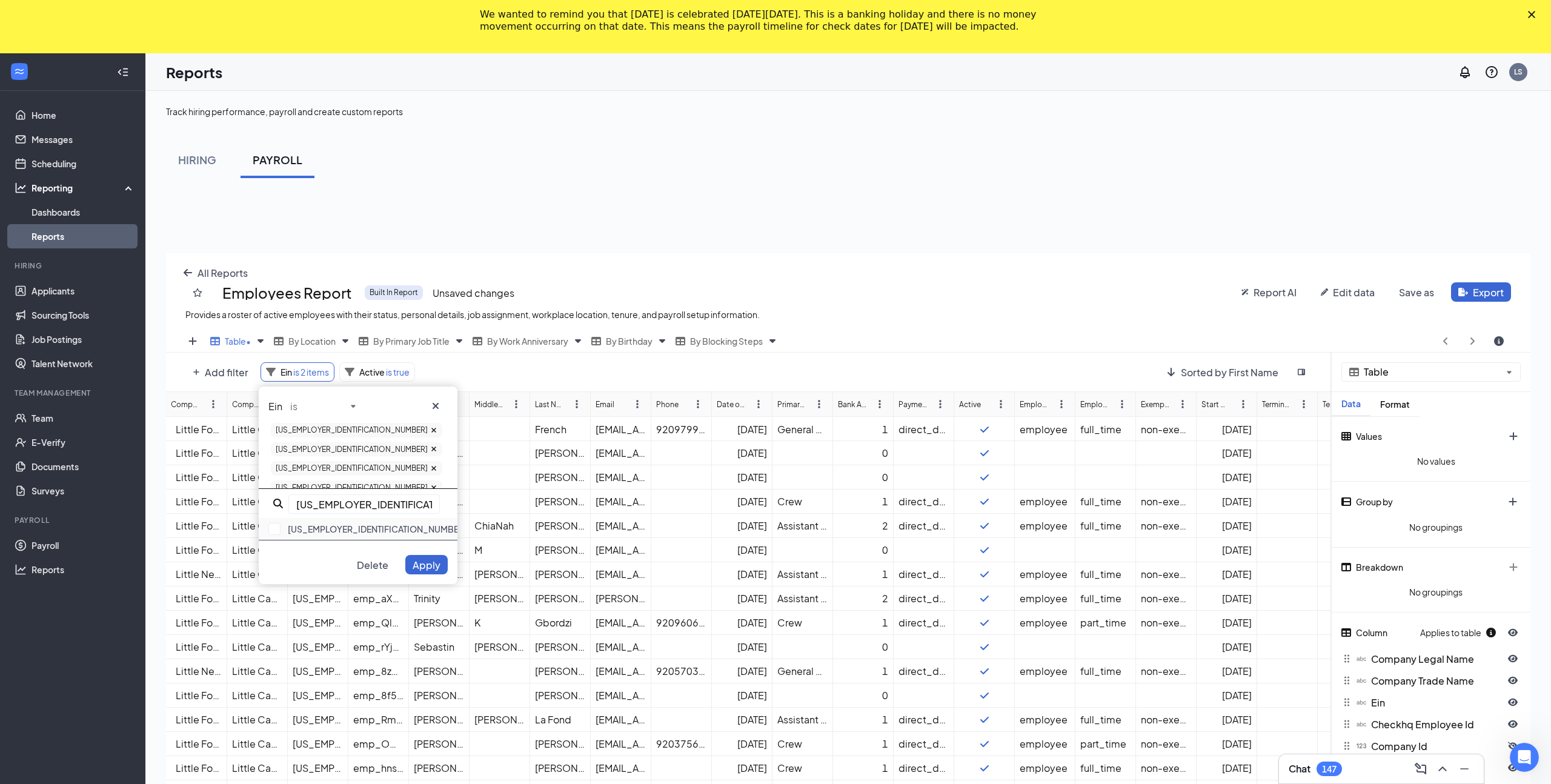
type input "[US_EMPLOYER_IDENTIFICATION_NUMBER]"
click at [302, 523] on div "[US_EMPLOYER_IDENTIFICATION_NUMBER]" at bounding box center [358, 529] width 199 height 23
click at [352, 500] on input "[US_EMPLOYER_IDENTIFICATION_NUMBER]" at bounding box center [364, 503] width 152 height 19
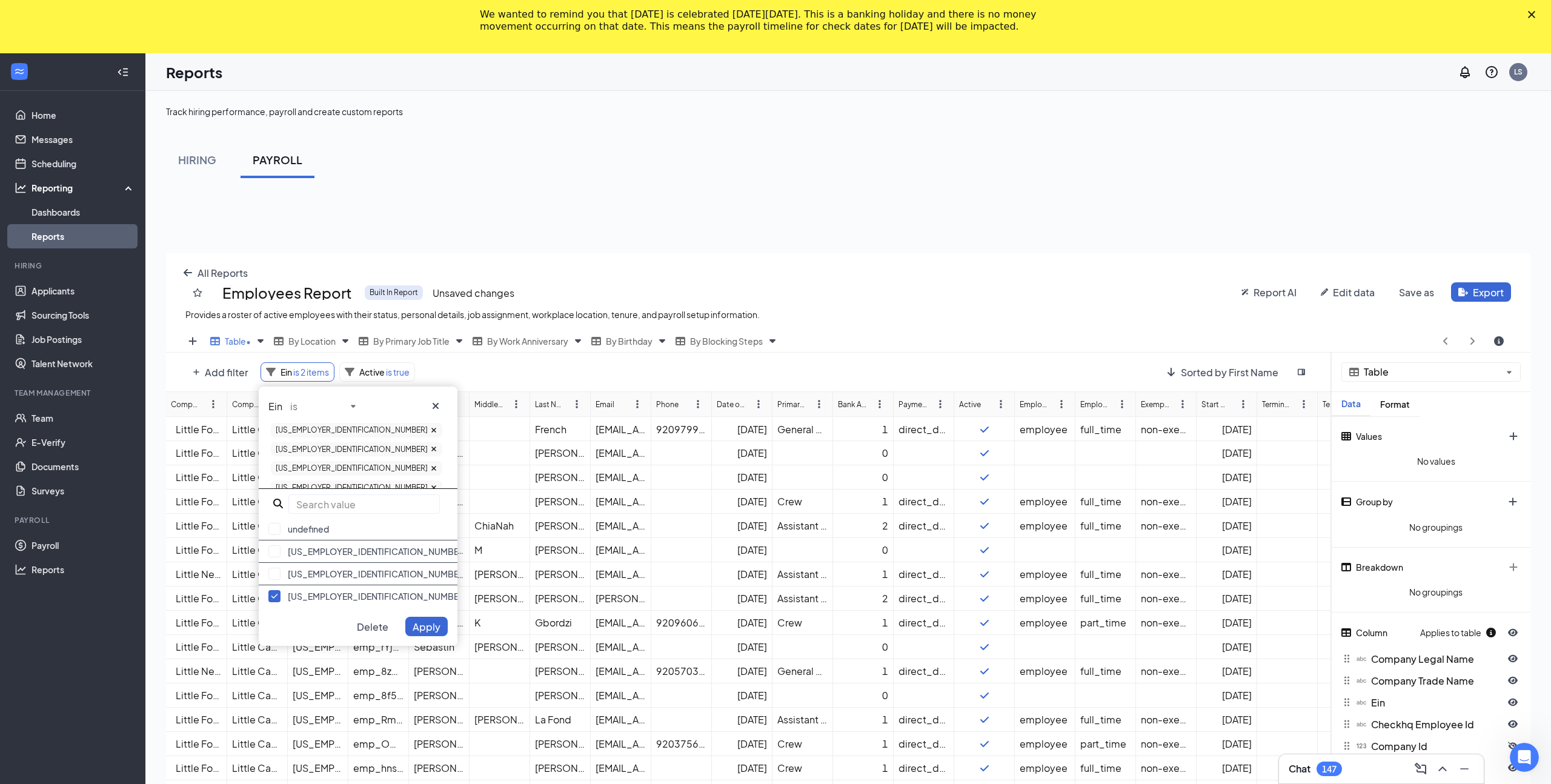
paste input "[US_EMPLOYER_IDENTIFICATION_NUMBER]"
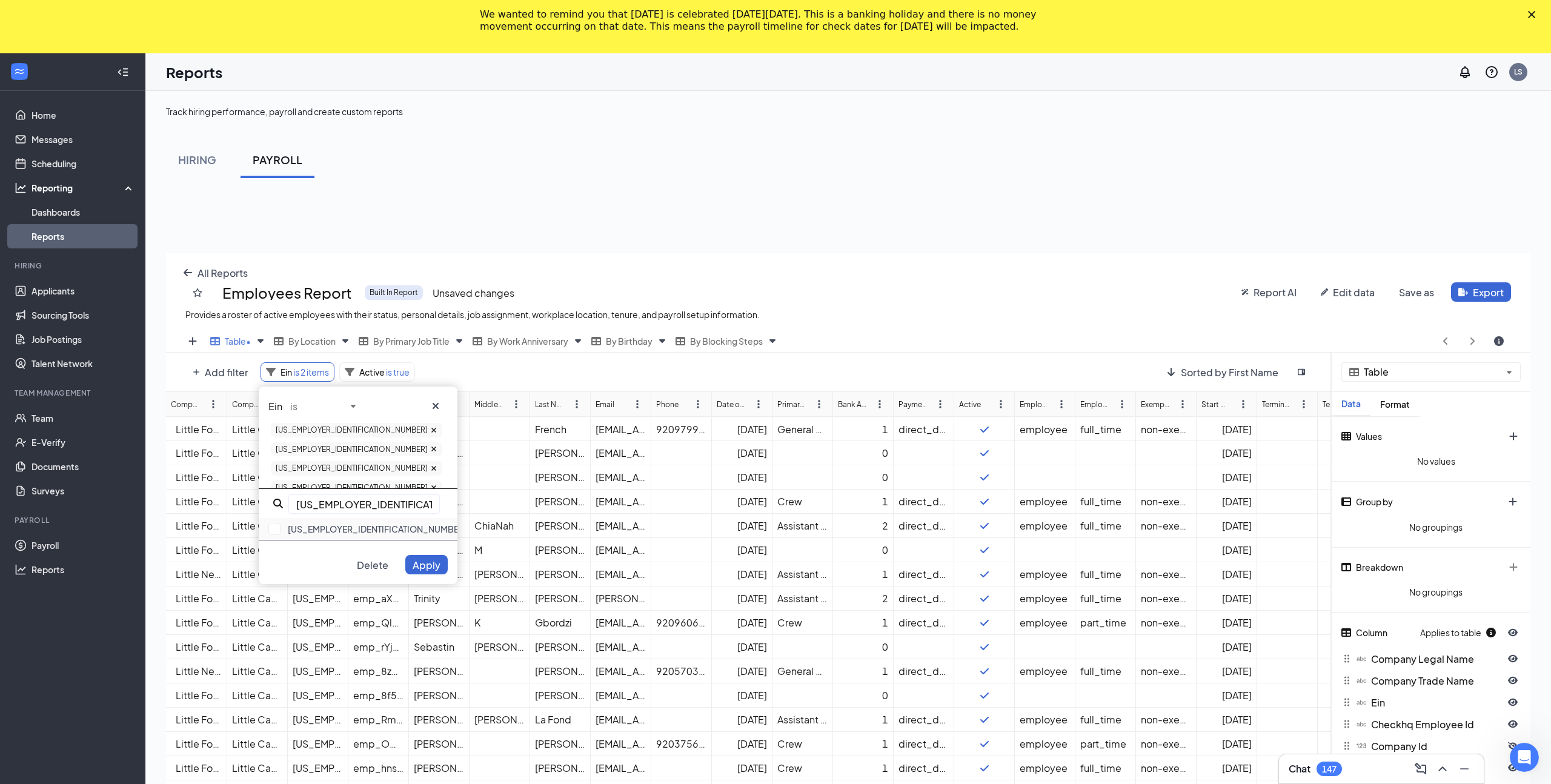
type input "[US_EMPLOYER_IDENTIFICATION_NUMBER]"
click at [305, 518] on div "[US_EMPLOYER_IDENTIFICATION_NUMBER]" at bounding box center [358, 529] width 199 height 23
click at [332, 500] on input "[US_EMPLOYER_IDENTIFICATION_NUMBER]" at bounding box center [364, 503] width 152 height 19
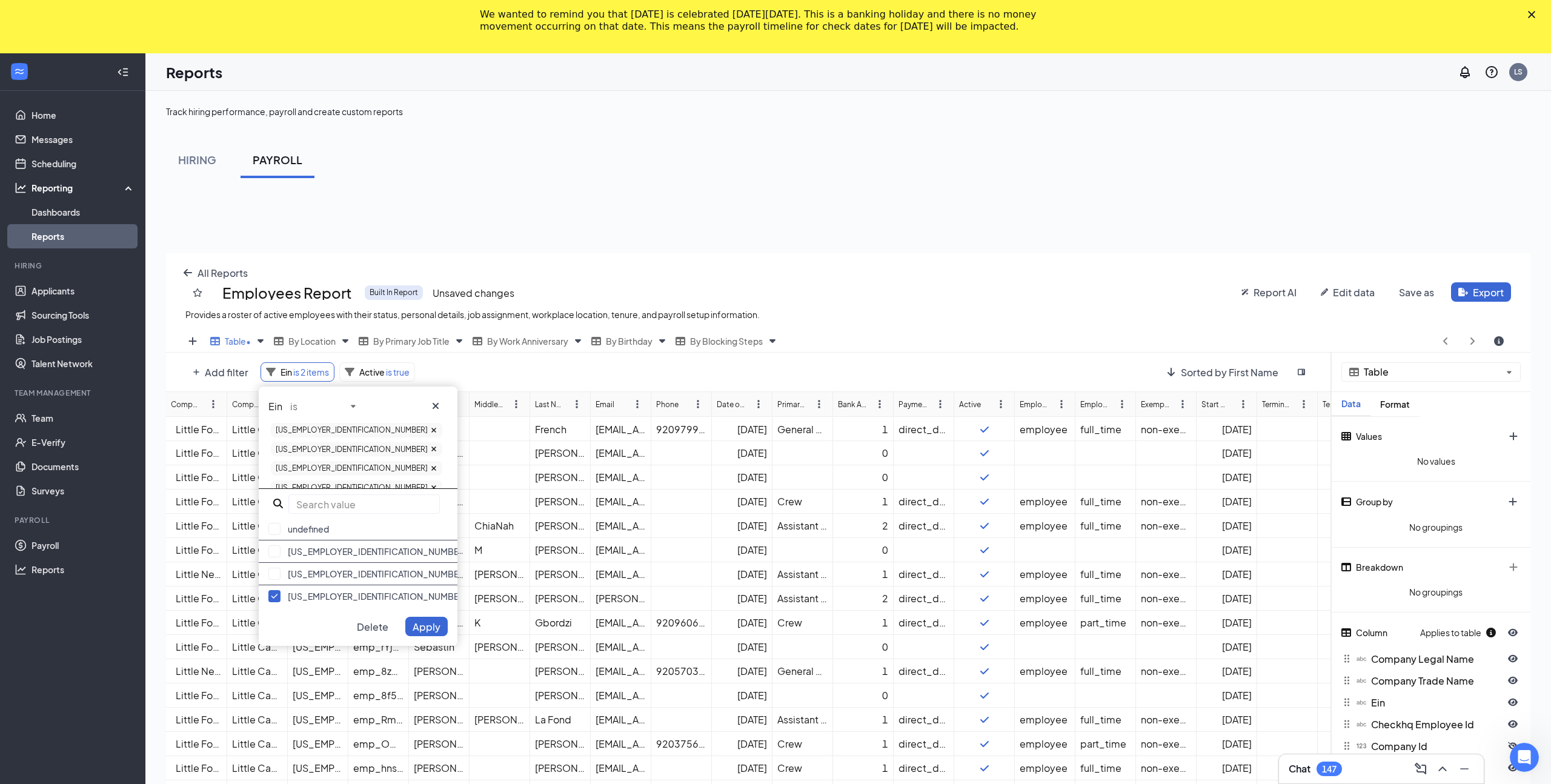
paste input "[US_EMPLOYER_IDENTIFICATION_NUMBER]"
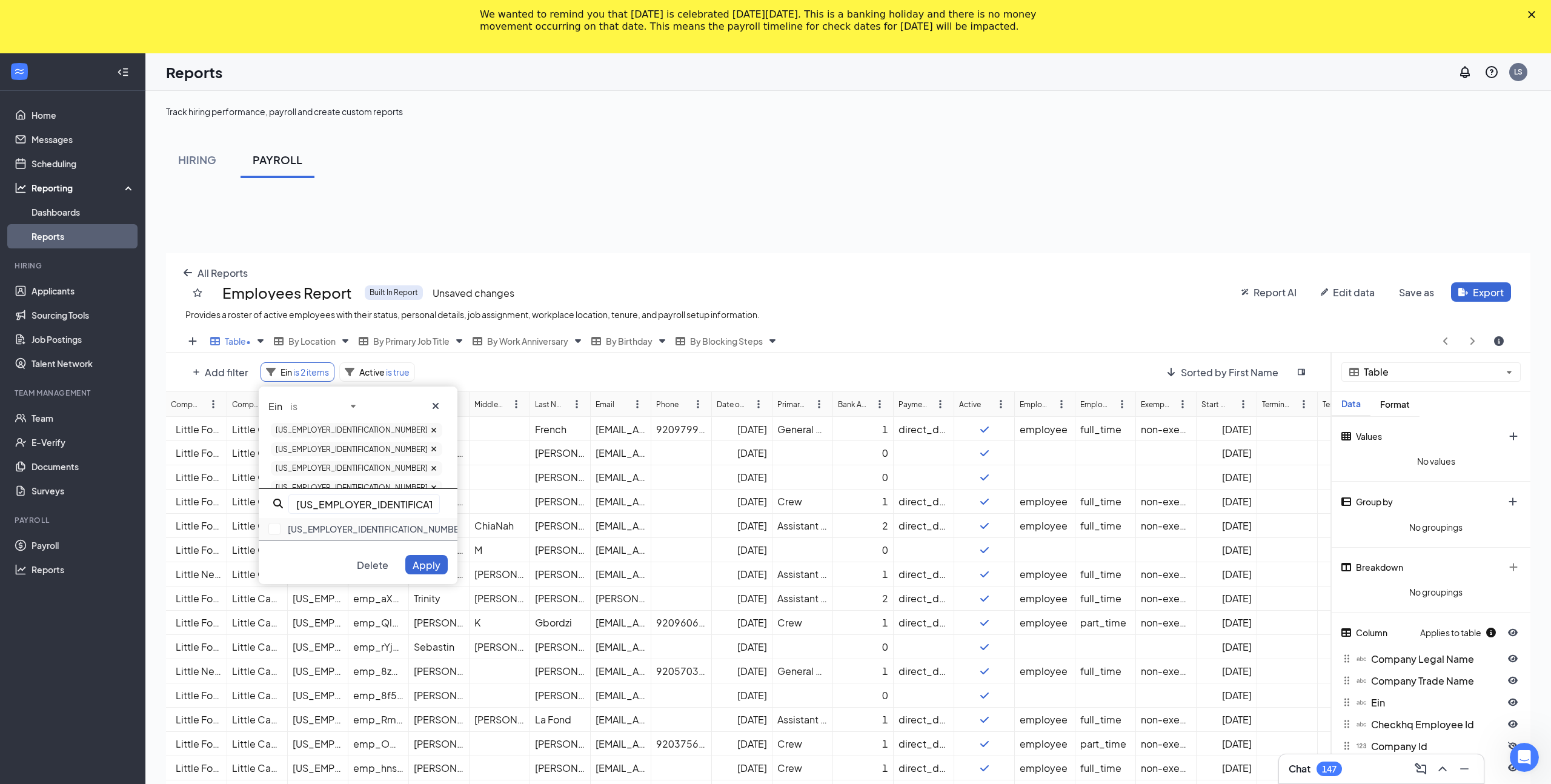
type input "[US_EMPLOYER_IDENTIFICATION_NUMBER]"
click at [312, 525] on div "[US_EMPLOYER_IDENTIFICATION_NUMBER]" at bounding box center [358, 529] width 199 height 23
click at [333, 494] on input "[US_EMPLOYER_IDENTIFICATION_NUMBER]" at bounding box center [364, 503] width 152 height 19
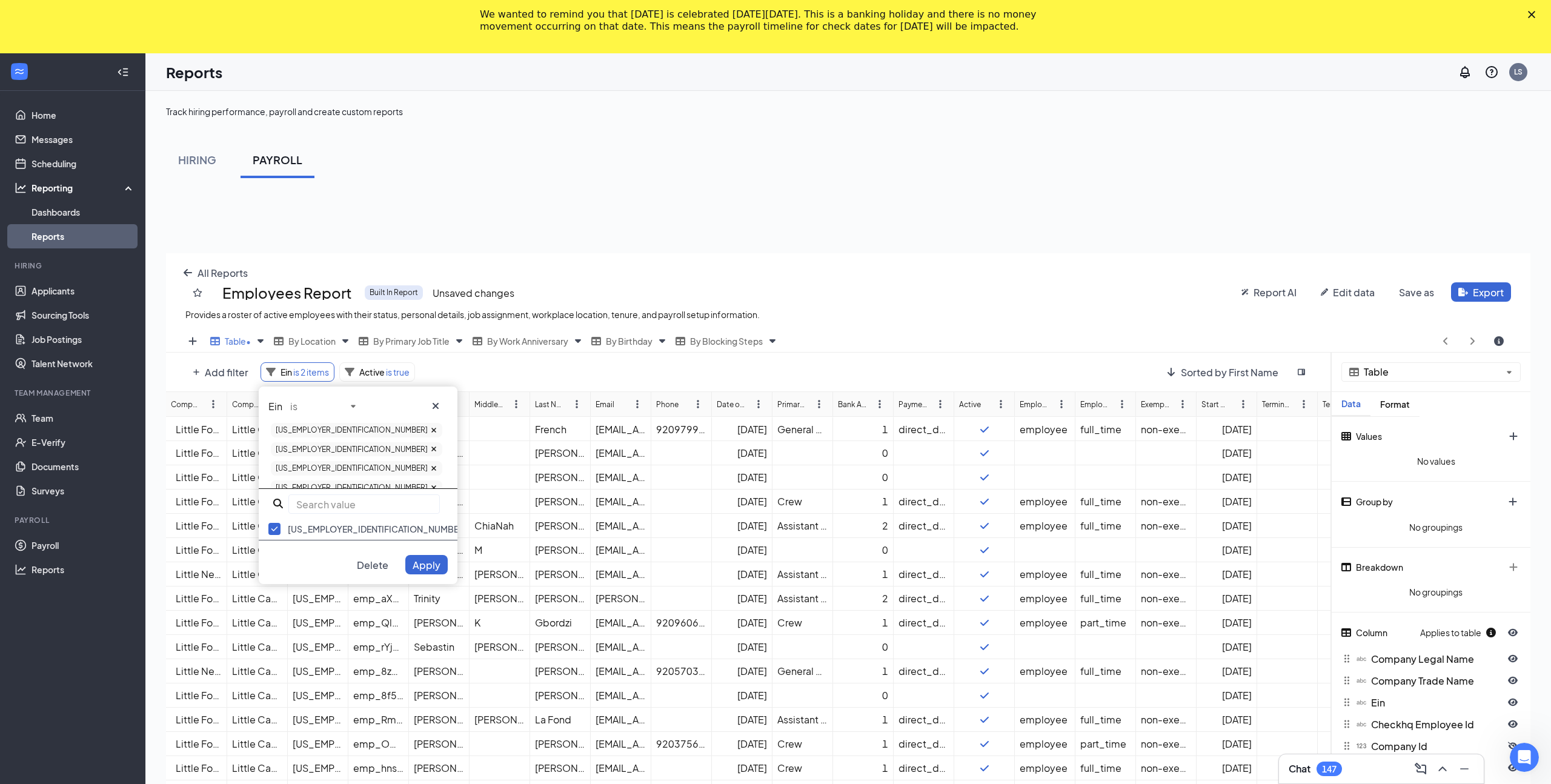
paste input "[US_EMPLOYER_IDENTIFICATION_NUMBER]"
type input "[US_EMPLOYER_IDENTIFICATION_NUMBER]"
click at [310, 526] on div "[US_EMPLOYER_IDENTIFICATION_NUMBER]" at bounding box center [358, 529] width 199 height 23
click at [331, 506] on input "[US_EMPLOYER_IDENTIFICATION_NUMBER]" at bounding box center [364, 503] width 152 height 19
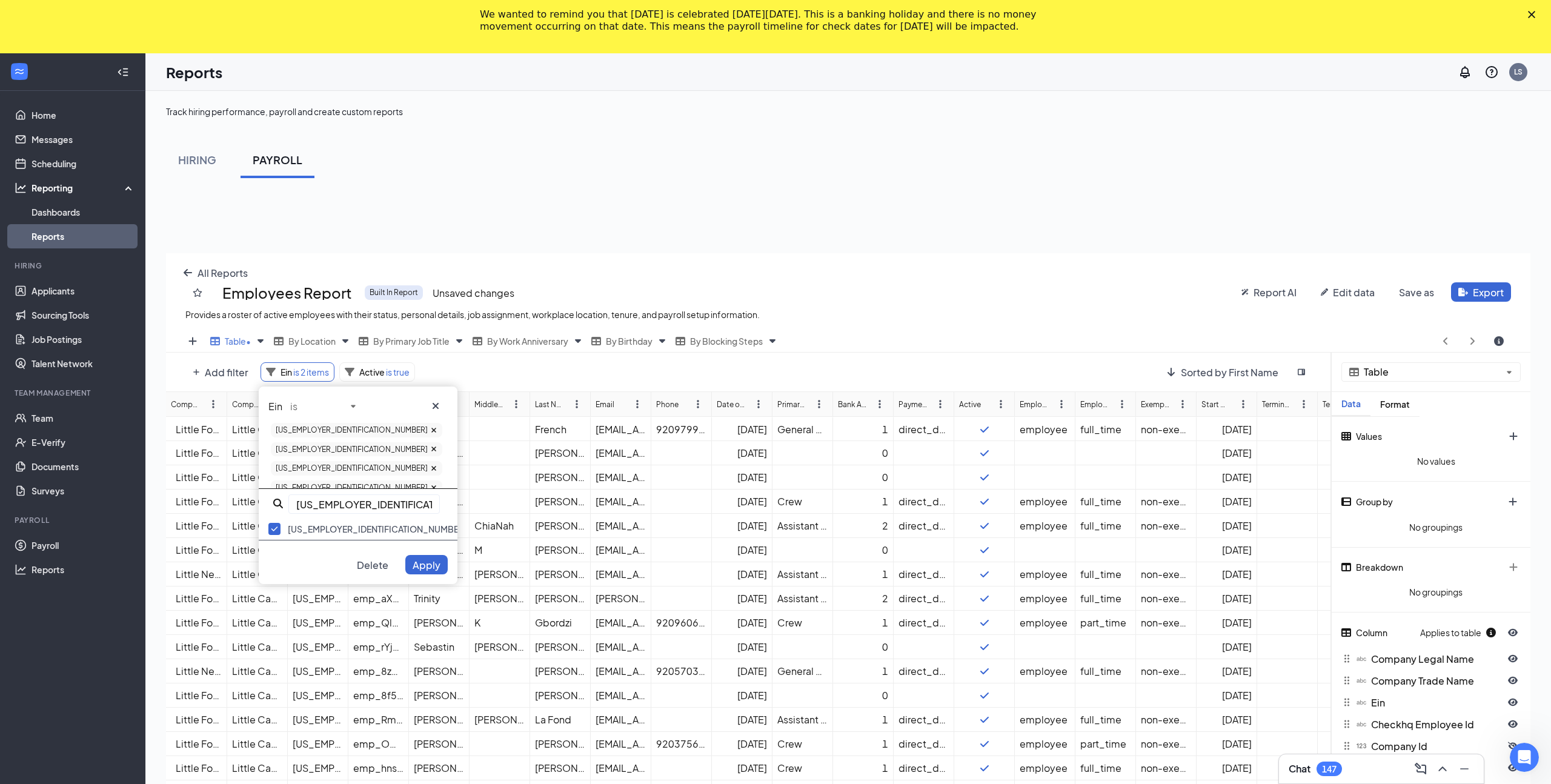
click at [331, 506] on input "[US_EMPLOYER_IDENTIFICATION_NUMBER]" at bounding box center [364, 503] width 152 height 19
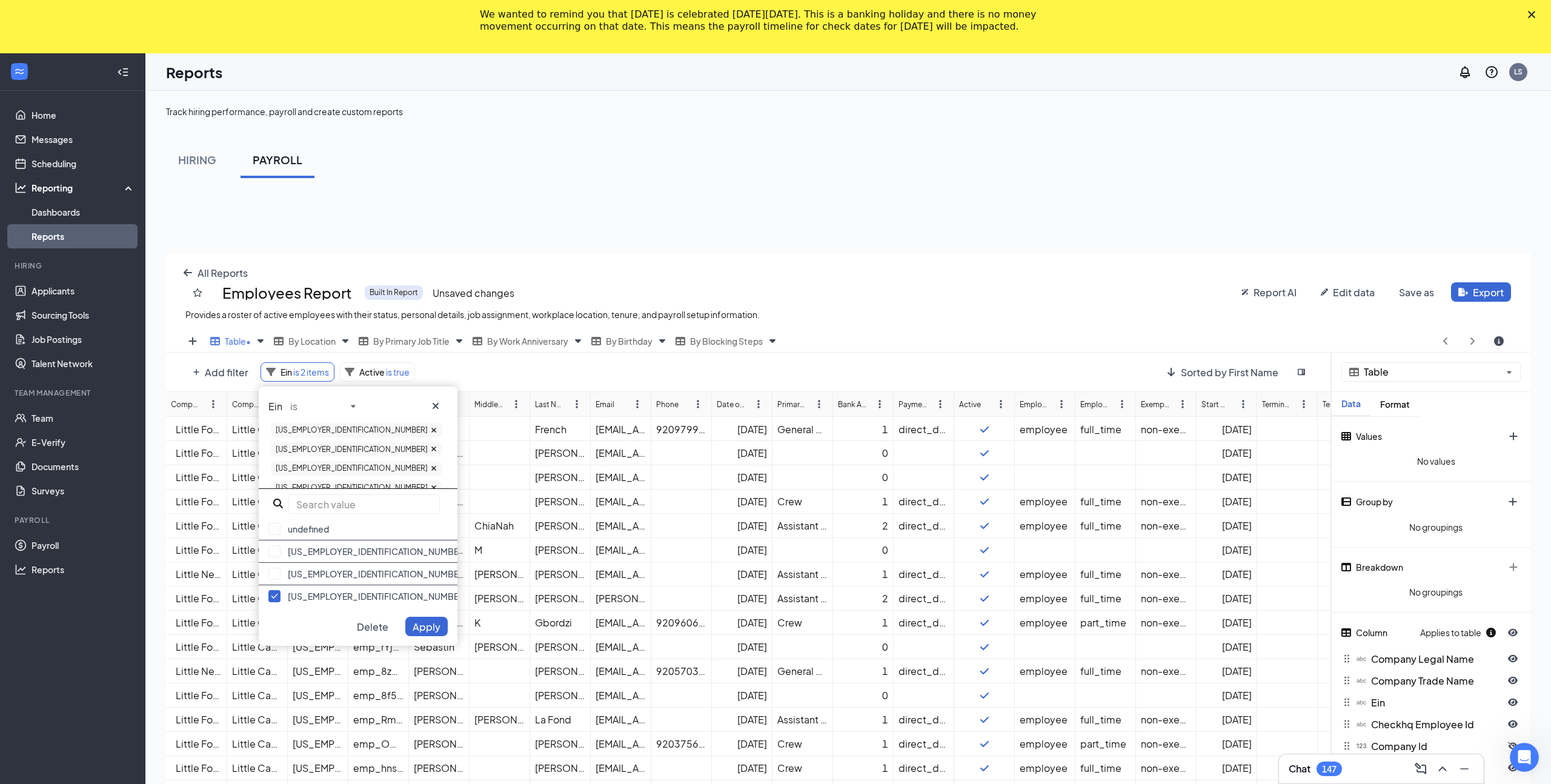
click at [326, 501] on input "text" at bounding box center [364, 503] width 152 height 19
paste input "[US_EMPLOYER_IDENTIFICATION_NUMBER]"
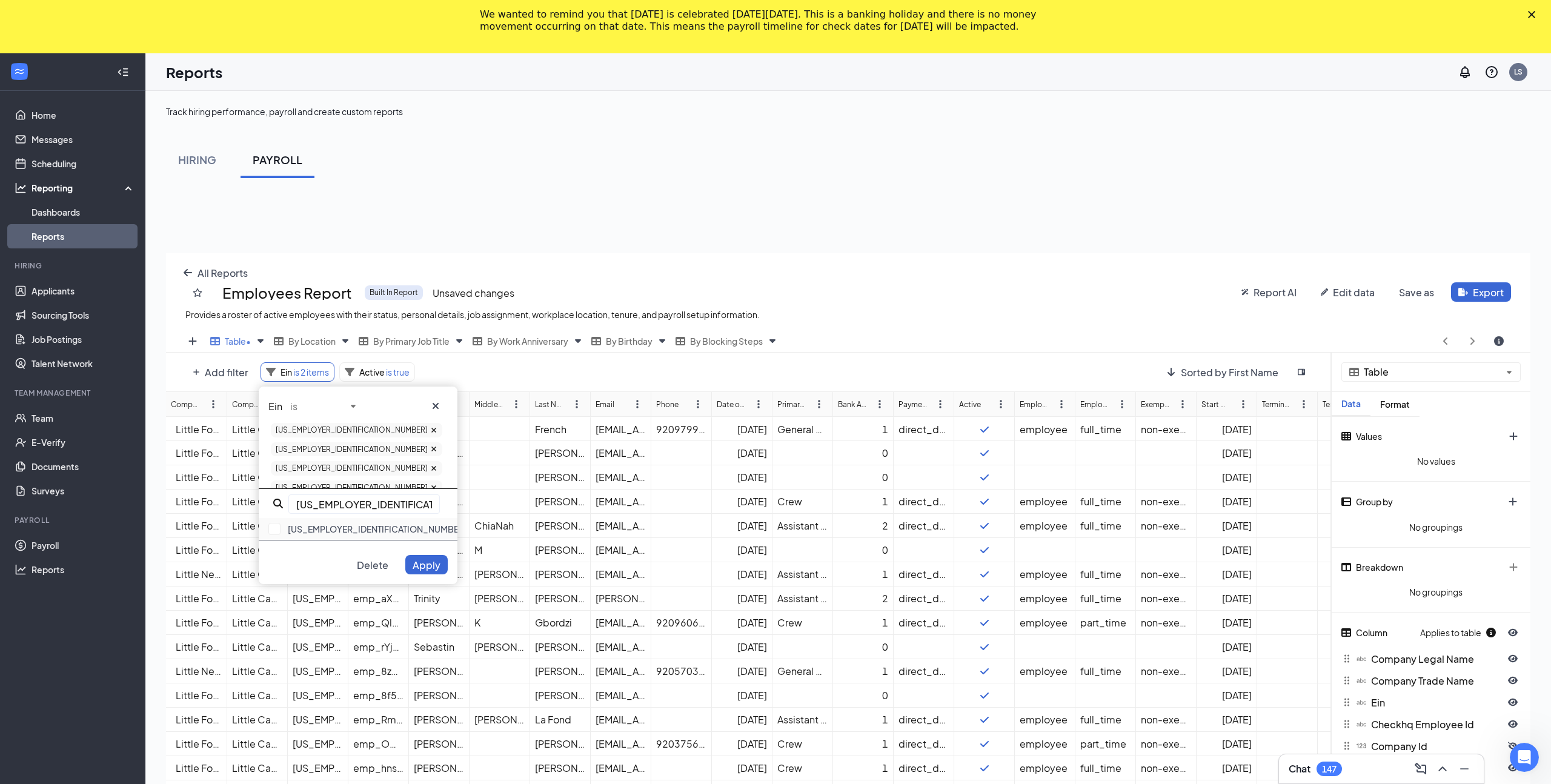
type input "[US_EMPLOYER_IDENTIFICATION_NUMBER]"
click at [320, 530] on div "[US_EMPLOYER_IDENTIFICATION_NUMBER]" at bounding box center [358, 529] width 199 height 23
click at [421, 563] on span "Apply" at bounding box center [427, 564] width 28 height 13
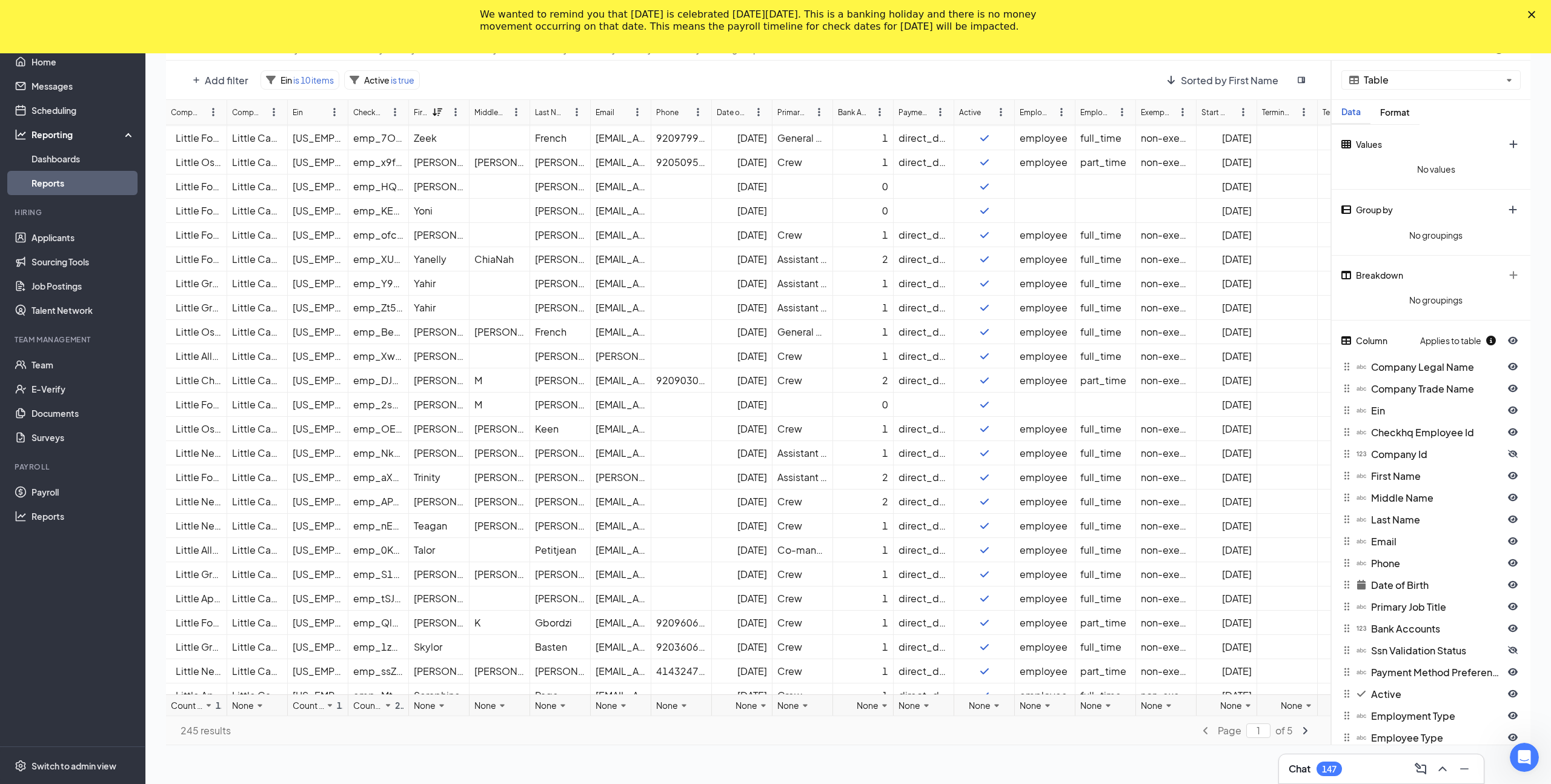
scroll to position [0, 0]
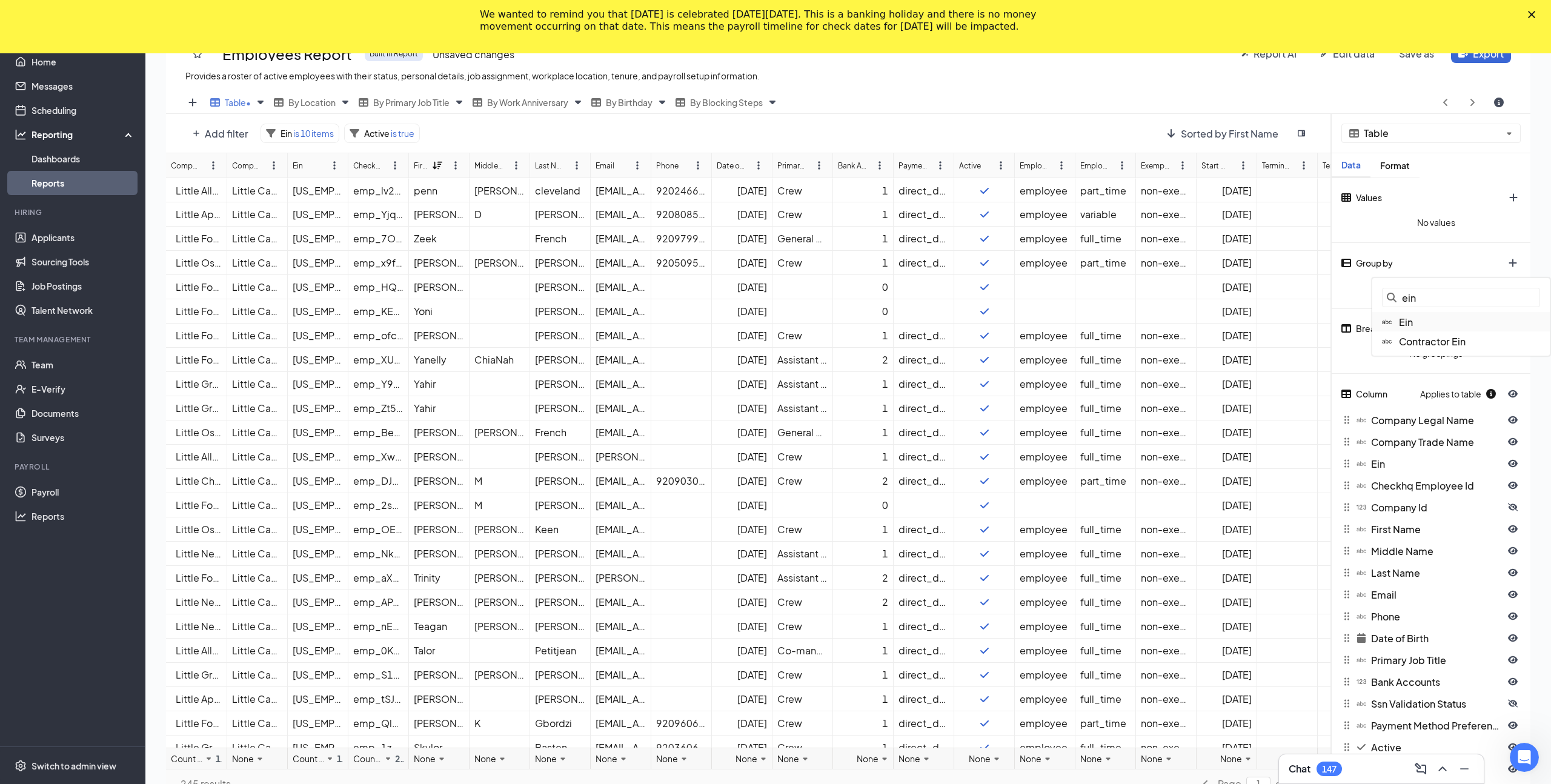
type input "ein"
click at [1404, 322] on span "Ein" at bounding box center [1405, 321] width 14 height 13
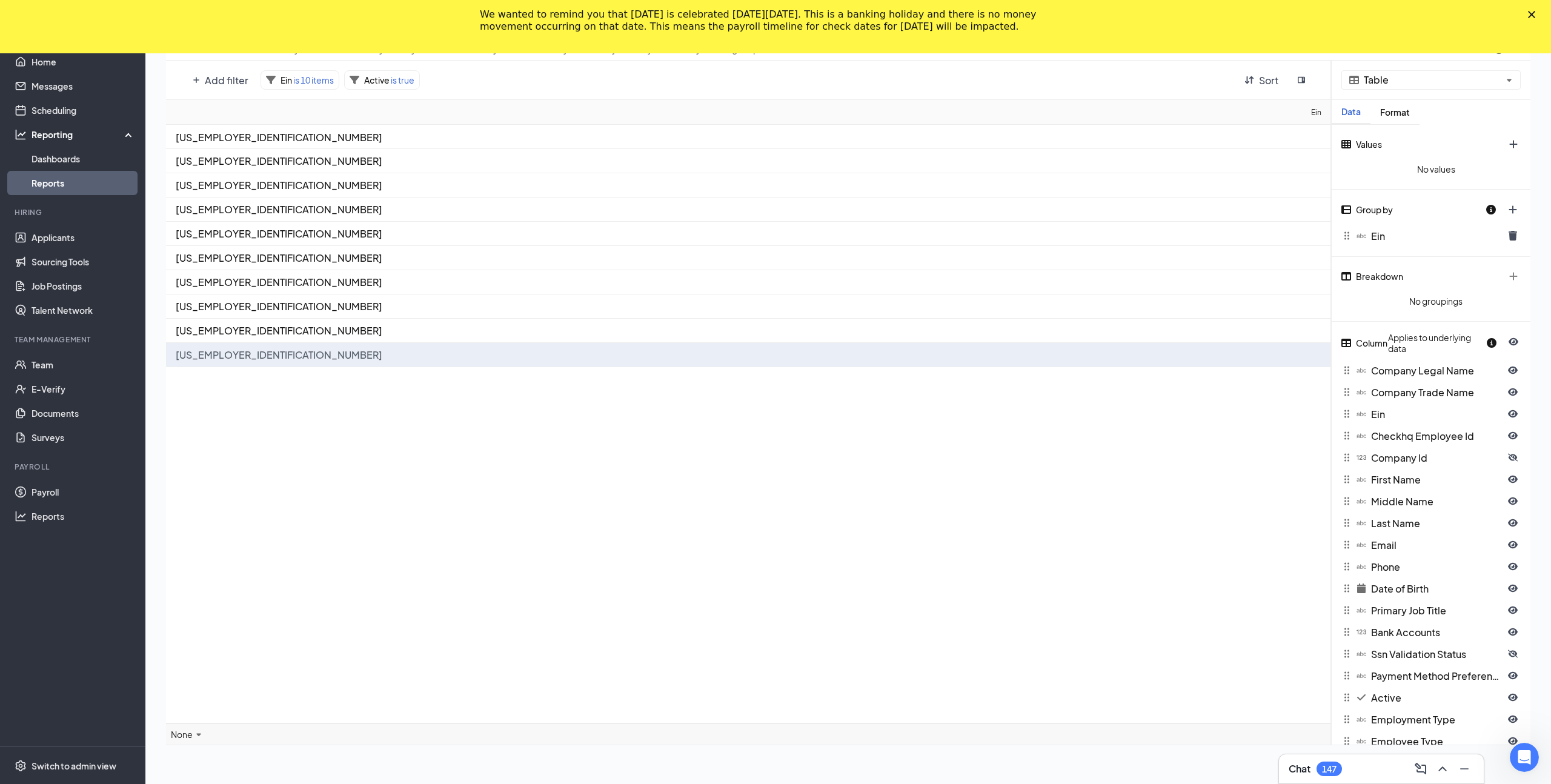
click at [460, 365] on div "[US_EMPLOYER_IDENTIFICATION_NUMBER]" at bounding box center [748, 355] width 1165 height 24
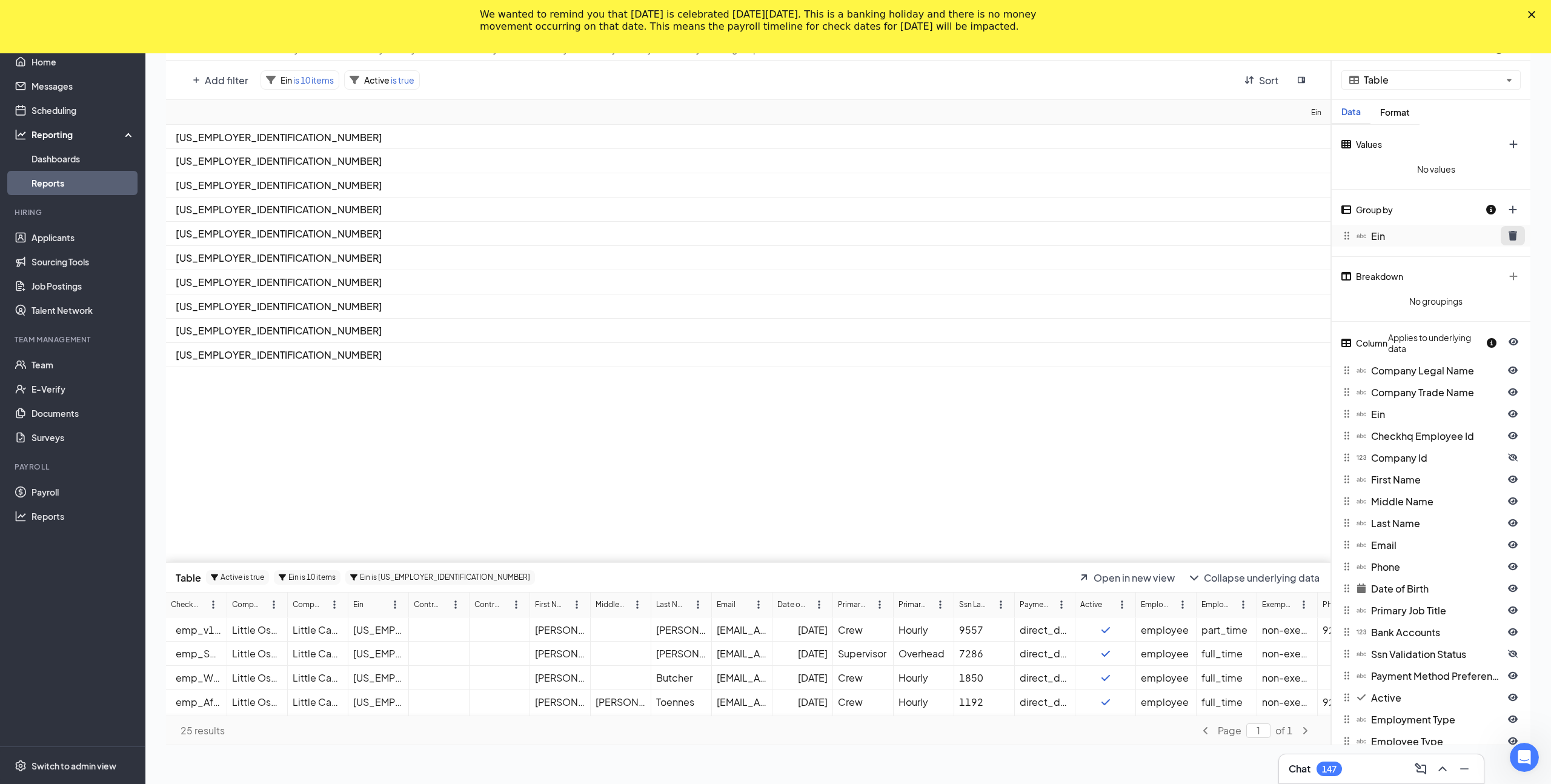
click at [1511, 235] on icon "trash icon" at bounding box center [1512, 235] width 9 height 9
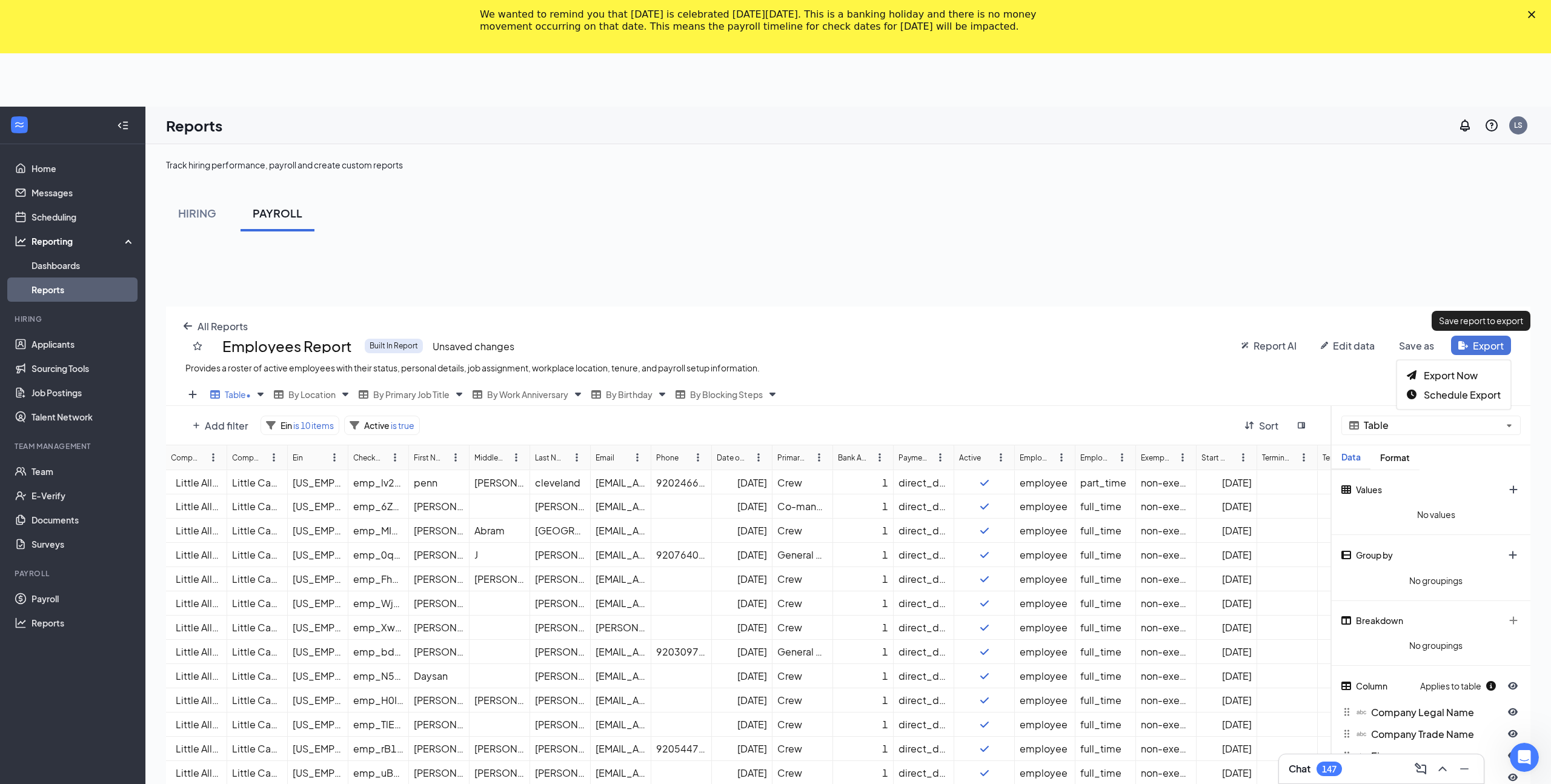
click at [1479, 288] on html "Home Messages Scheduling Reporting Dashboards Reports Hiring Applicants Sourcin…" at bounding box center [776, 392] width 1551 height 784
click at [1447, 370] on span "Export Now" at bounding box center [1450, 375] width 54 height 13
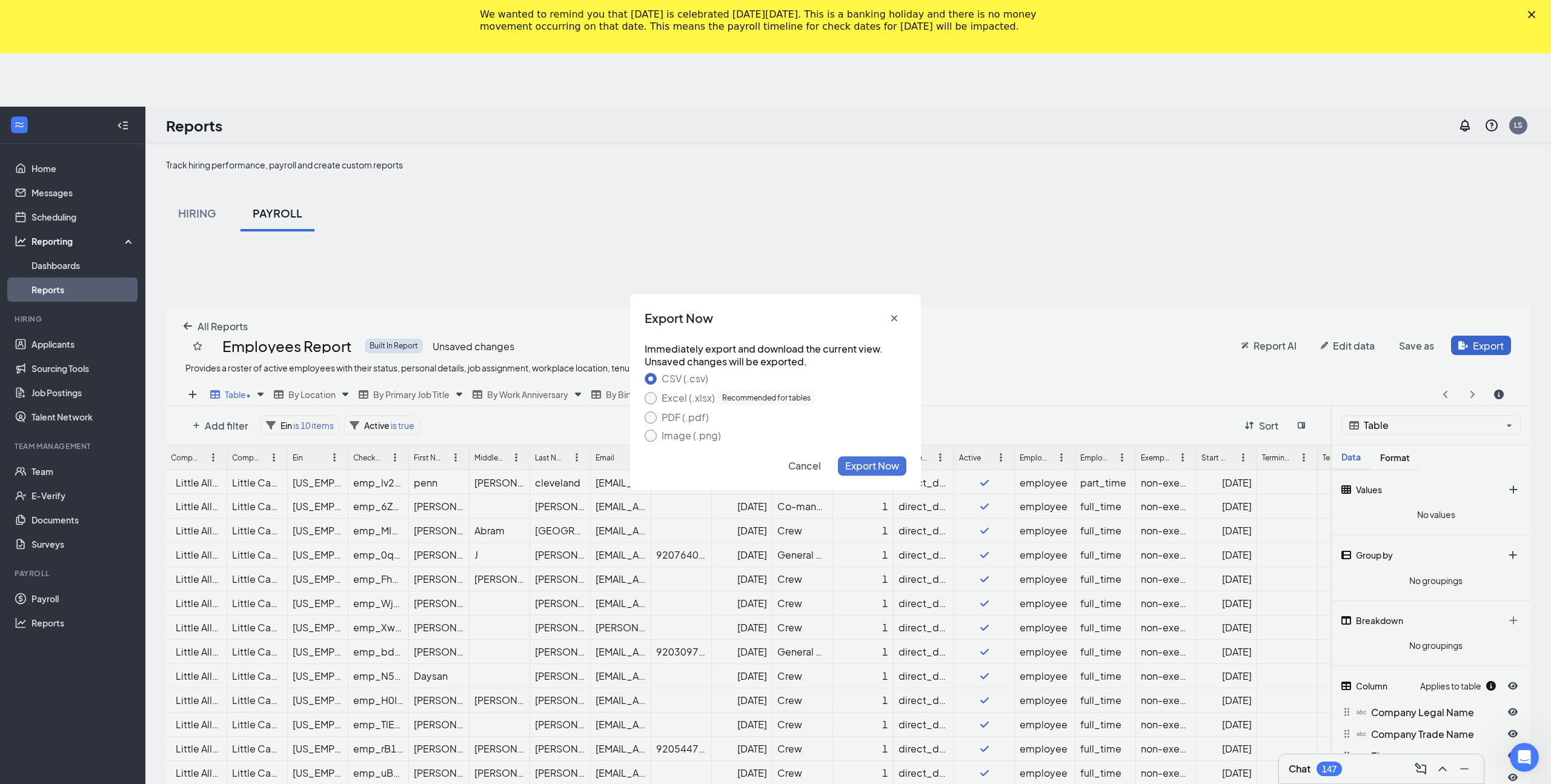
click at [853, 464] on span "Export Now" at bounding box center [872, 465] width 54 height 13
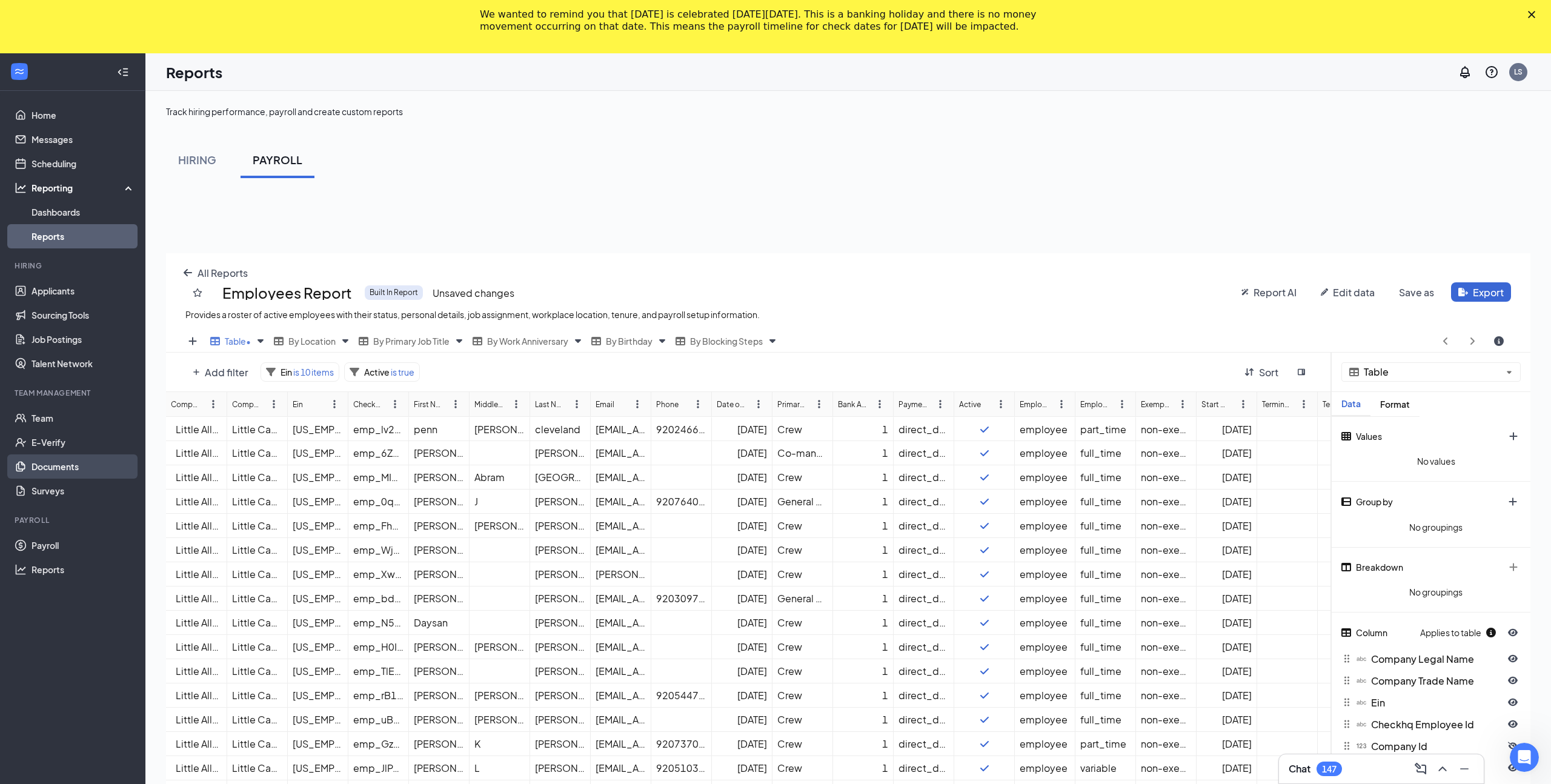
click at [49, 469] on link "Documents" at bounding box center [83, 467] width 104 height 24
